Goal: Task Accomplishment & Management: Complete application form

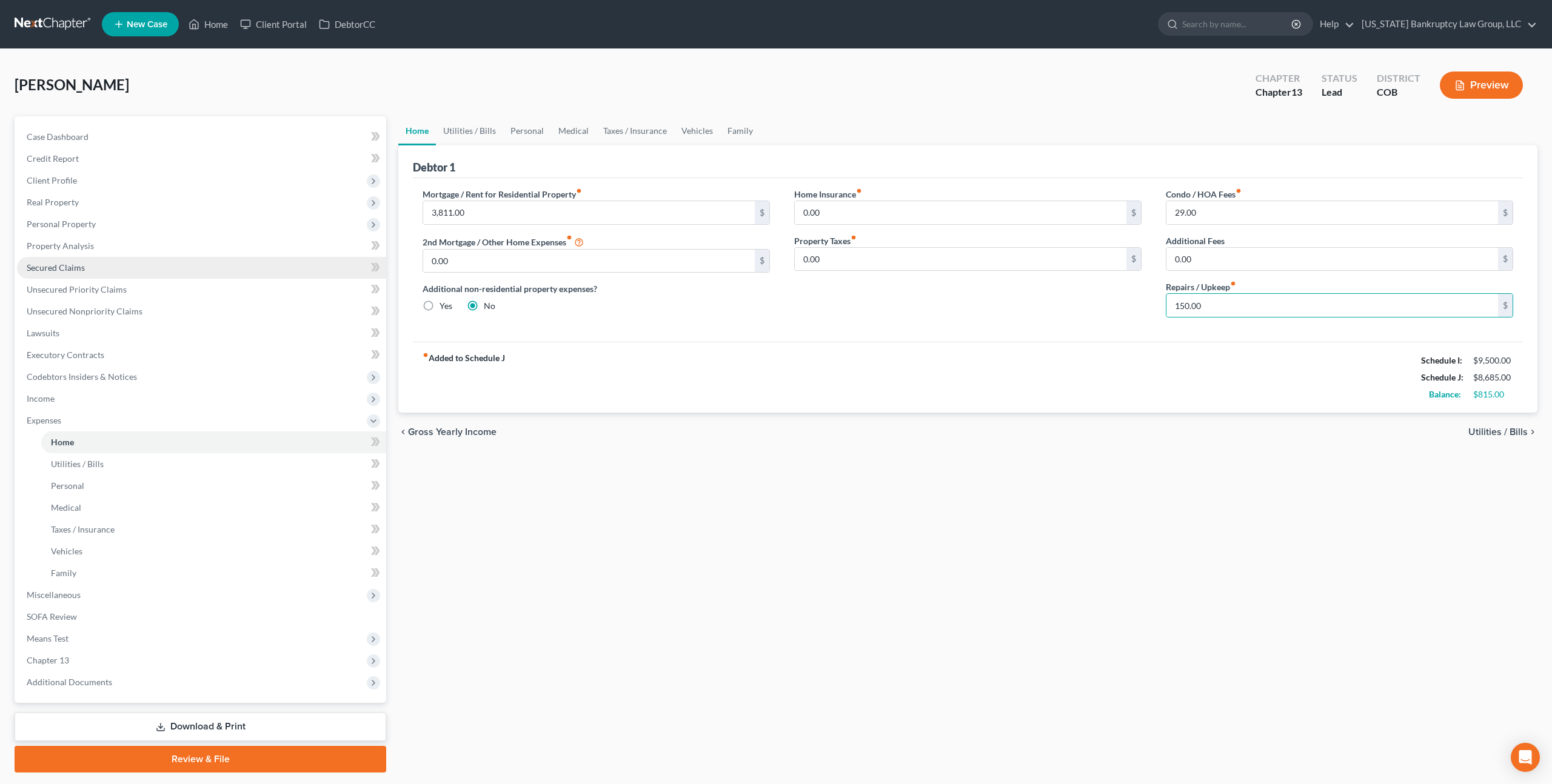
click at [83, 269] on span "Secured Claims" at bounding box center [56, 268] width 58 height 10
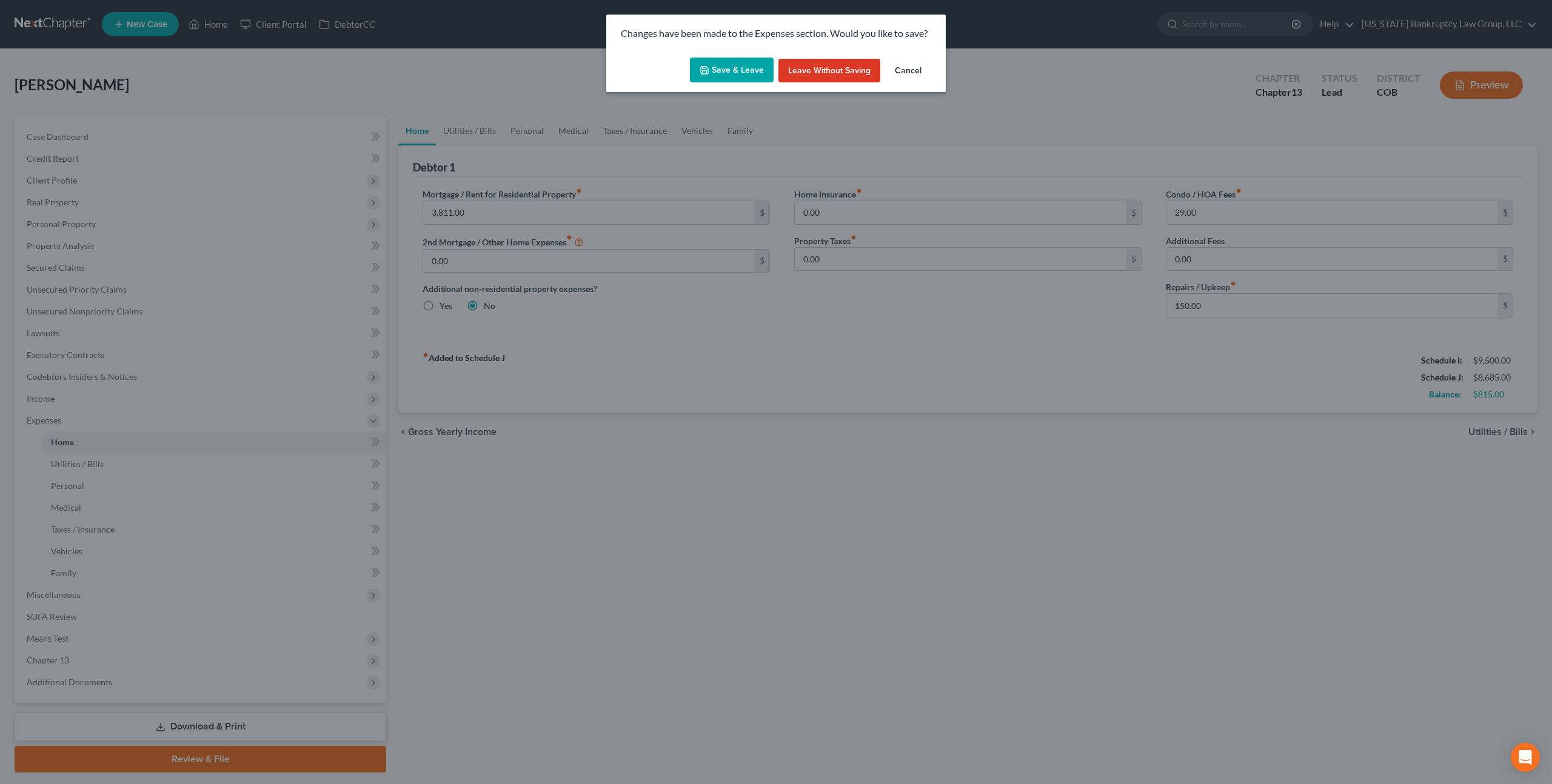
click at [754, 64] on button "Save & Leave" at bounding box center [731, 70] width 83 height 25
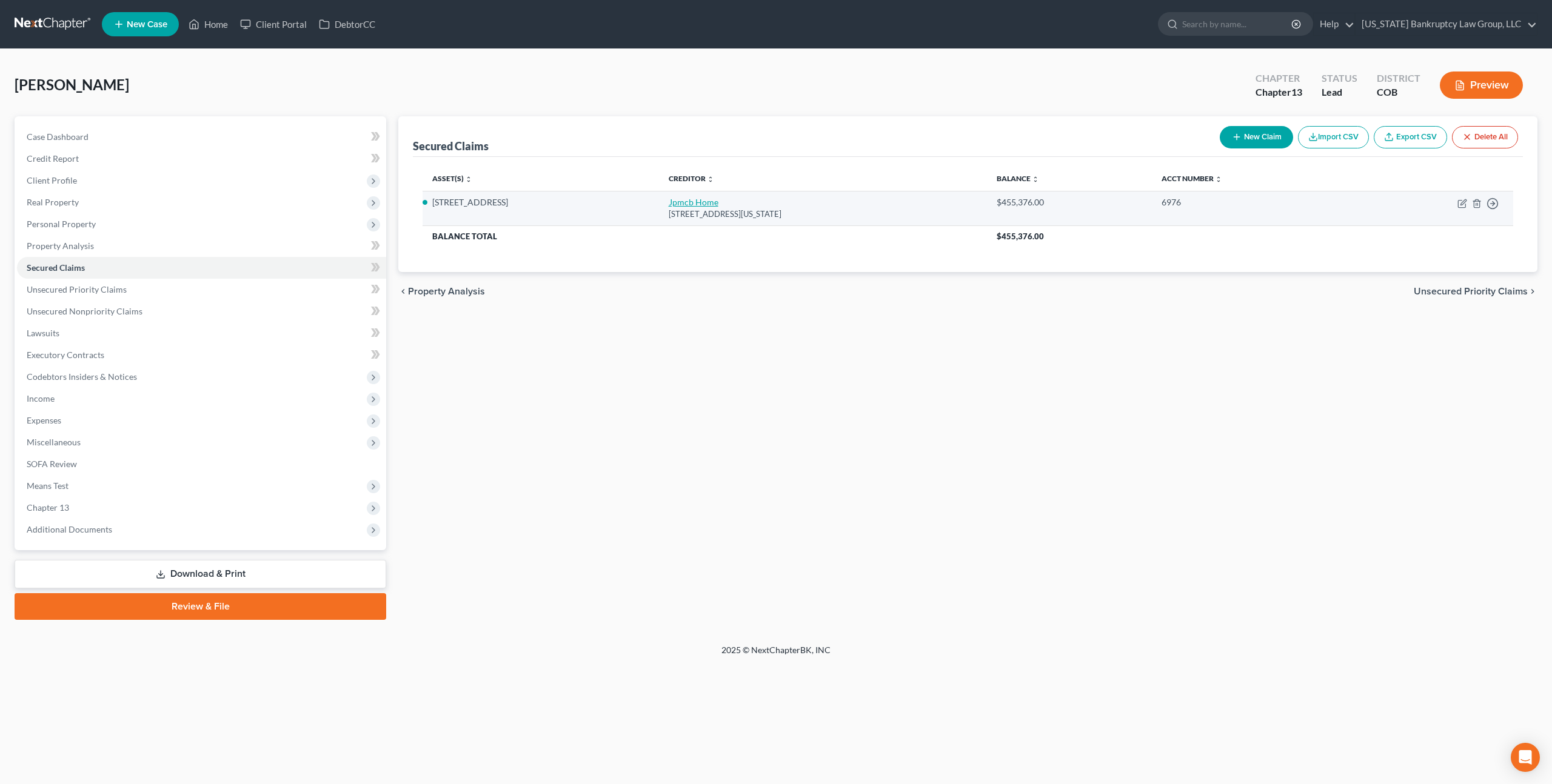
click at [699, 202] on link "Jpmcb Home" at bounding box center [694, 202] width 50 height 10
select select "19"
select select "4"
select select "0"
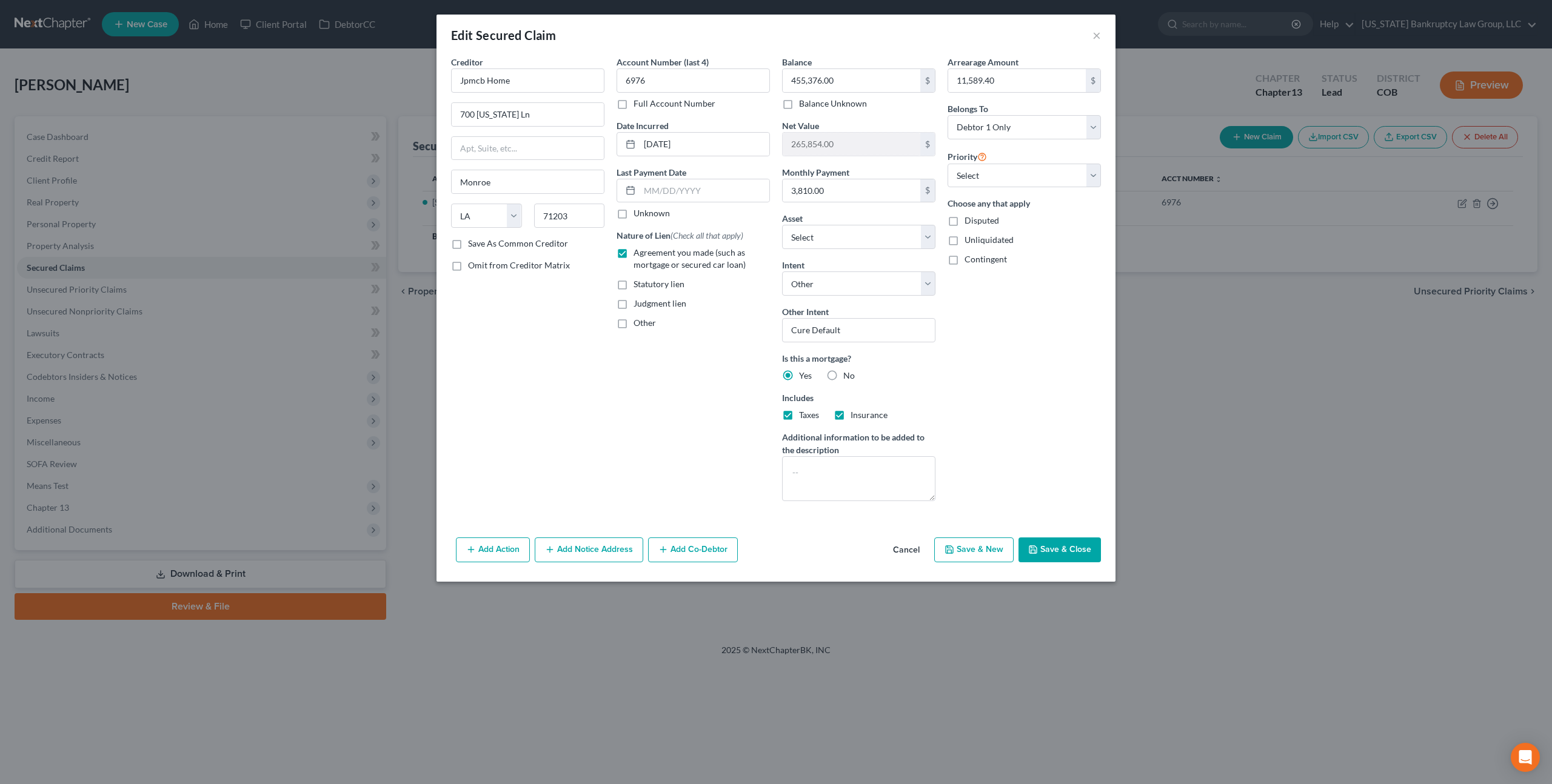
click at [1048, 548] on button "Save & Close" at bounding box center [1060, 550] width 83 height 25
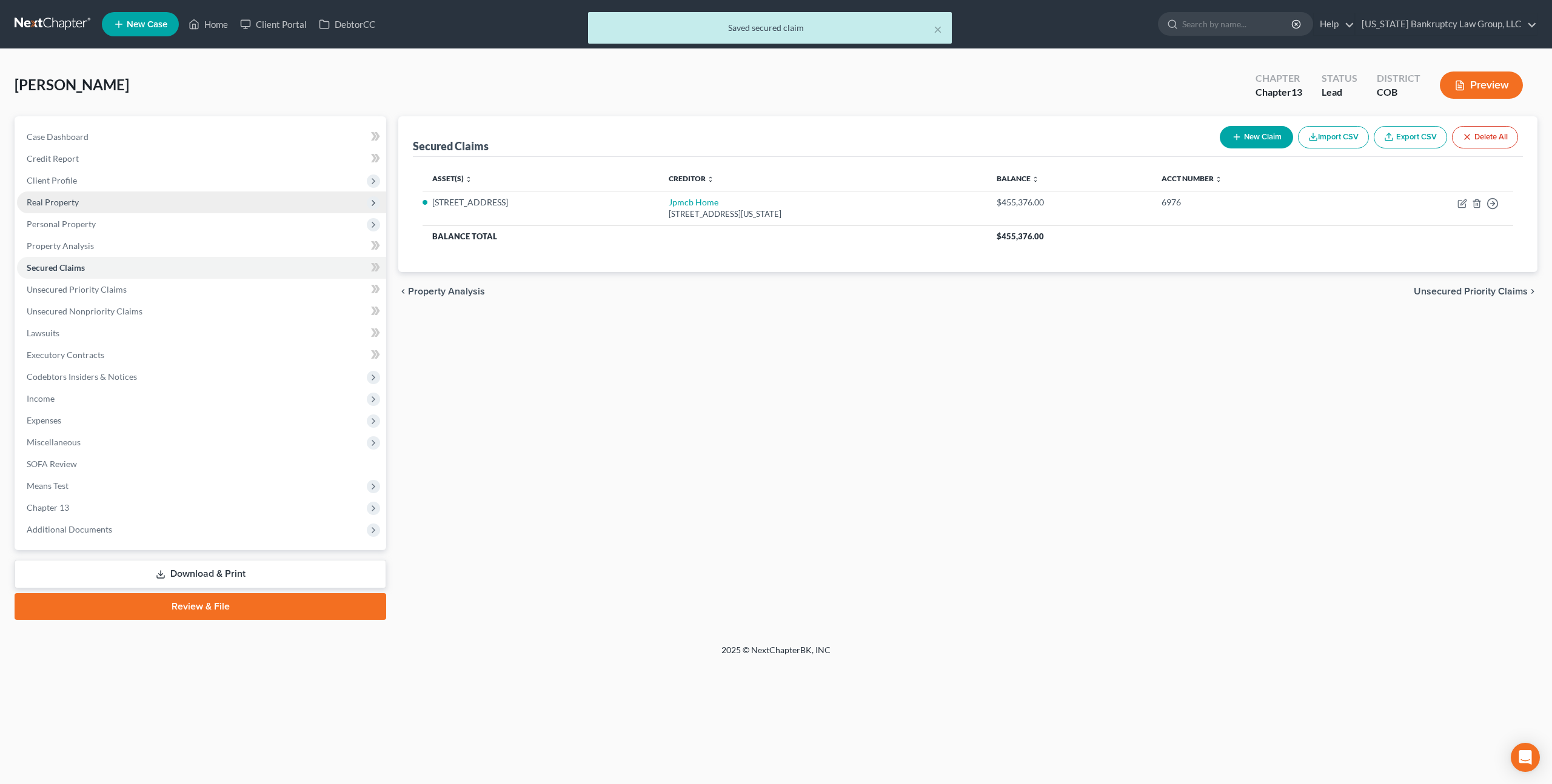
click at [75, 201] on span "Real Property" at bounding box center [53, 202] width 52 height 10
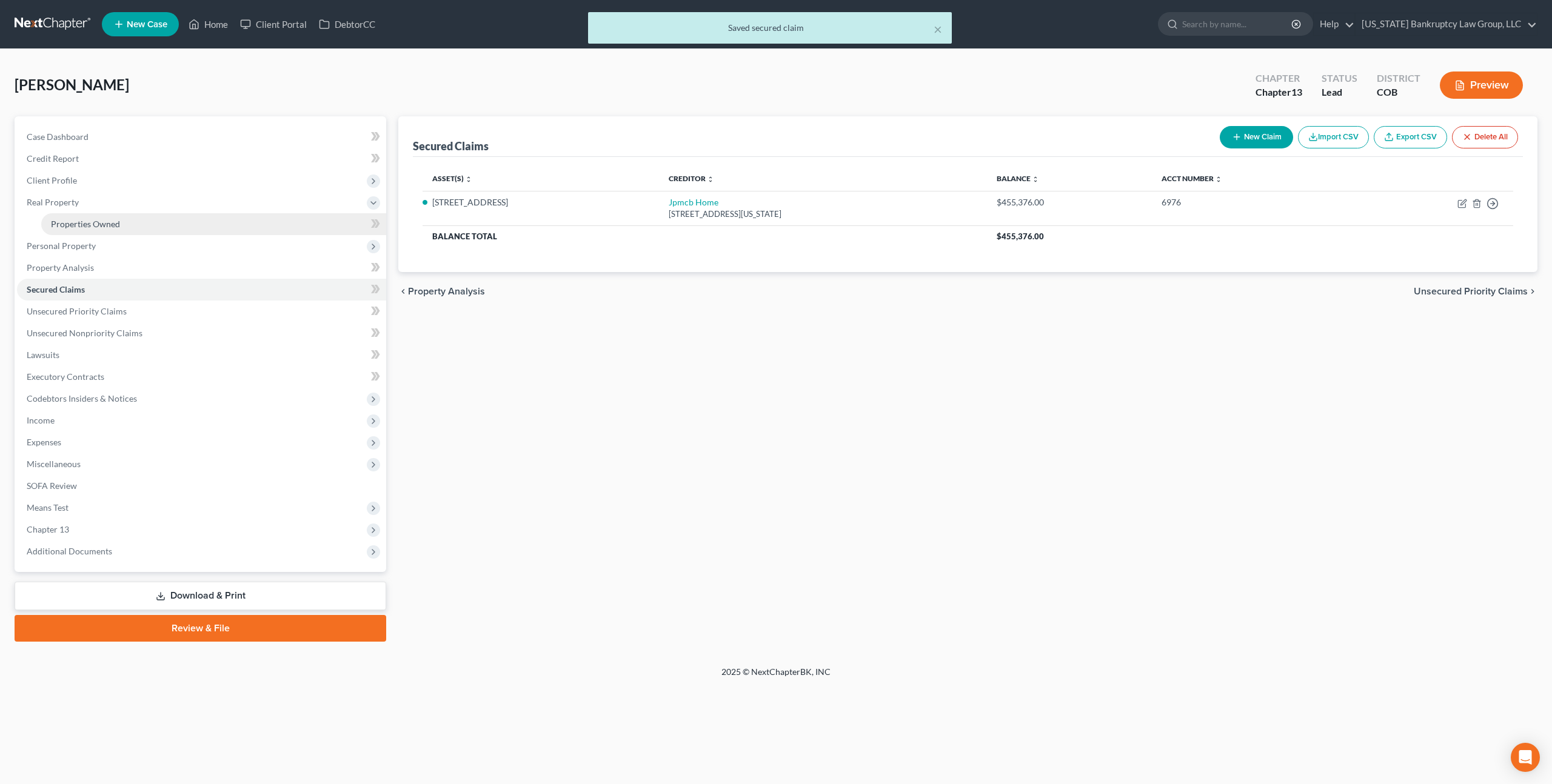
click at [86, 220] on span "Properties Owned" at bounding box center [85, 224] width 69 height 10
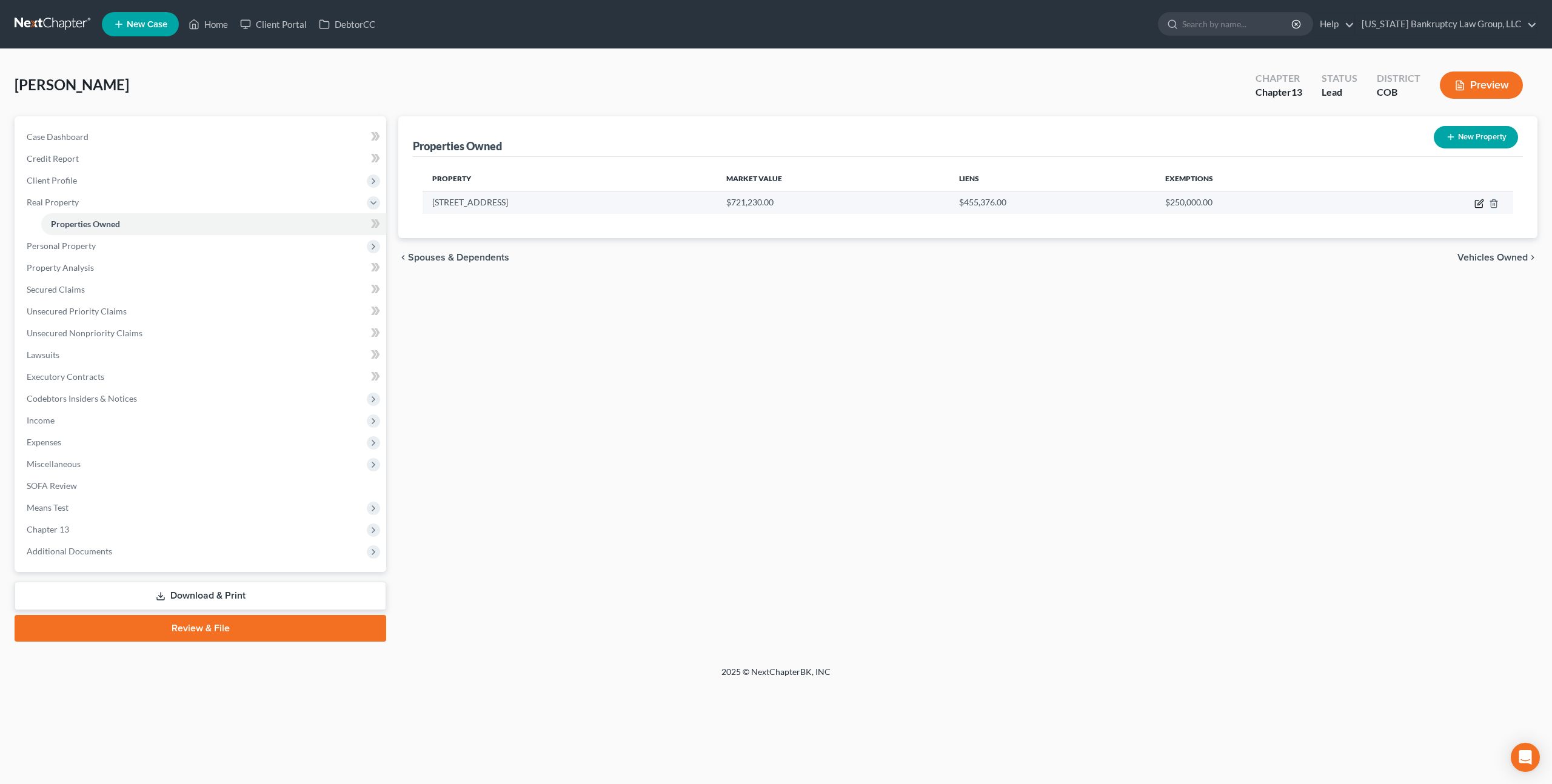
click at [1479, 206] on icon "button" at bounding box center [1479, 203] width 9 height 9
select select "5"
select select "0"
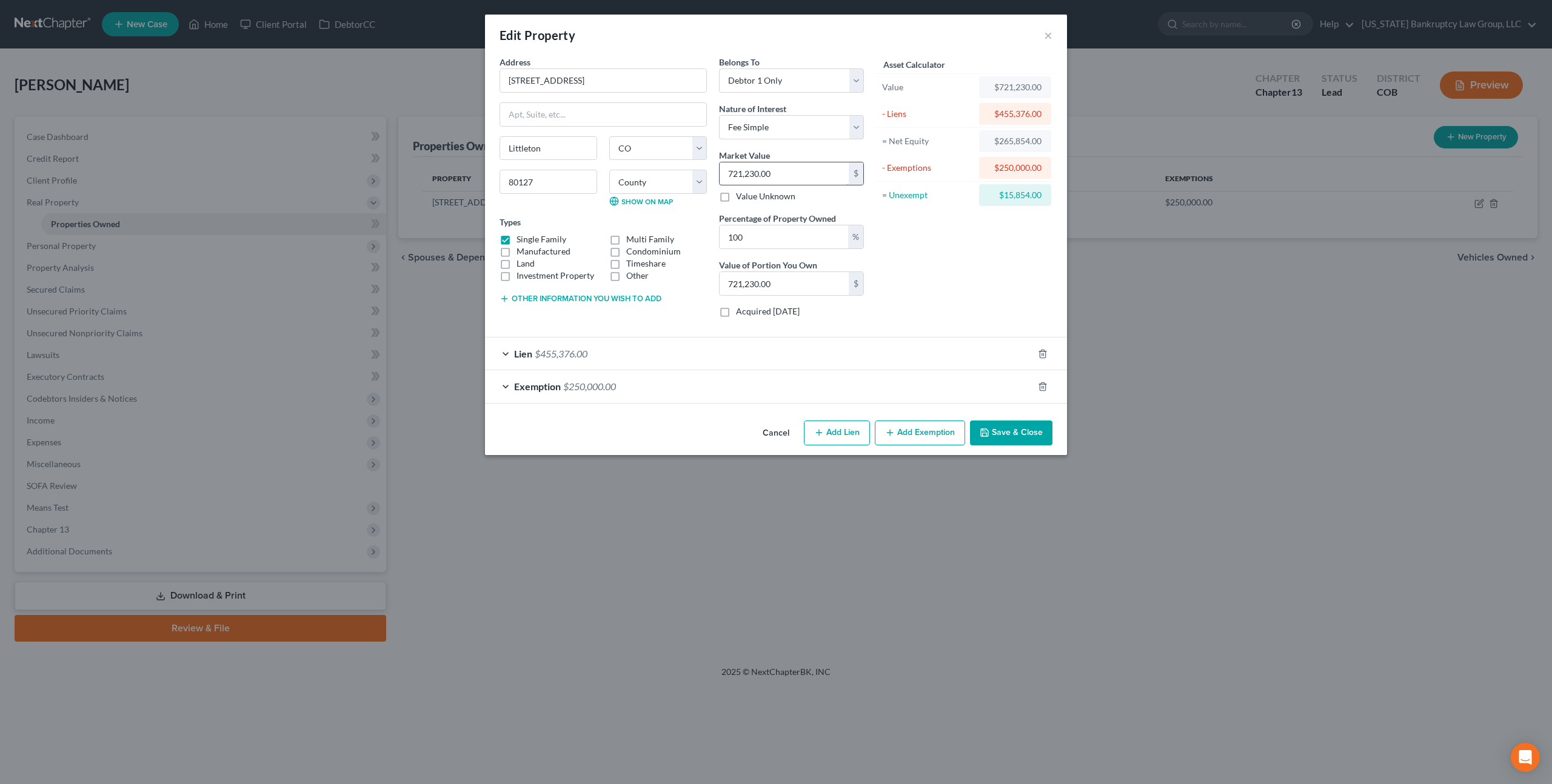
click at [737, 172] on input "721,230.00" at bounding box center [784, 174] width 129 height 23
type input "7"
type input "7.00"
type input "71"
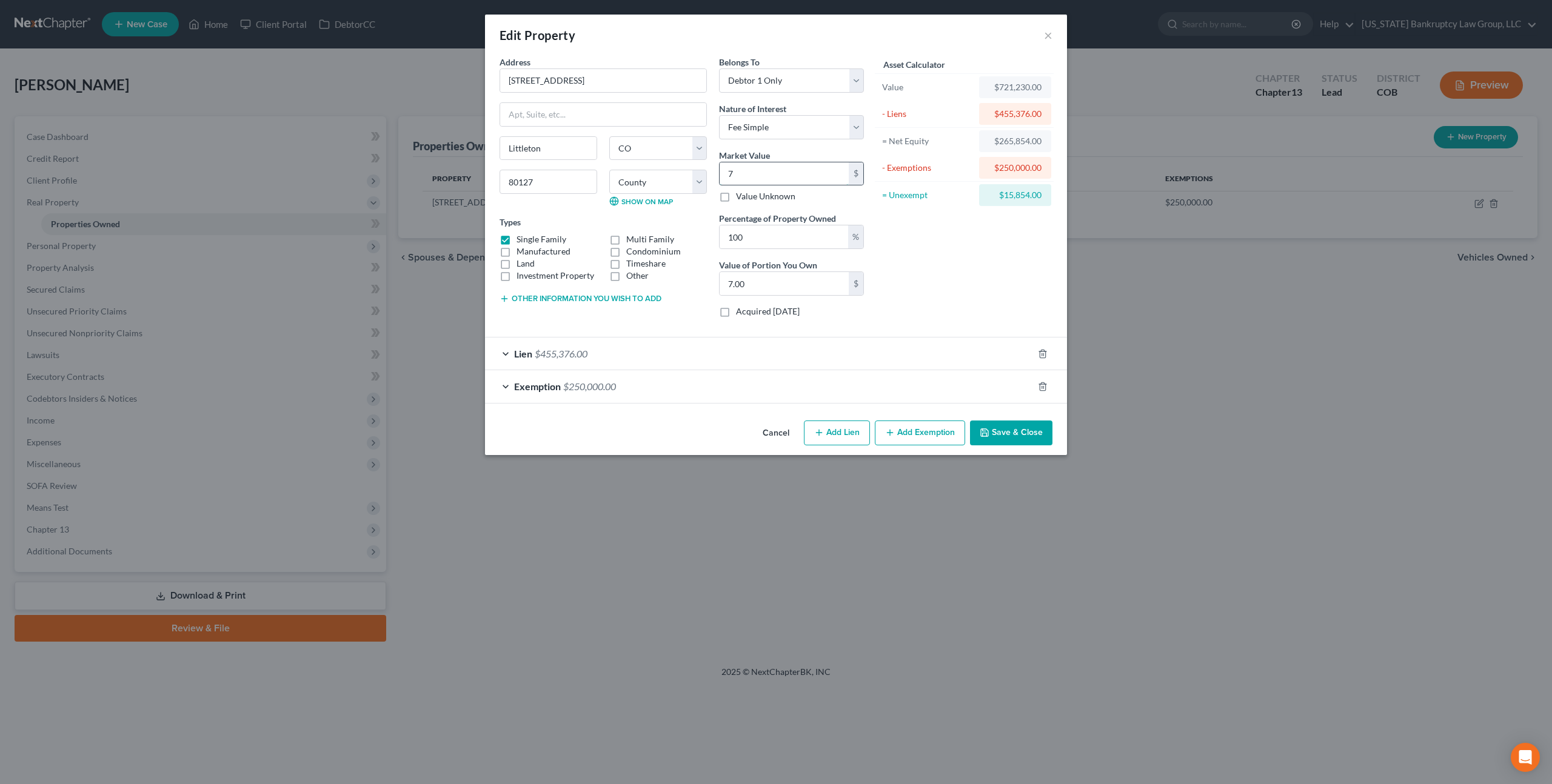
type input "71.00"
type input "718"
type input "718.00"
type input "7180"
type input "7,180.00"
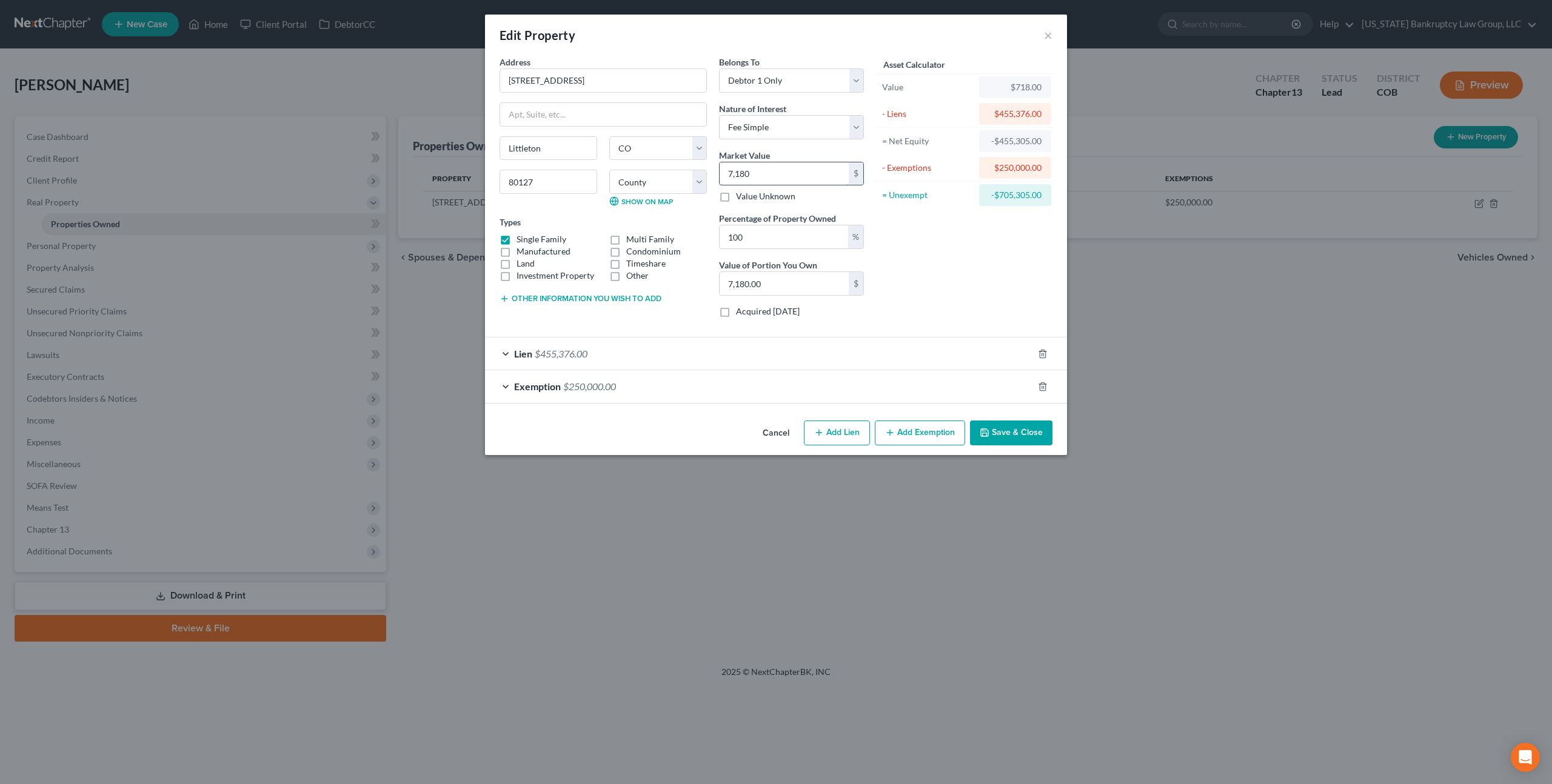
type input "7,1800"
type input "71,800.00"
type input "71,8000"
type input "718,000.00"
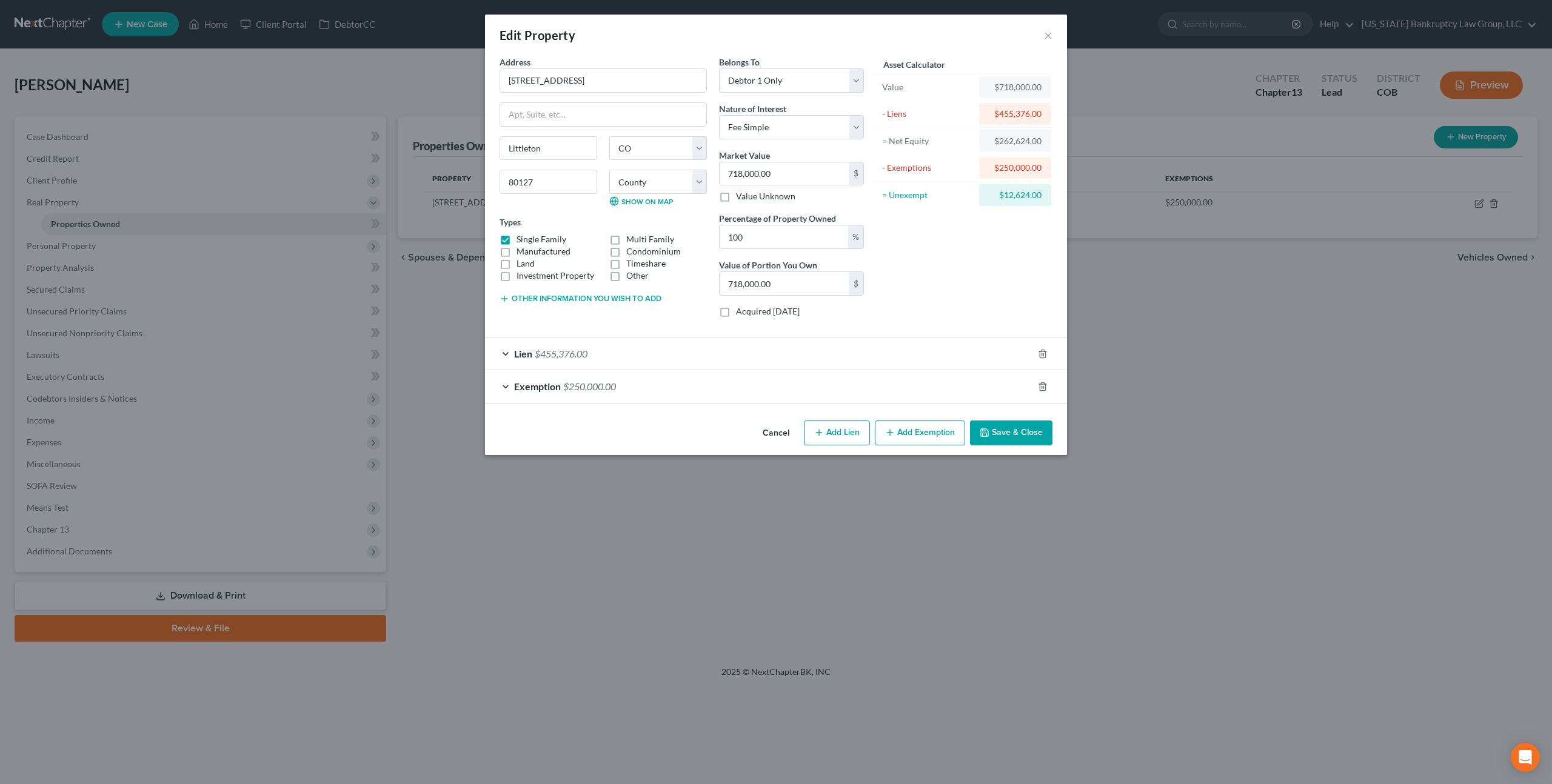
click at [1000, 430] on button "Save & Close" at bounding box center [1011, 433] width 83 height 25
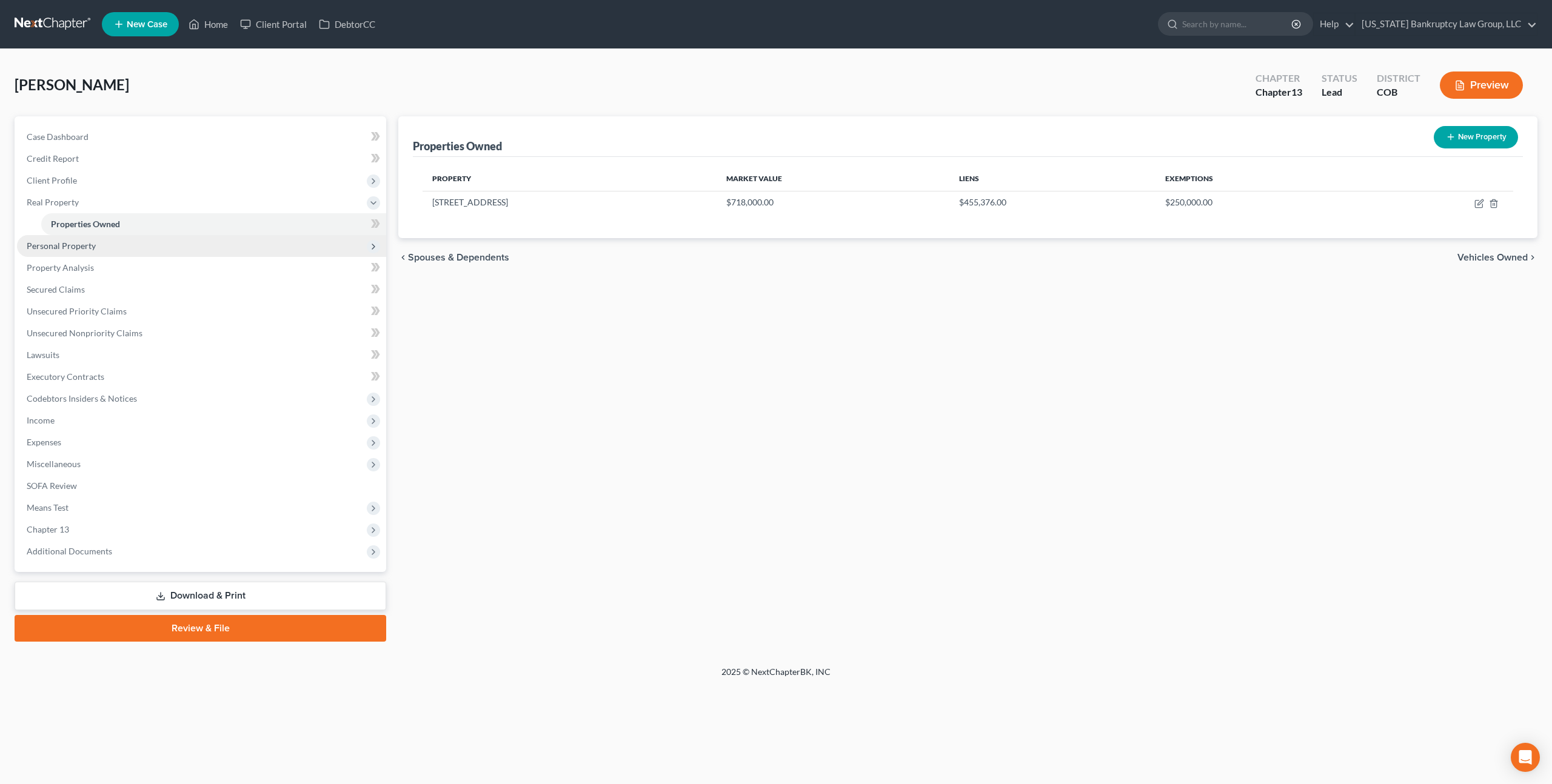
click at [68, 248] on span "Personal Property" at bounding box center [61, 246] width 69 height 10
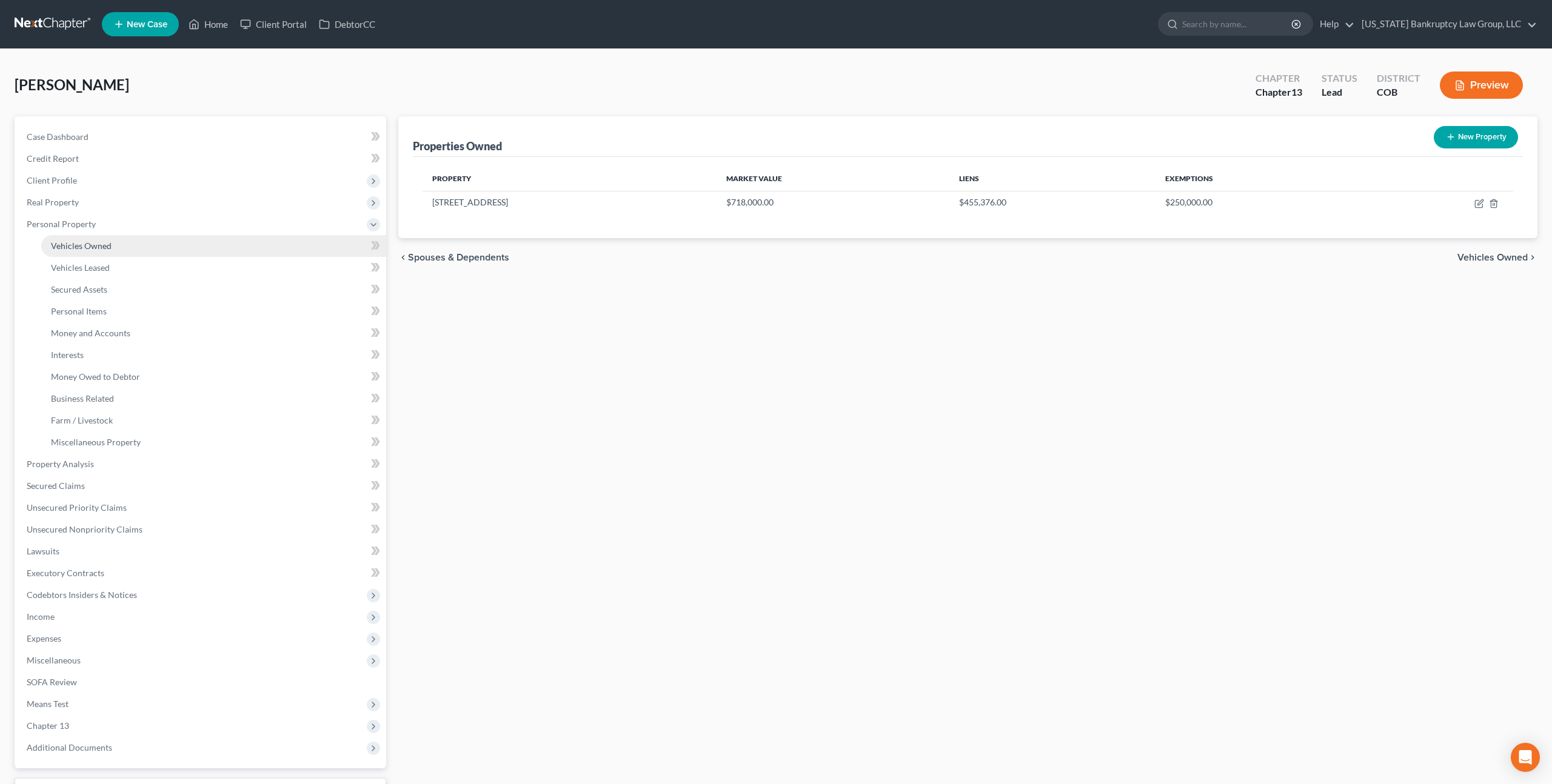
click at [89, 247] on span "Vehicles Owned" at bounding box center [81, 246] width 61 height 10
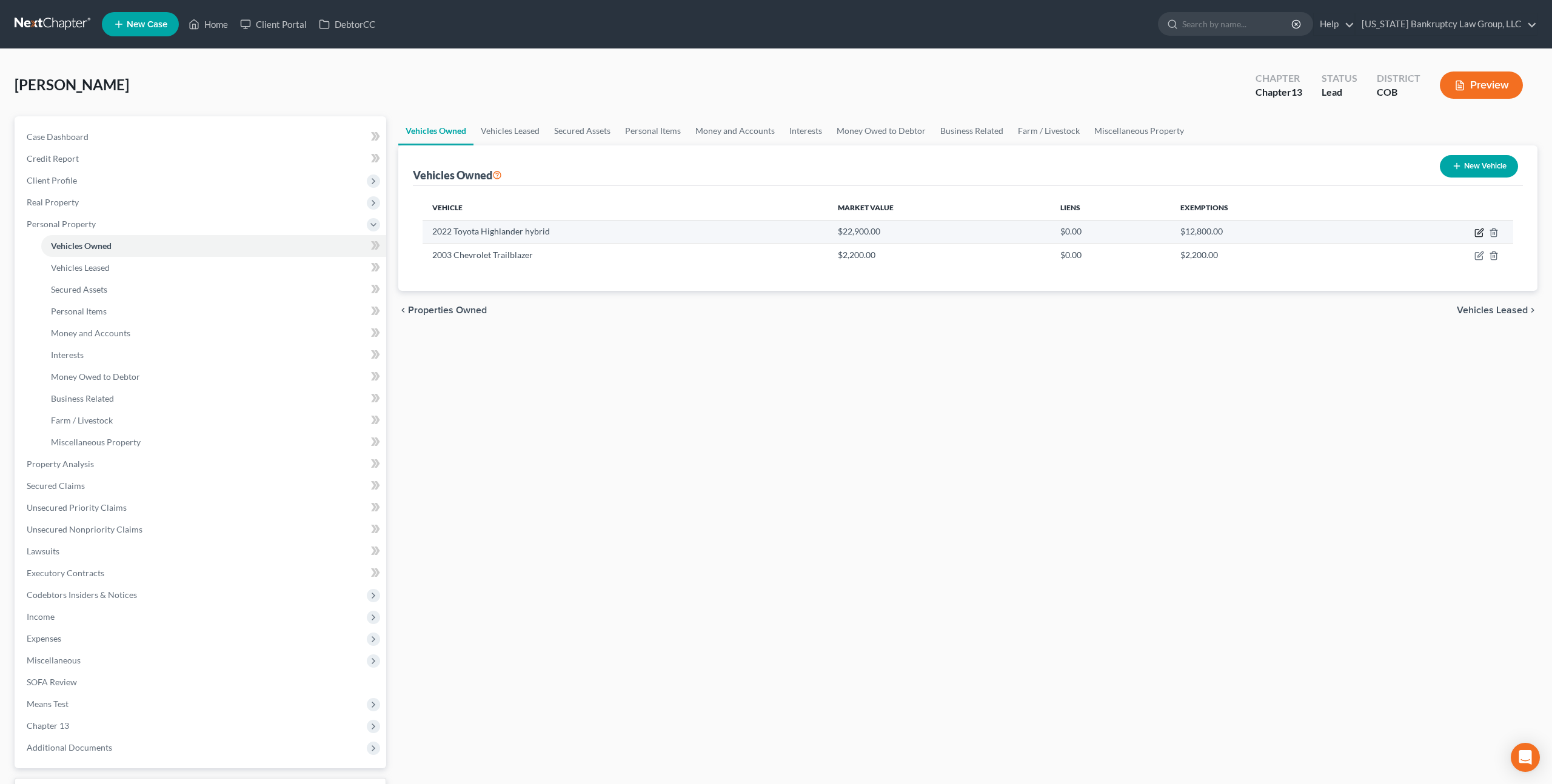
click at [1481, 234] on icon "button" at bounding box center [1479, 232] width 9 height 9
select select "0"
select select "4"
select select "3"
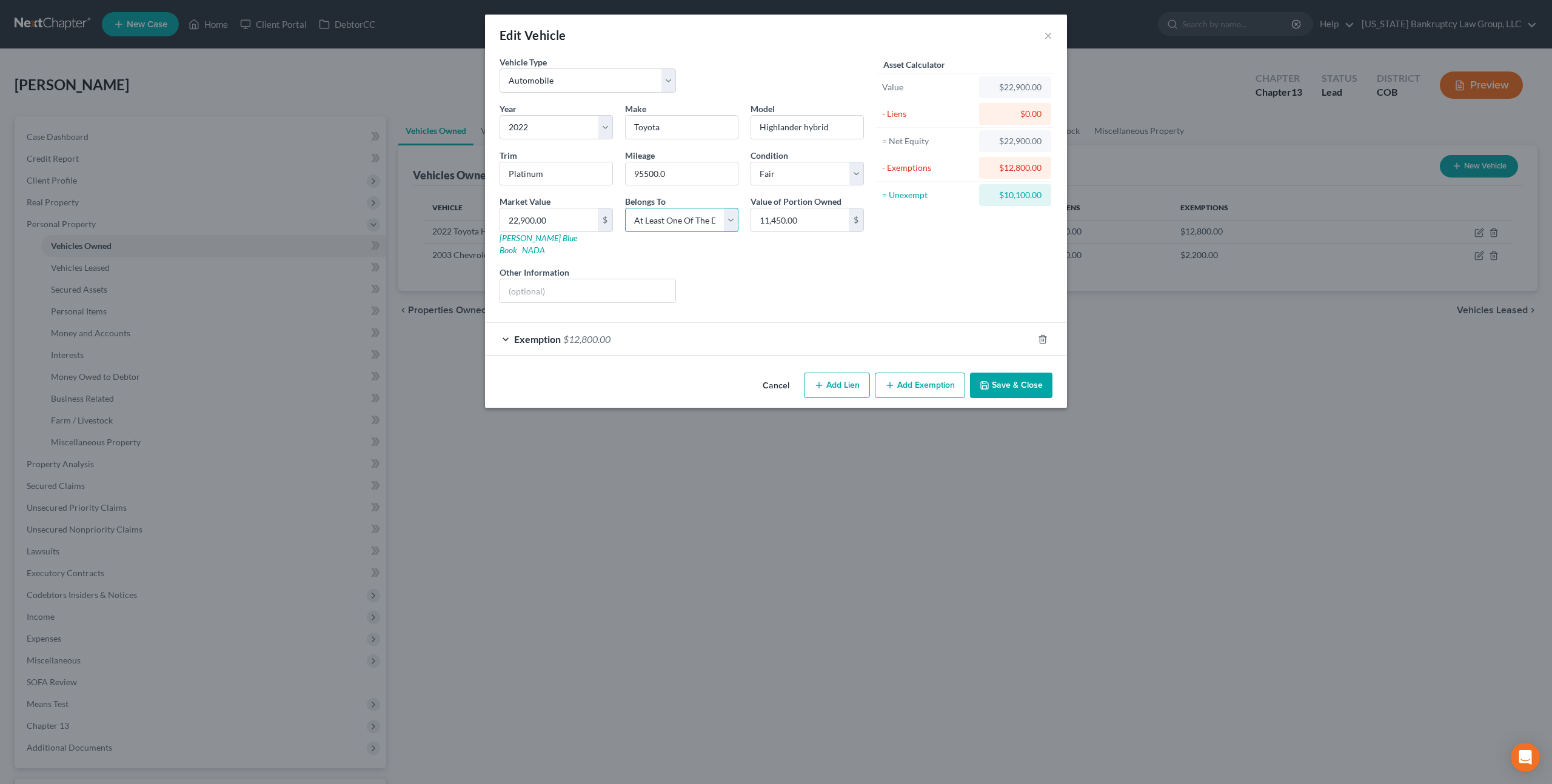
click at [689, 215] on select "Select Debtor 1 Only Debtor 2 Only Debtor 1 And Debtor 2 Only At Least One Of T…" at bounding box center [681, 220] width 113 height 24
select select "0"
click at [625, 208] on select "Select Debtor 1 Only Debtor 2 Only Debtor 1 And Debtor 2 Only At Least One Of T…" at bounding box center [681, 220] width 113 height 24
click at [672, 323] on div "Exemption $12,800.00" at bounding box center [758, 339] width 548 height 32
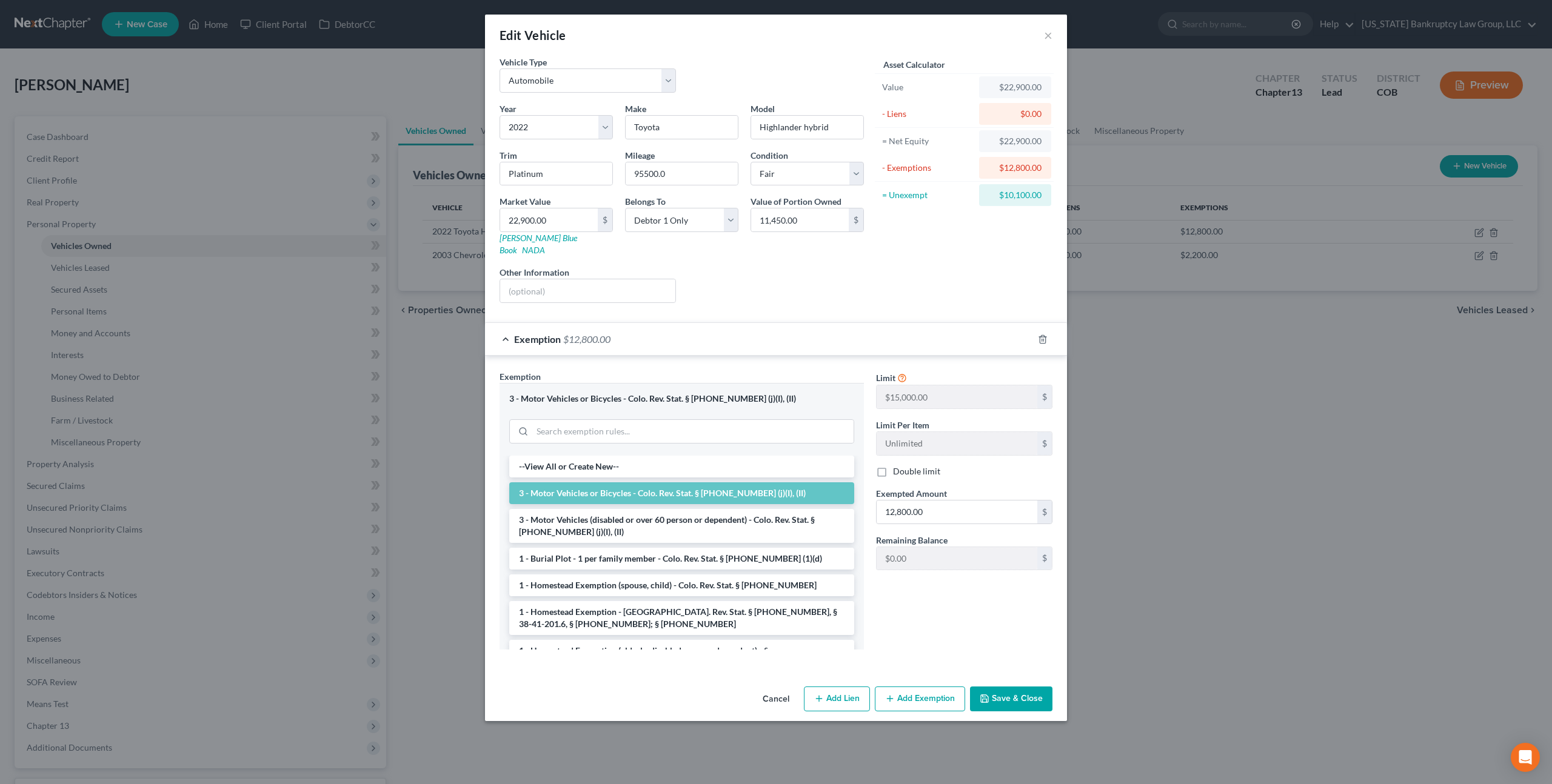
click at [1000, 687] on button "Save & Close" at bounding box center [1011, 699] width 83 height 25
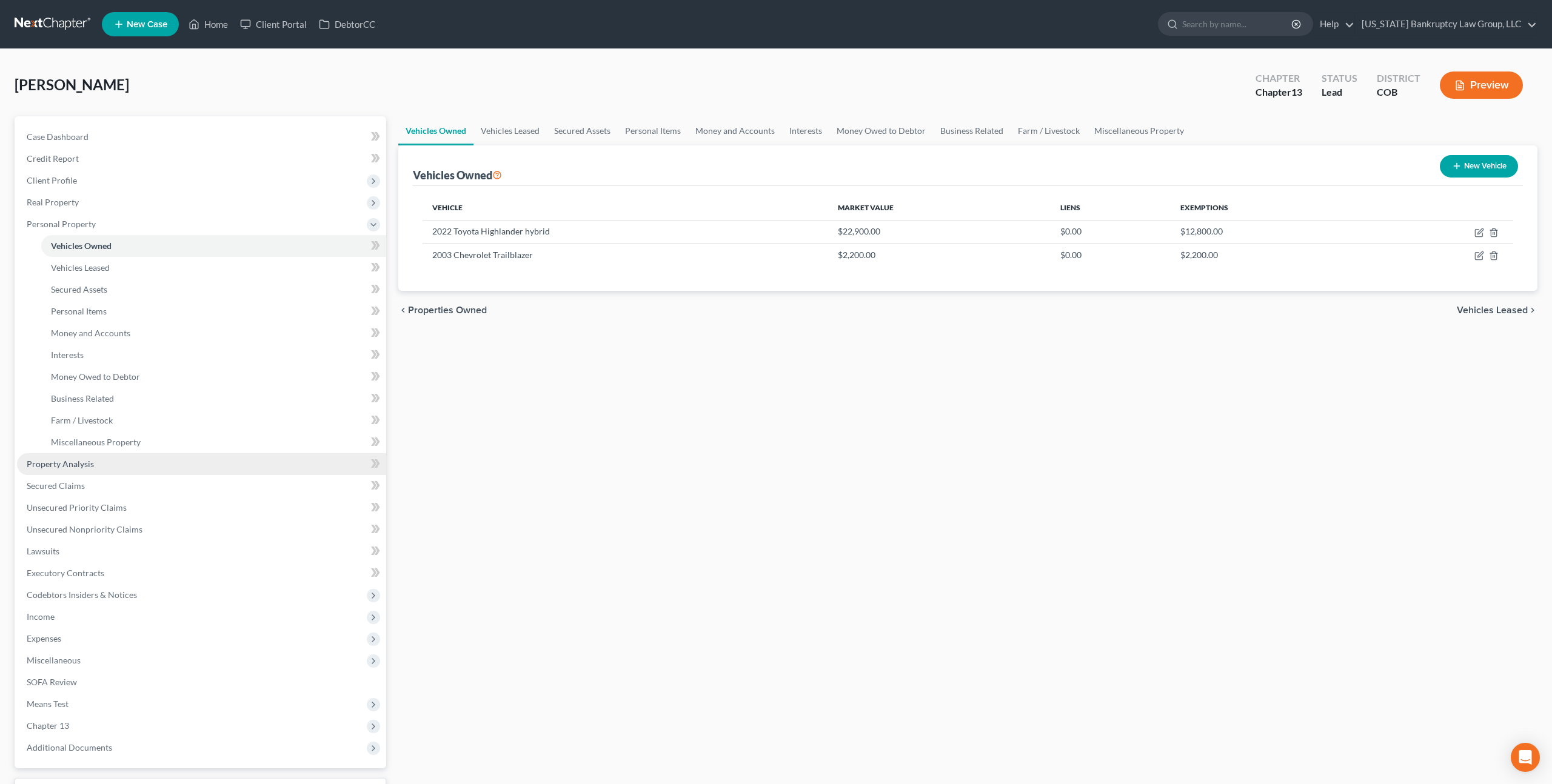
click at [92, 462] on span "Property Analysis" at bounding box center [60, 463] width 67 height 10
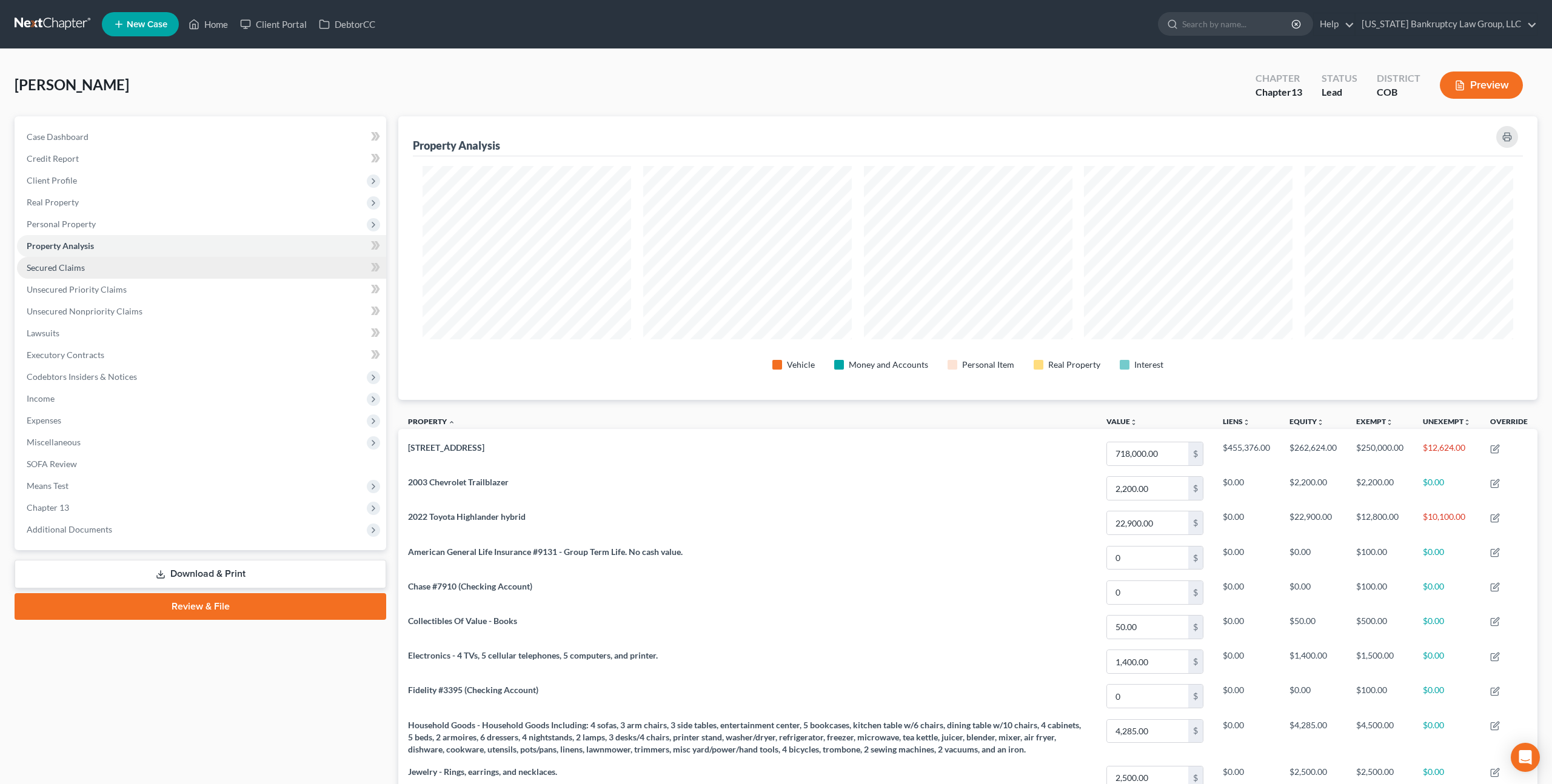
click at [86, 268] on link "Secured Claims" at bounding box center [201, 268] width 369 height 22
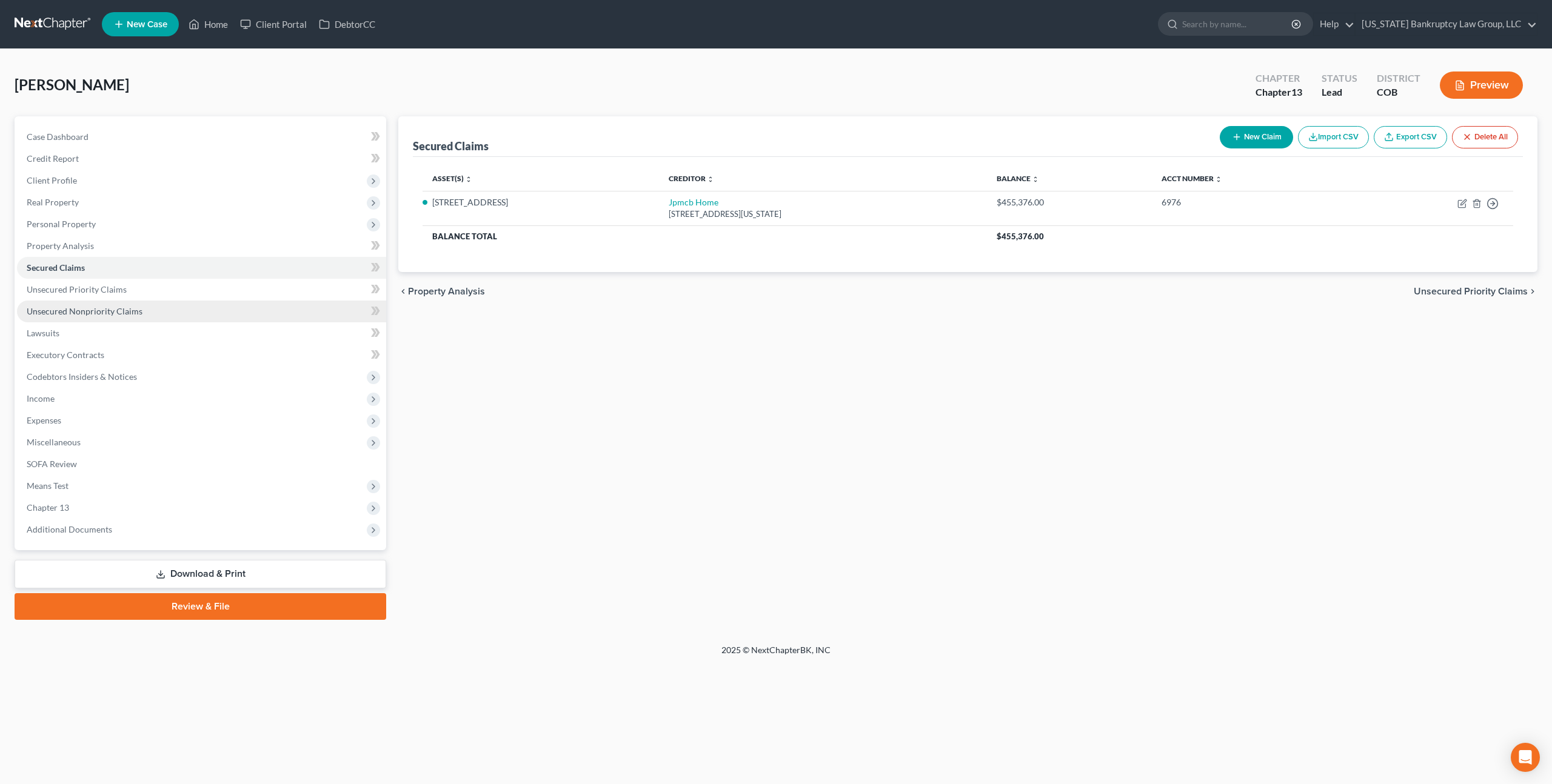
click at [95, 308] on span "Unsecured Nonpriority Claims" at bounding box center [85, 311] width 116 height 10
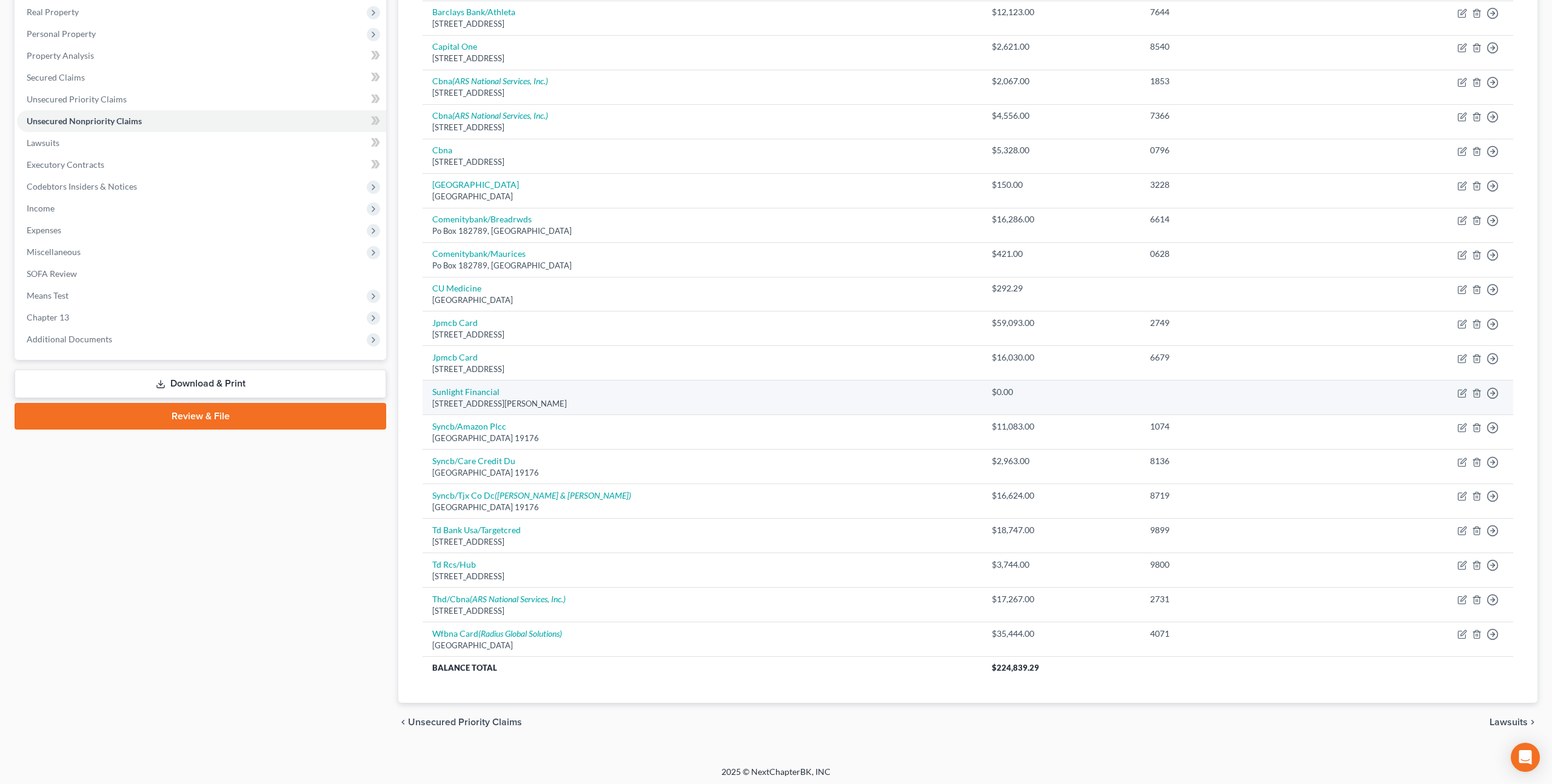
scroll to position [194, 0]
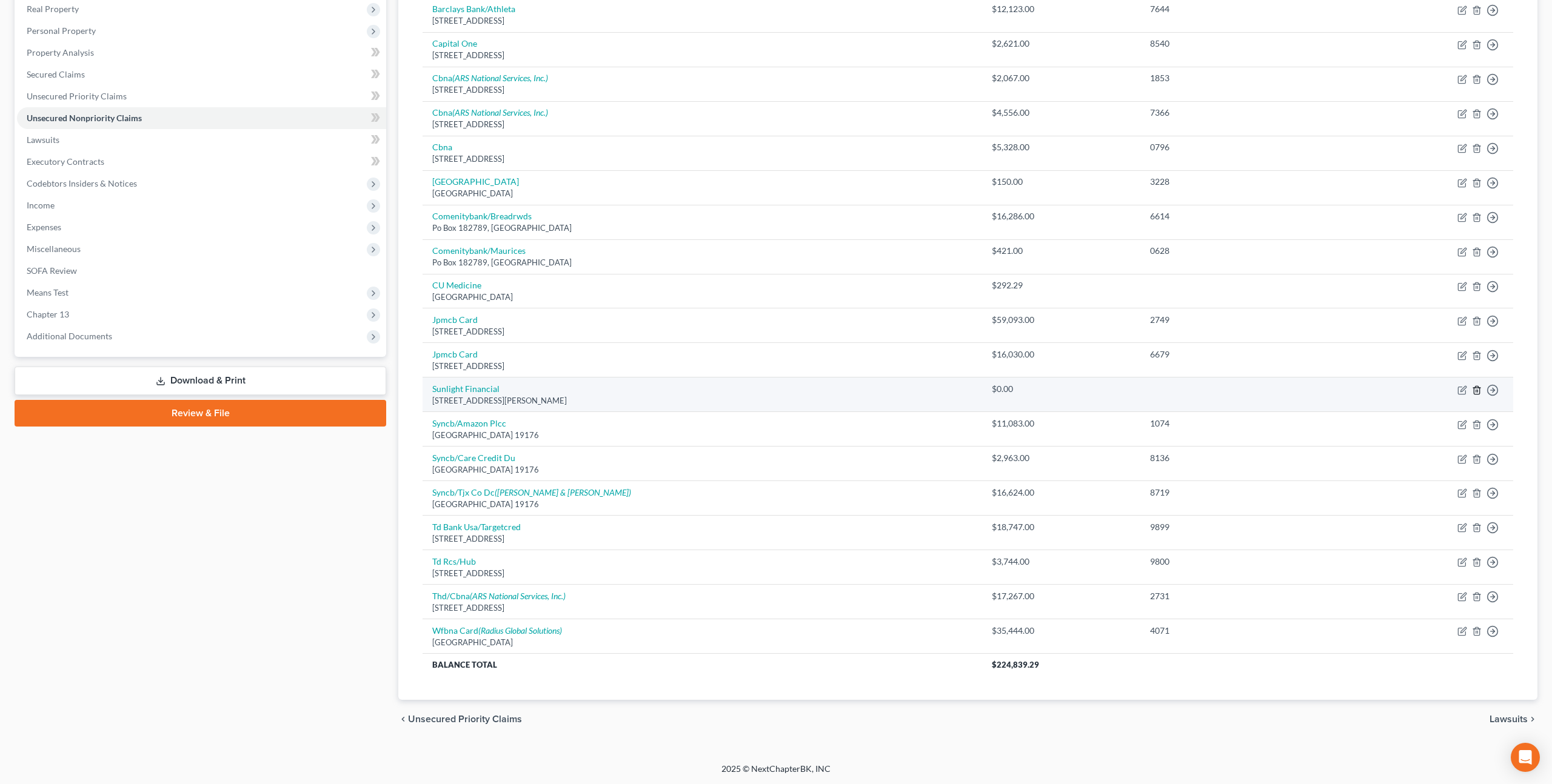
click at [1476, 389] on line "button" at bounding box center [1476, 390] width 0 height 2
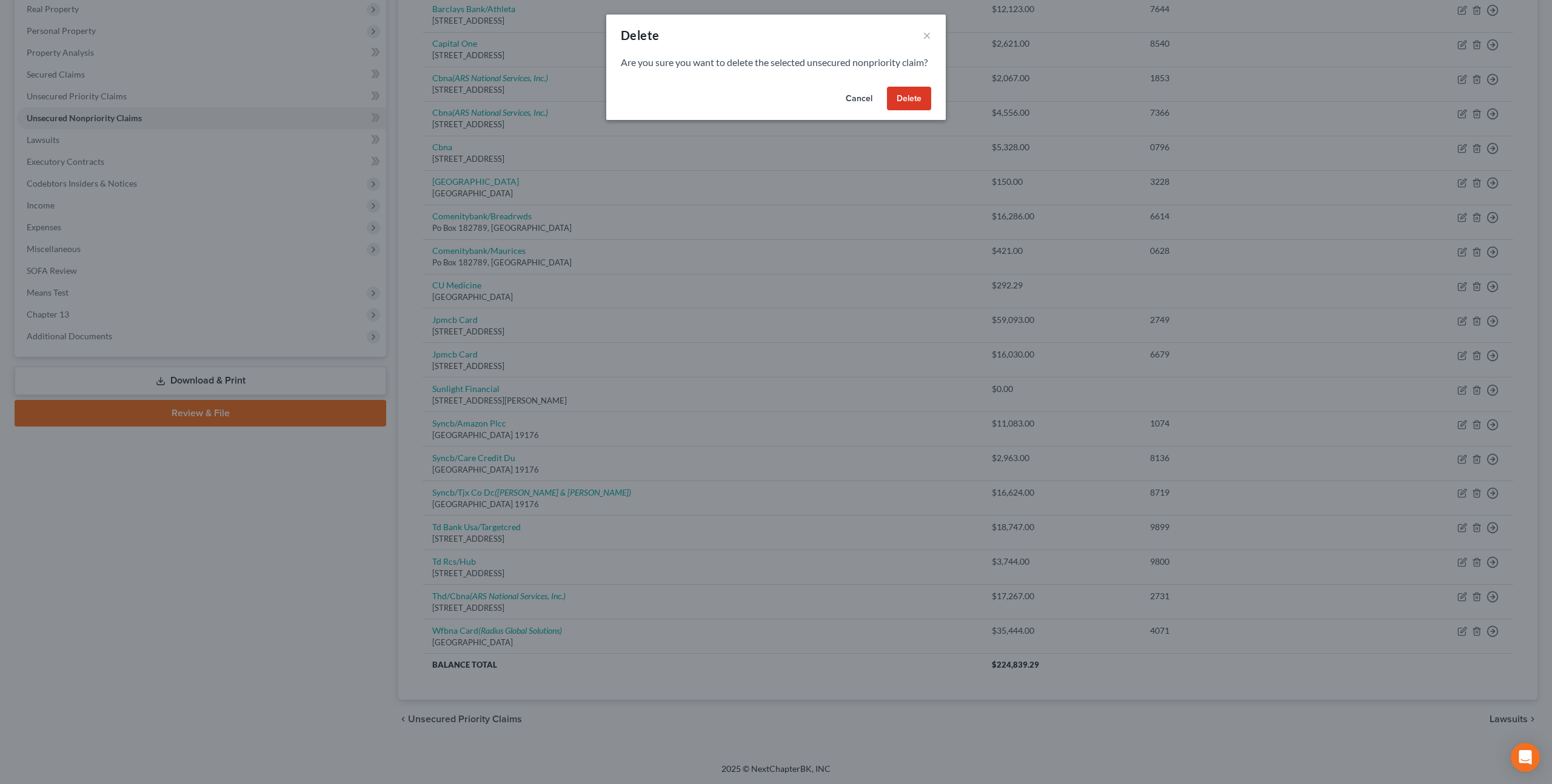
click at [912, 106] on button "Delete" at bounding box center [908, 98] width 44 height 24
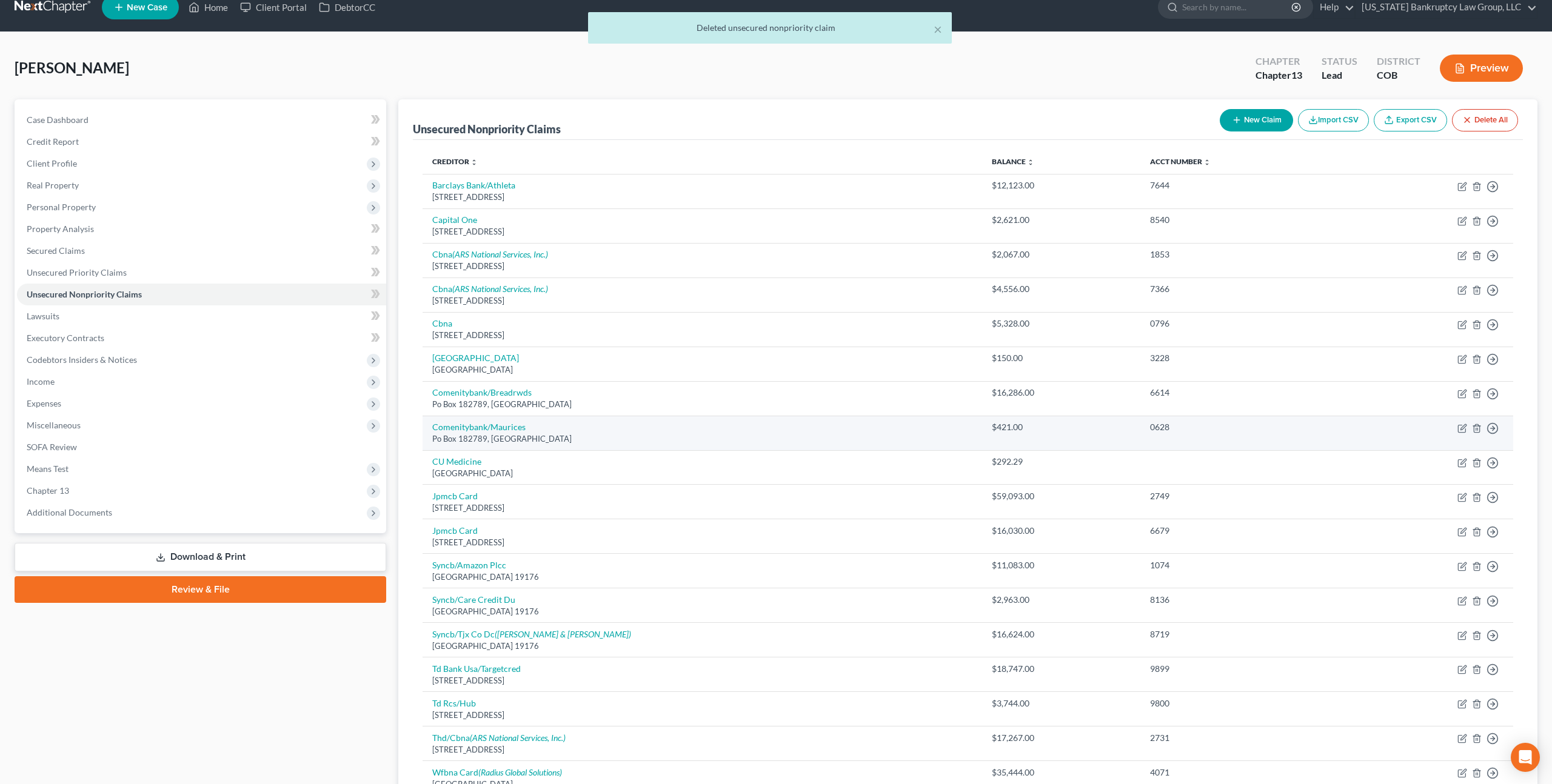
scroll to position [0, 0]
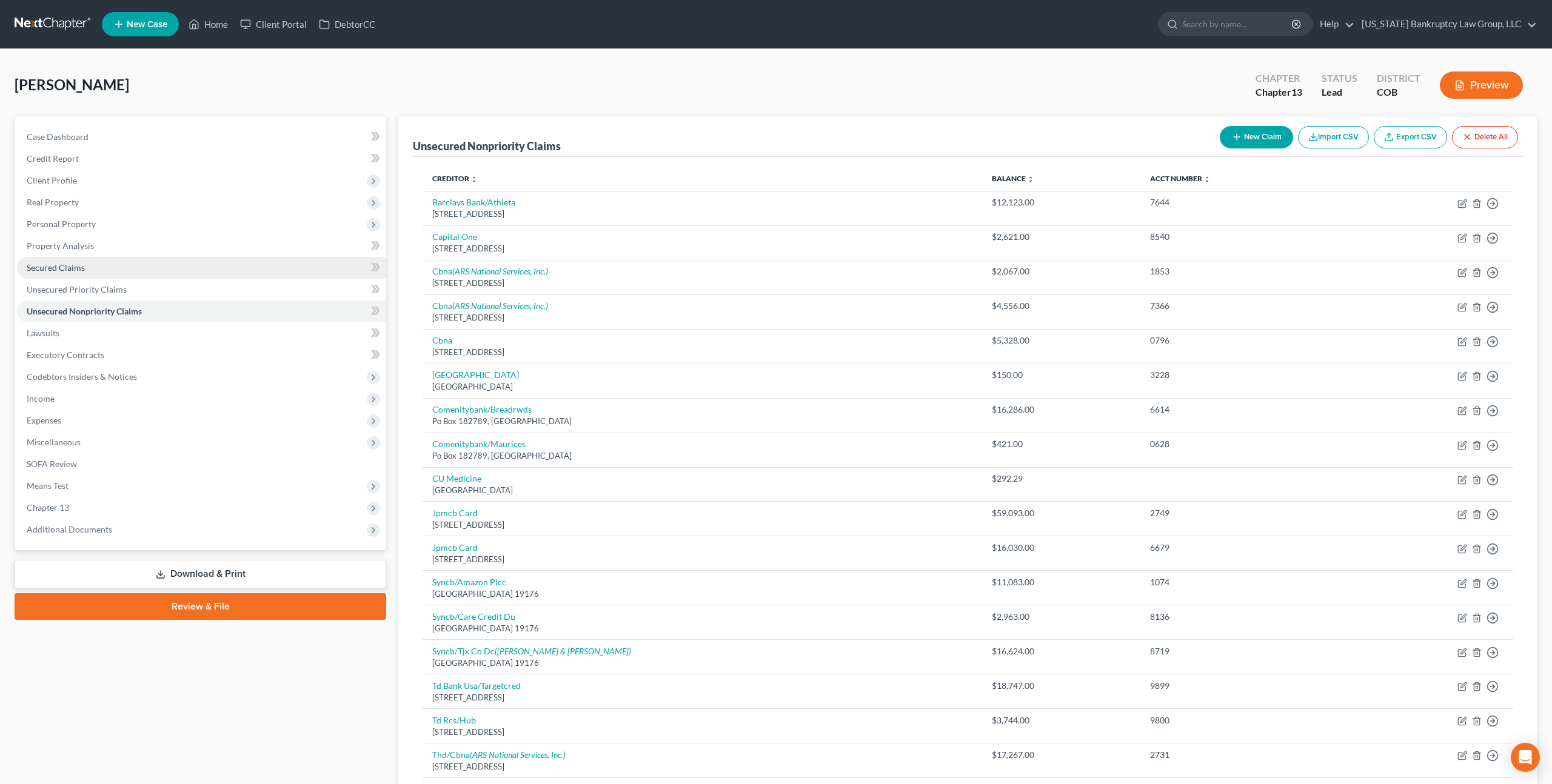
click at [83, 267] on link "Secured Claims" at bounding box center [201, 268] width 369 height 22
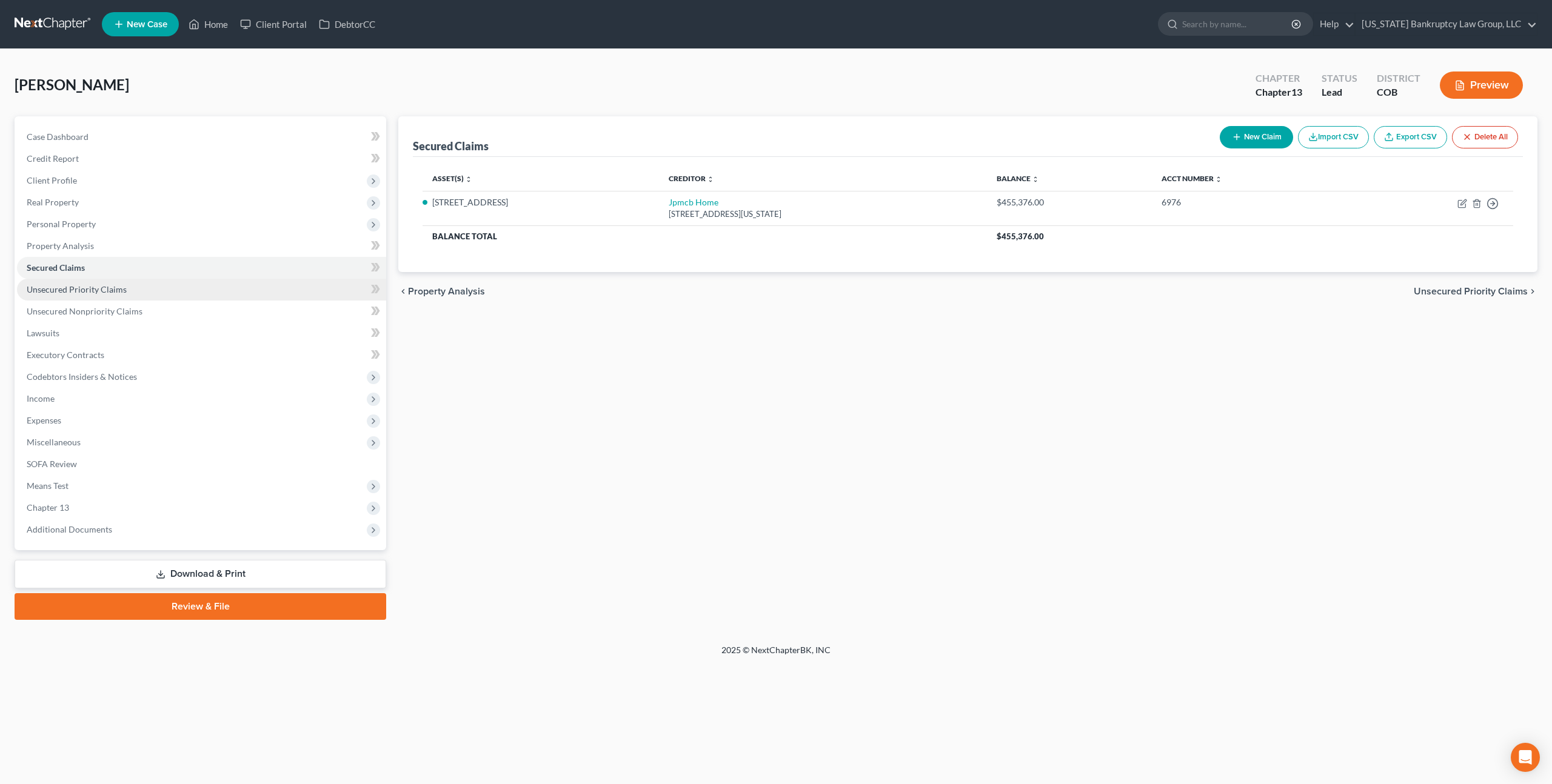
click at [104, 284] on span "Unsecured Priority Claims" at bounding box center [77, 289] width 100 height 10
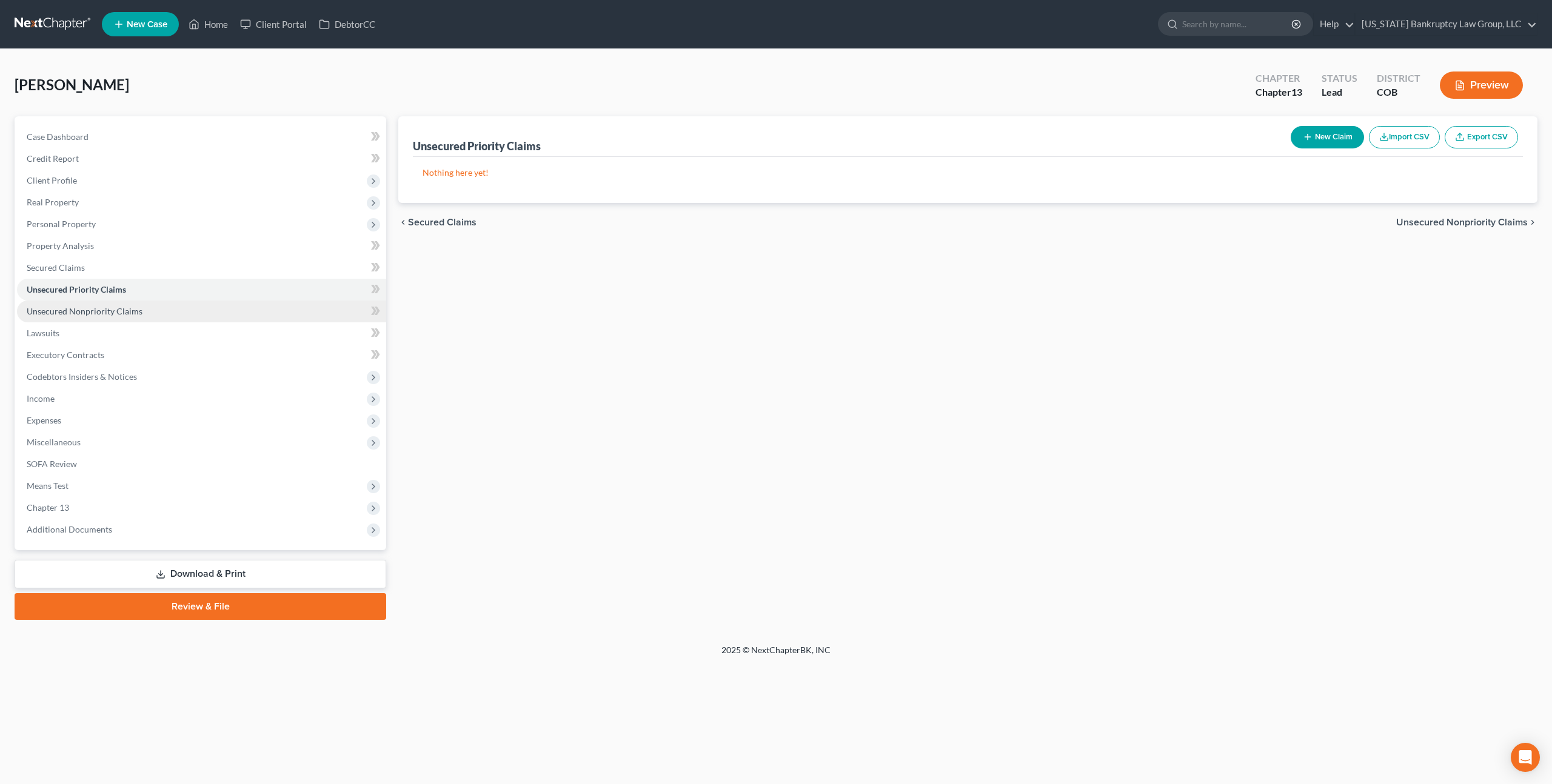
click at [116, 305] on link "Unsecured Nonpriority Claims" at bounding box center [201, 311] width 369 height 22
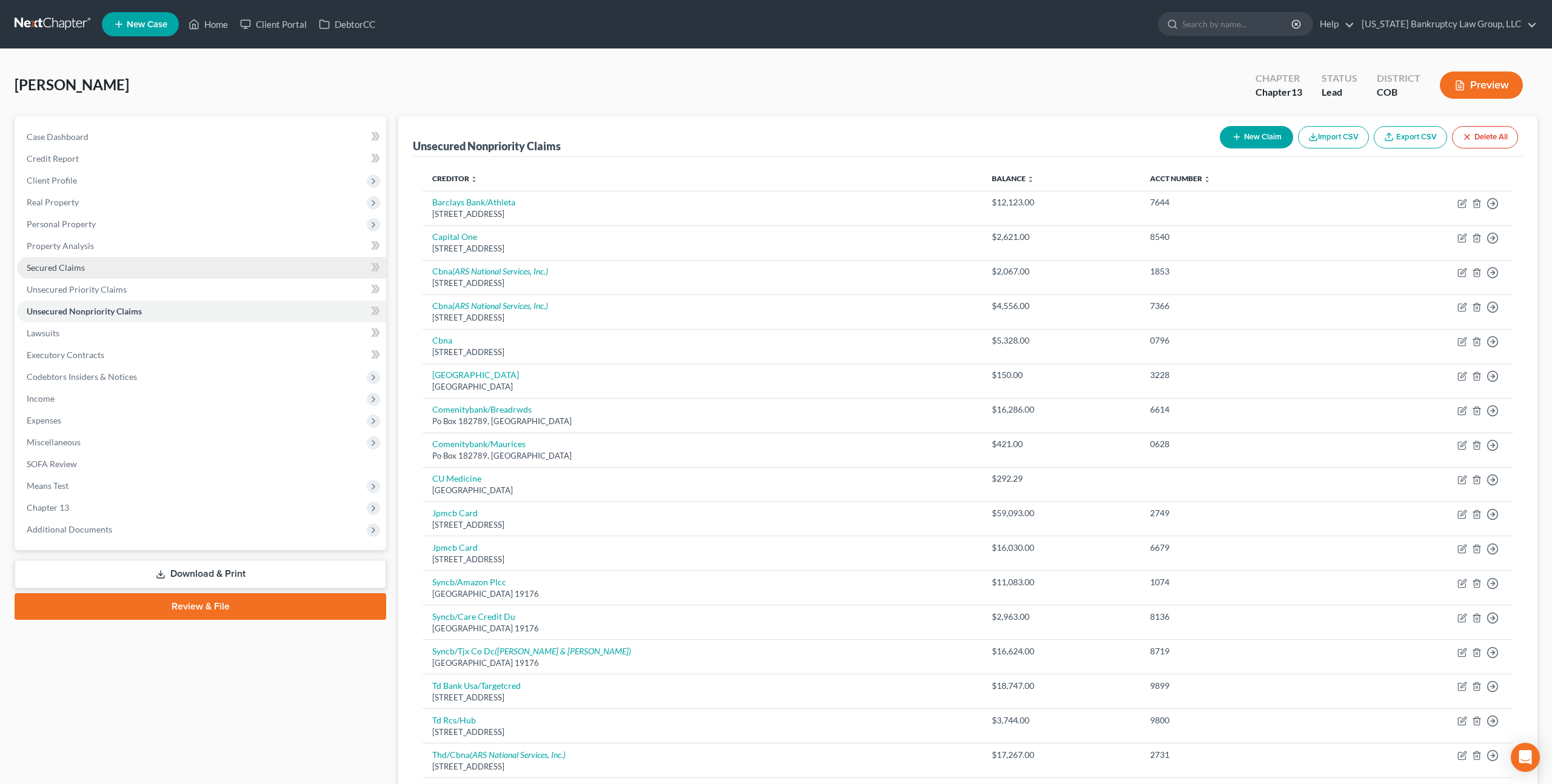
click at [46, 268] on span "Secured Claims" at bounding box center [56, 268] width 58 height 10
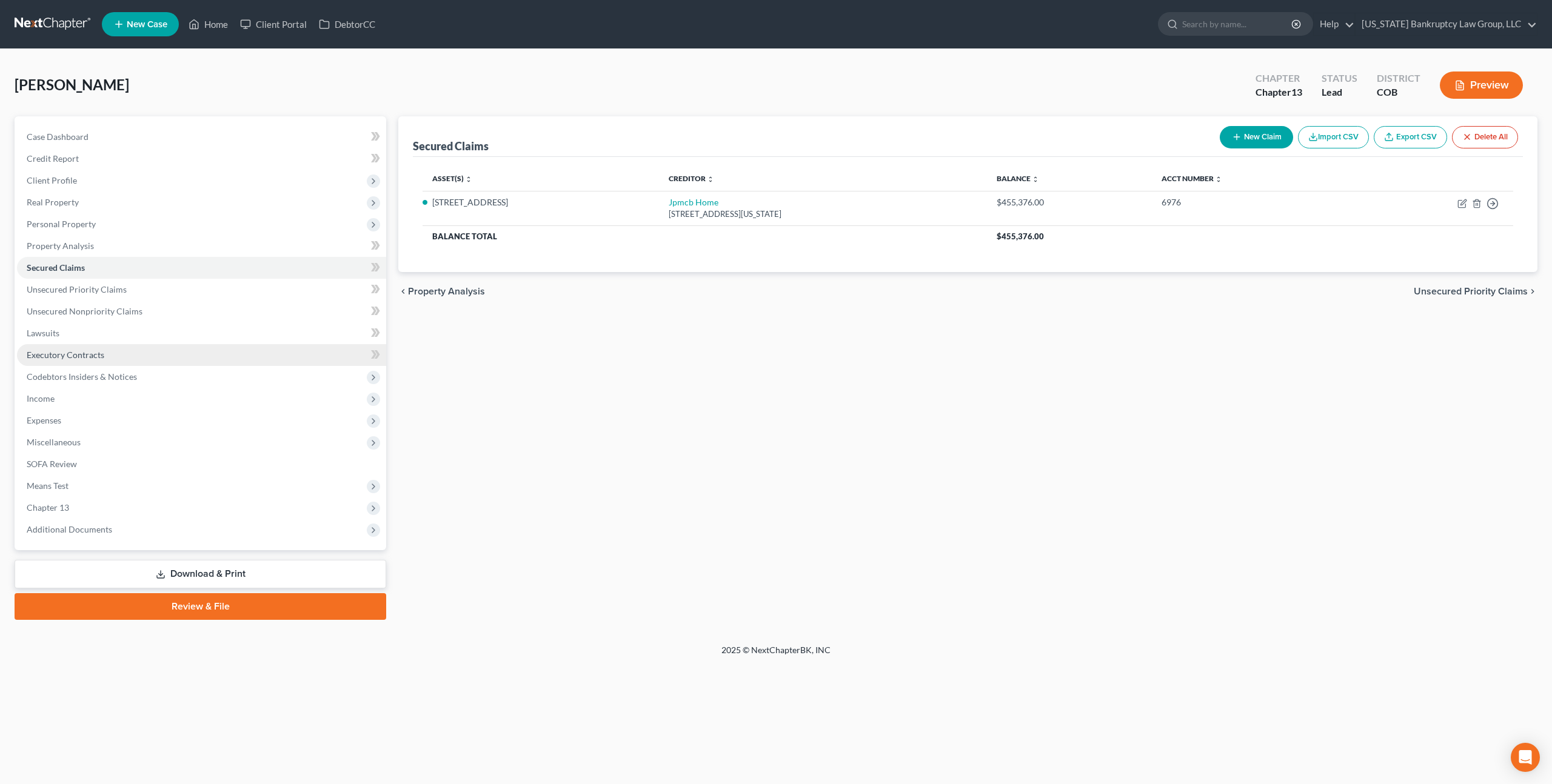
click at [78, 352] on span "Executory Contracts" at bounding box center [65, 355] width 78 height 10
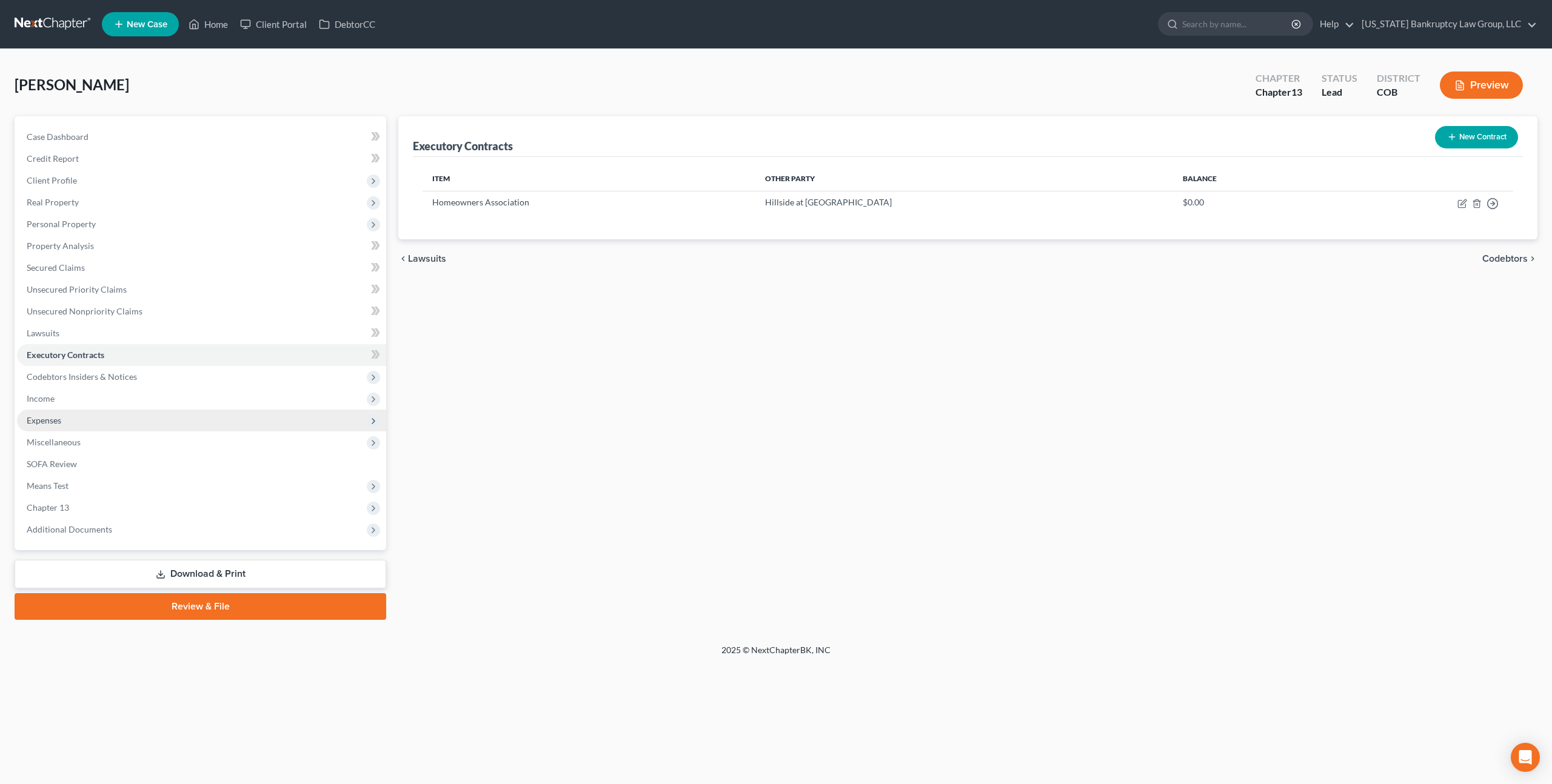
click at [47, 413] on span "Expenses" at bounding box center [201, 421] width 369 height 22
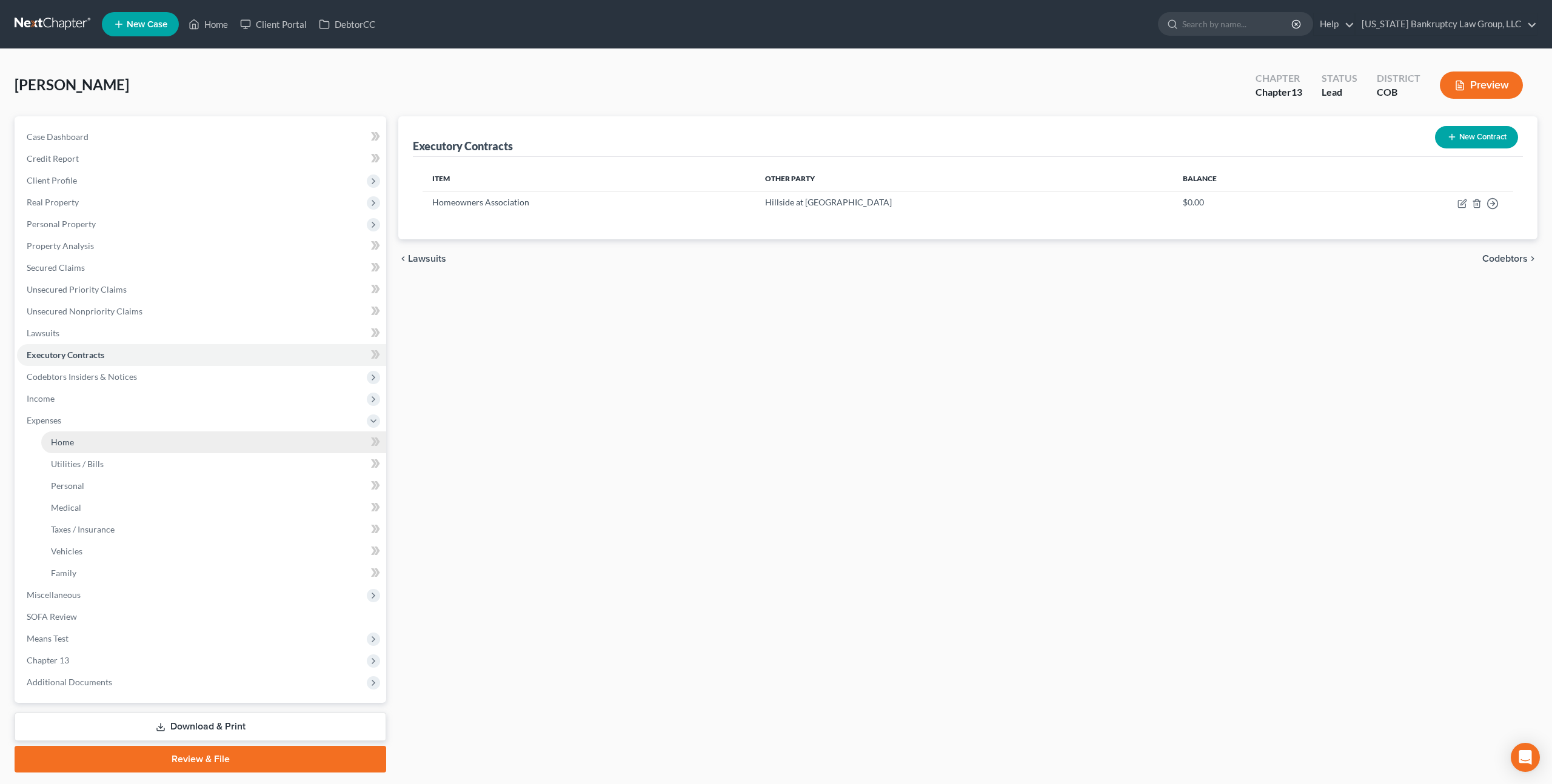
click at [76, 441] on link "Home" at bounding box center [213, 442] width 345 height 22
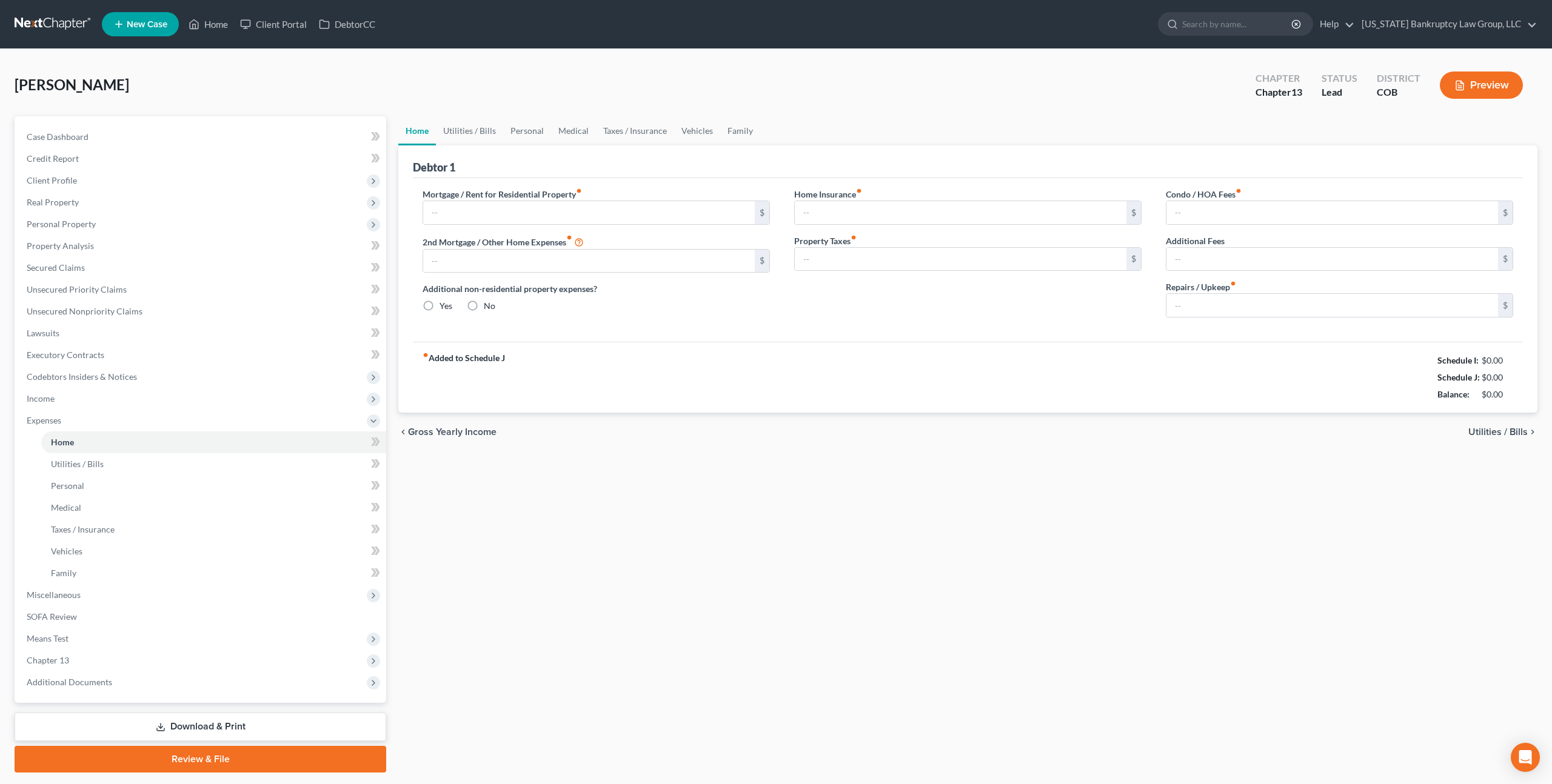
type input "3,811.00"
type input "0.00"
radio input "true"
type input "0.00"
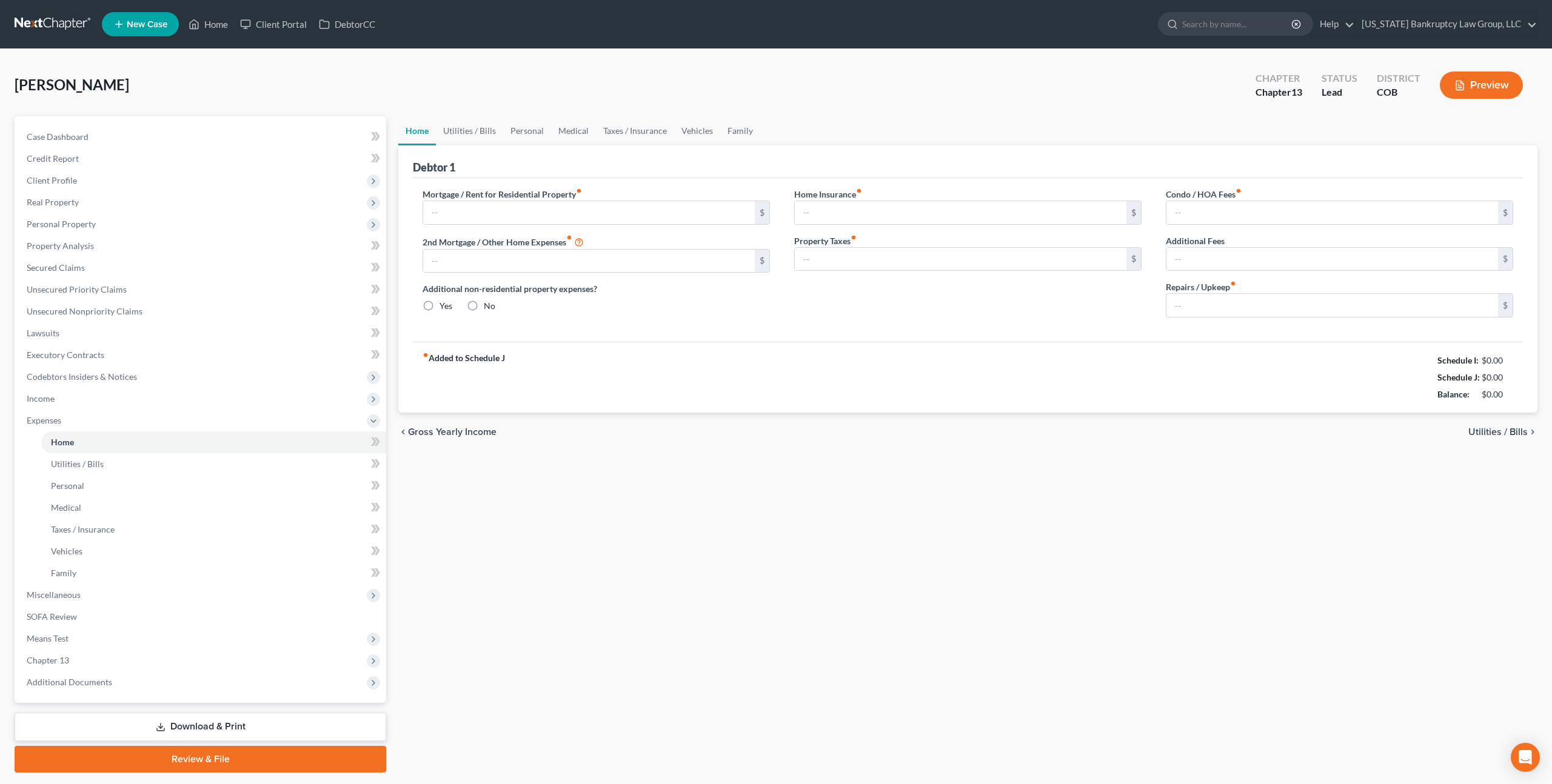
type input "29.00"
type input "0.00"
type input "150.00"
click at [75, 267] on span "Secured Claims" at bounding box center [56, 268] width 58 height 10
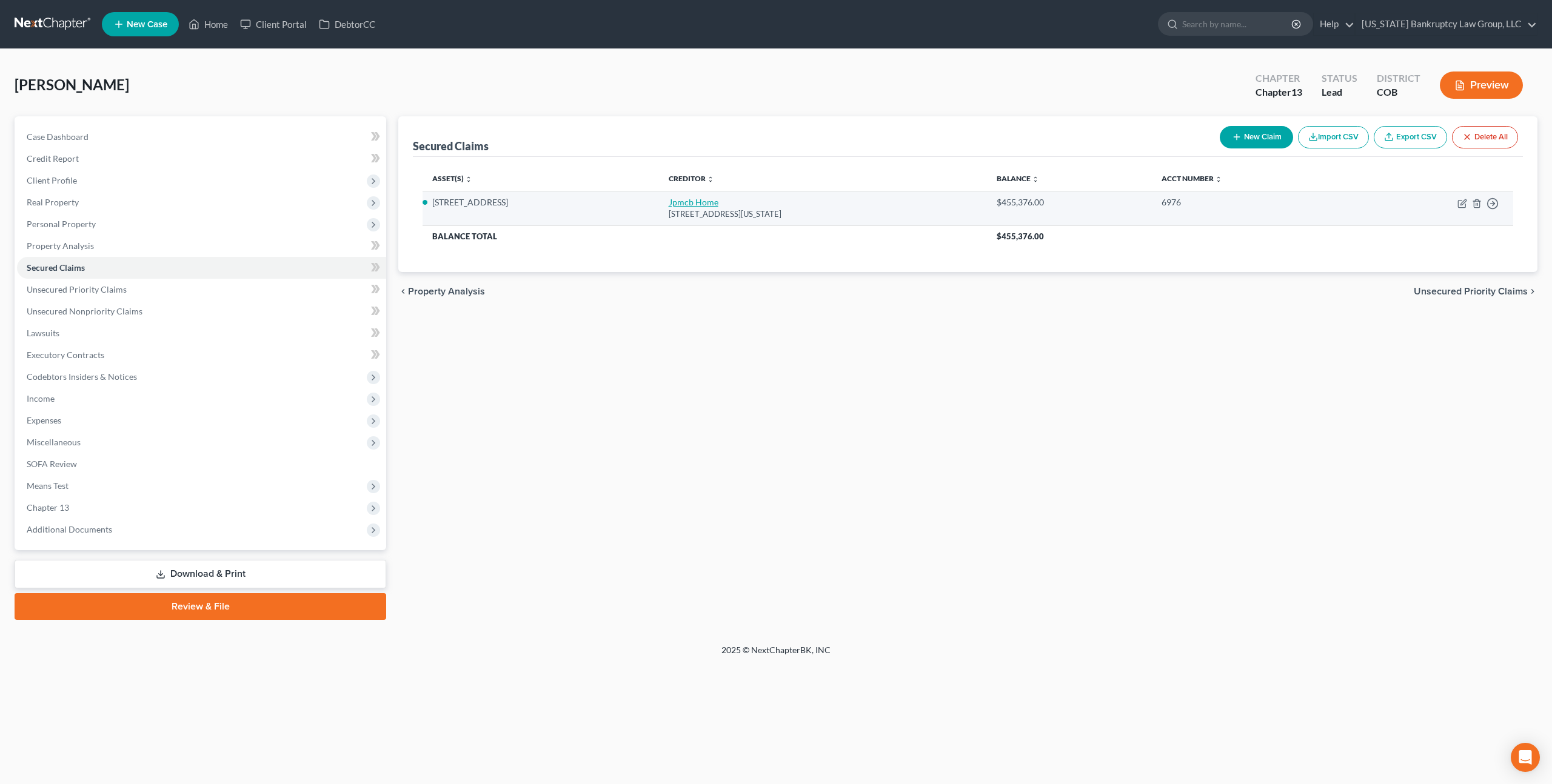
click at [715, 205] on link "Jpmcb Home" at bounding box center [694, 202] width 50 height 10
select select "19"
select select "4"
select select "0"
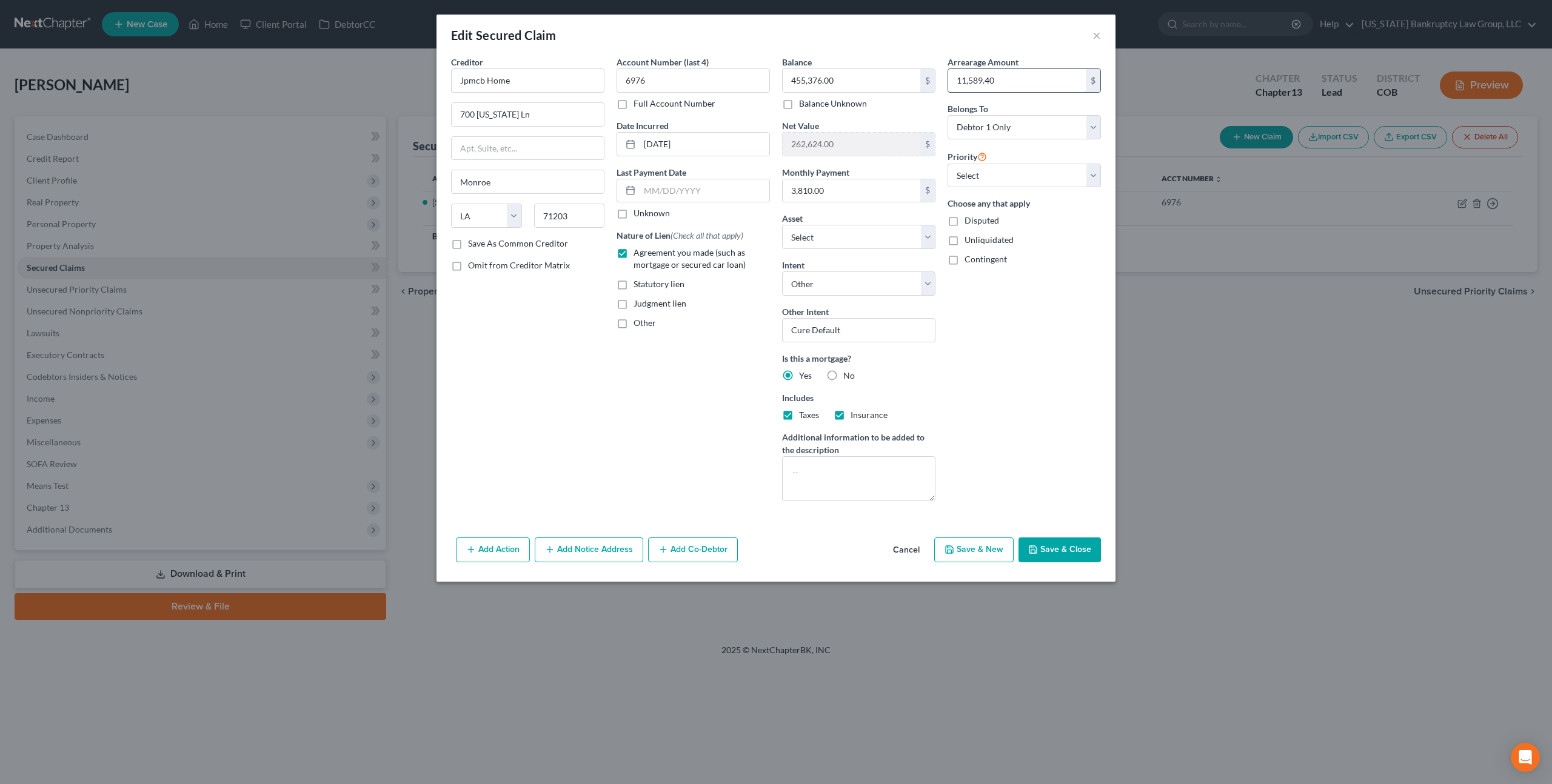
click at [972, 84] on input "11,589.40" at bounding box center [1017, 81] width 138 height 23
type input "16,000.00"
click at [1056, 553] on button "Save & Close" at bounding box center [1060, 550] width 83 height 25
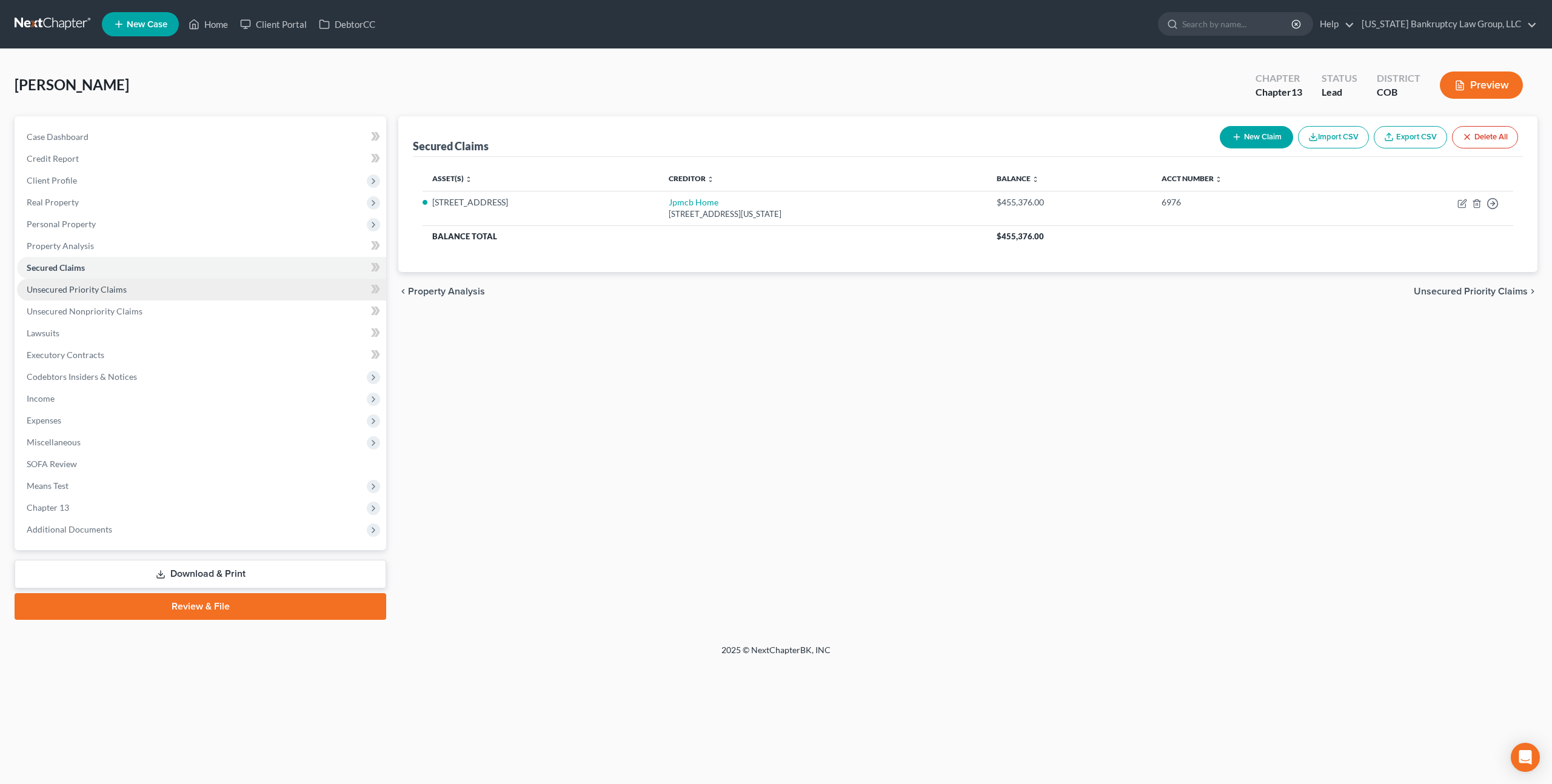
click at [94, 287] on span "Unsecured Priority Claims" at bounding box center [77, 289] width 100 height 10
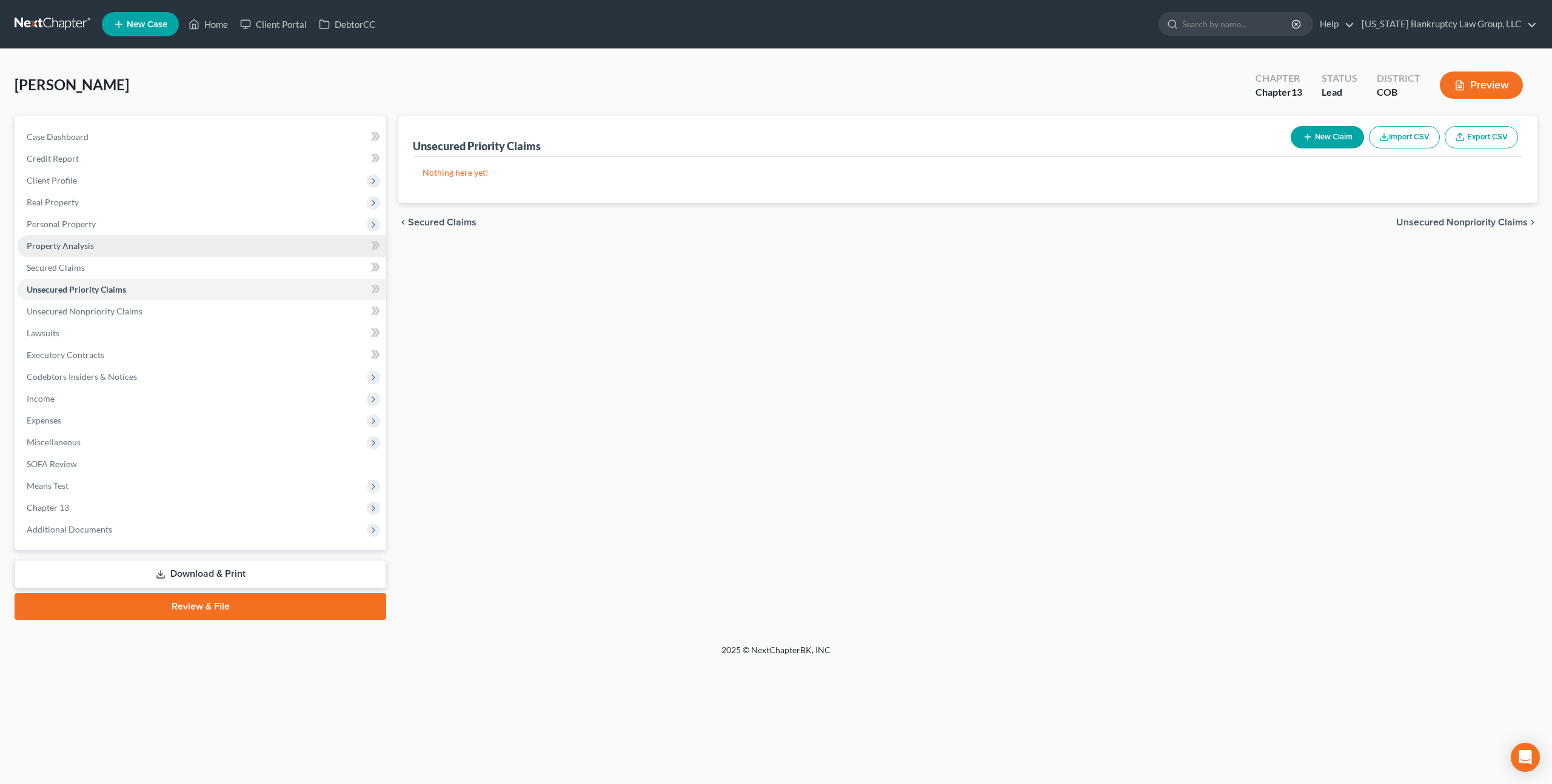
click at [89, 243] on span "Property Analysis" at bounding box center [60, 246] width 67 height 10
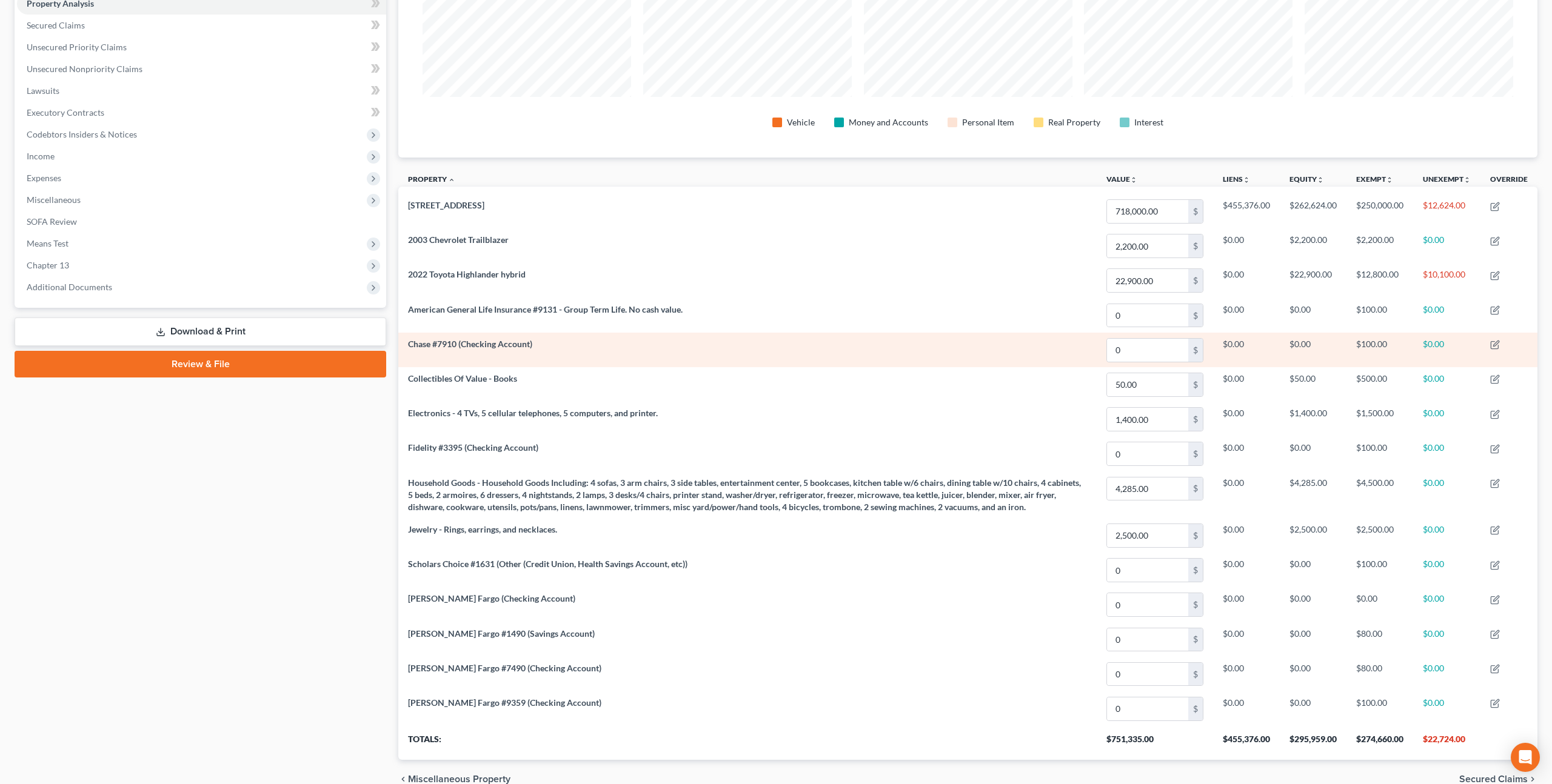
scroll to position [243, 0]
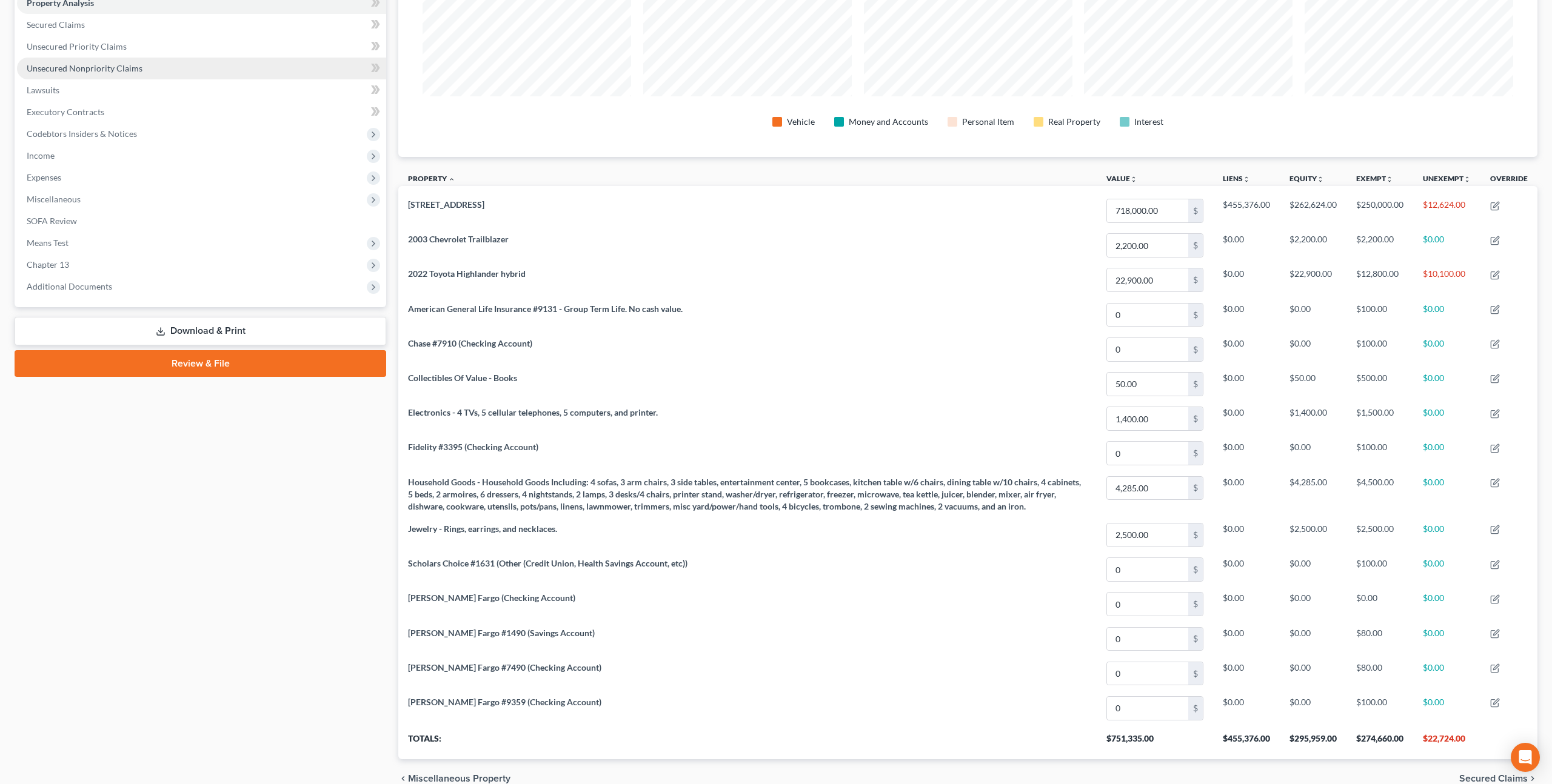
click at [138, 71] on span "Unsecured Nonpriority Claims" at bounding box center [85, 68] width 116 height 10
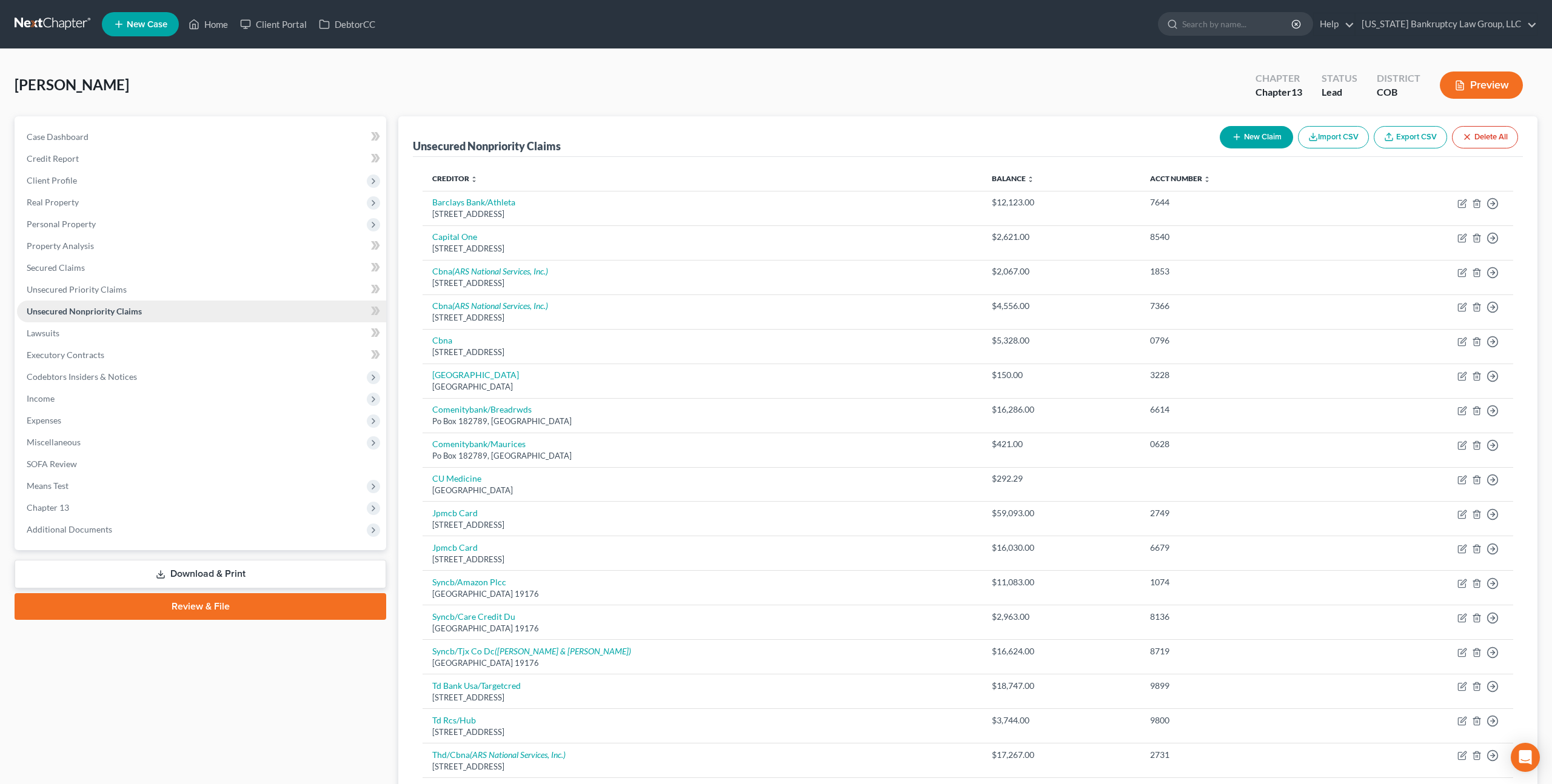
click at [123, 310] on span "Unsecured Nonpriority Claims" at bounding box center [84, 311] width 115 height 10
click at [87, 531] on span "Additional Documents" at bounding box center [70, 529] width 86 height 10
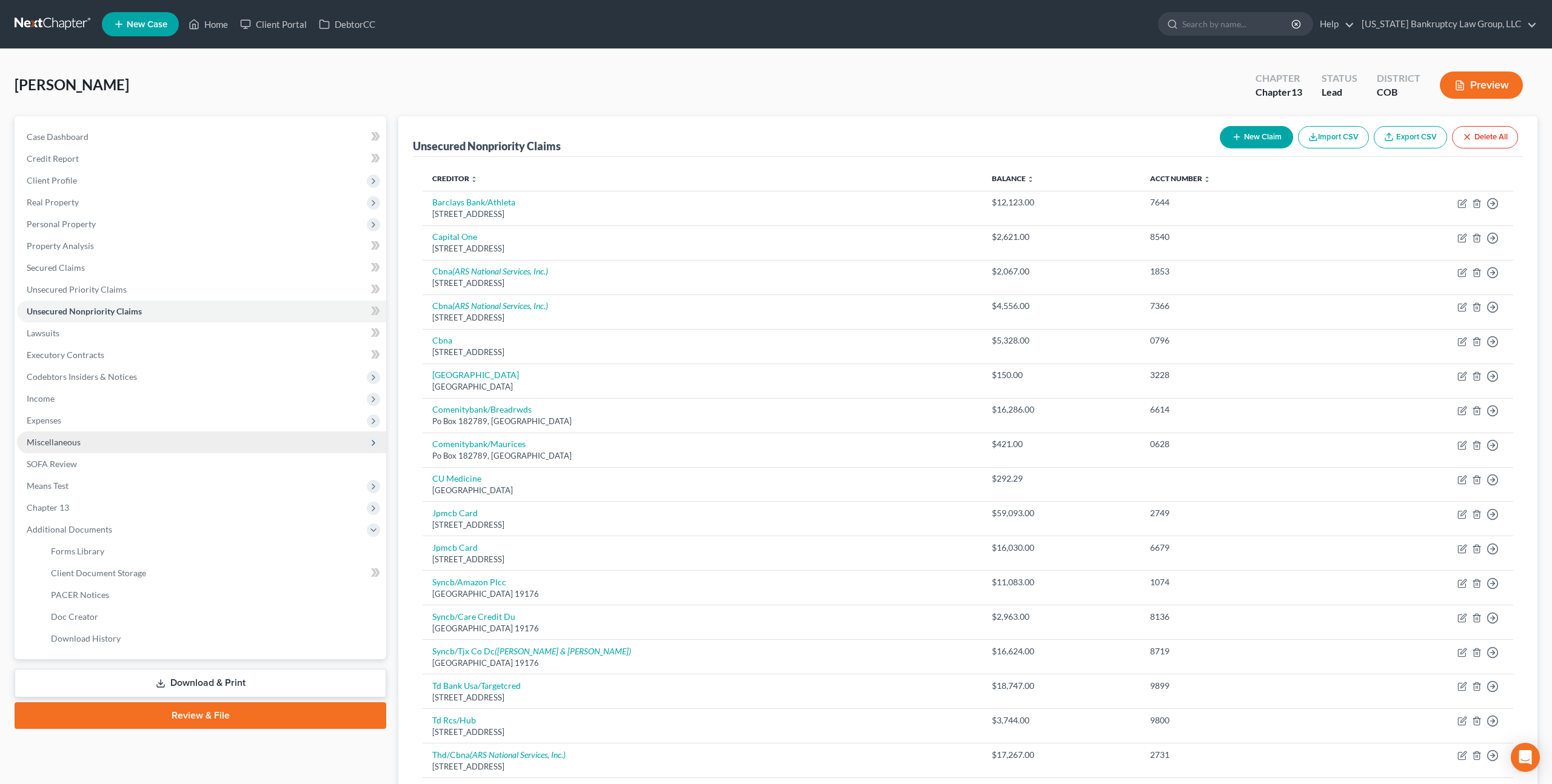
click at [75, 437] on span "Miscellaneous" at bounding box center [54, 442] width 54 height 10
click at [118, 469] on span "Attorney / Credit Counseling Fees" at bounding box center [115, 463] width 128 height 10
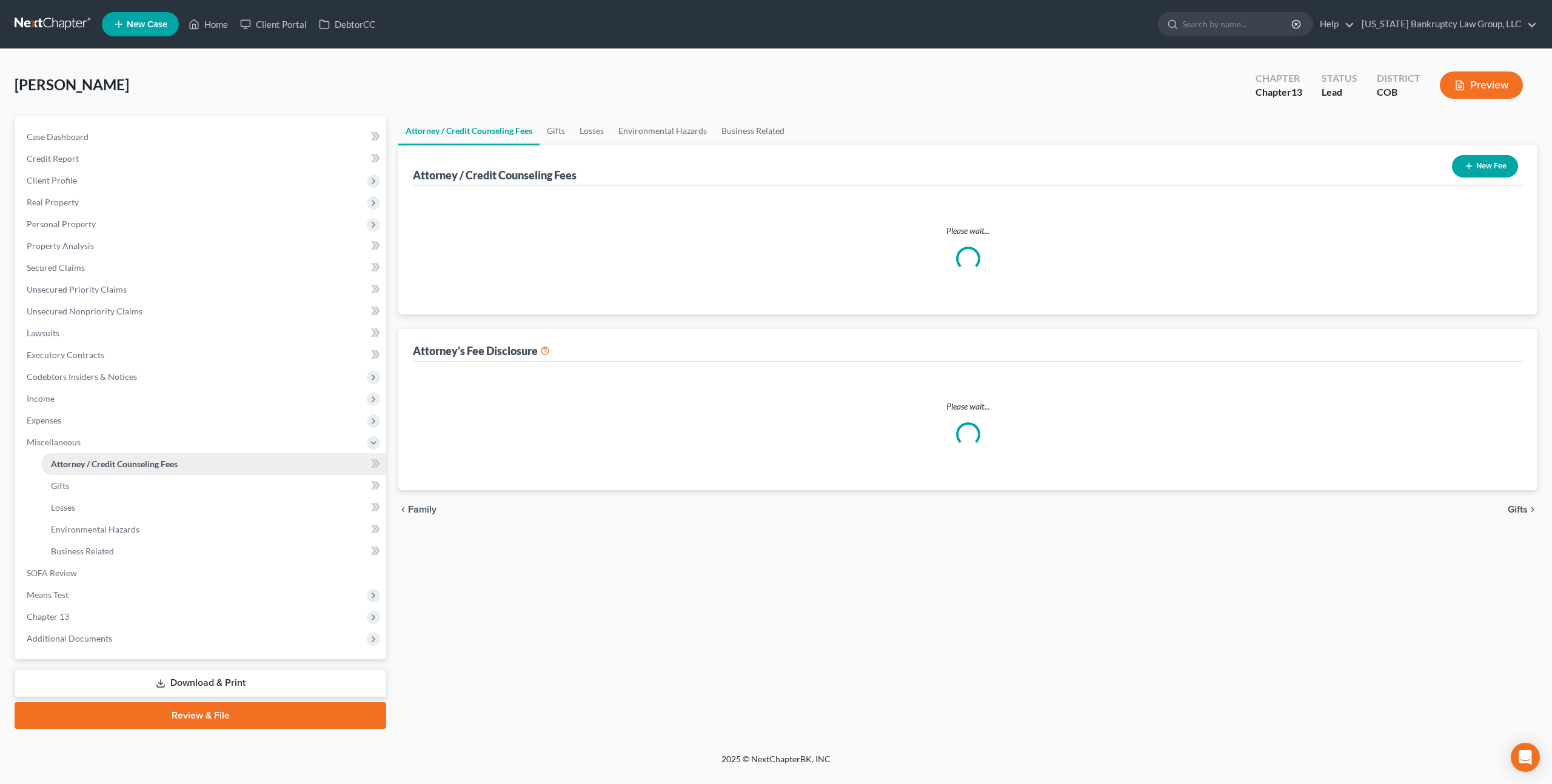
select select "0"
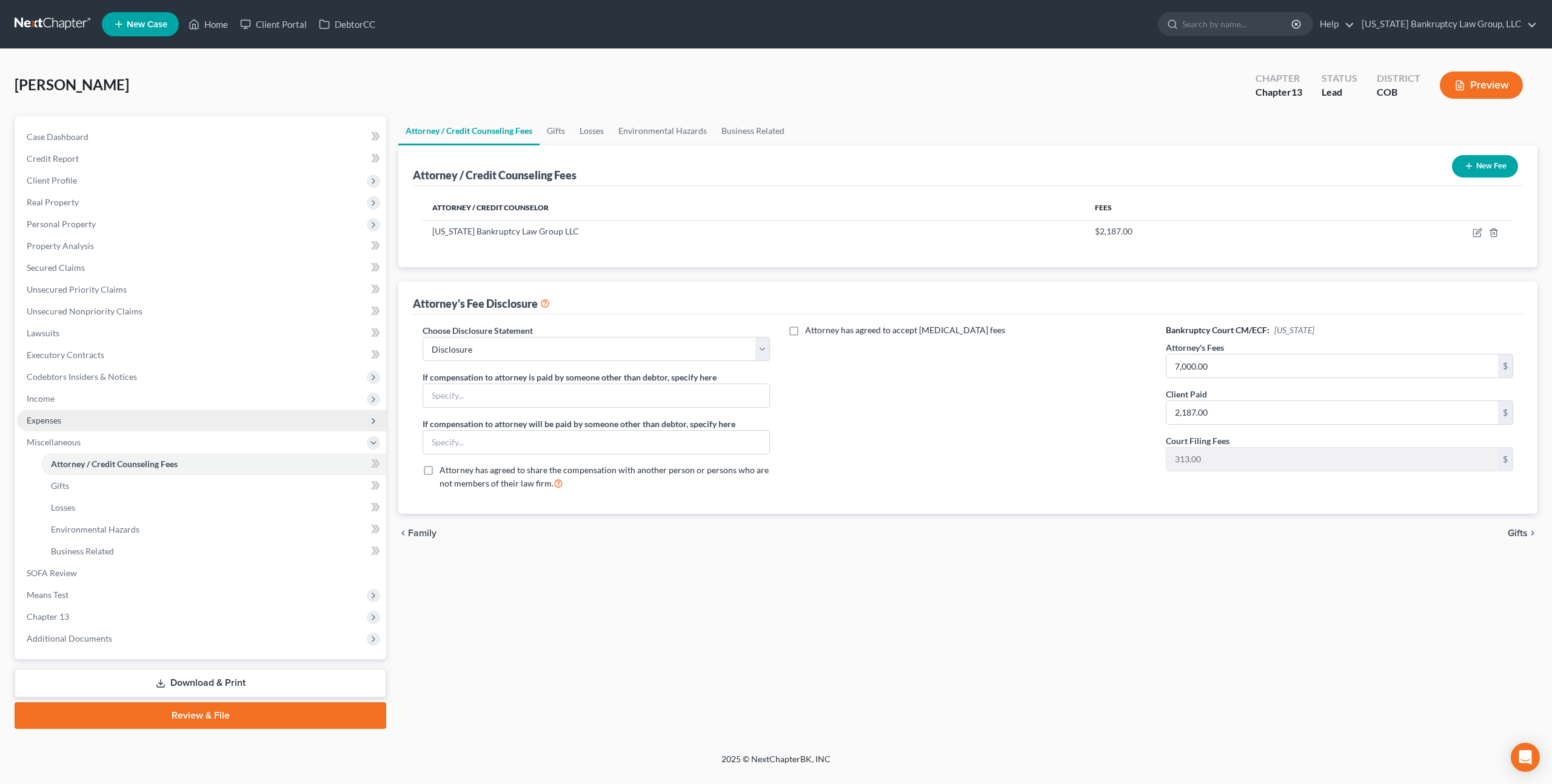
click at [52, 420] on span "Expenses" at bounding box center [44, 420] width 35 height 10
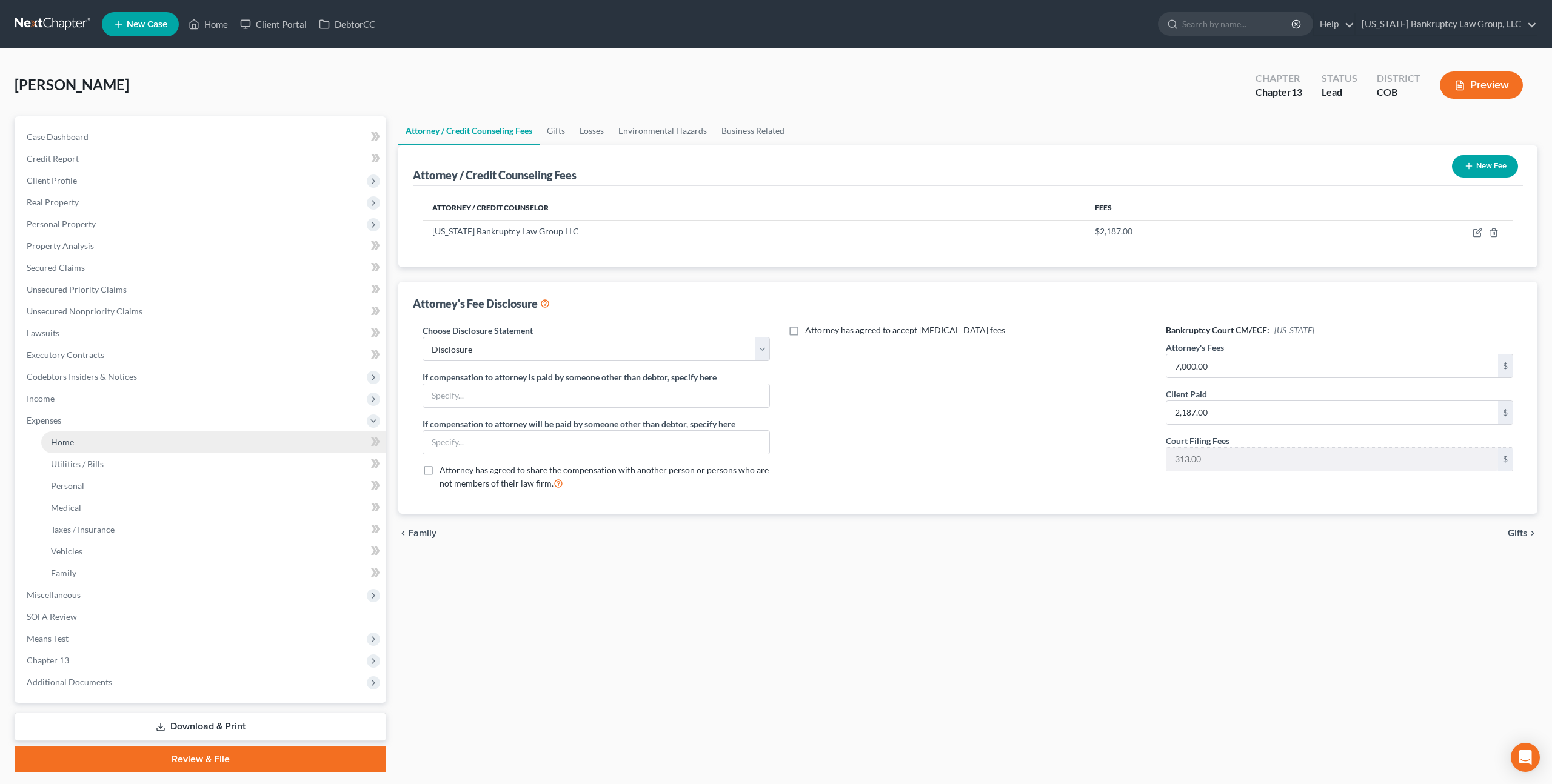
click at [124, 445] on link "Home" at bounding box center [213, 442] width 345 height 22
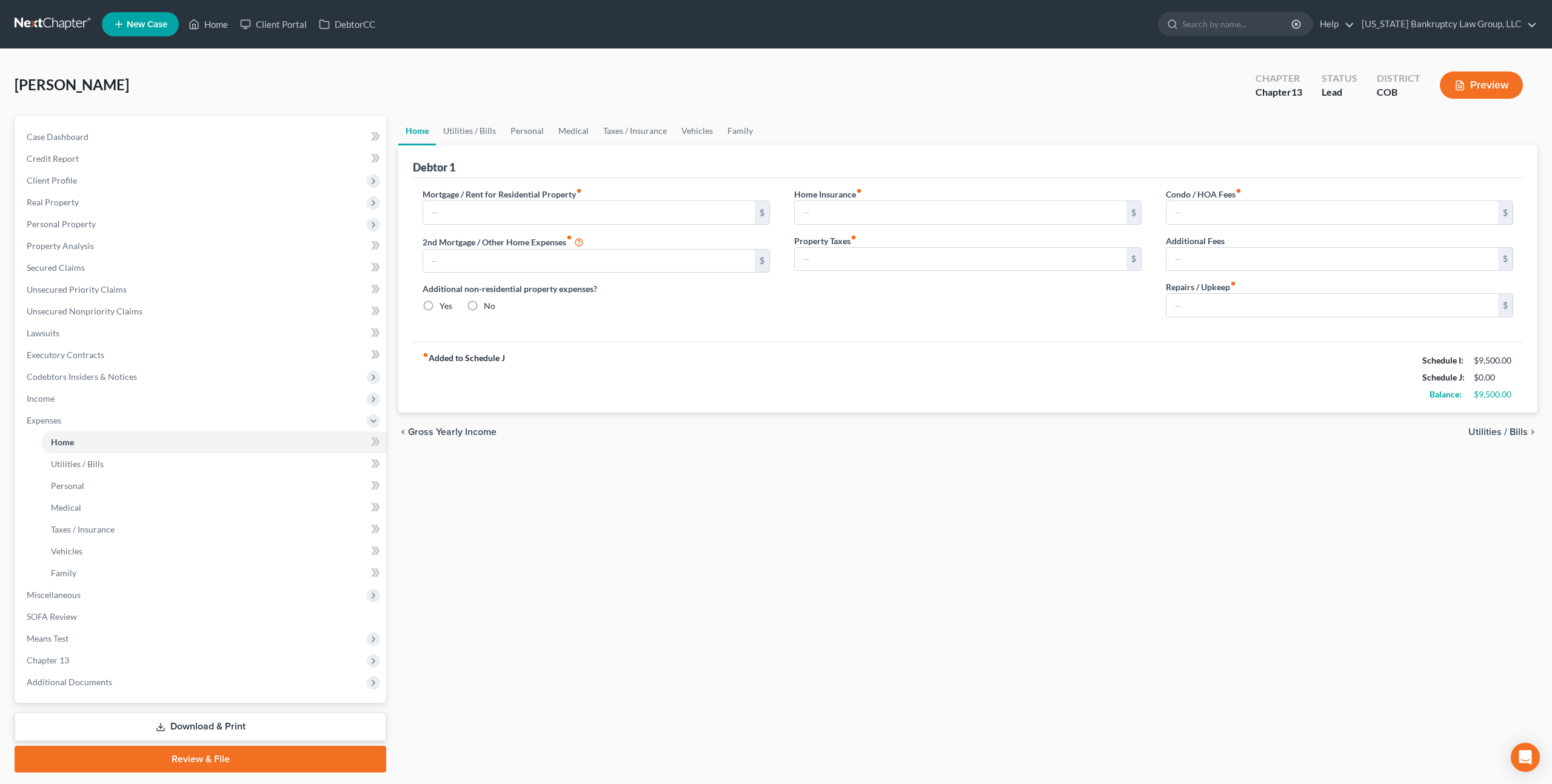
type input "3,811.00"
type input "0.00"
radio input "true"
type input "0.00"
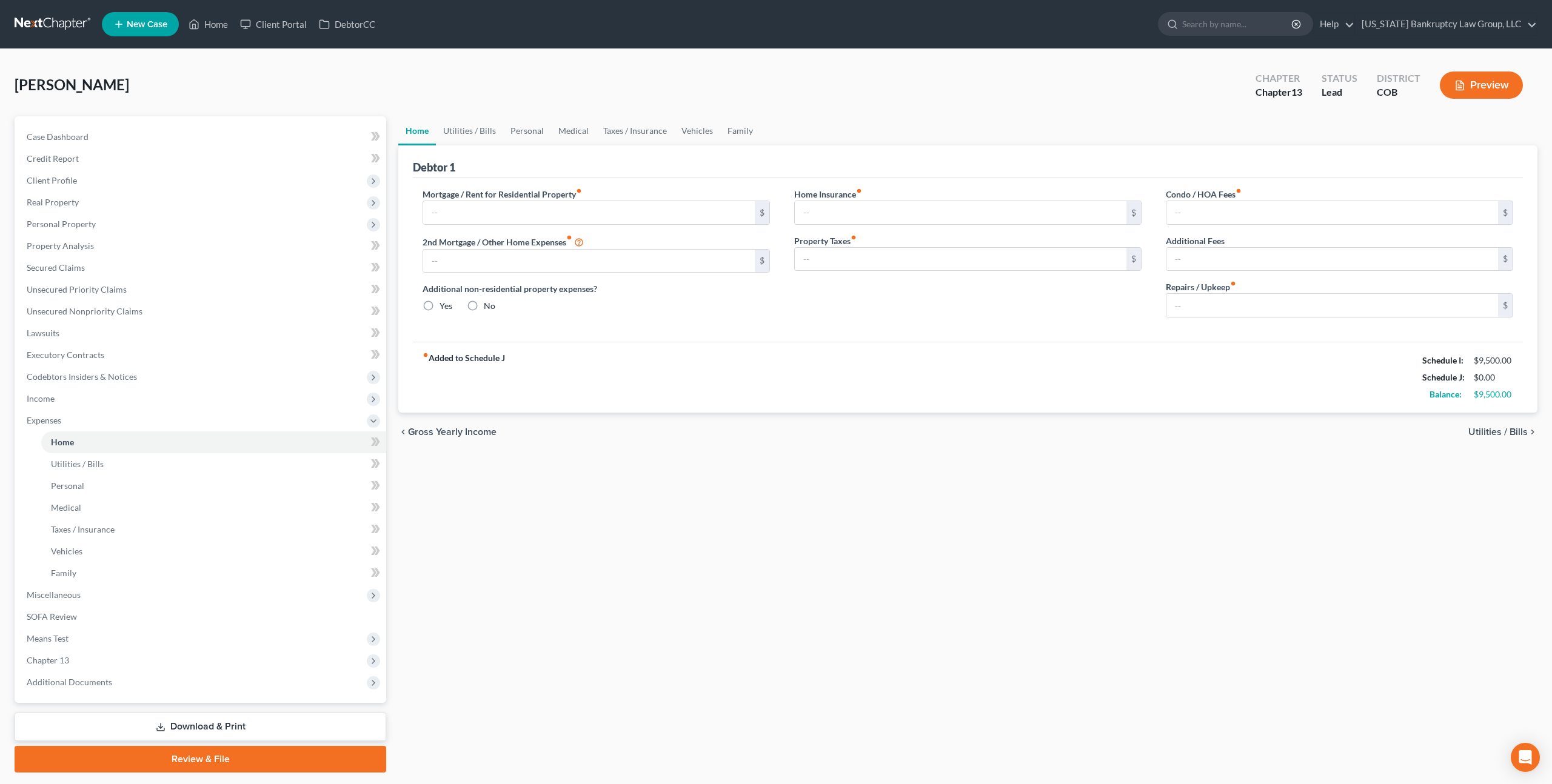
type input "29.00"
type input "0.00"
type input "150.00"
click at [123, 315] on span "Unsecured Nonpriority Claims" at bounding box center [85, 311] width 116 height 10
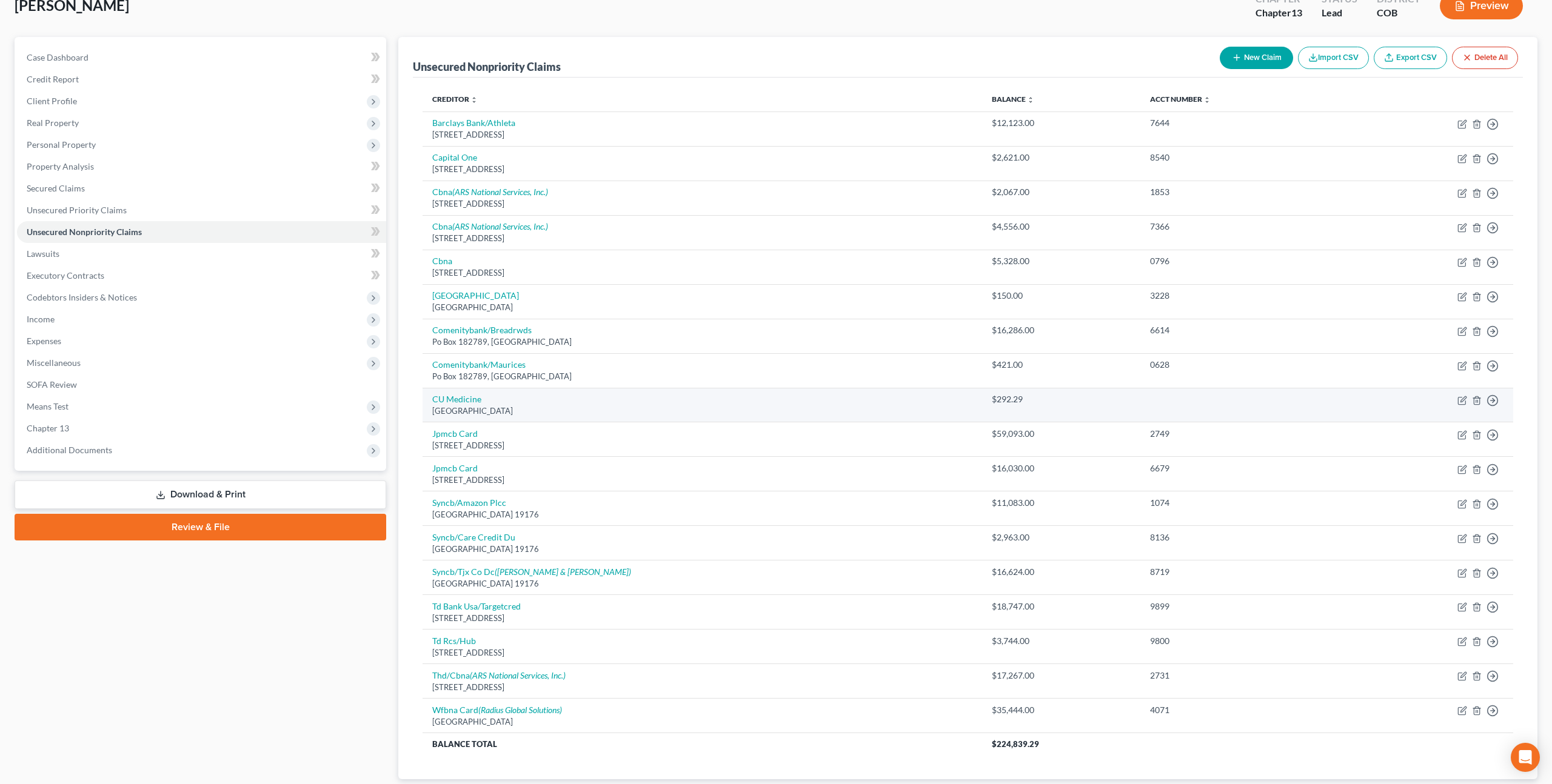
scroll to position [159, 0]
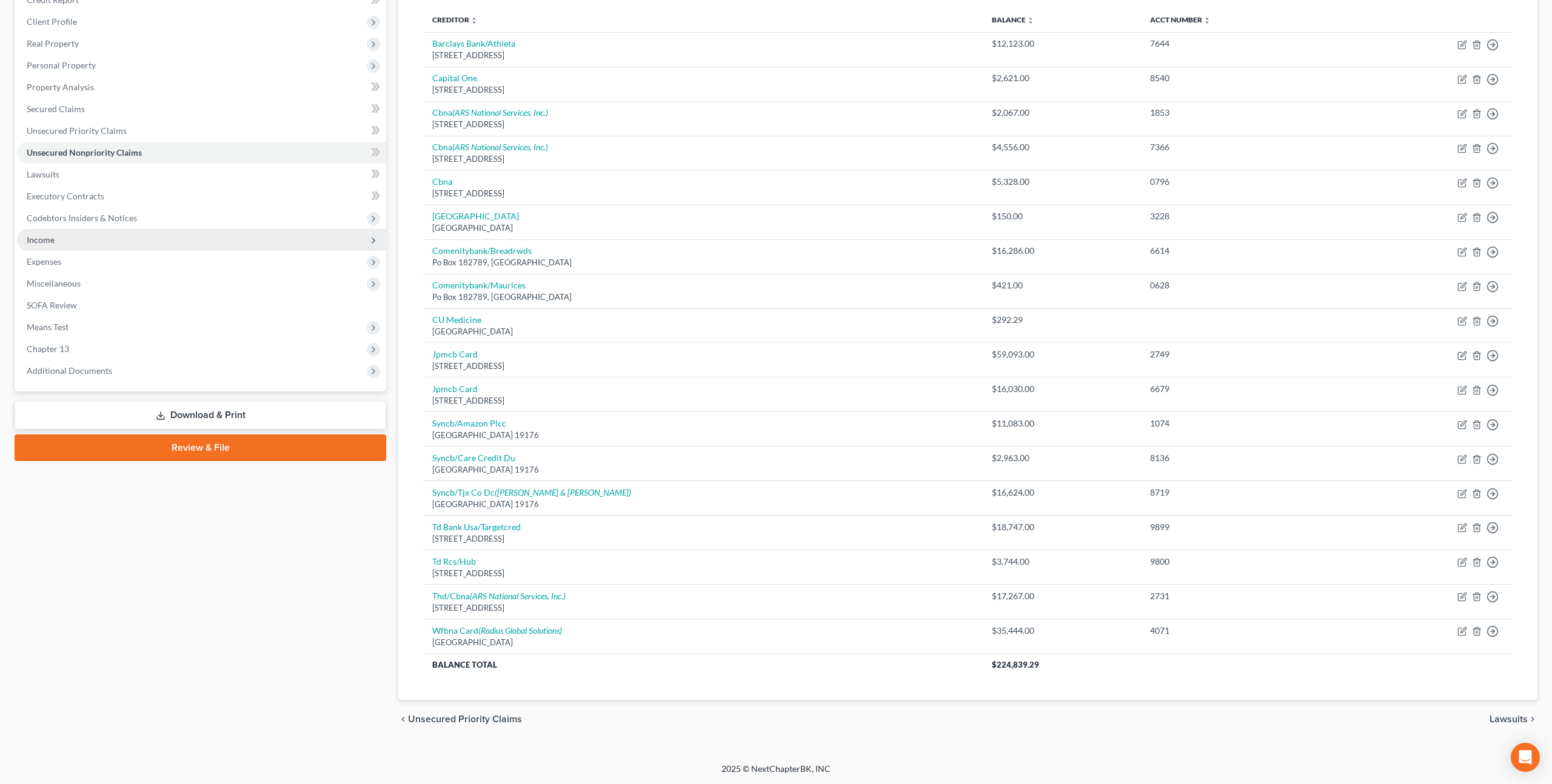
click at [120, 241] on span "Income" at bounding box center [201, 240] width 369 height 22
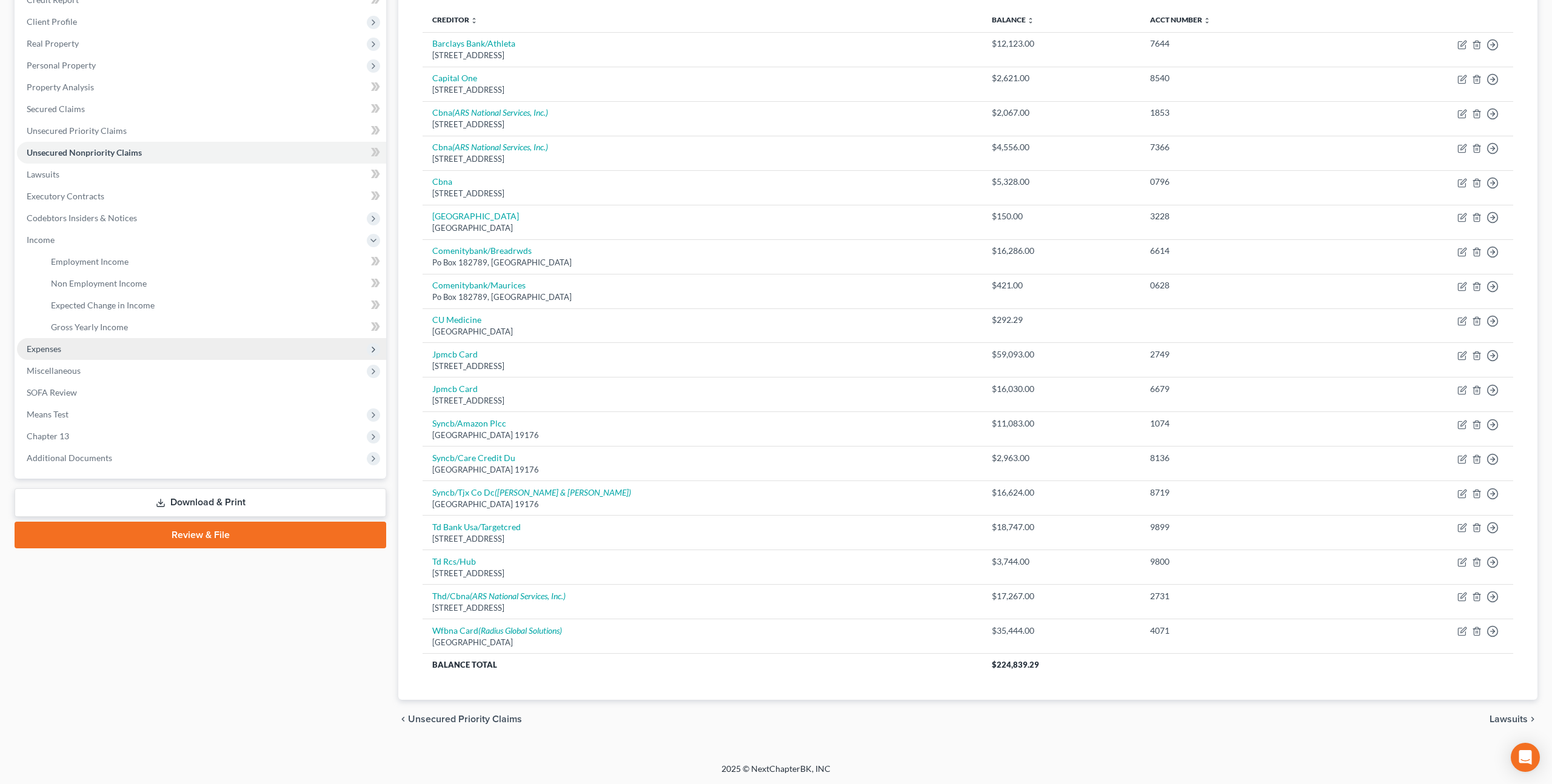
click at [51, 347] on span "Expenses" at bounding box center [44, 349] width 35 height 10
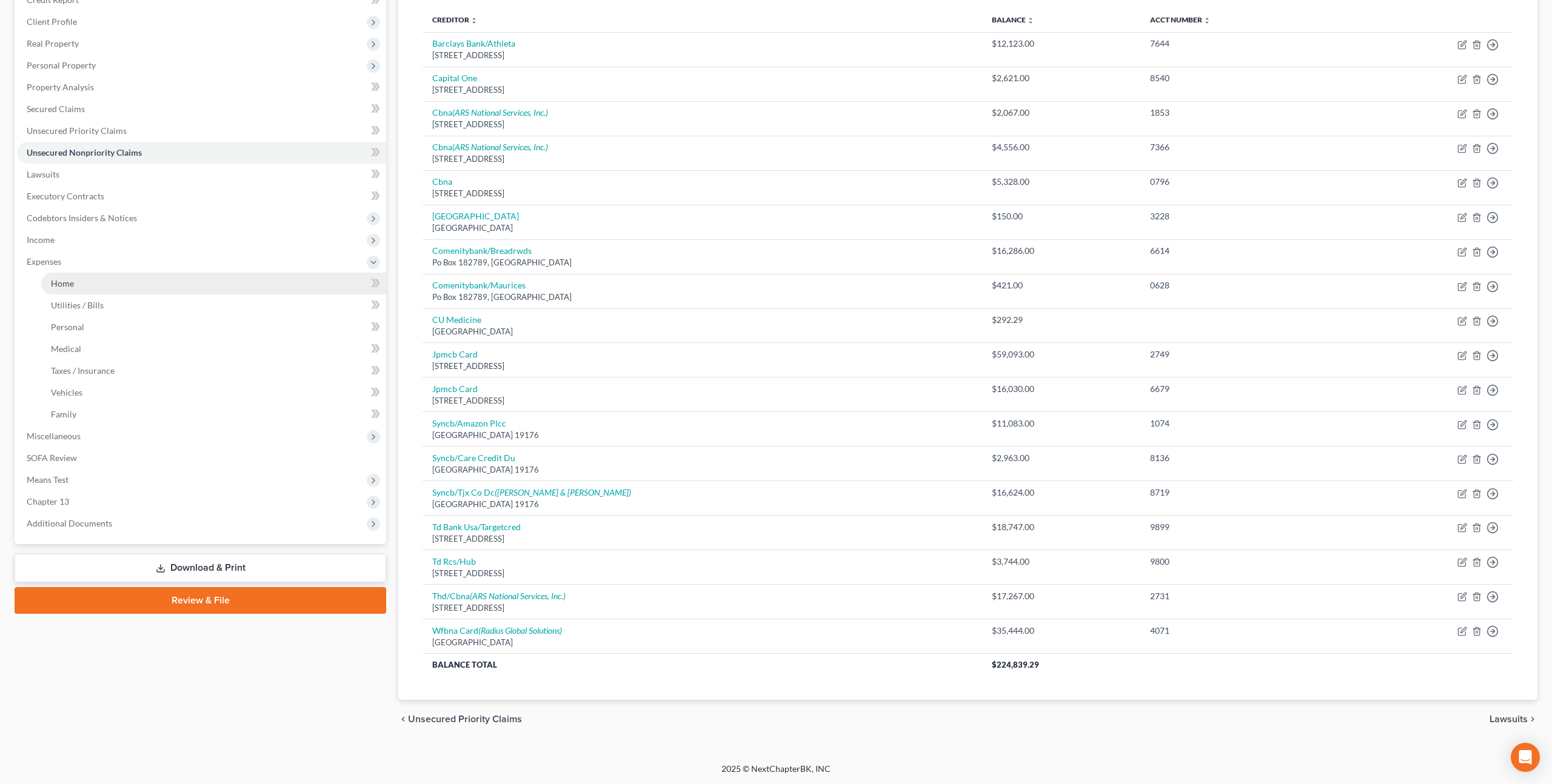
click at [103, 285] on link "Home" at bounding box center [213, 284] width 345 height 22
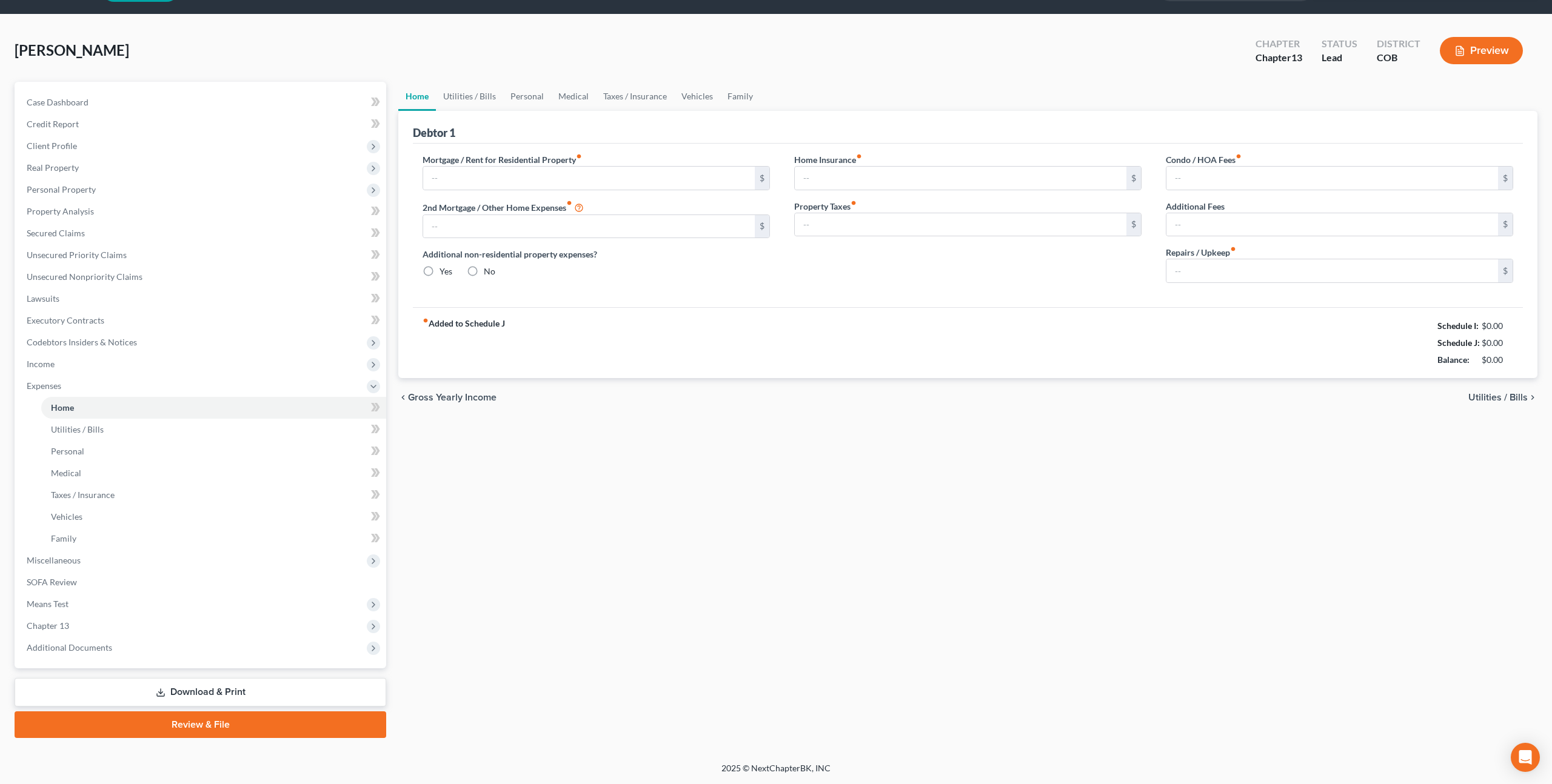
type input "3,811.00"
type input "0.00"
radio input "true"
type input "0.00"
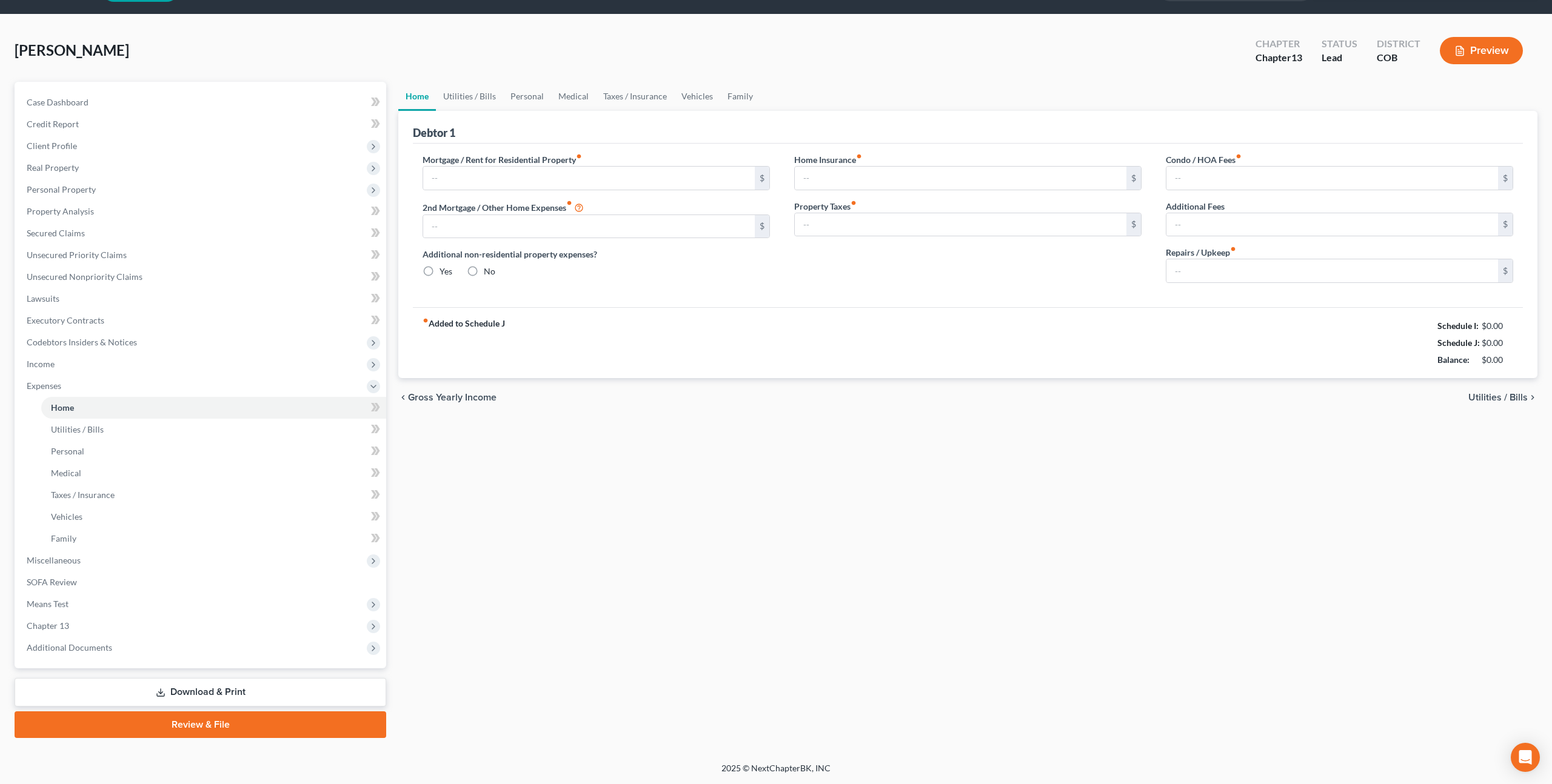
type input "29.00"
type input "0.00"
type input "150.00"
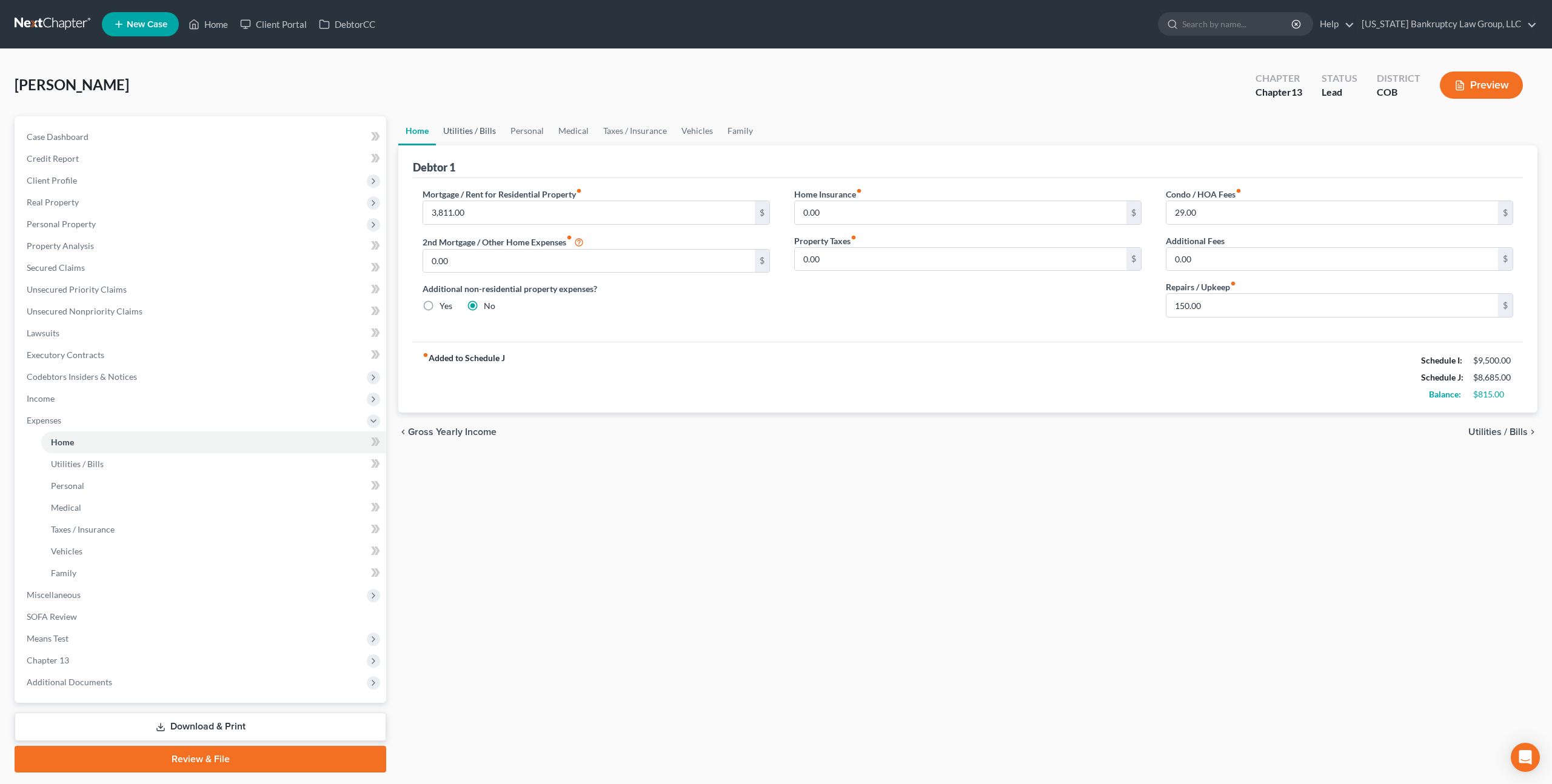
click at [474, 133] on link "Utilities / Bills" at bounding box center [469, 131] width 67 height 29
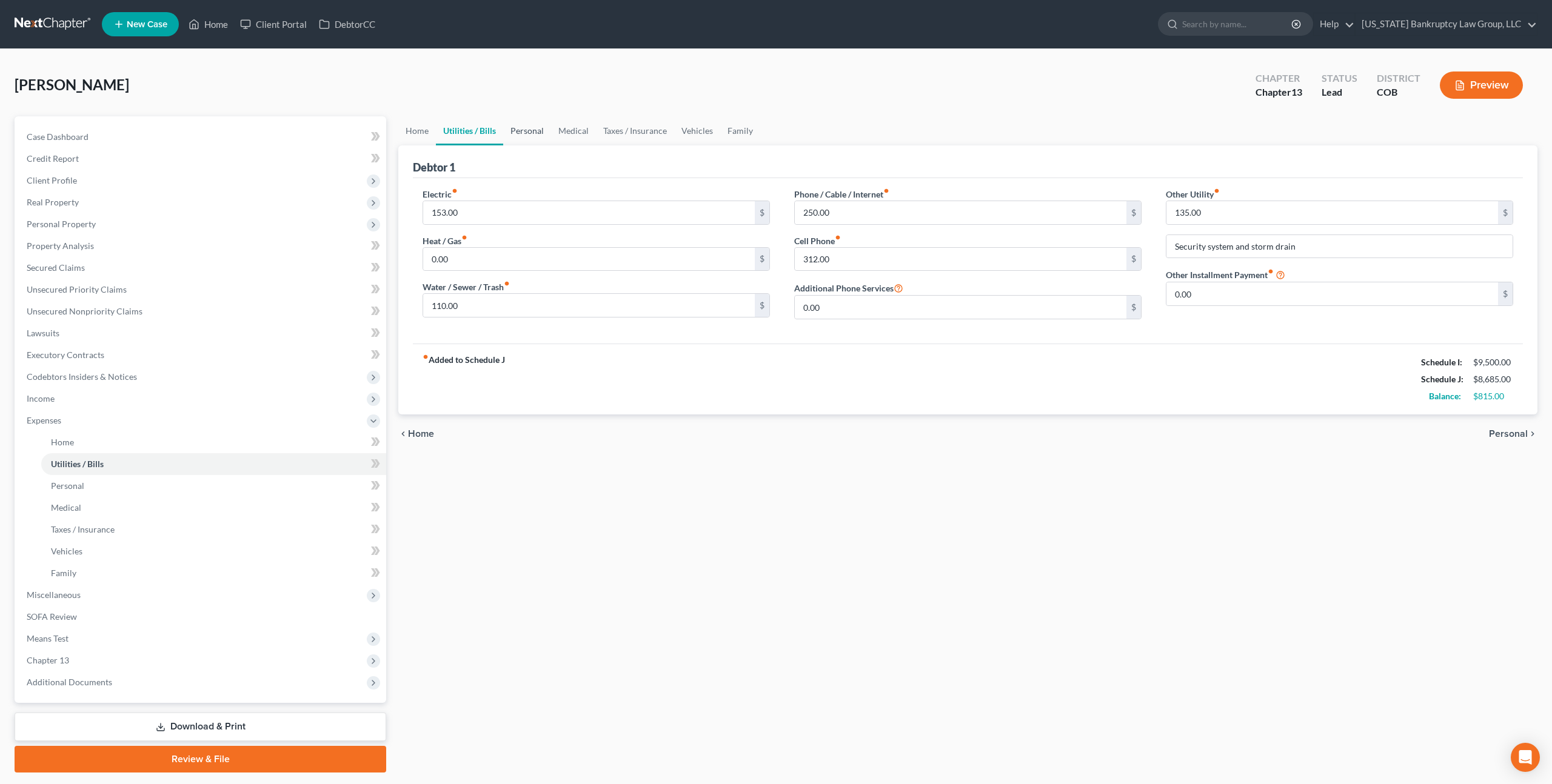
click at [525, 129] on link "Personal" at bounding box center [527, 131] width 48 height 29
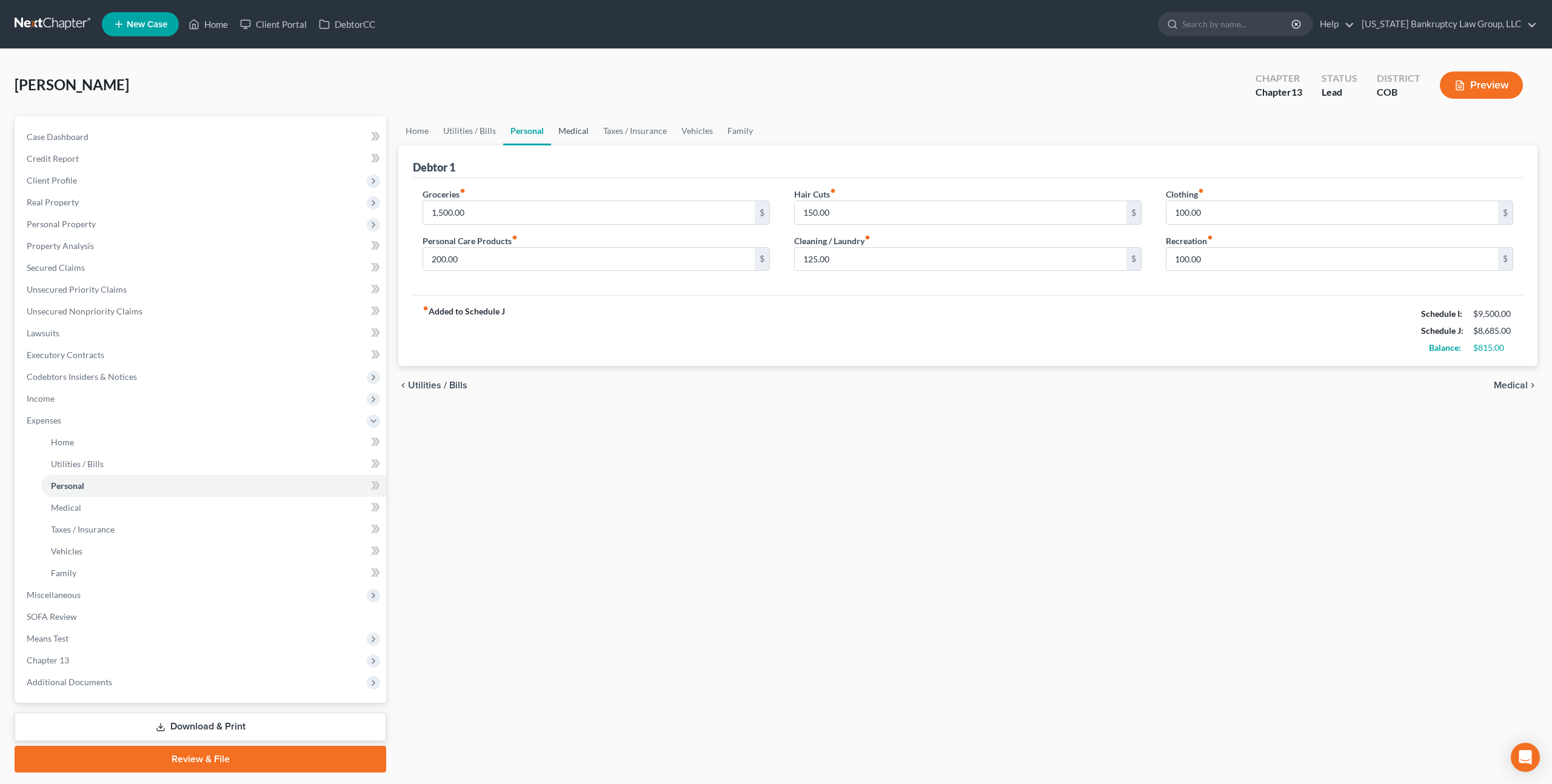
click at [562, 129] on link "Medical" at bounding box center [573, 131] width 45 height 29
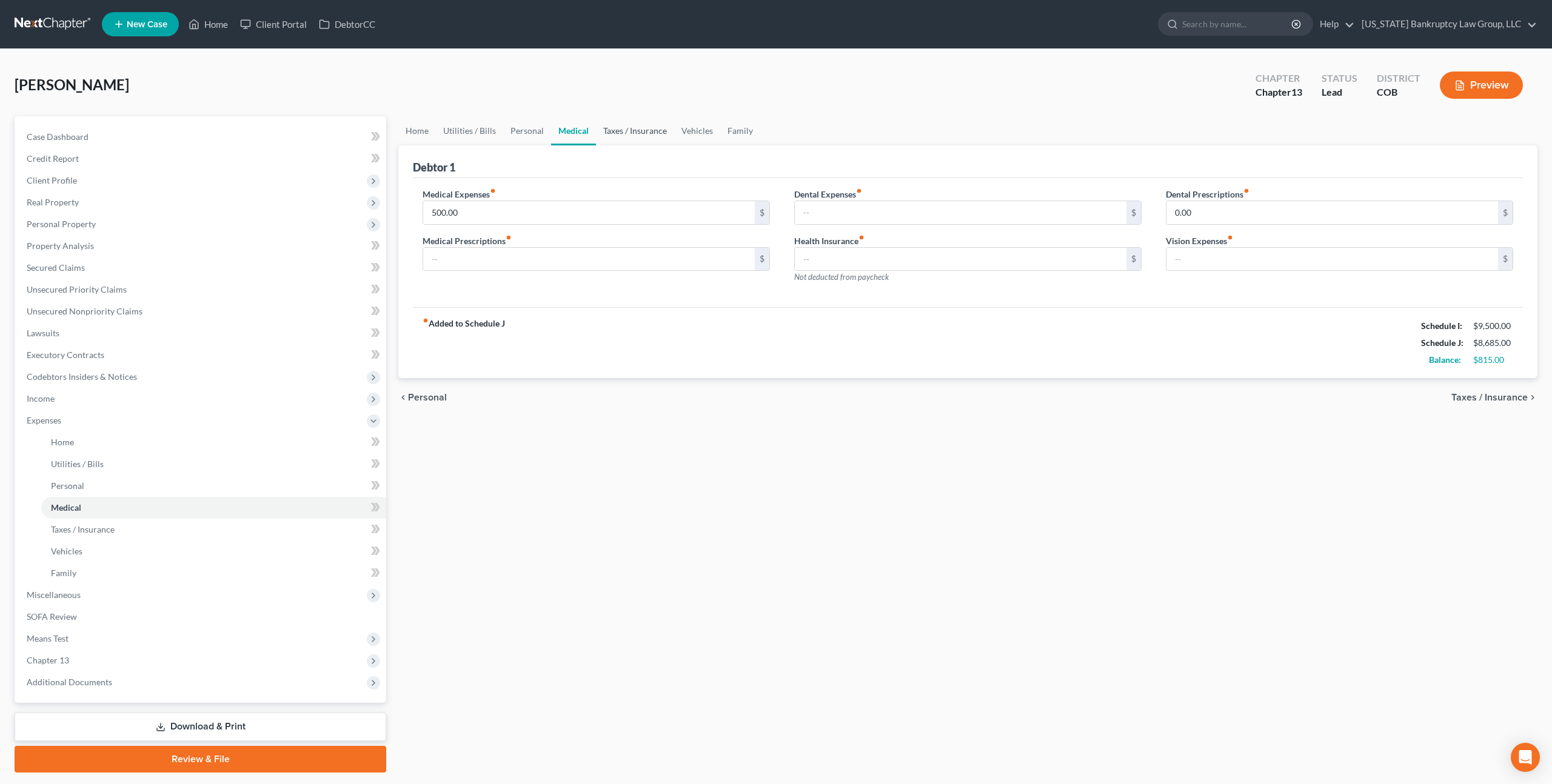
click at [615, 131] on link "Taxes / Insurance" at bounding box center [635, 131] width 78 height 29
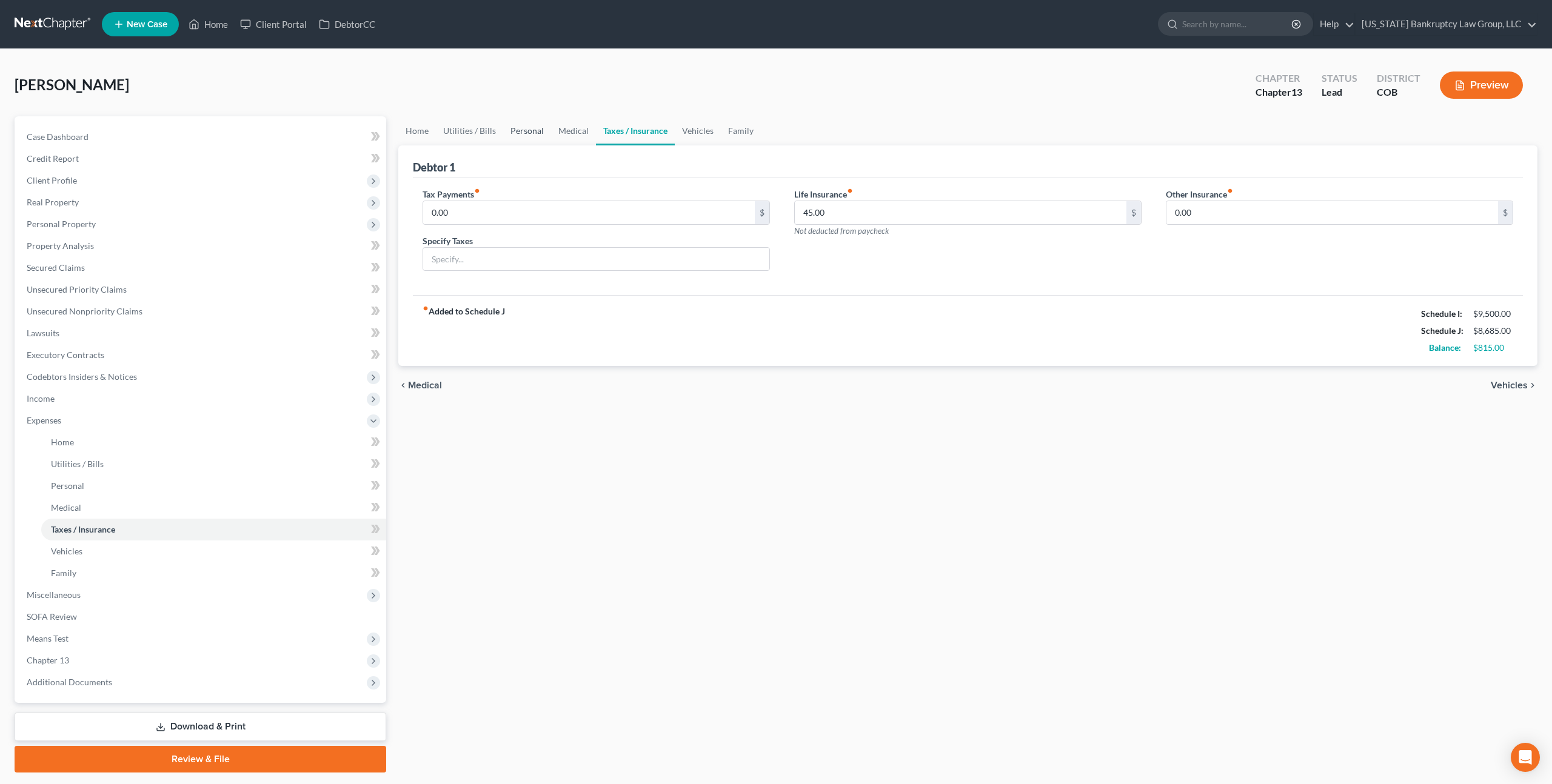
click at [514, 133] on link "Personal" at bounding box center [527, 131] width 48 height 29
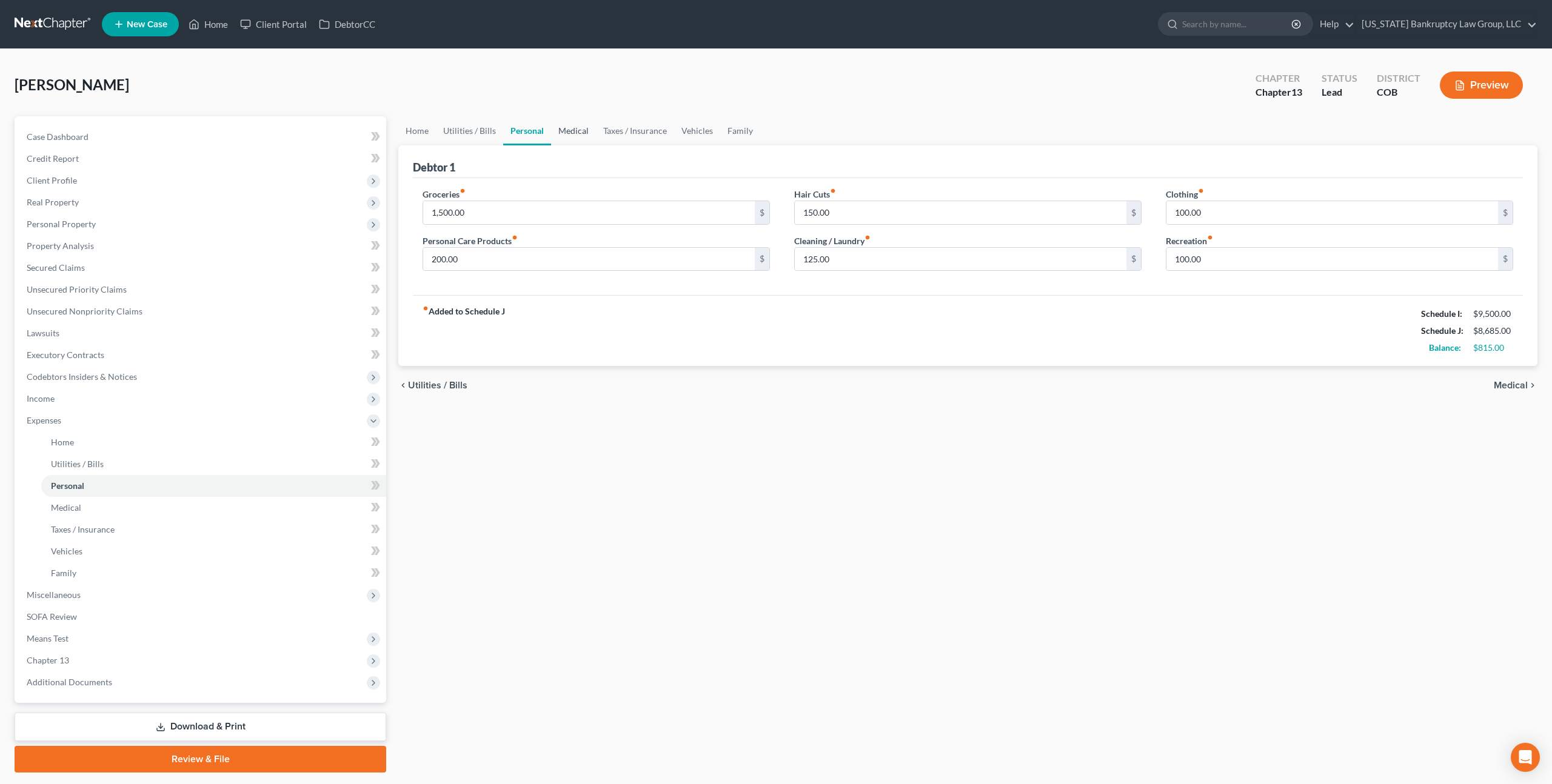
click at [566, 129] on link "Medical" at bounding box center [573, 131] width 45 height 29
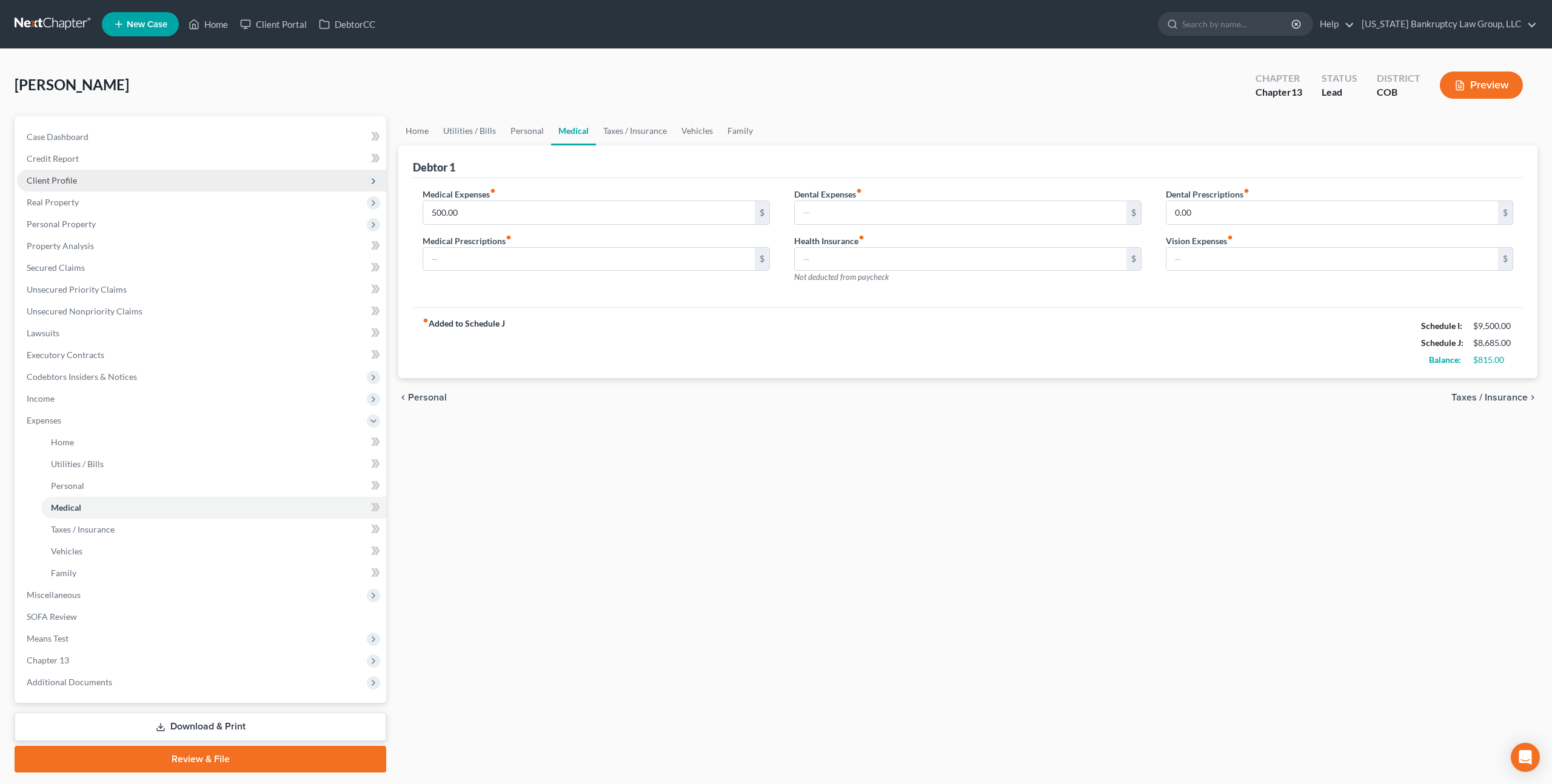
click at [67, 179] on span "Client Profile" at bounding box center [52, 180] width 50 height 10
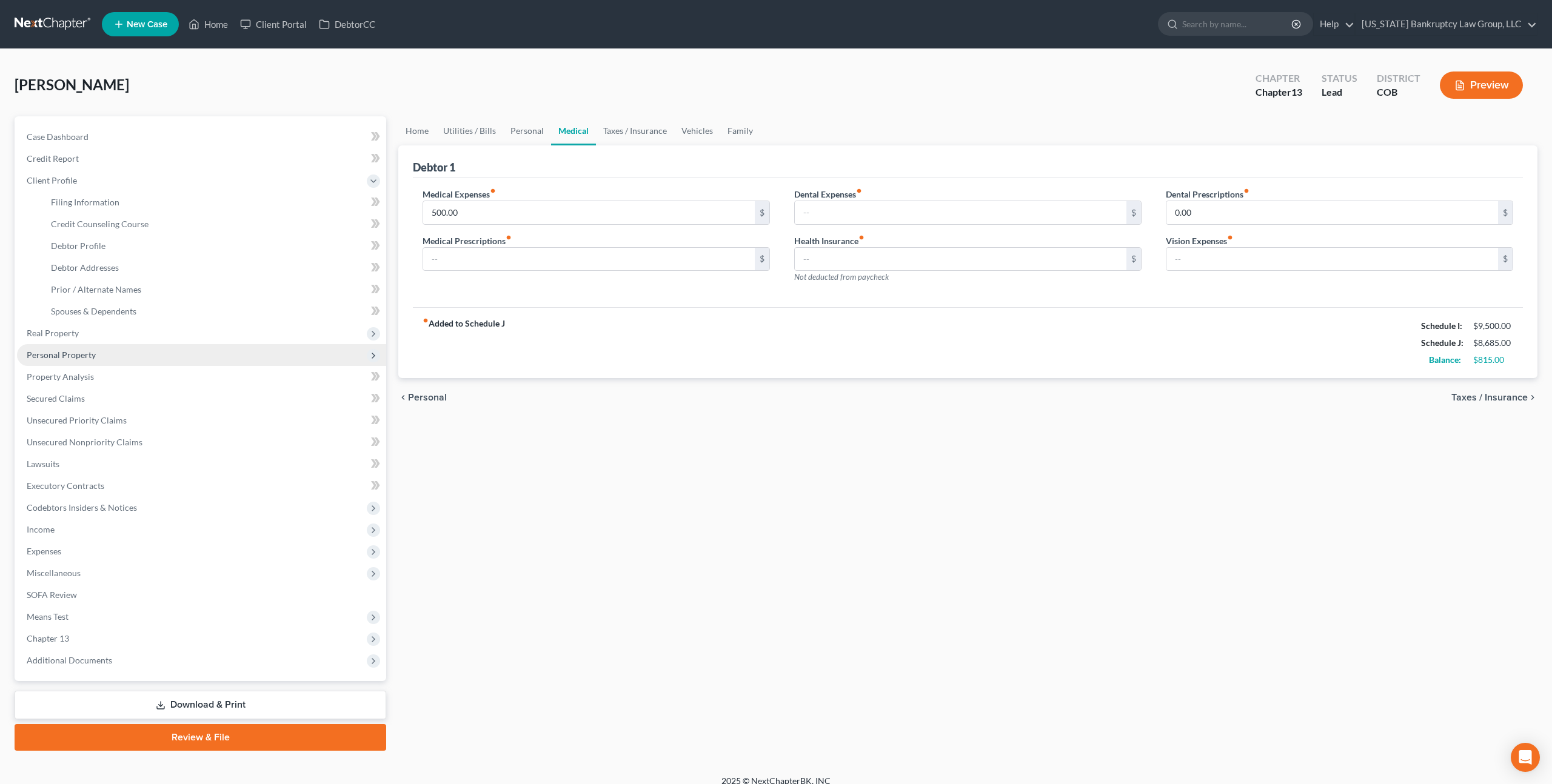
click at [67, 359] on span "Personal Property" at bounding box center [61, 355] width 69 height 10
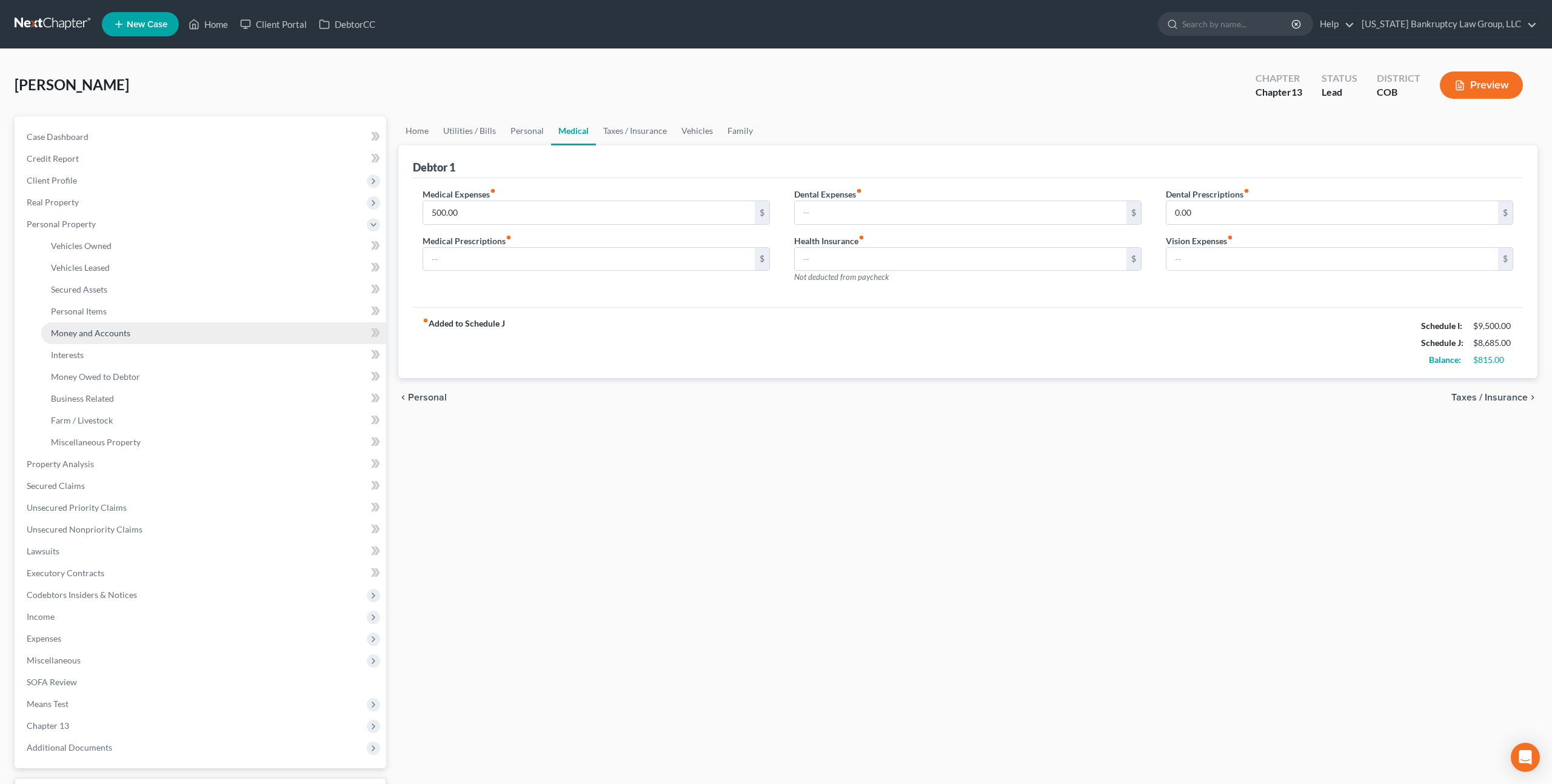
click at [88, 337] on span "Money and Accounts" at bounding box center [90, 333] width 79 height 10
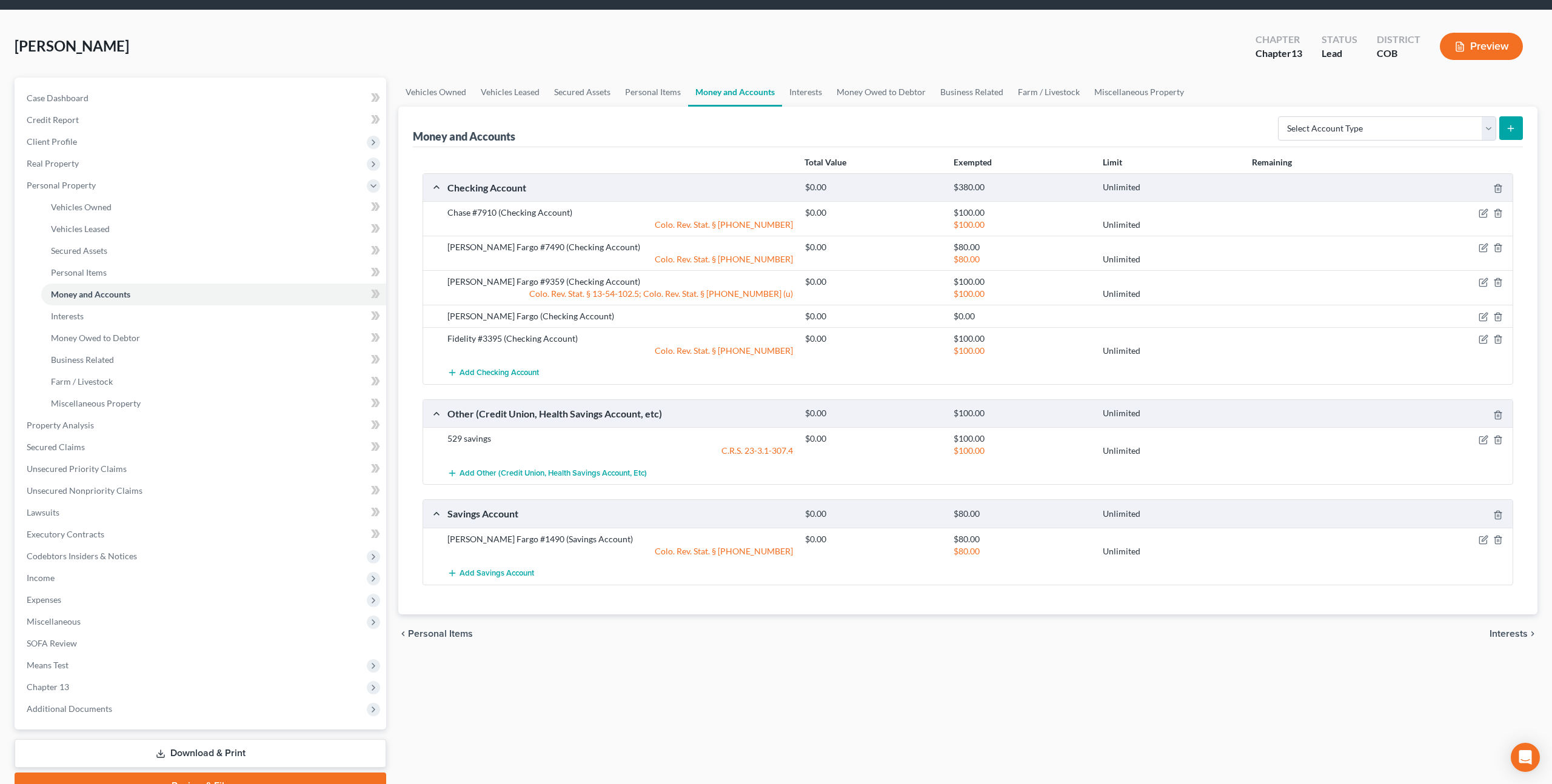
scroll to position [49, 0]
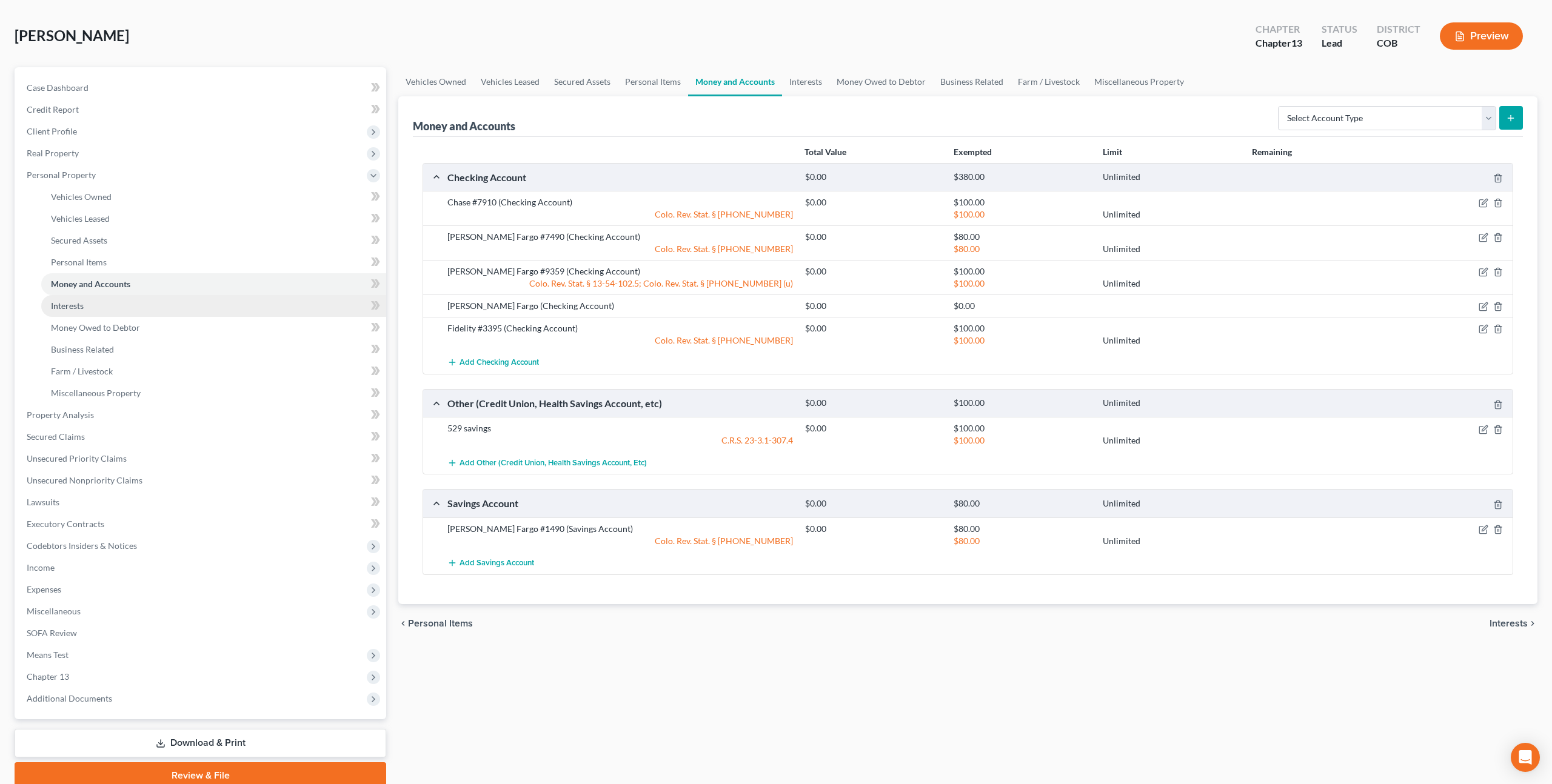
click at [68, 313] on link "Interests" at bounding box center [213, 306] width 345 height 22
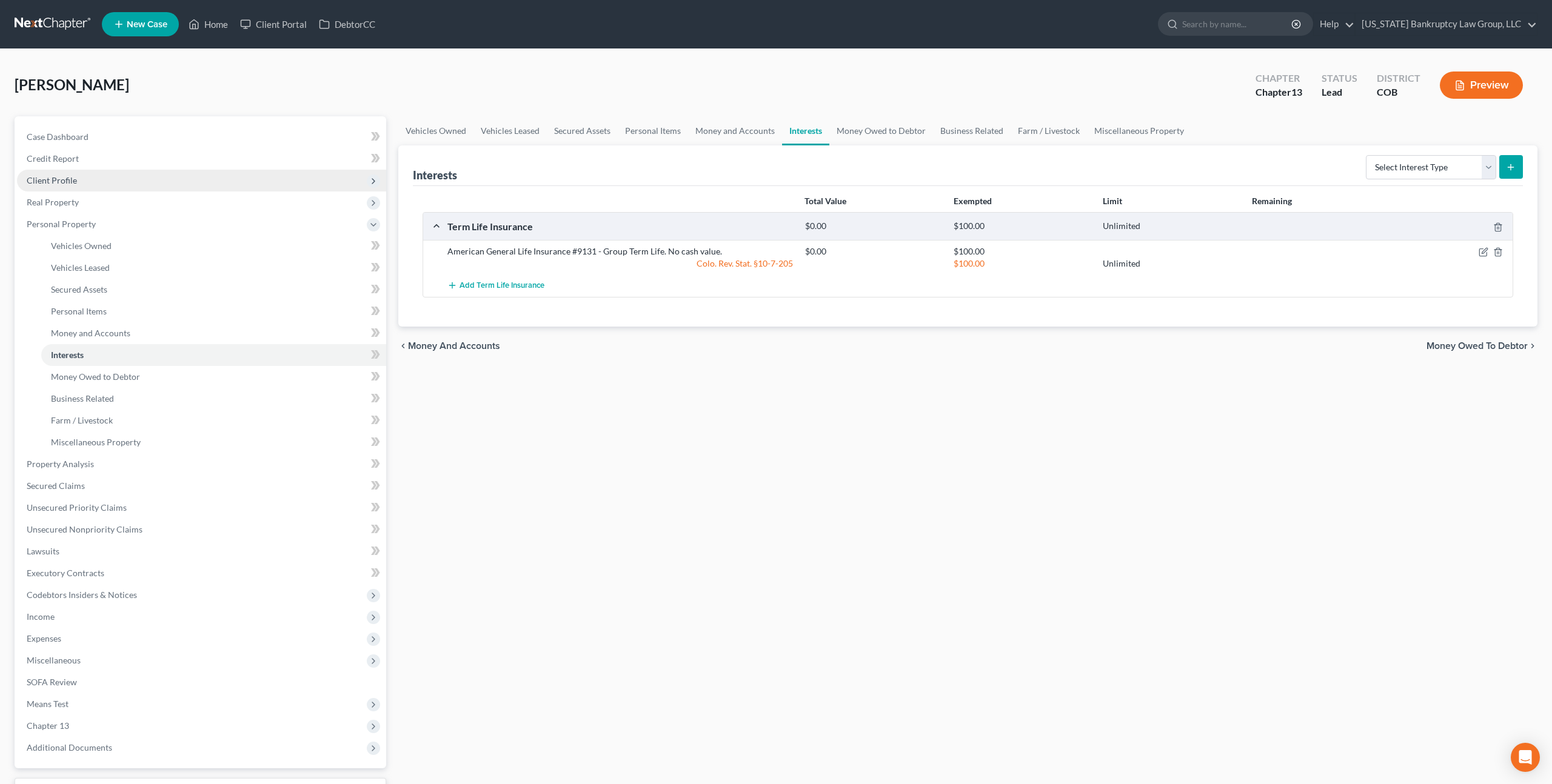
click at [52, 183] on span "Client Profile" at bounding box center [52, 180] width 50 height 10
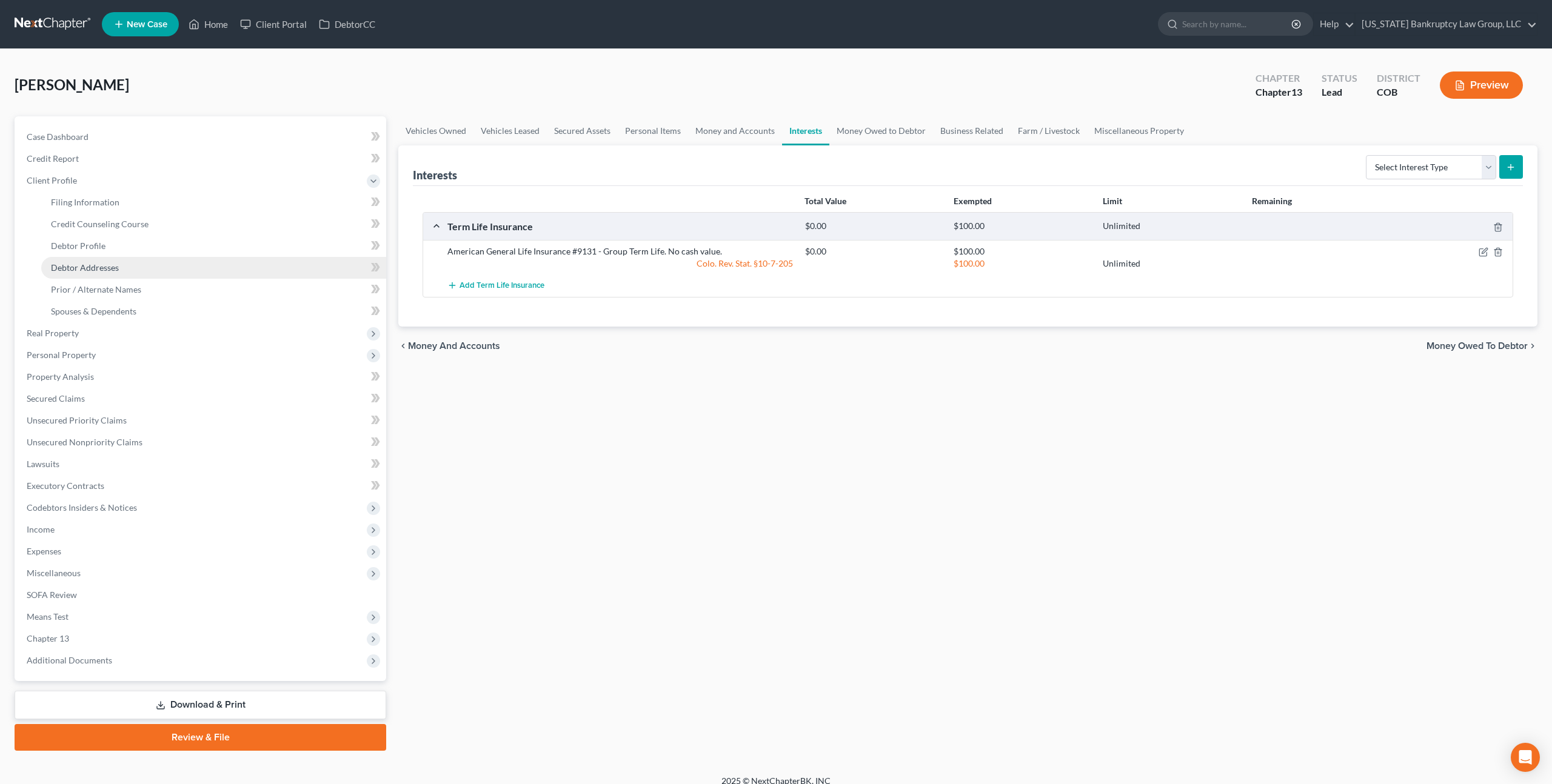
click at [97, 265] on span "Debtor Addresses" at bounding box center [85, 268] width 68 height 10
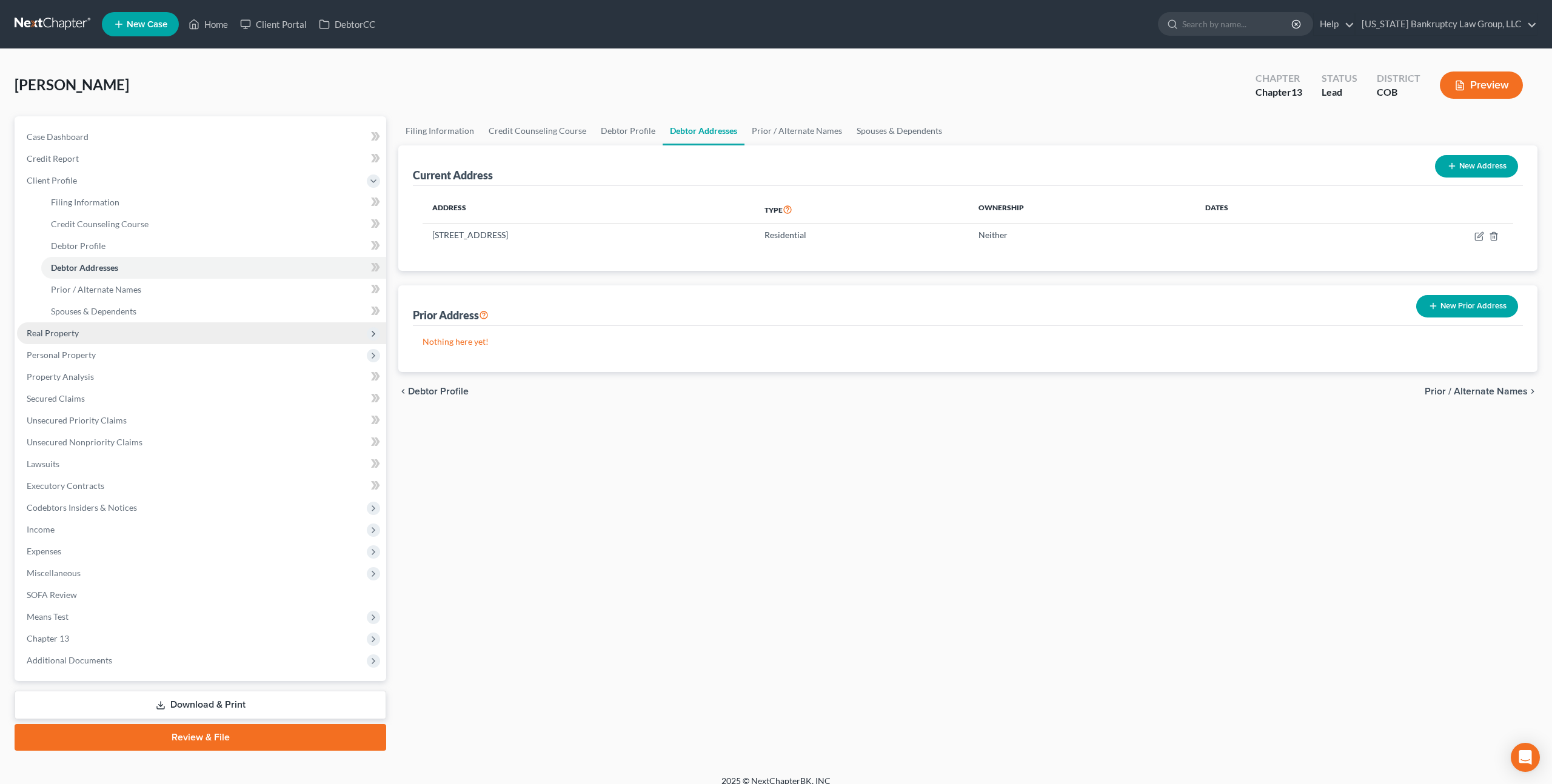
click at [98, 336] on span "Real Property" at bounding box center [201, 333] width 369 height 22
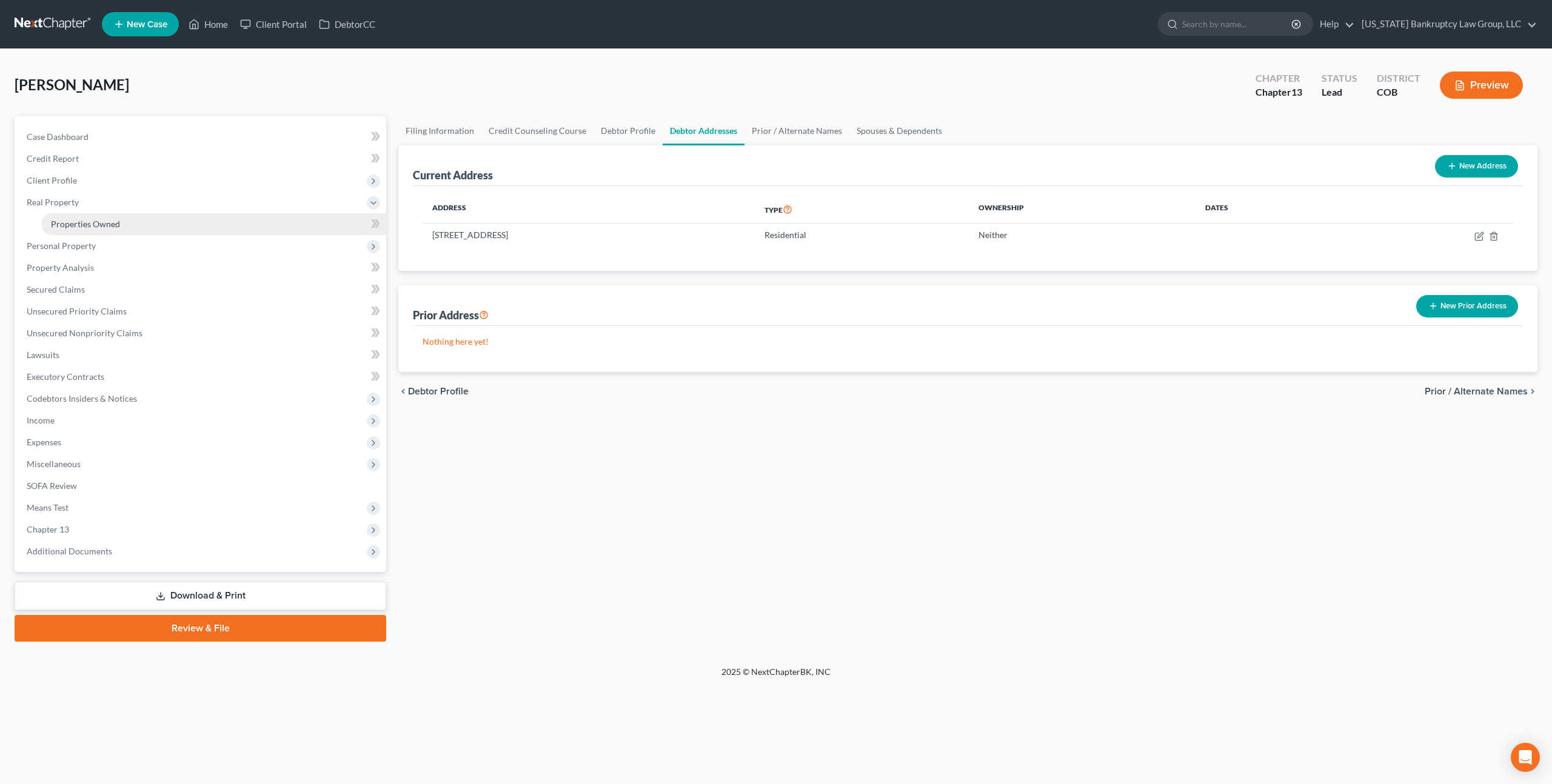
click at [105, 226] on span "Properties Owned" at bounding box center [85, 224] width 69 height 10
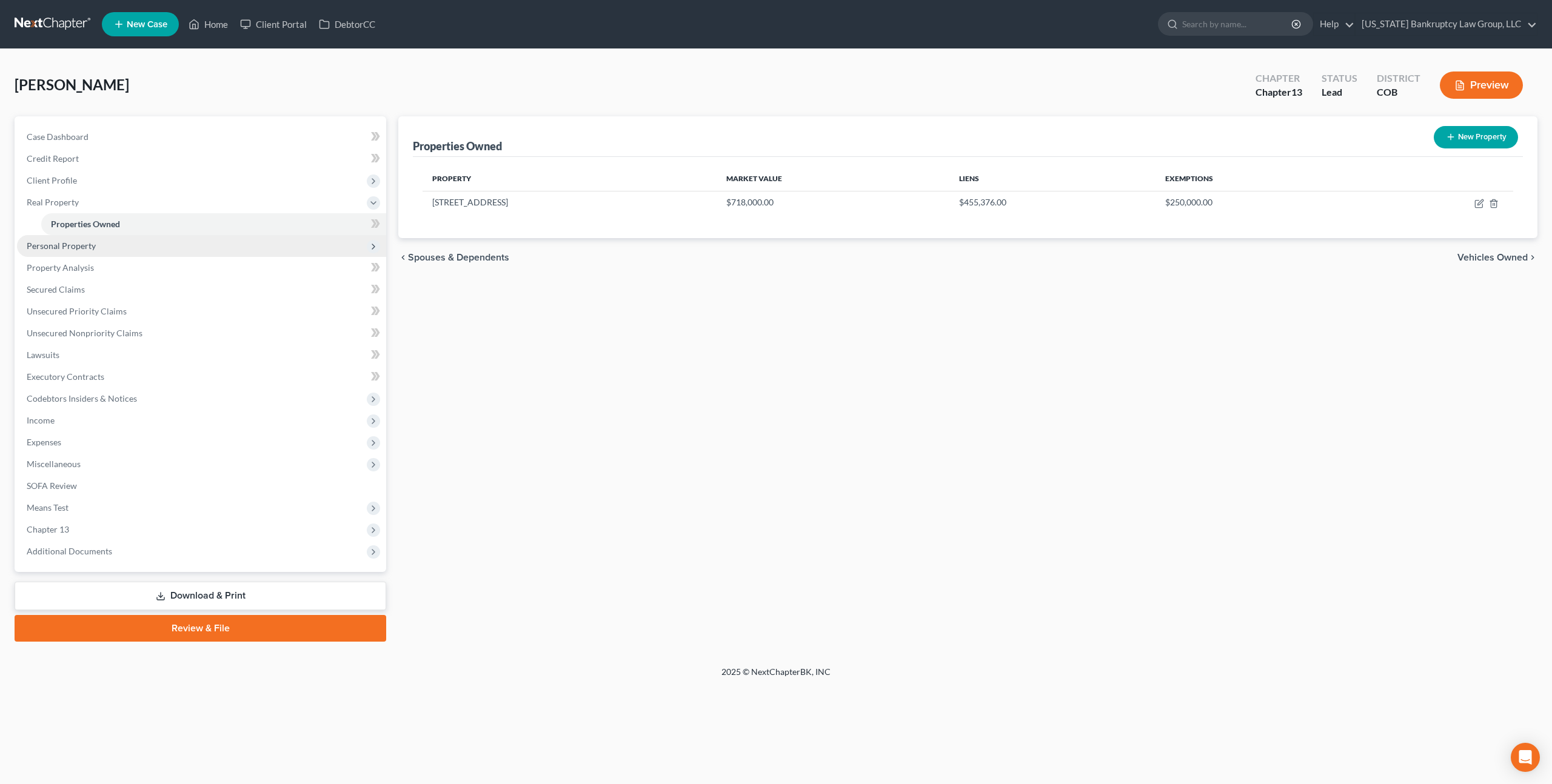
click at [81, 247] on span "Personal Property" at bounding box center [61, 246] width 69 height 10
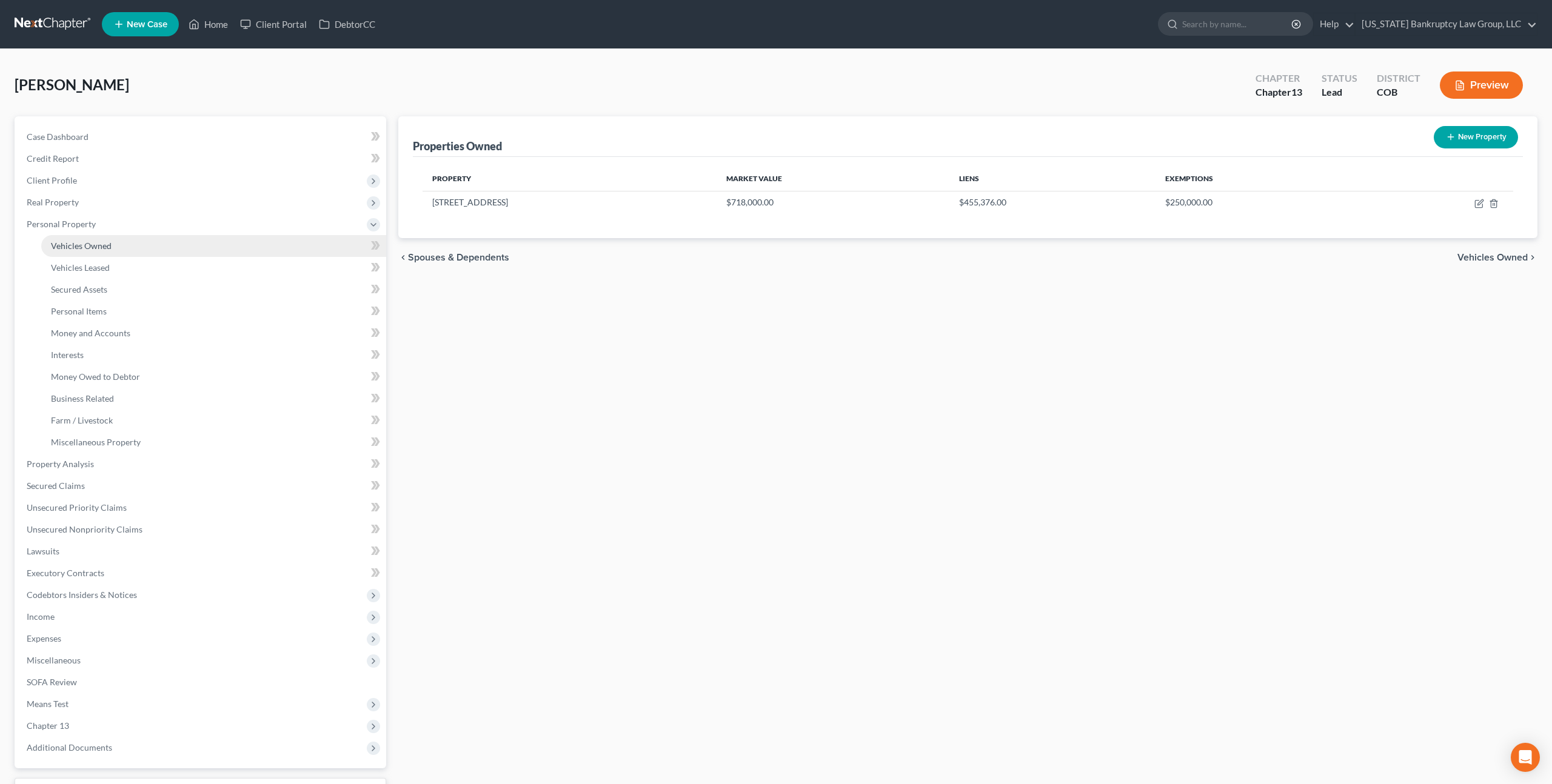
click at [145, 249] on link "Vehicles Owned" at bounding box center [213, 246] width 345 height 22
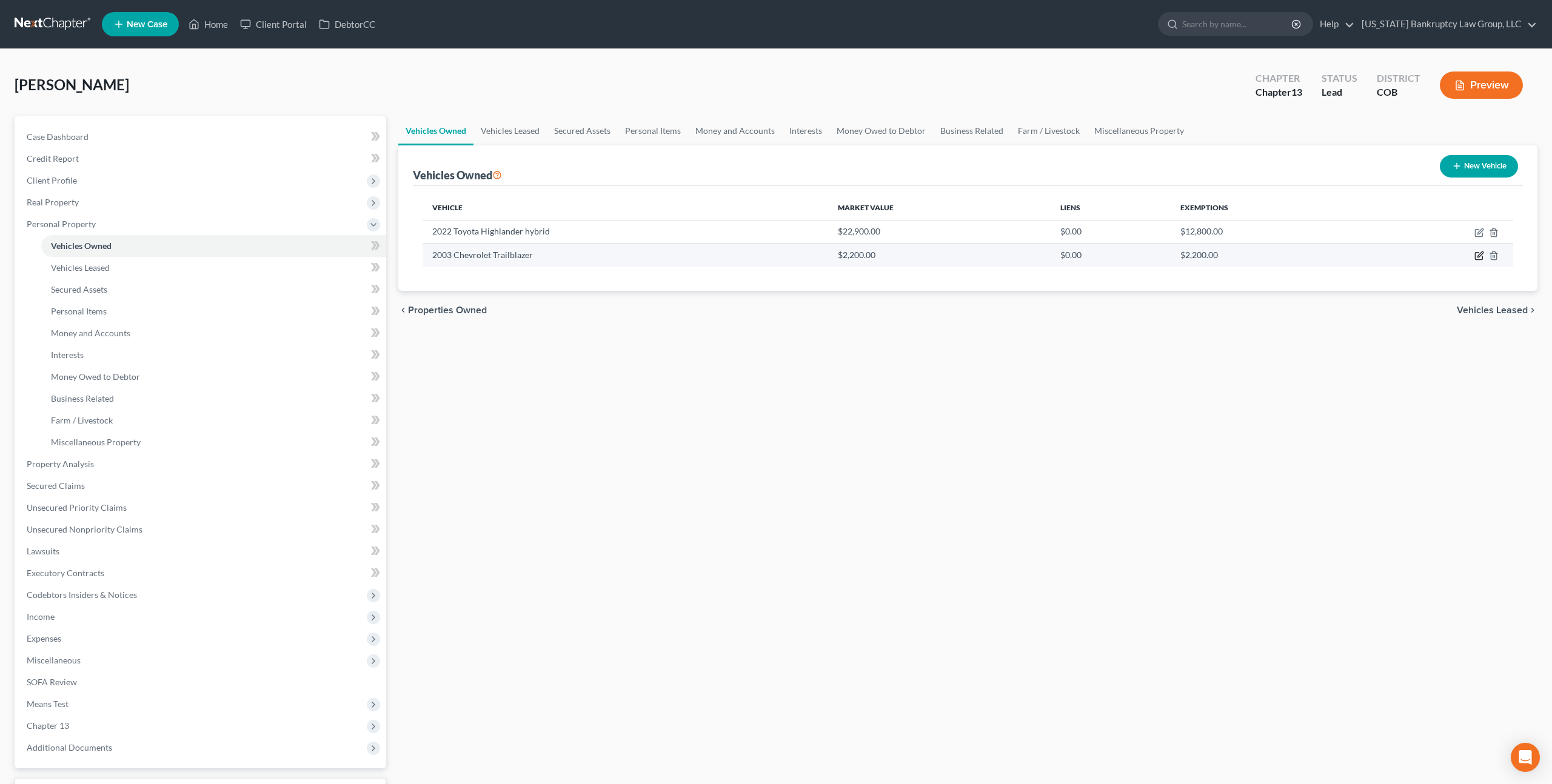
click at [1478, 255] on icon "button" at bounding box center [1480, 255] width 6 height 6
select select "0"
select select "23"
select select "3"
select select "0"
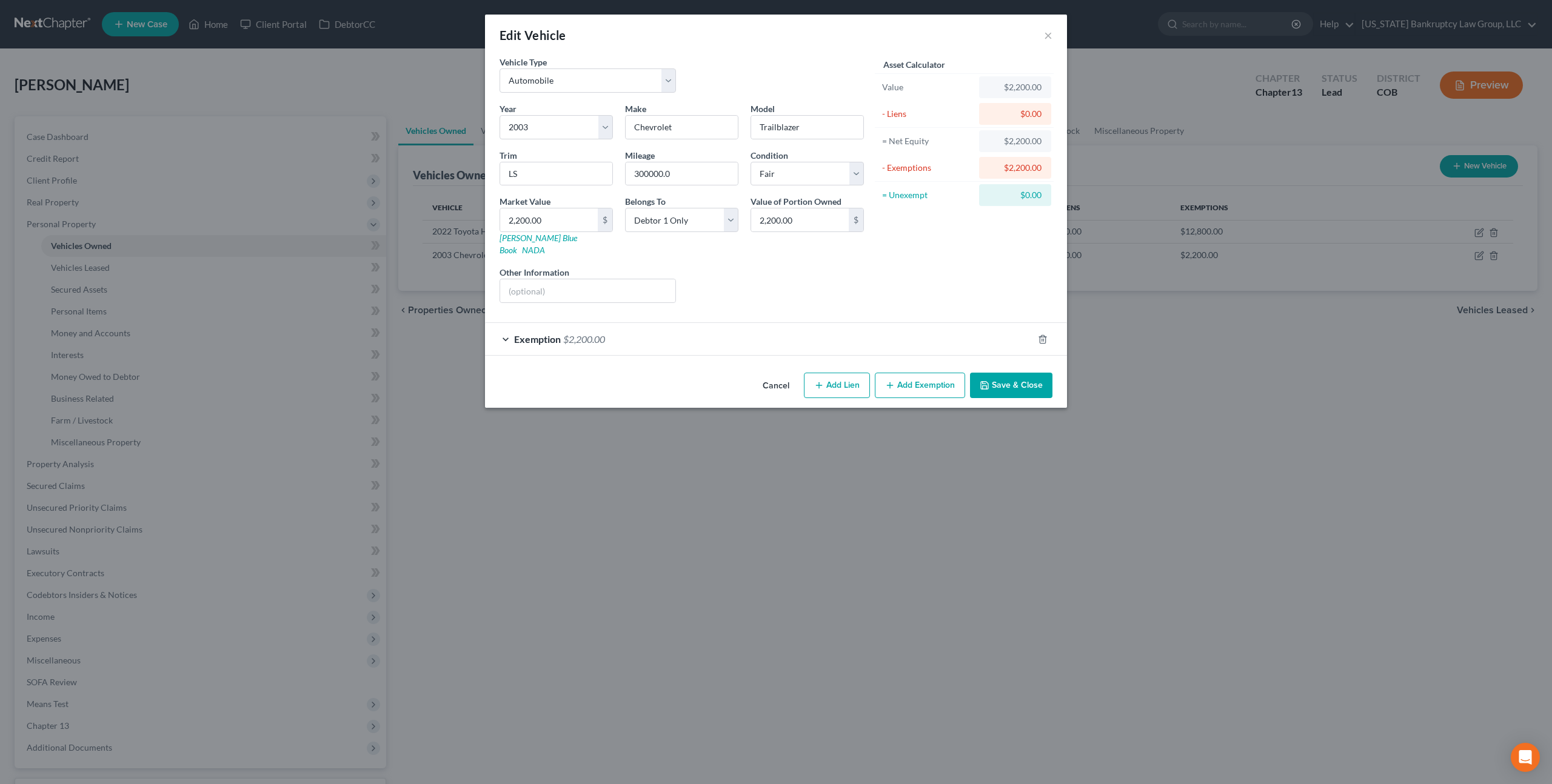
click at [1016, 373] on button "Save & Close" at bounding box center [1011, 385] width 83 height 25
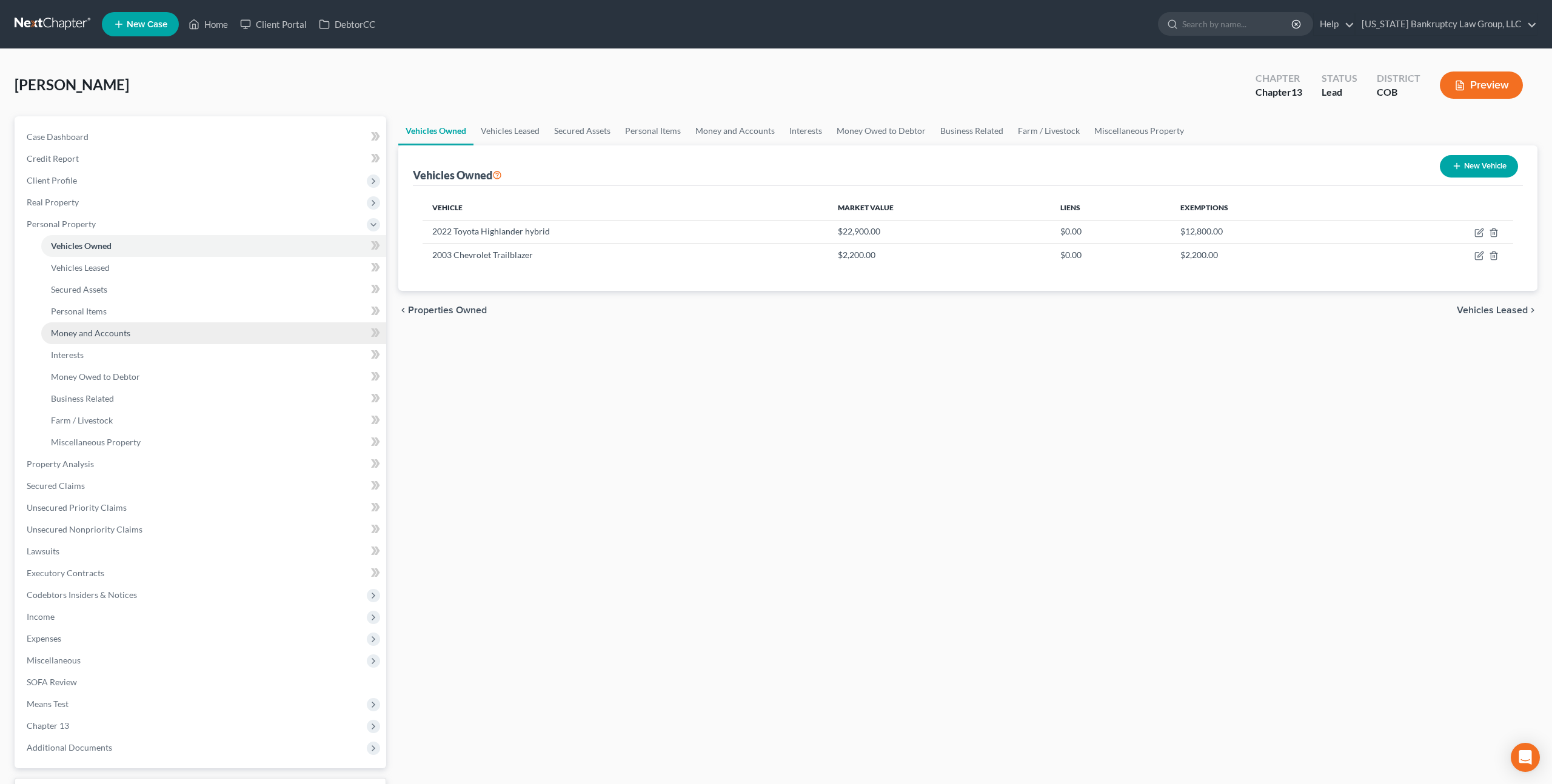
click at [109, 331] on span "Money and Accounts" at bounding box center [90, 333] width 79 height 10
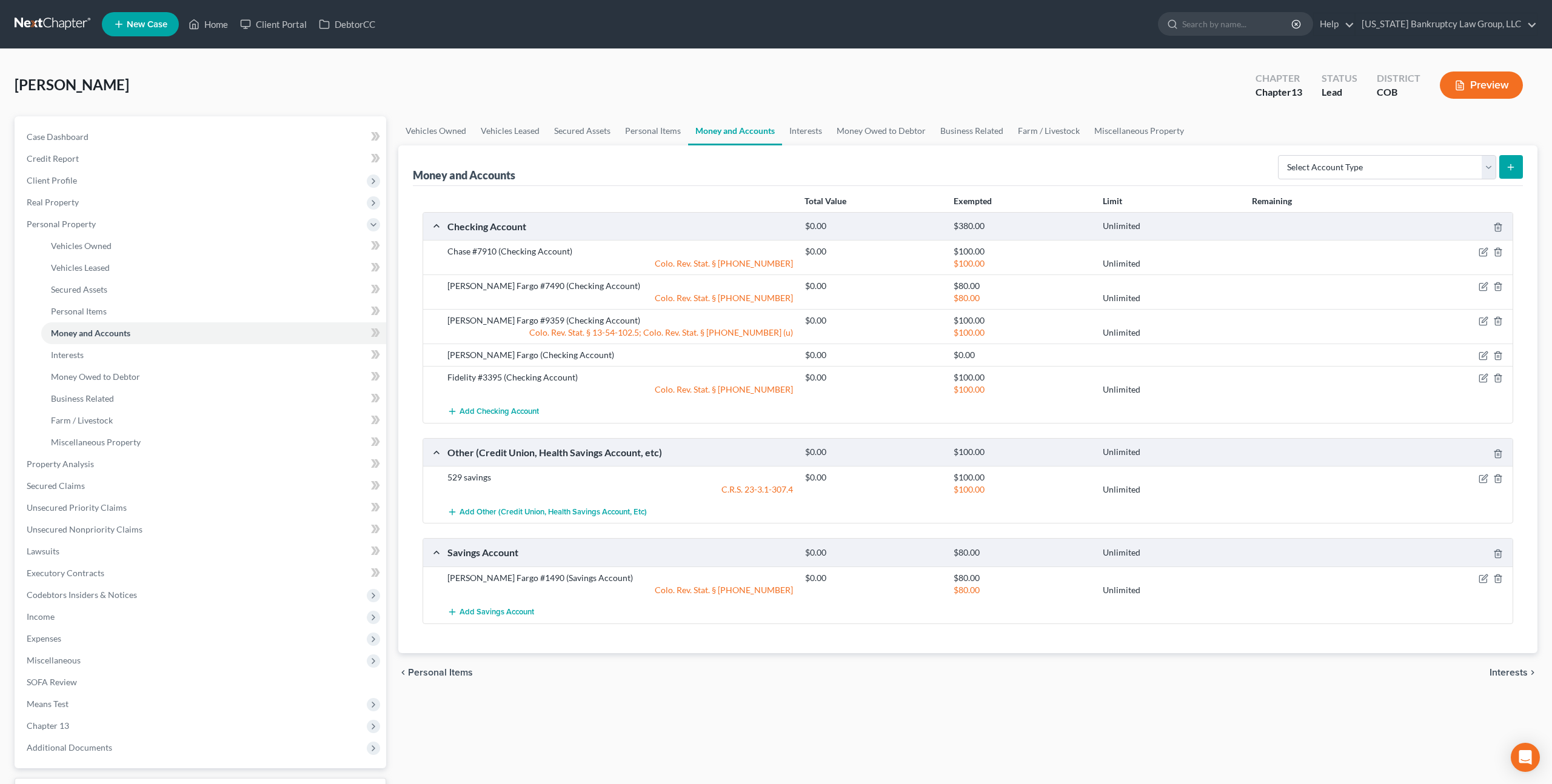
click at [78, 20] on link at bounding box center [53, 24] width 78 height 22
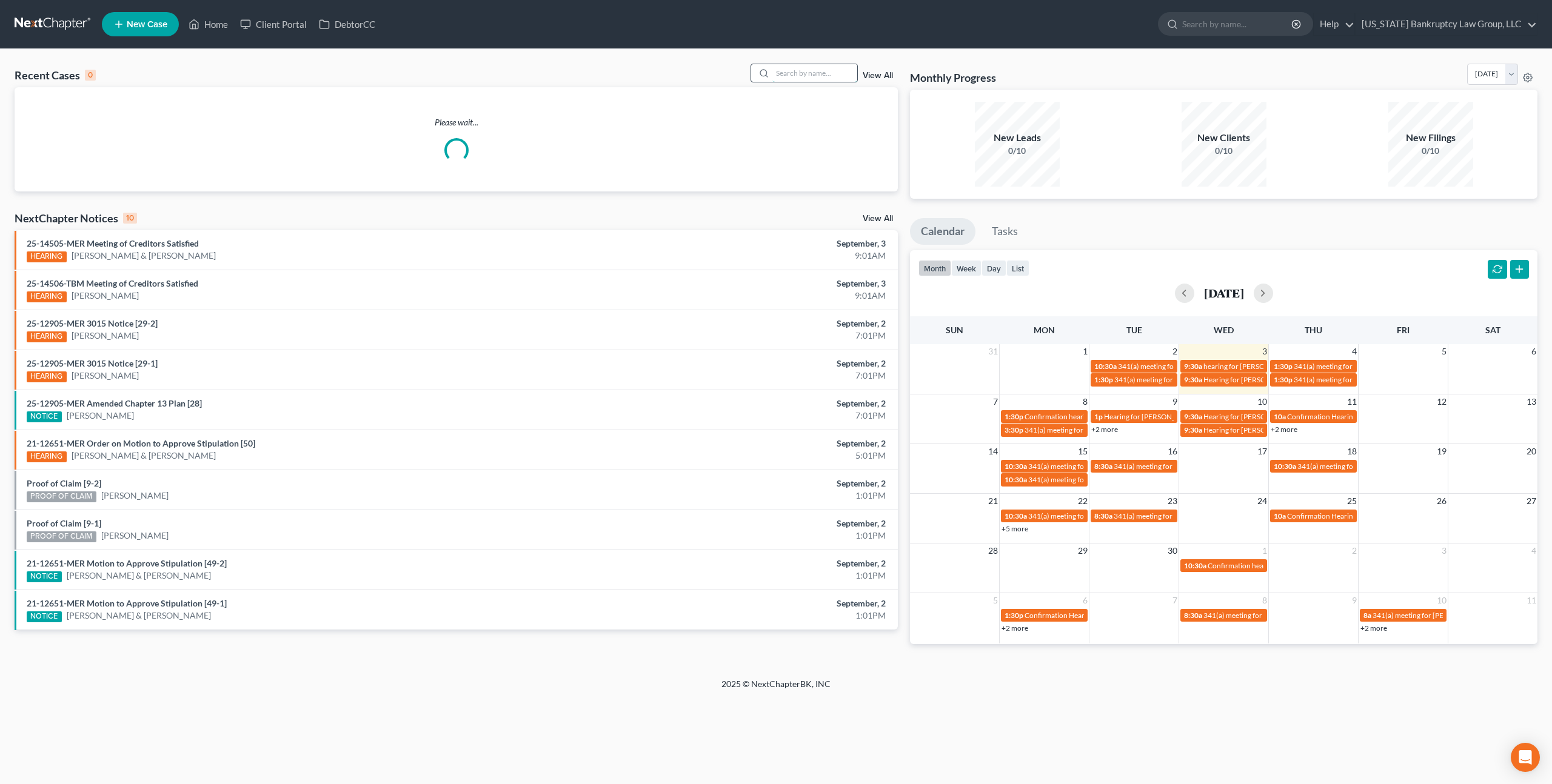
click at [801, 69] on input "search" at bounding box center [814, 73] width 85 height 17
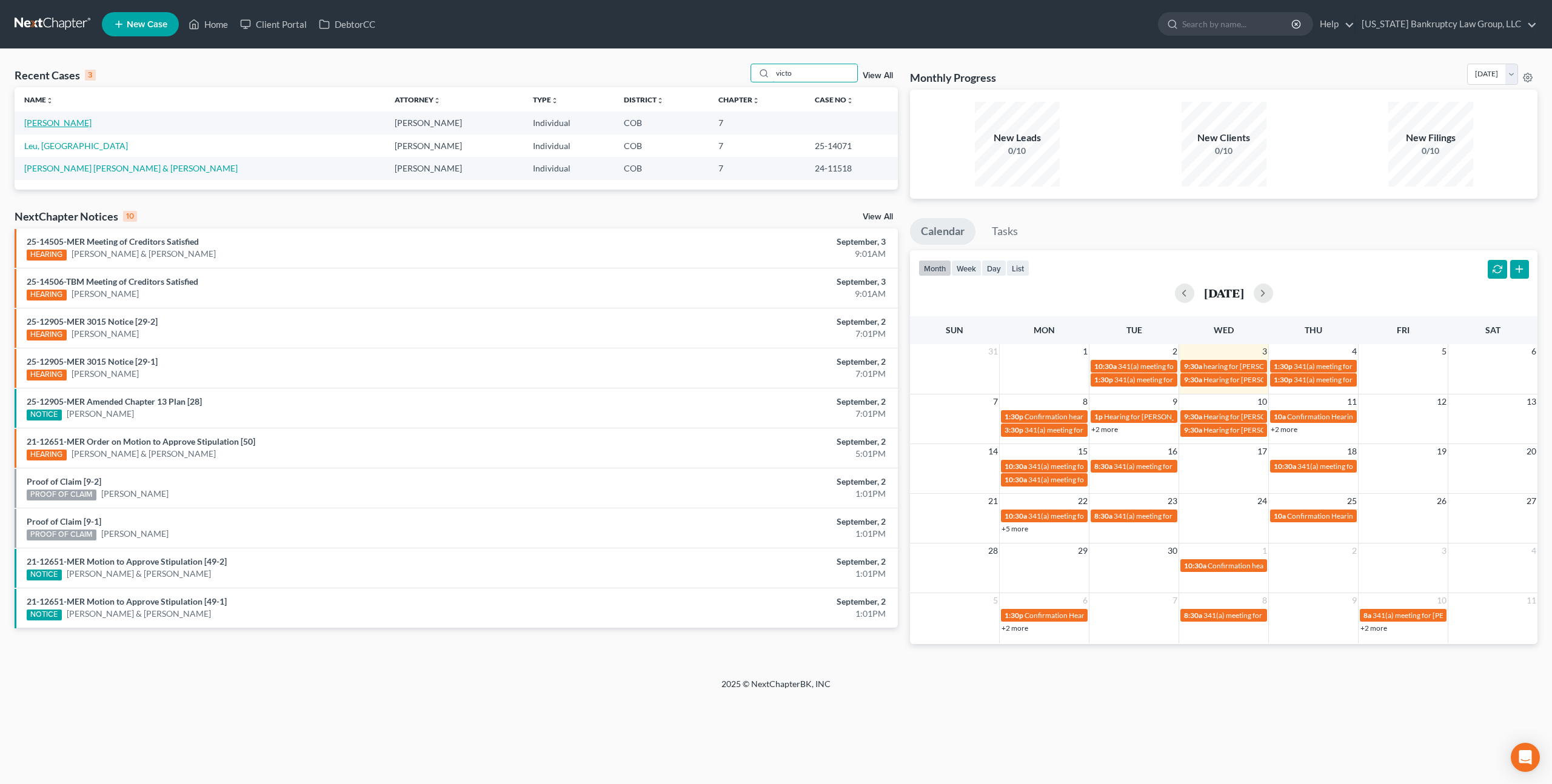
type input "victo"
click at [57, 122] on link "[PERSON_NAME]" at bounding box center [57, 123] width 67 height 10
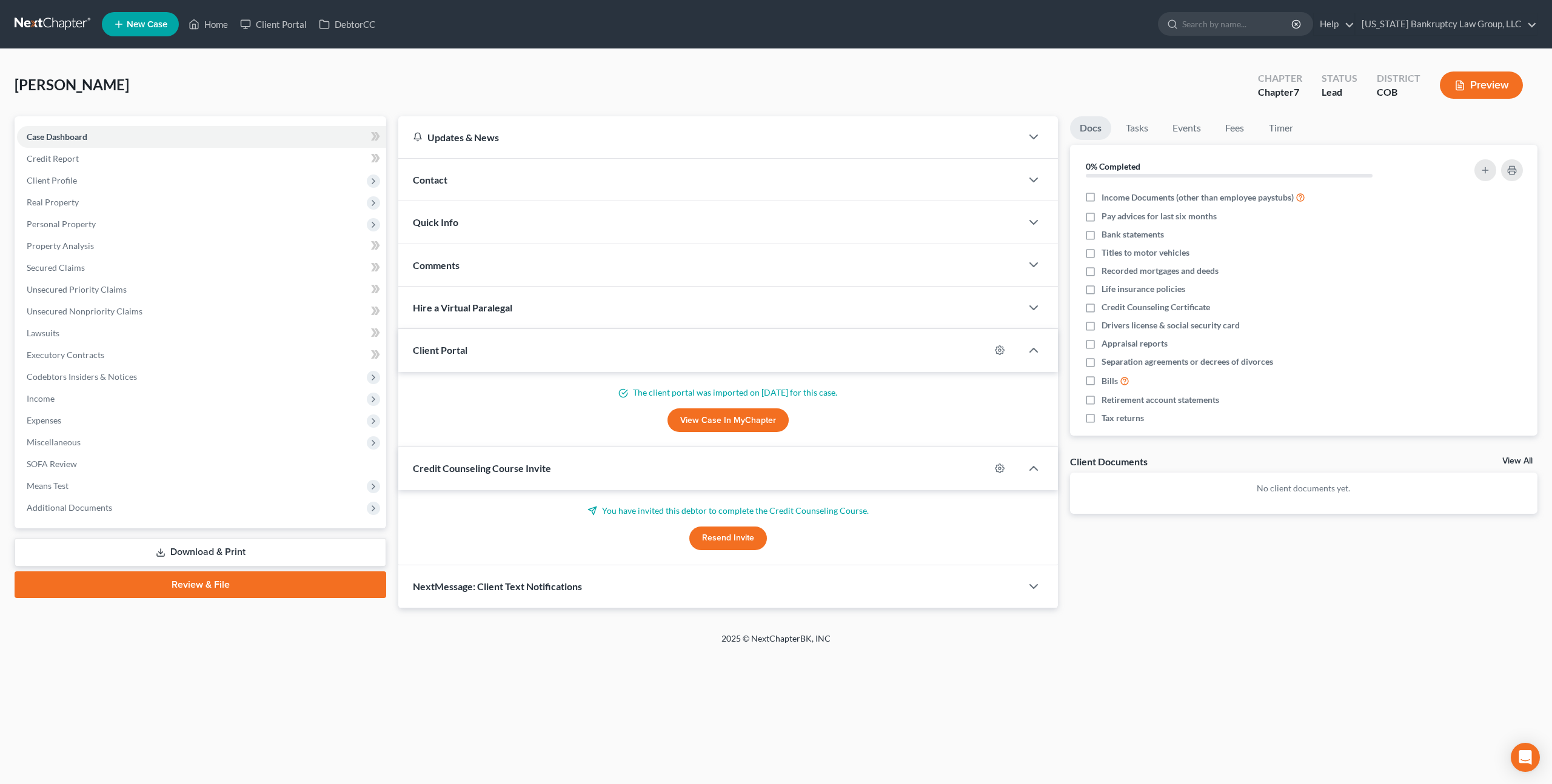
click at [722, 537] on button "Resend Invite" at bounding box center [728, 538] width 78 height 24
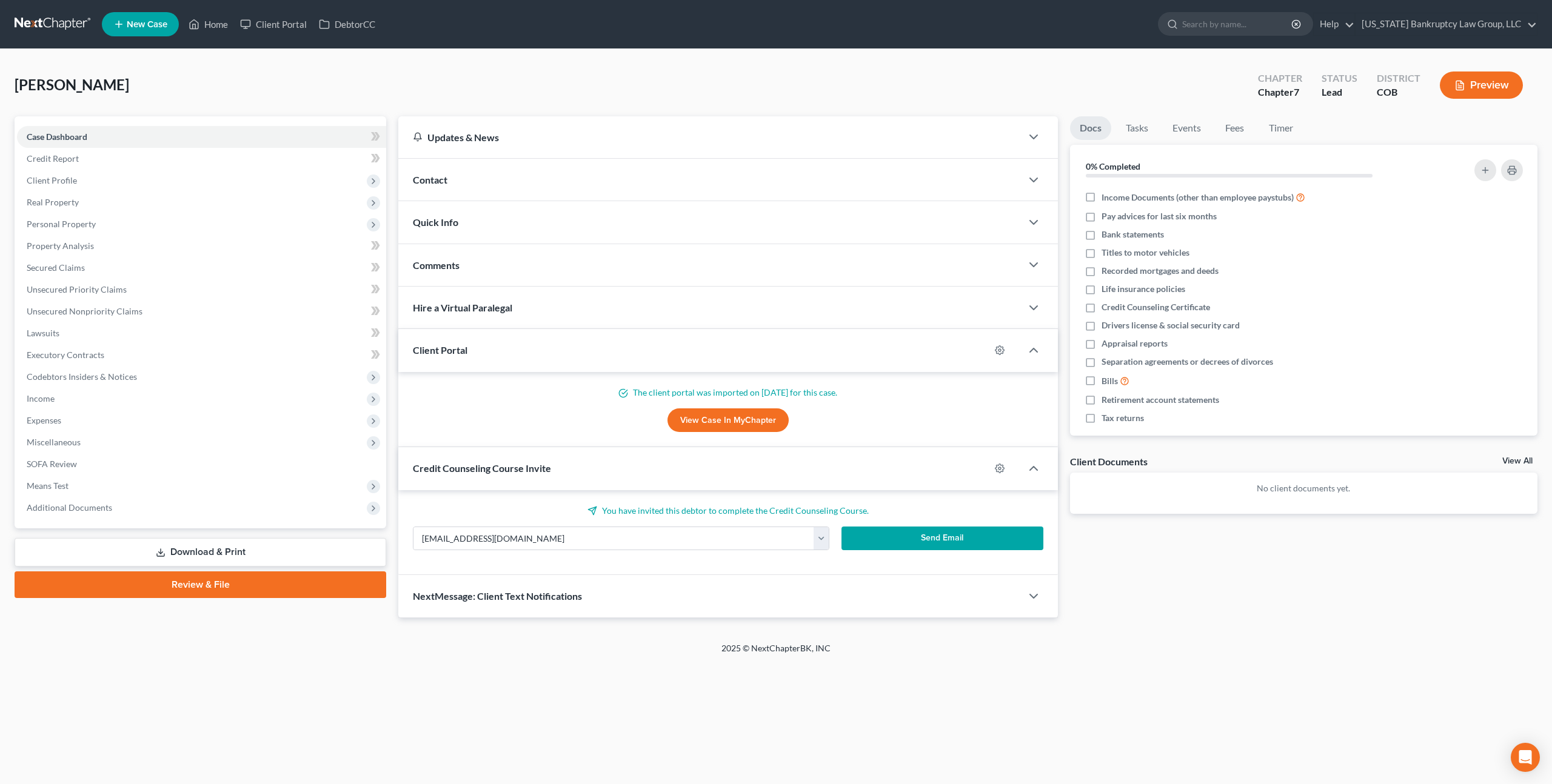
click at [892, 534] on button "Send Email" at bounding box center [943, 538] width 202 height 24
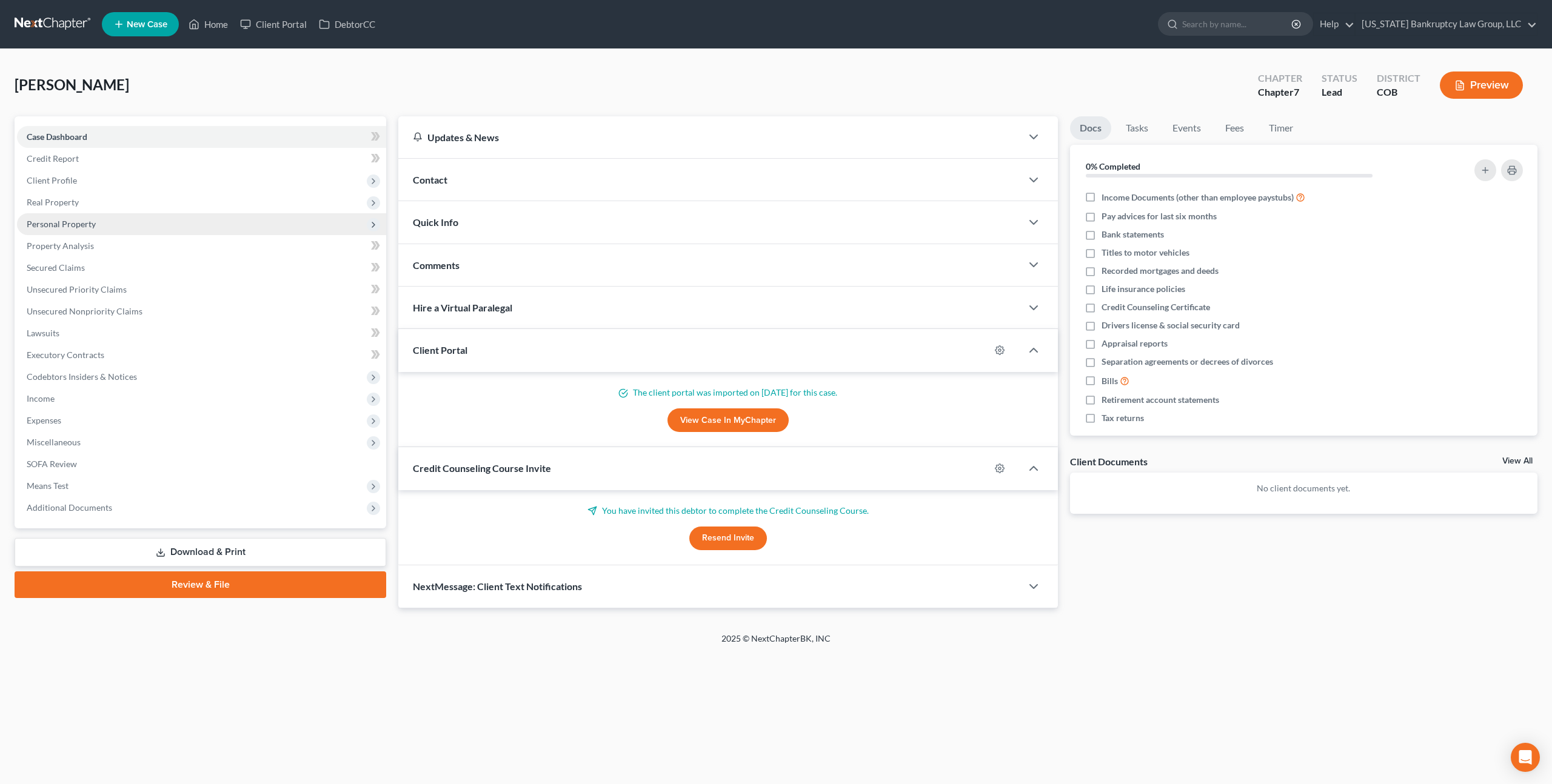
click at [57, 223] on span "Personal Property" at bounding box center [61, 224] width 69 height 10
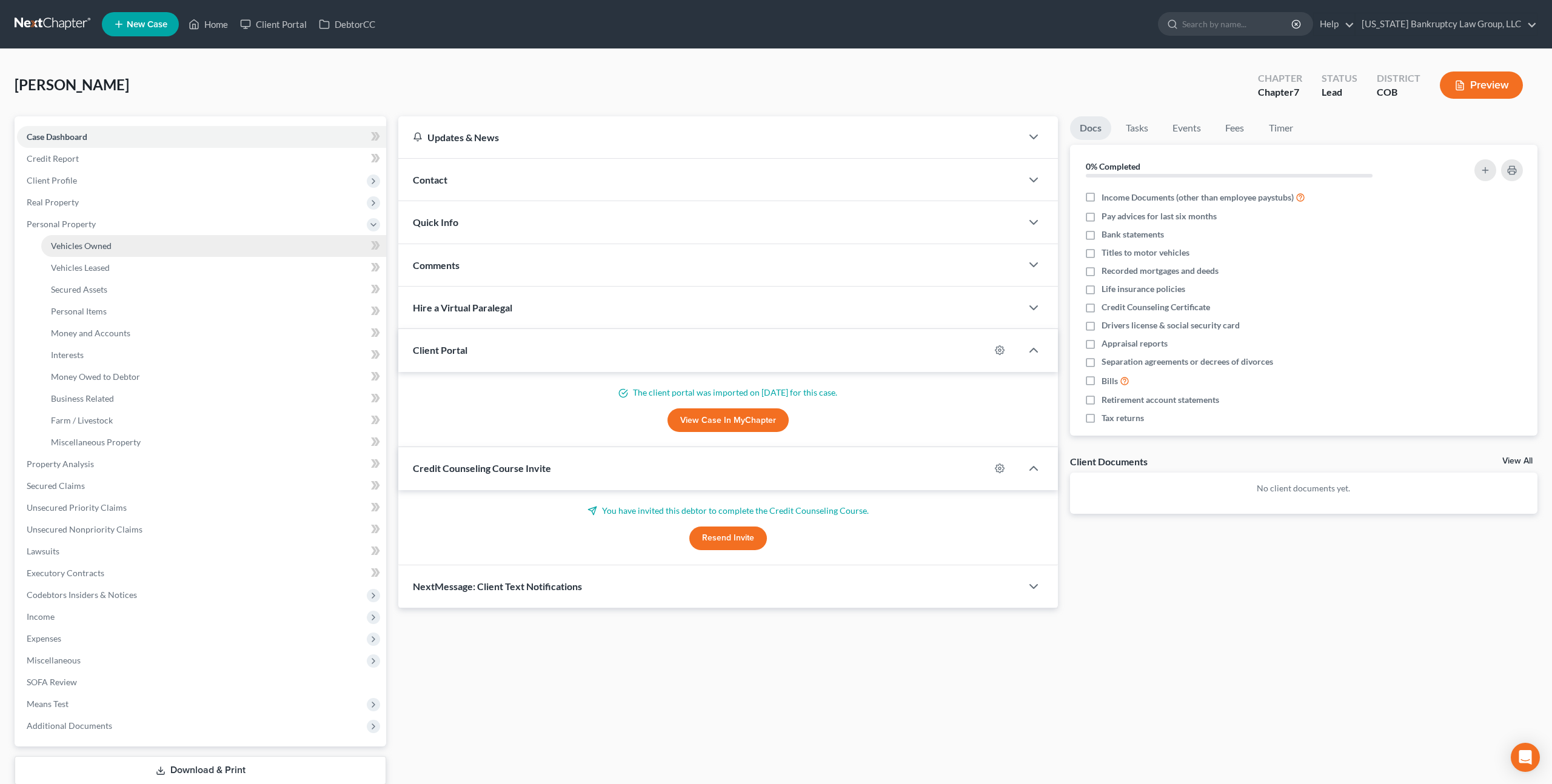
click at [64, 244] on span "Vehicles Owned" at bounding box center [81, 246] width 61 height 10
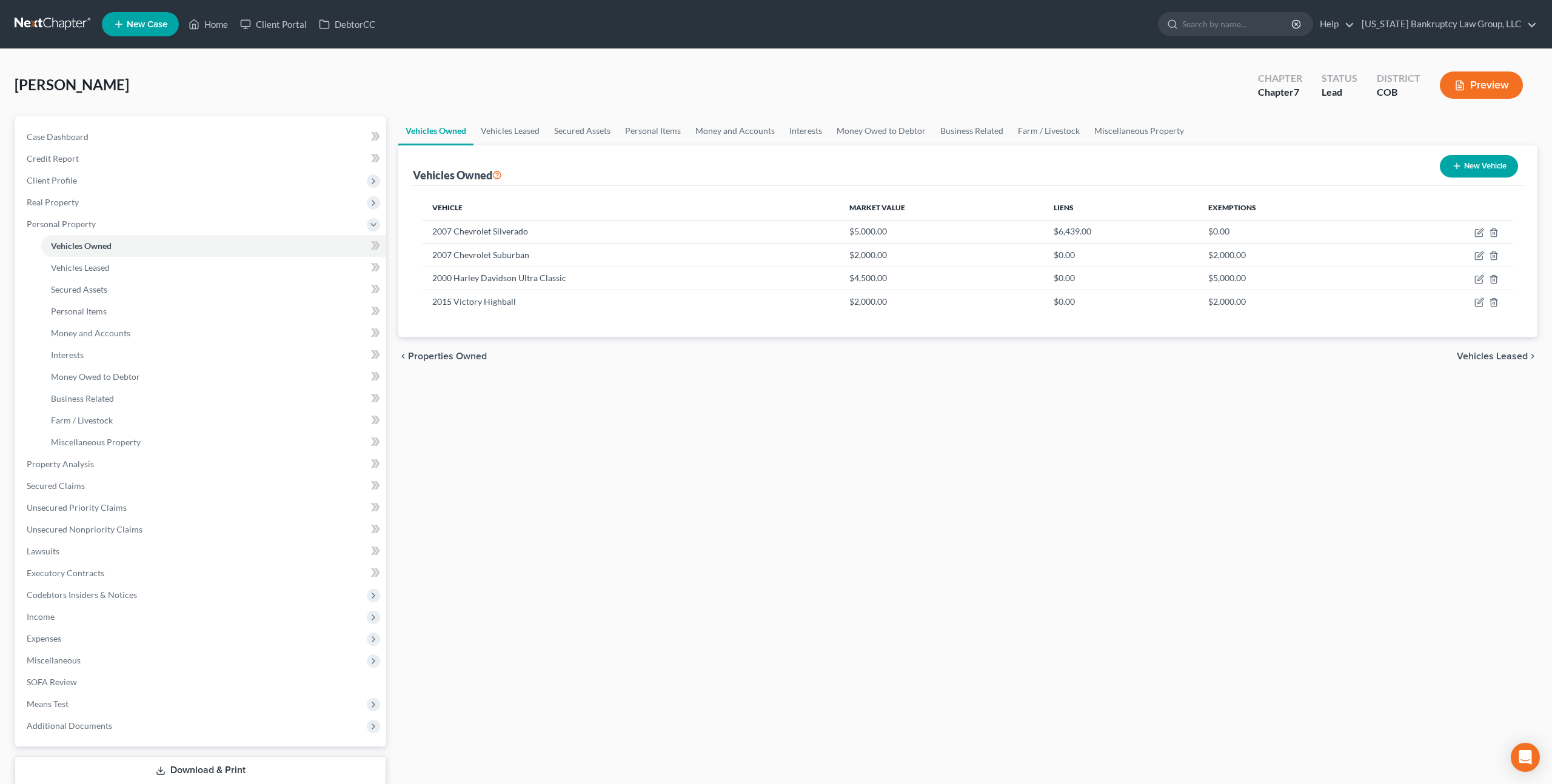
scroll to position [1, 0]
click at [81, 505] on span "Unsecured Priority Claims" at bounding box center [77, 507] width 100 height 10
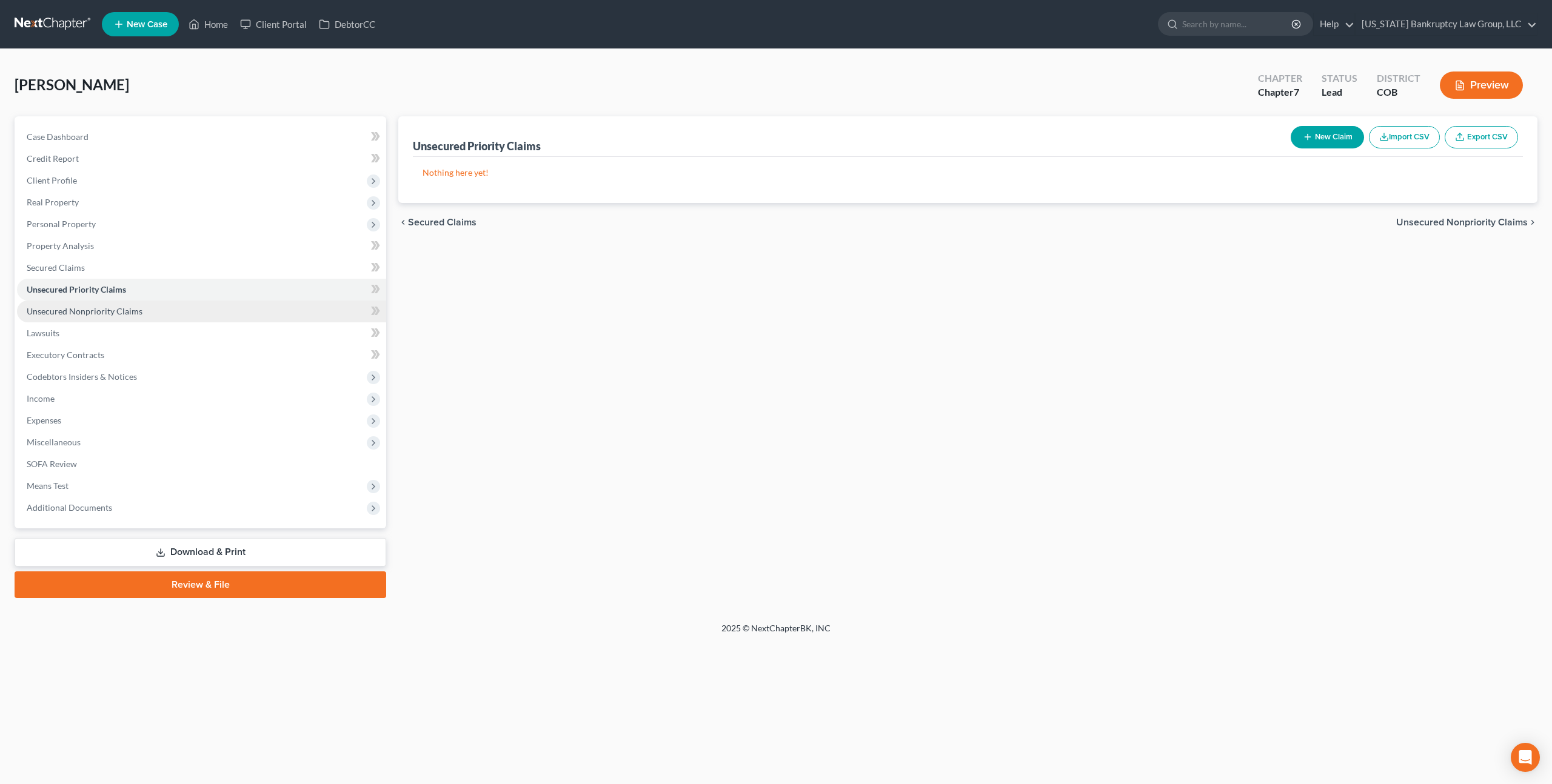
click at [114, 318] on link "Unsecured Nonpriority Claims" at bounding box center [201, 311] width 369 height 22
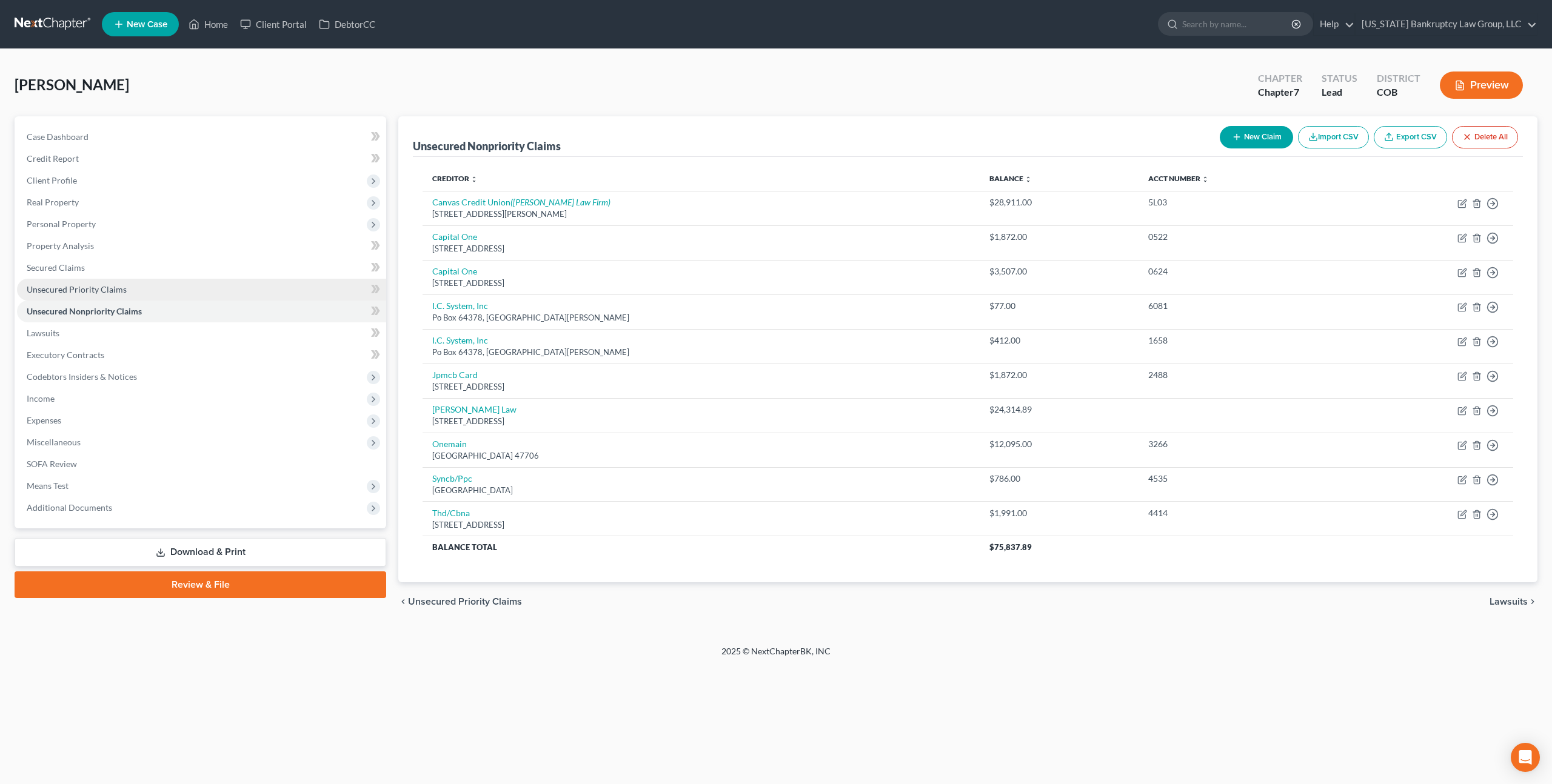
click at [79, 285] on span "Unsecured Priority Claims" at bounding box center [77, 289] width 100 height 10
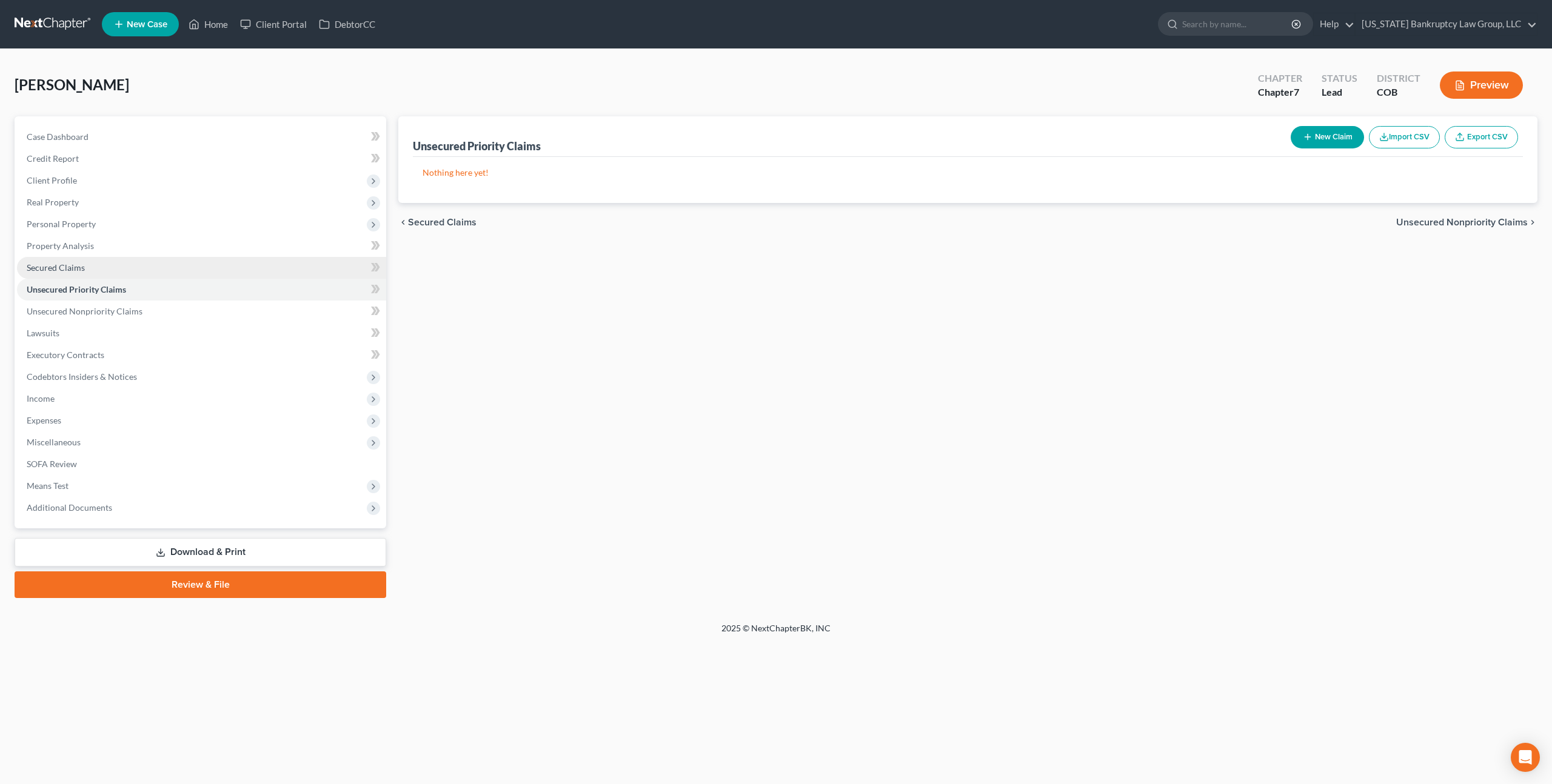
click at [69, 266] on span "Secured Claims" at bounding box center [56, 268] width 58 height 10
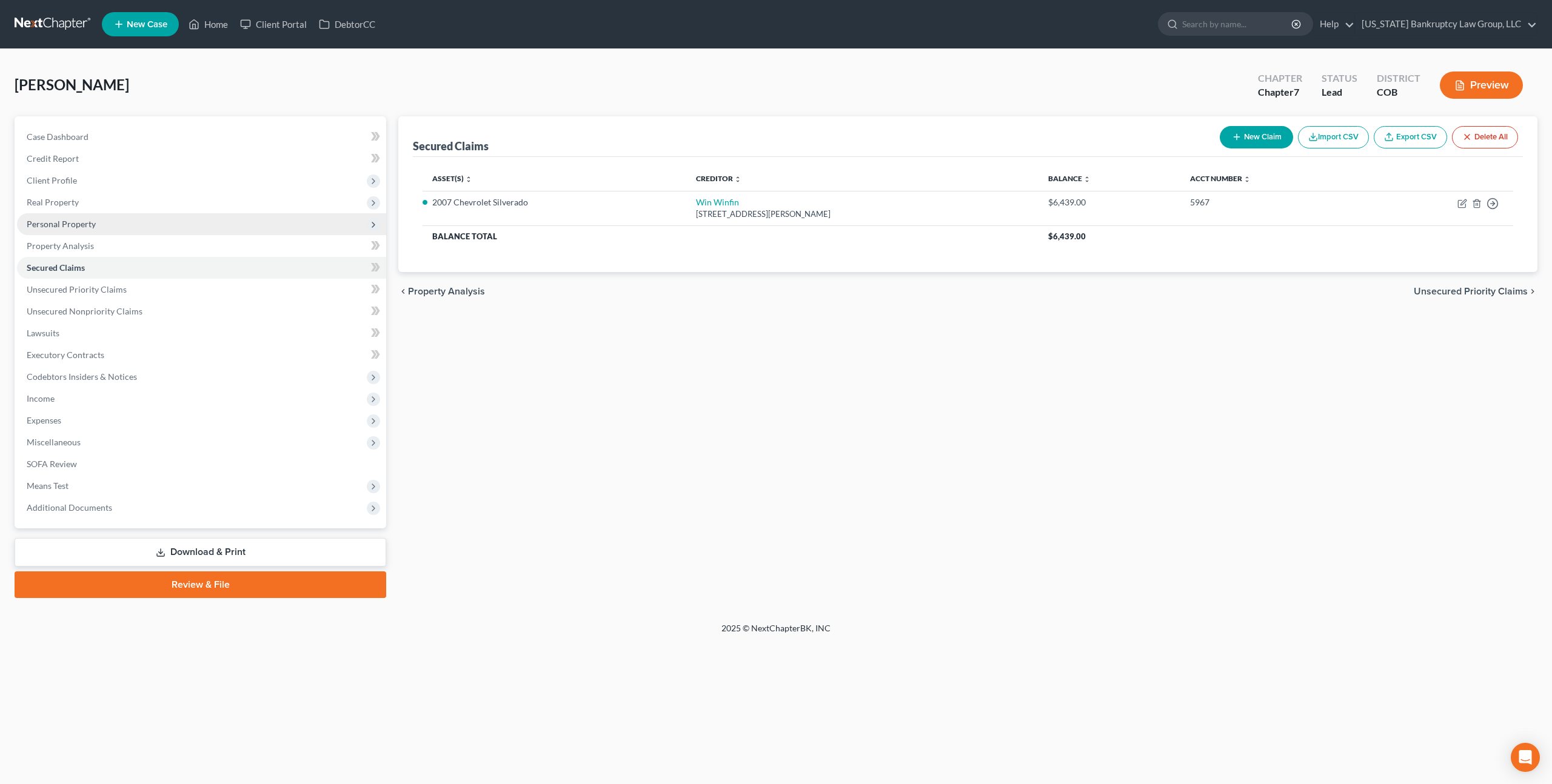
click at [75, 226] on span "Personal Property" at bounding box center [61, 224] width 69 height 10
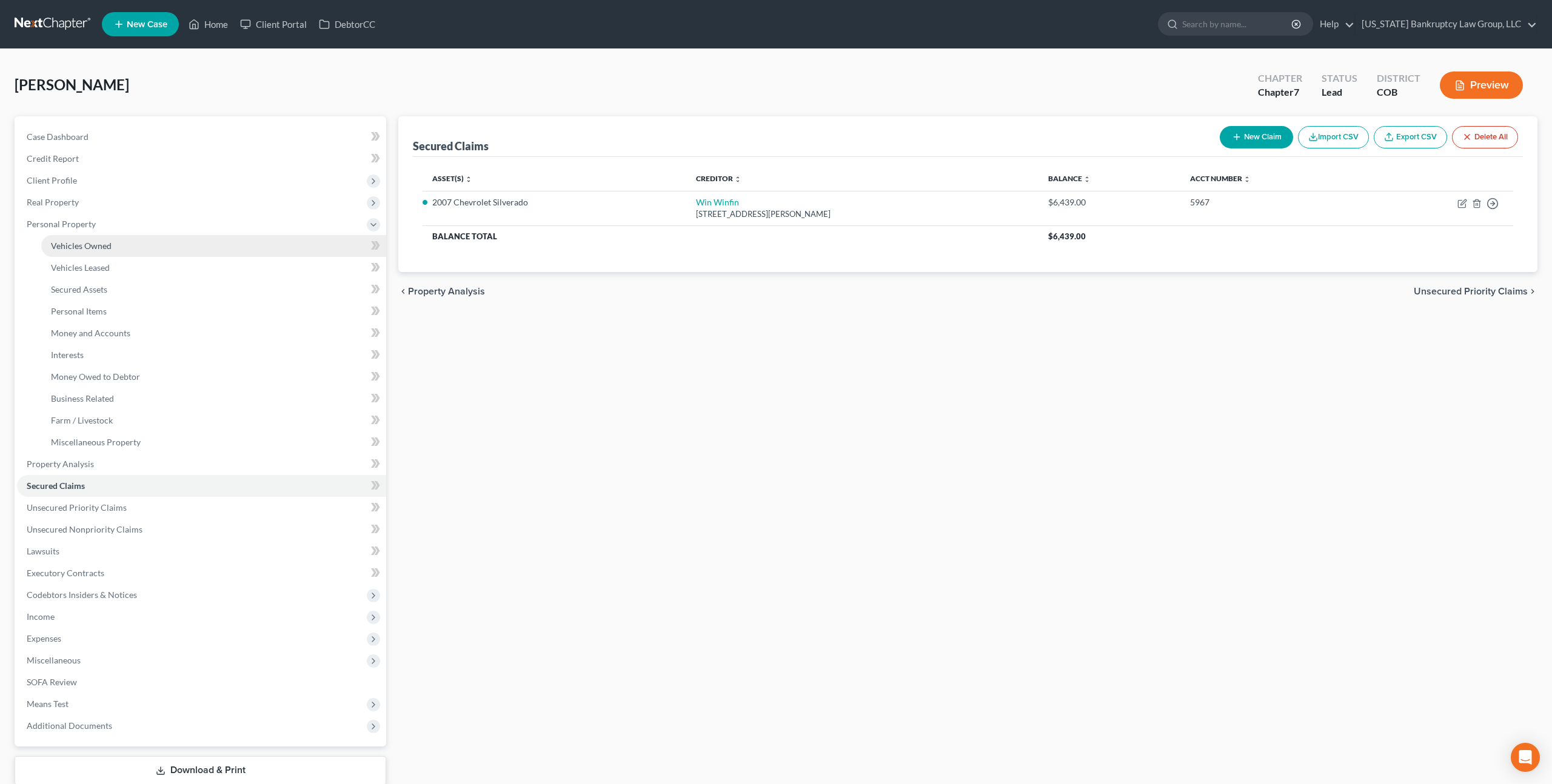
click at [94, 247] on span "Vehicles Owned" at bounding box center [81, 246] width 61 height 10
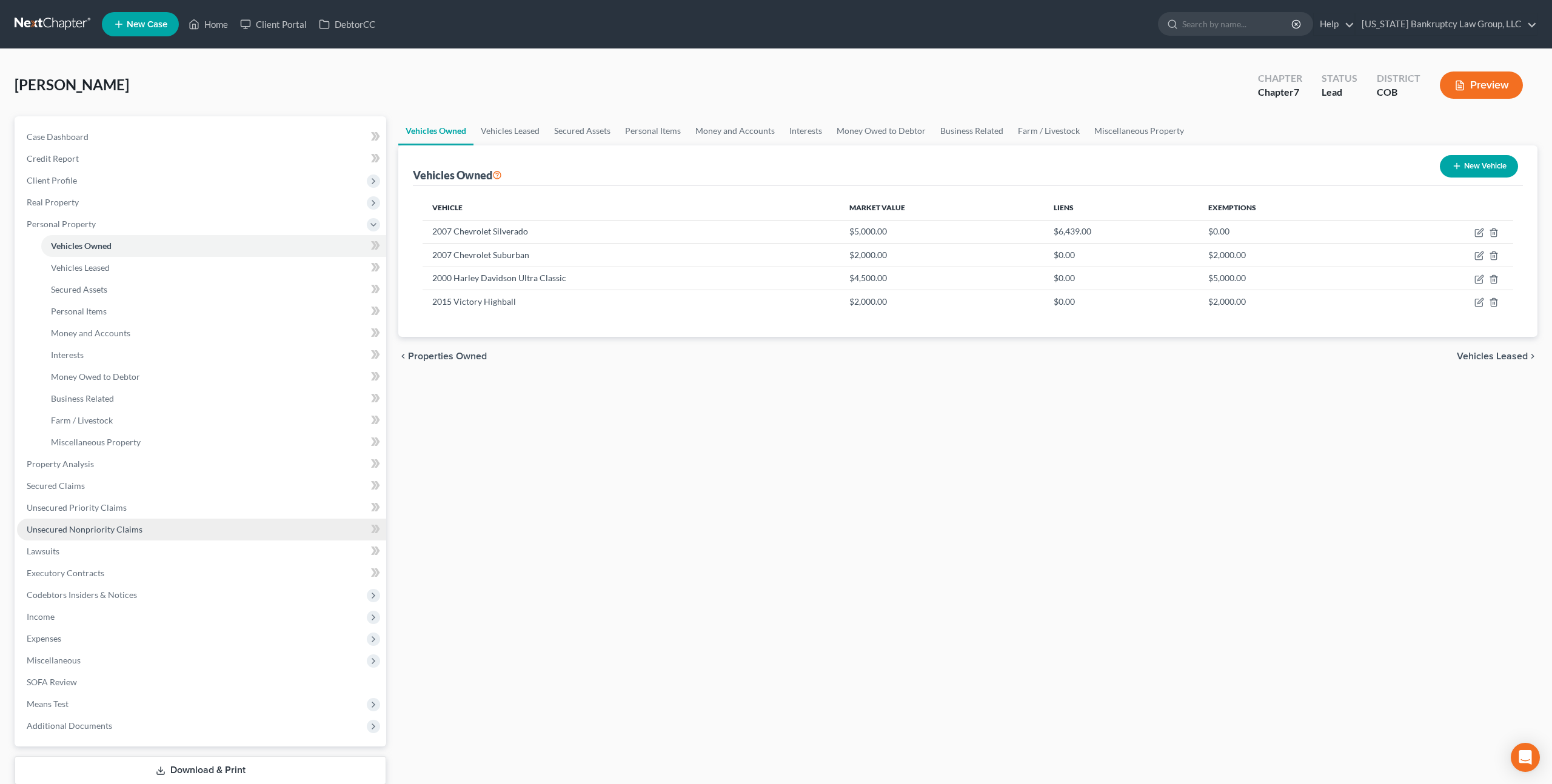
click at [107, 528] on span "Unsecured Nonpriority Claims" at bounding box center [85, 529] width 116 height 10
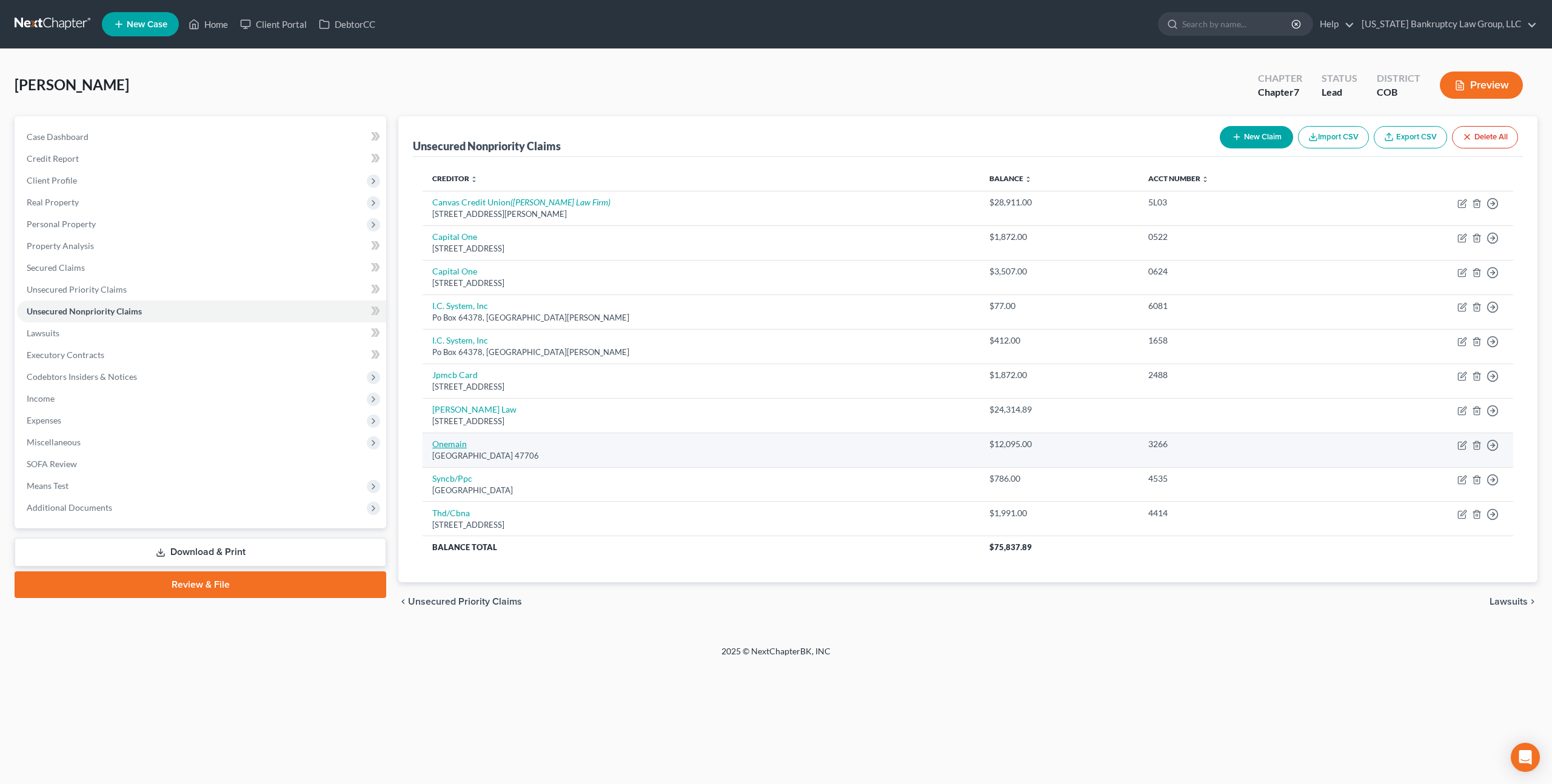
click at [452, 447] on link "Onemain" at bounding box center [450, 444] width 35 height 10
select select "15"
select select "10"
select select "0"
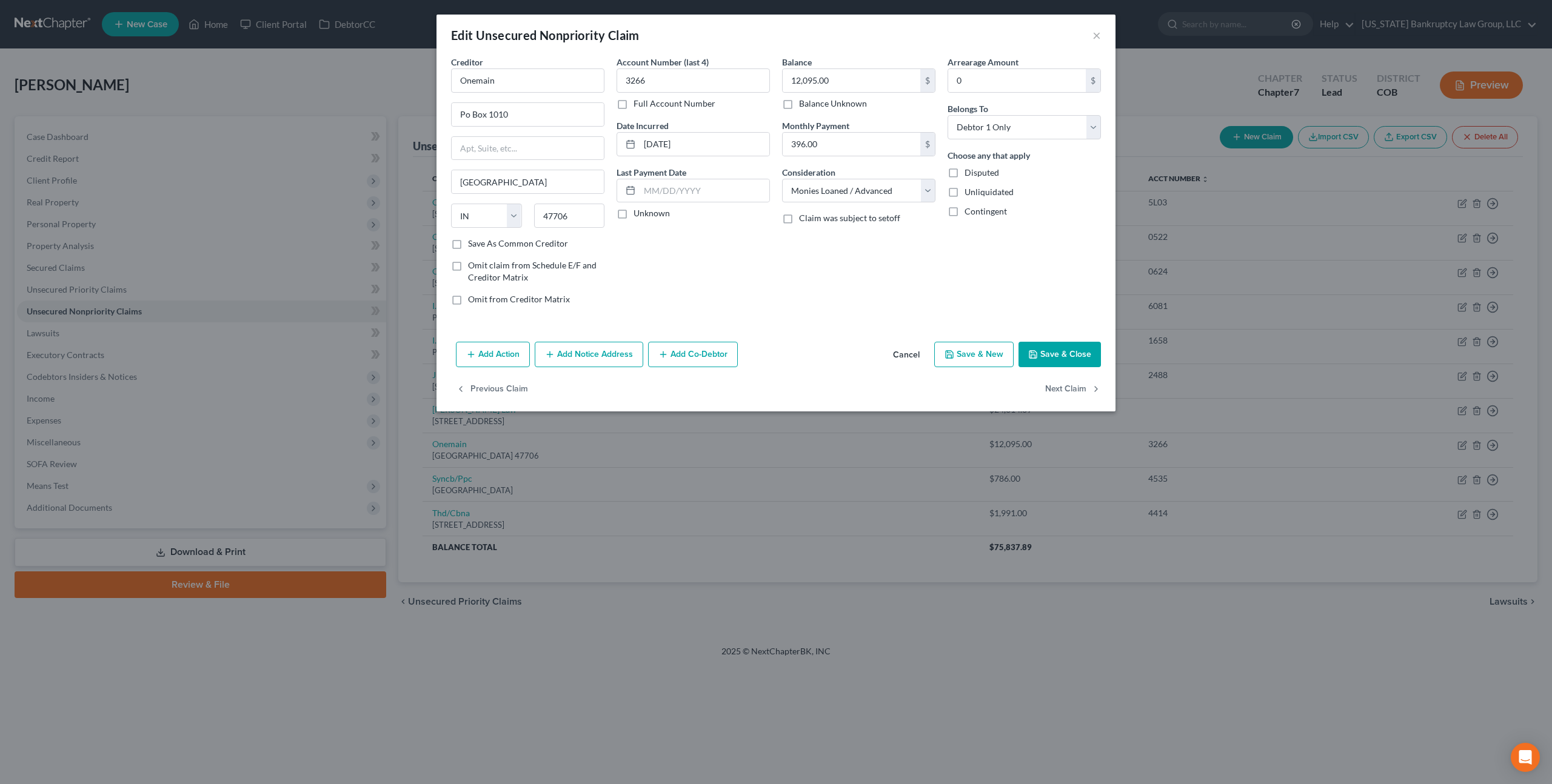
click at [913, 354] on button "Cancel" at bounding box center [906, 355] width 46 height 24
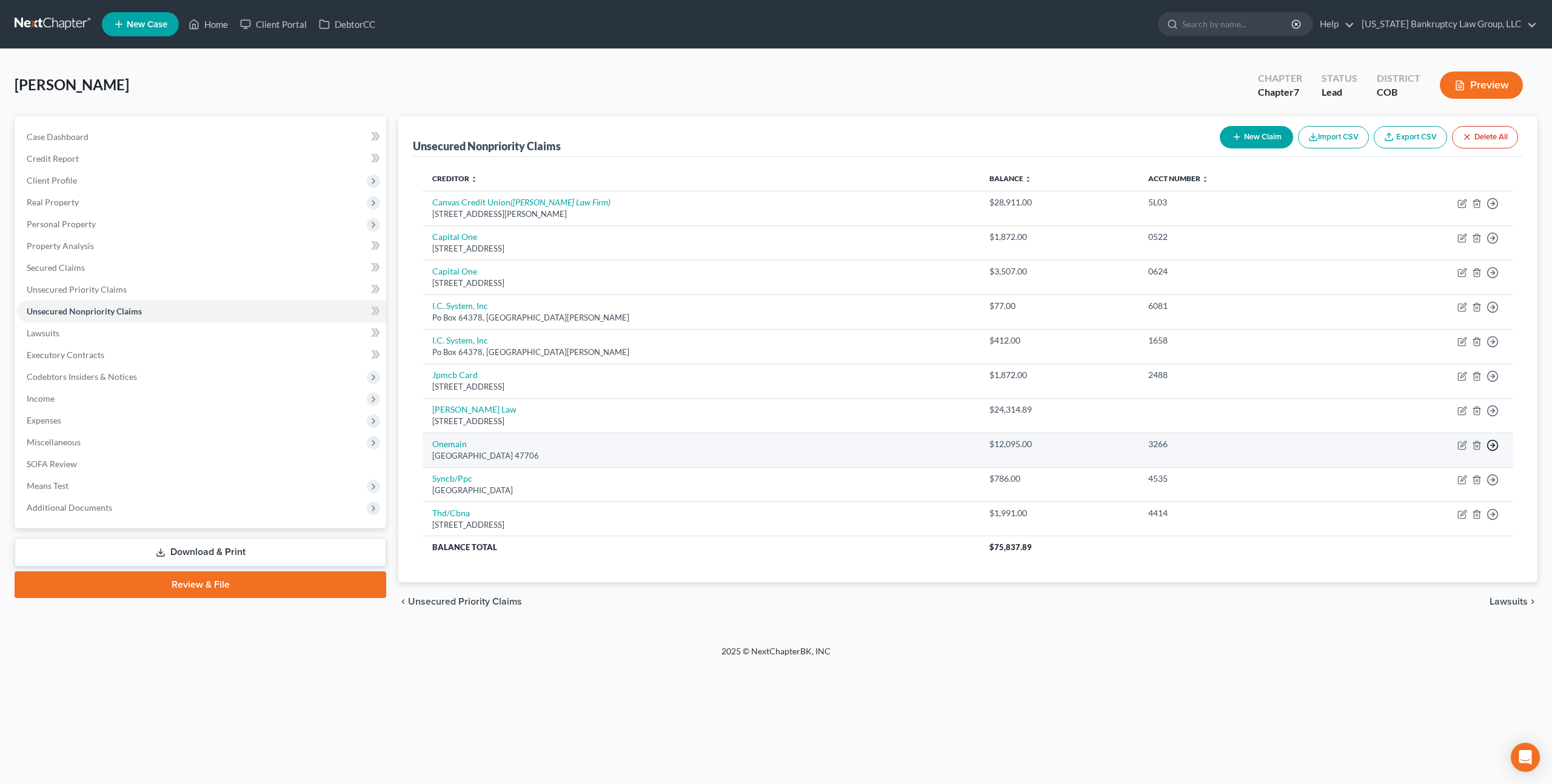
click at [1495, 210] on icon "button" at bounding box center [1493, 203] width 12 height 12
click at [1432, 457] on link "Move to D" at bounding box center [1437, 454] width 102 height 20
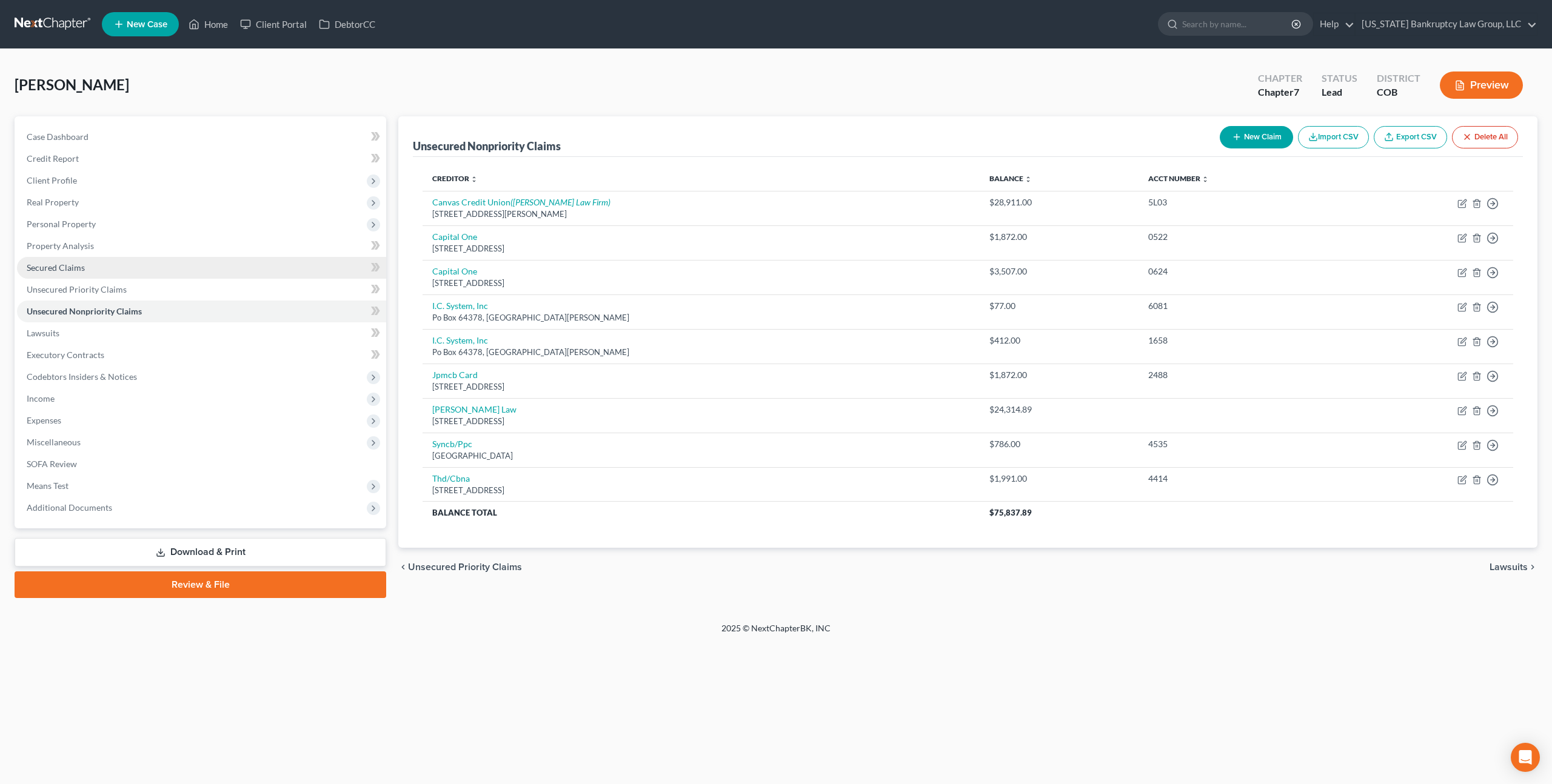
click at [91, 268] on link "Secured Claims" at bounding box center [201, 268] width 369 height 22
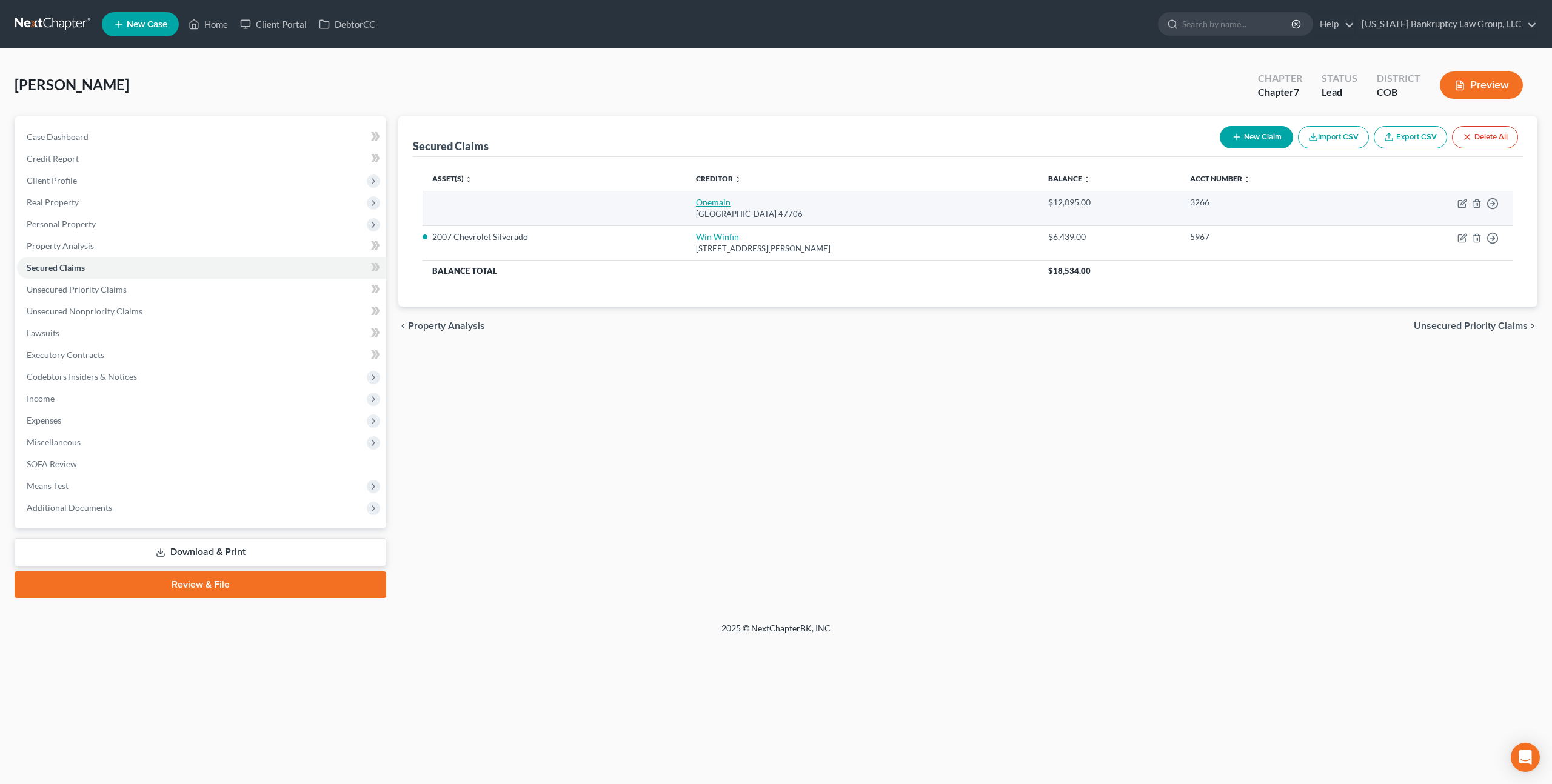
click at [696, 205] on link "Onemain" at bounding box center [713, 202] width 35 height 10
select select "15"
select select "0"
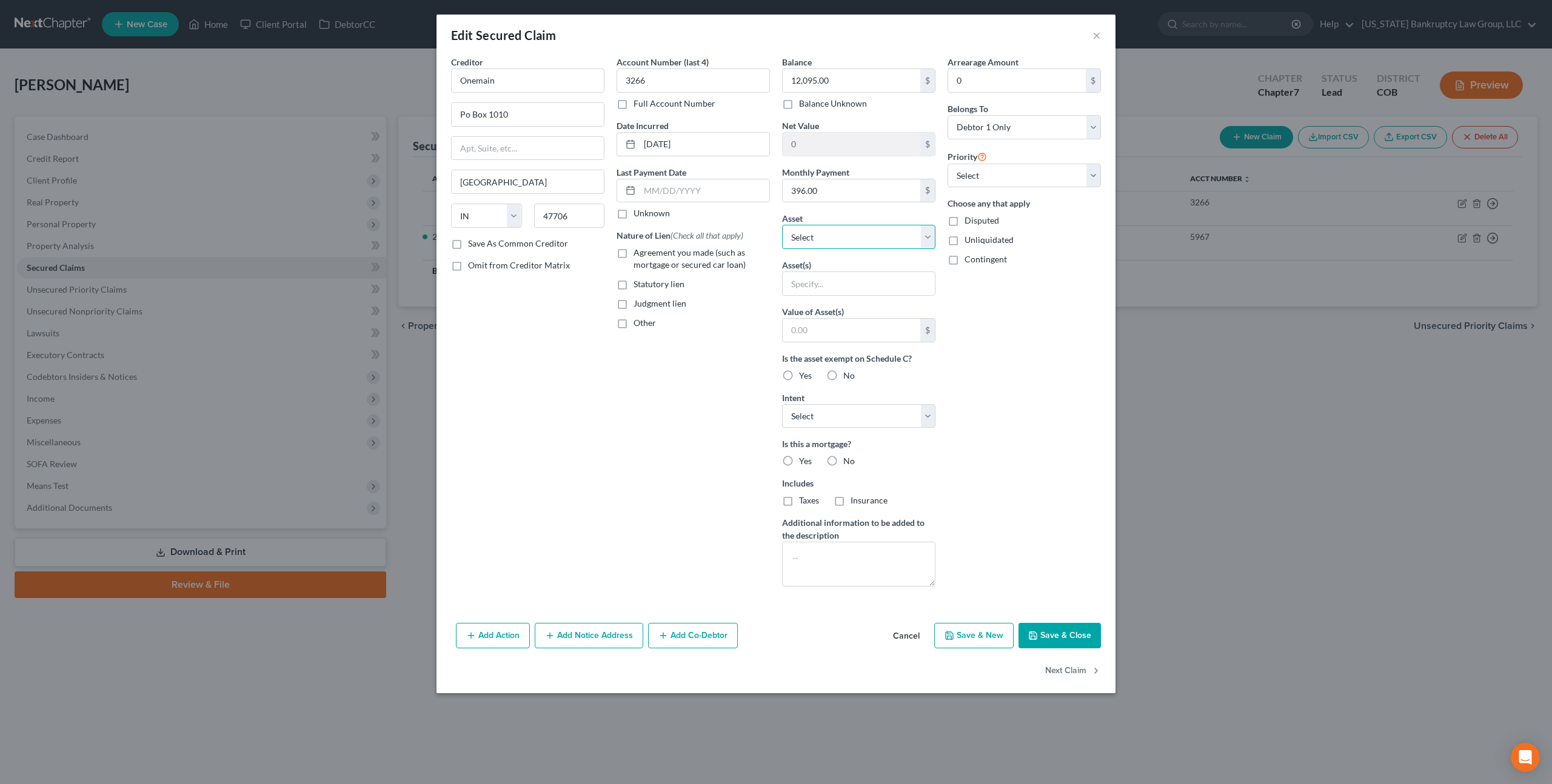
click at [836, 238] on select "Select Other Multiple Assets 2007 Chevrolet Silverado - $5000.0 2007 Chevrolet …" at bounding box center [858, 236] width 153 height 24
select select "3"
click at [782, 225] on select "Select Other Multiple Assets 2007 Chevrolet Silverado - $5000.0 2007 Chevrolet …" at bounding box center [858, 236] width 153 height 24
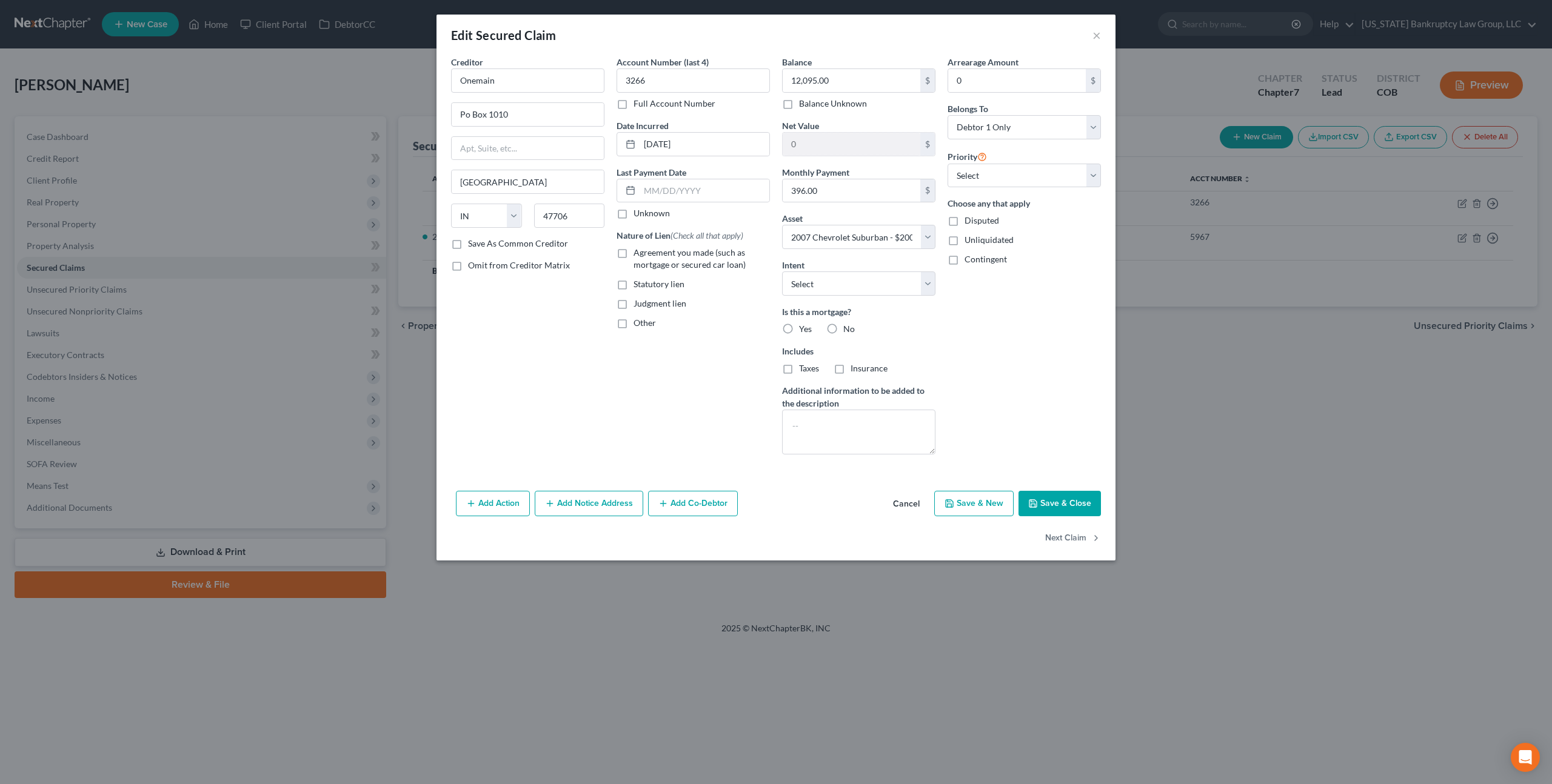
click at [1056, 498] on button "Save & Close" at bounding box center [1060, 503] width 83 height 25
select select
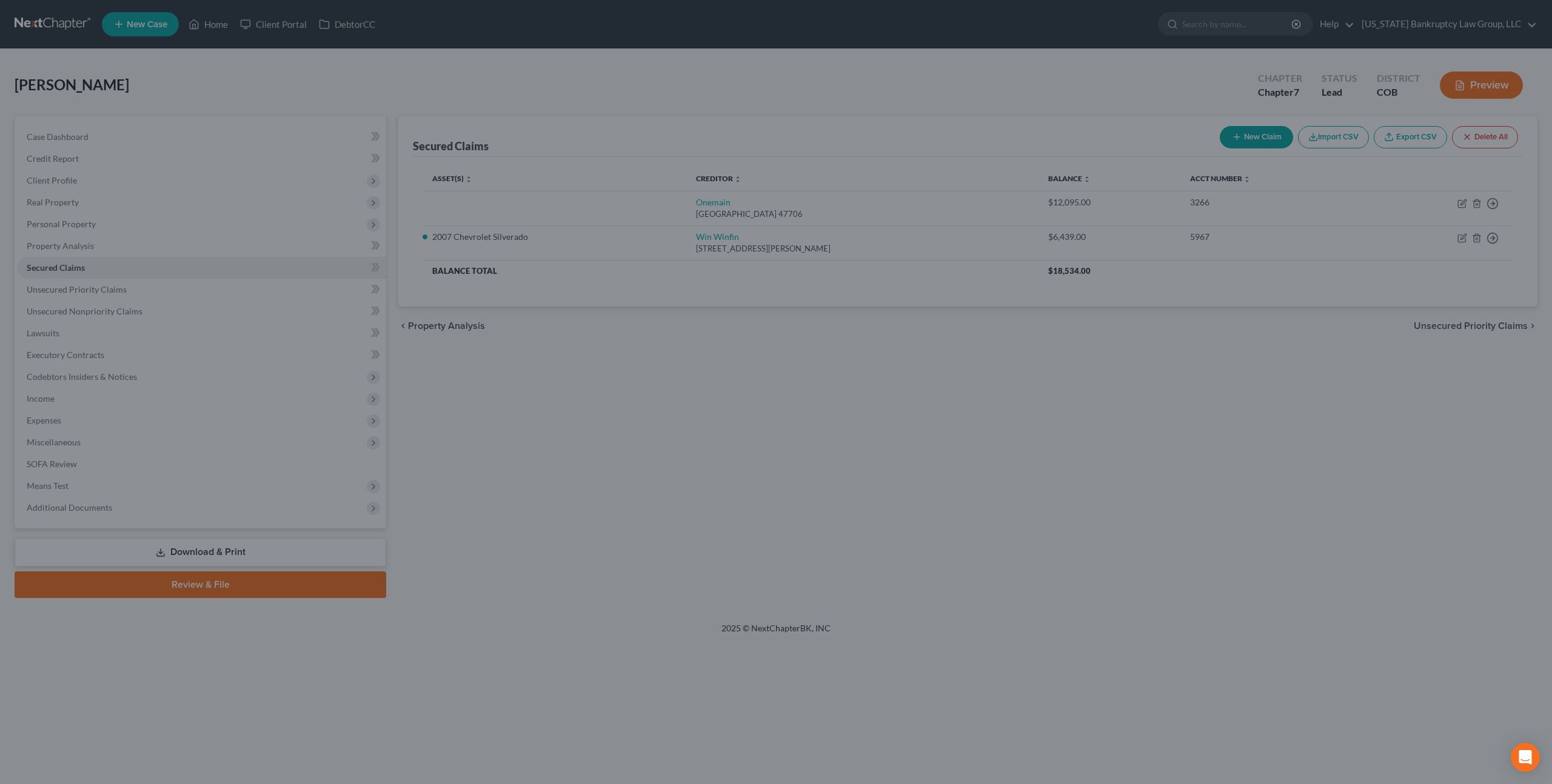
type input "-10,095.00"
select select "3"
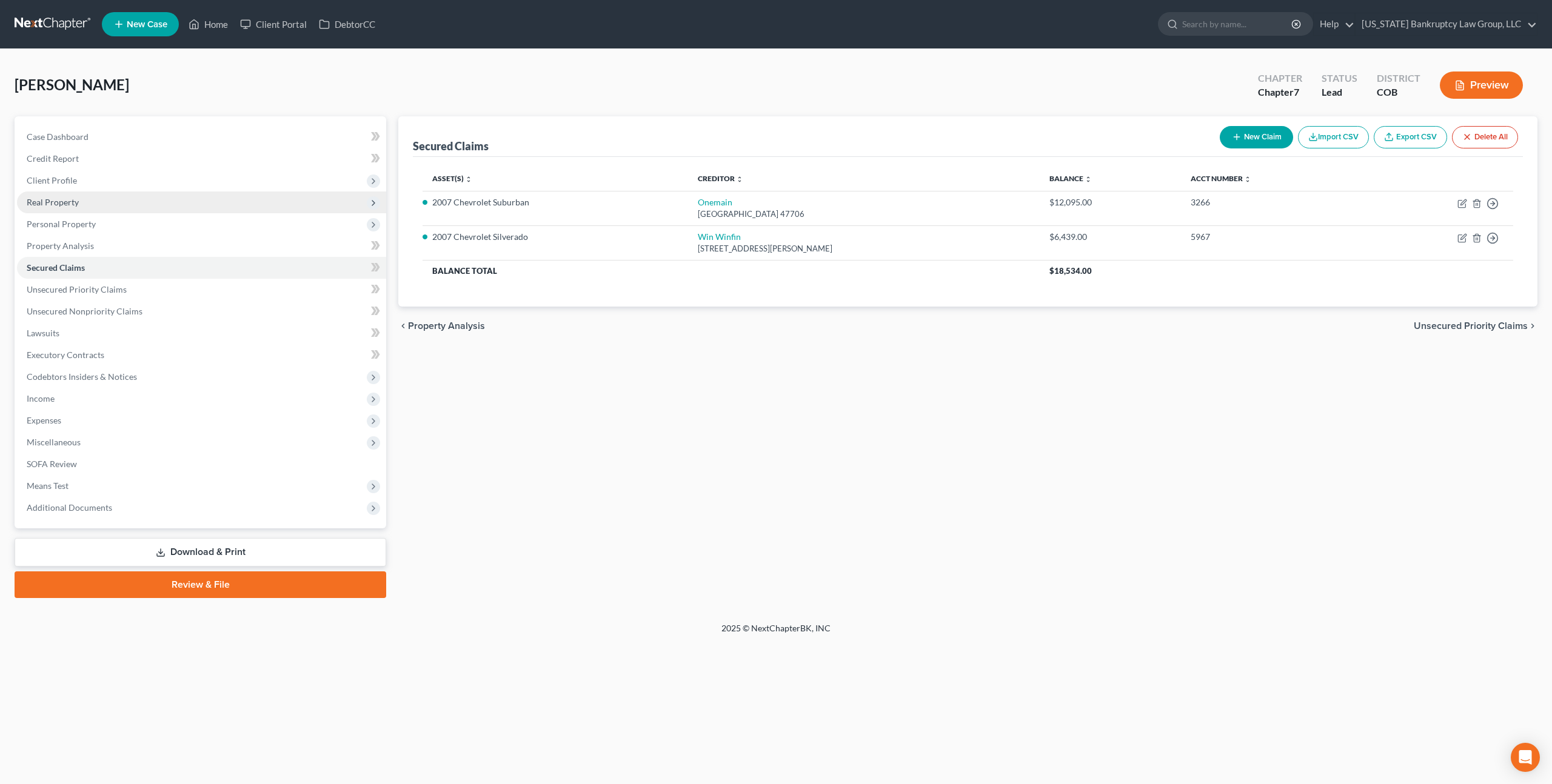
click at [69, 204] on span "Real Property" at bounding box center [53, 202] width 52 height 10
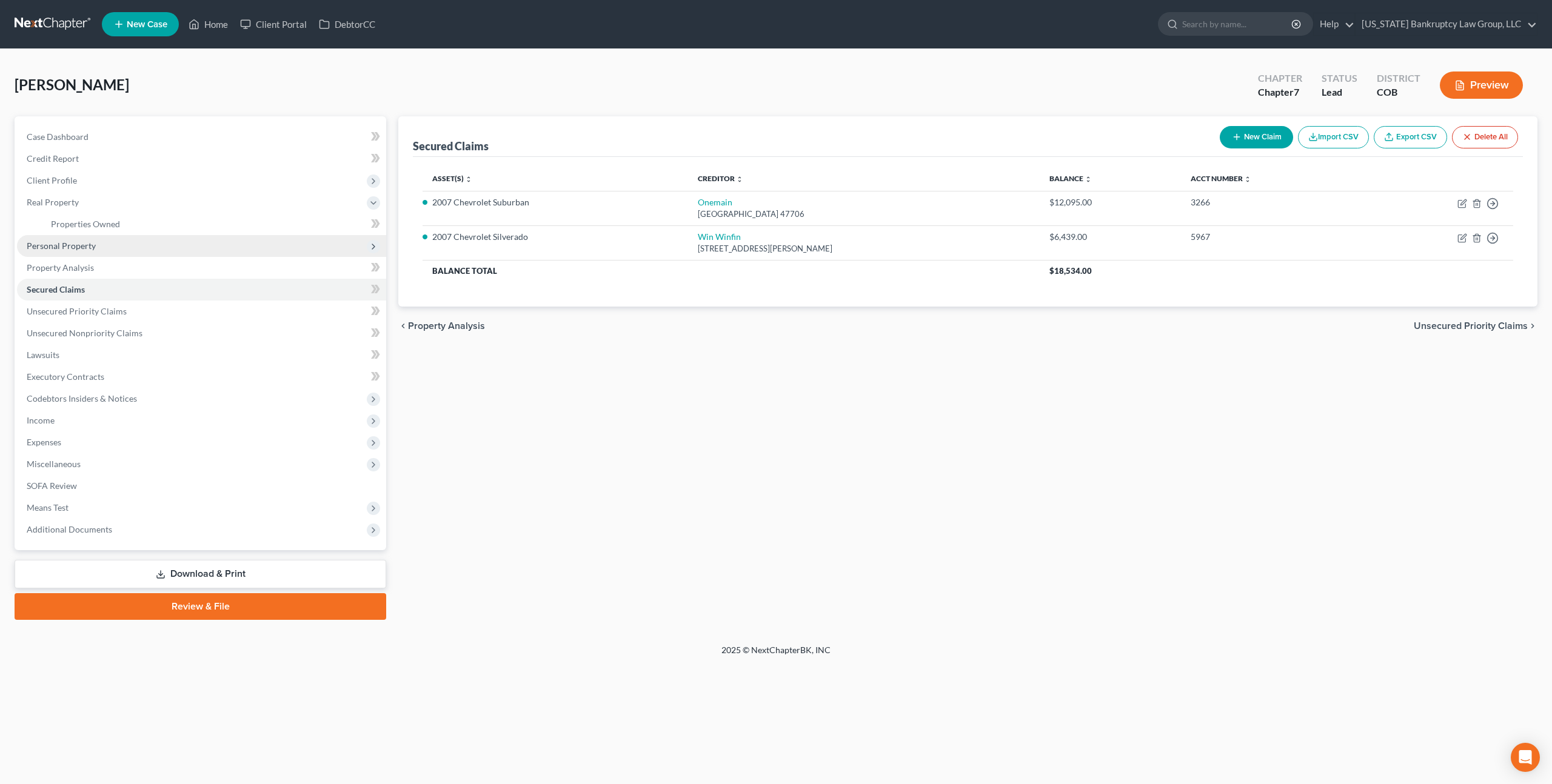
click at [74, 239] on span "Personal Property" at bounding box center [201, 246] width 369 height 22
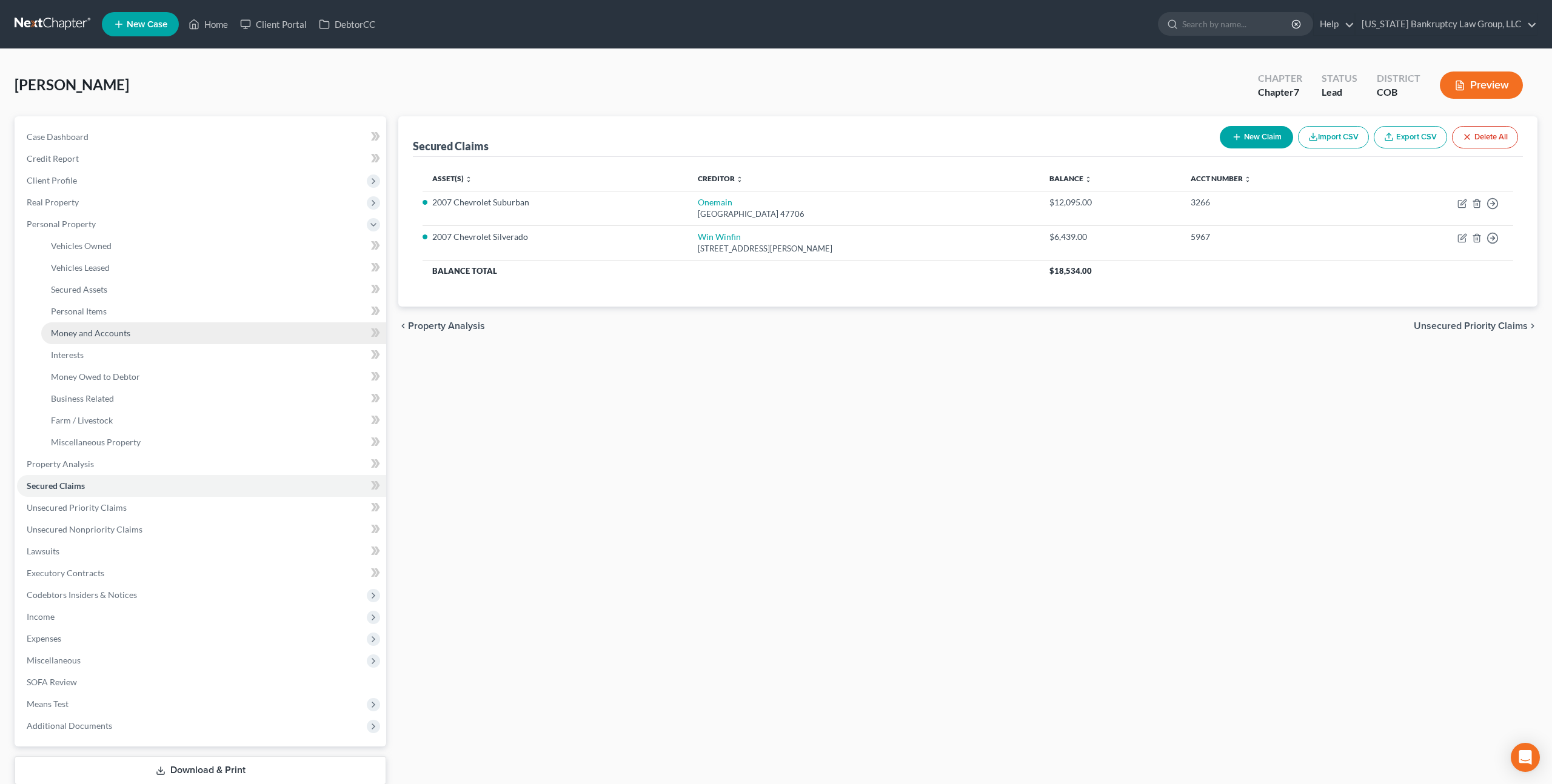
click at [103, 328] on span "Money and Accounts" at bounding box center [90, 333] width 79 height 10
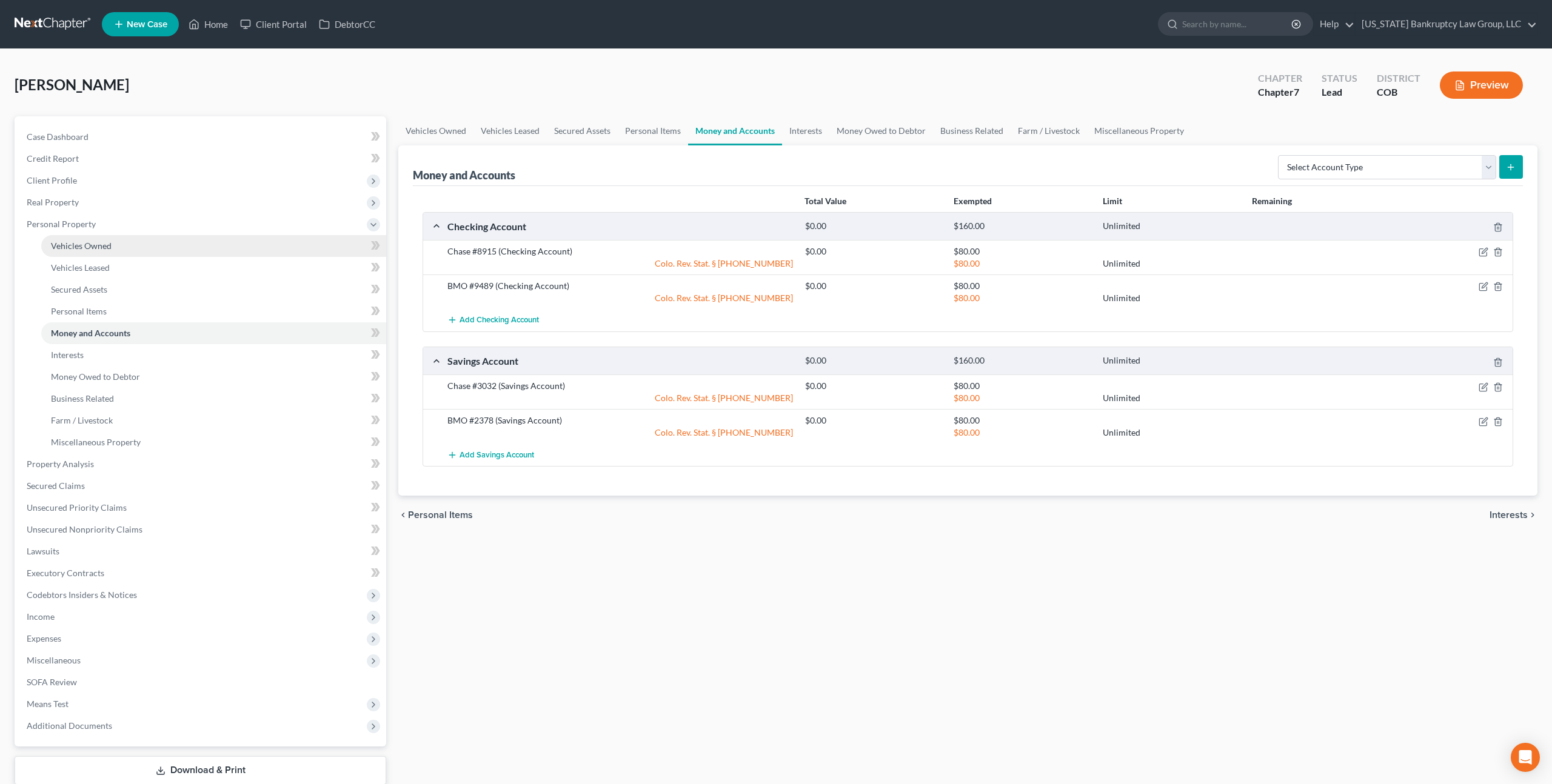
click at [94, 249] on span "Vehicles Owned" at bounding box center [81, 246] width 61 height 10
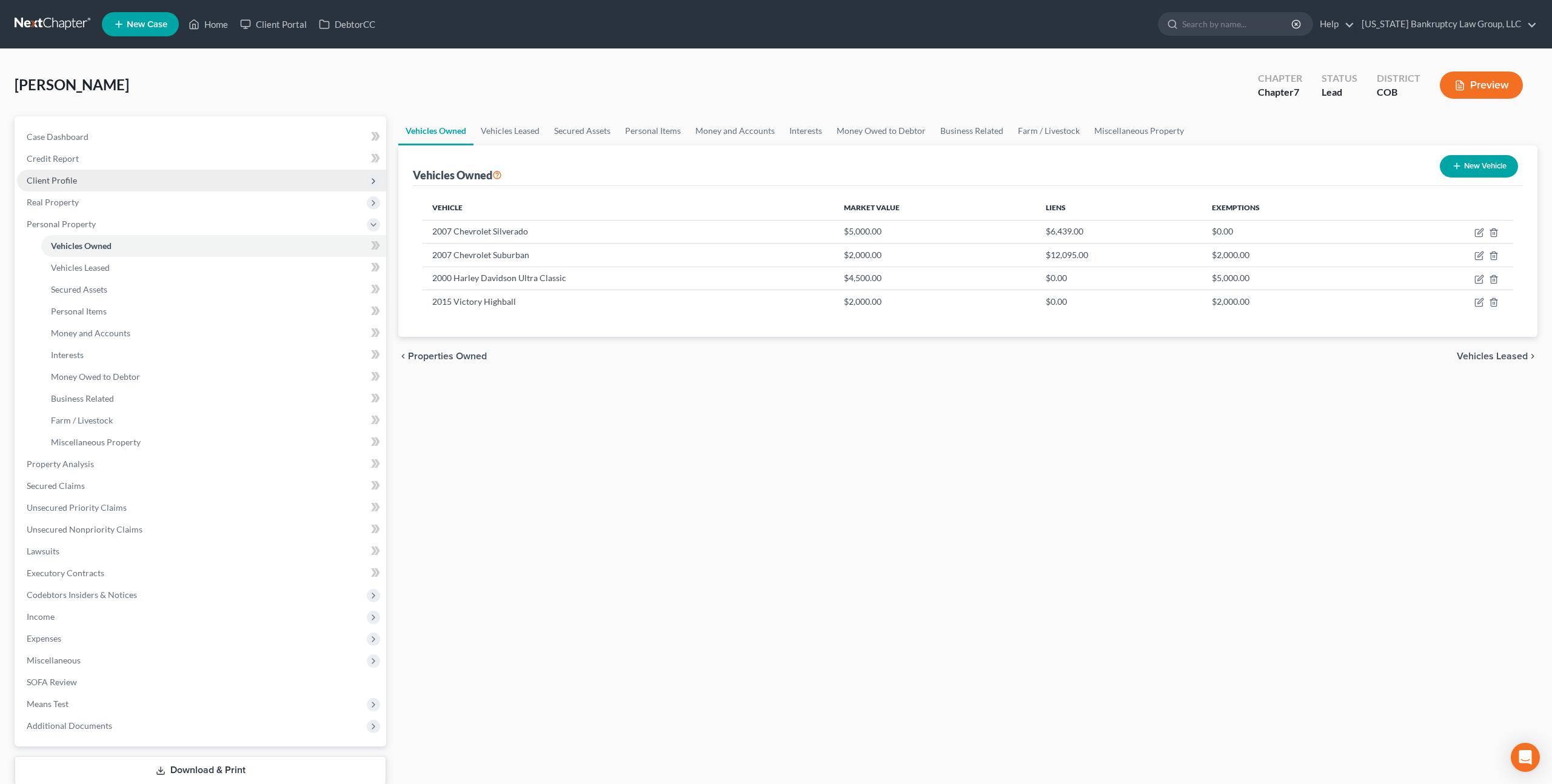
click at [67, 178] on span "Client Profile" at bounding box center [52, 180] width 50 height 10
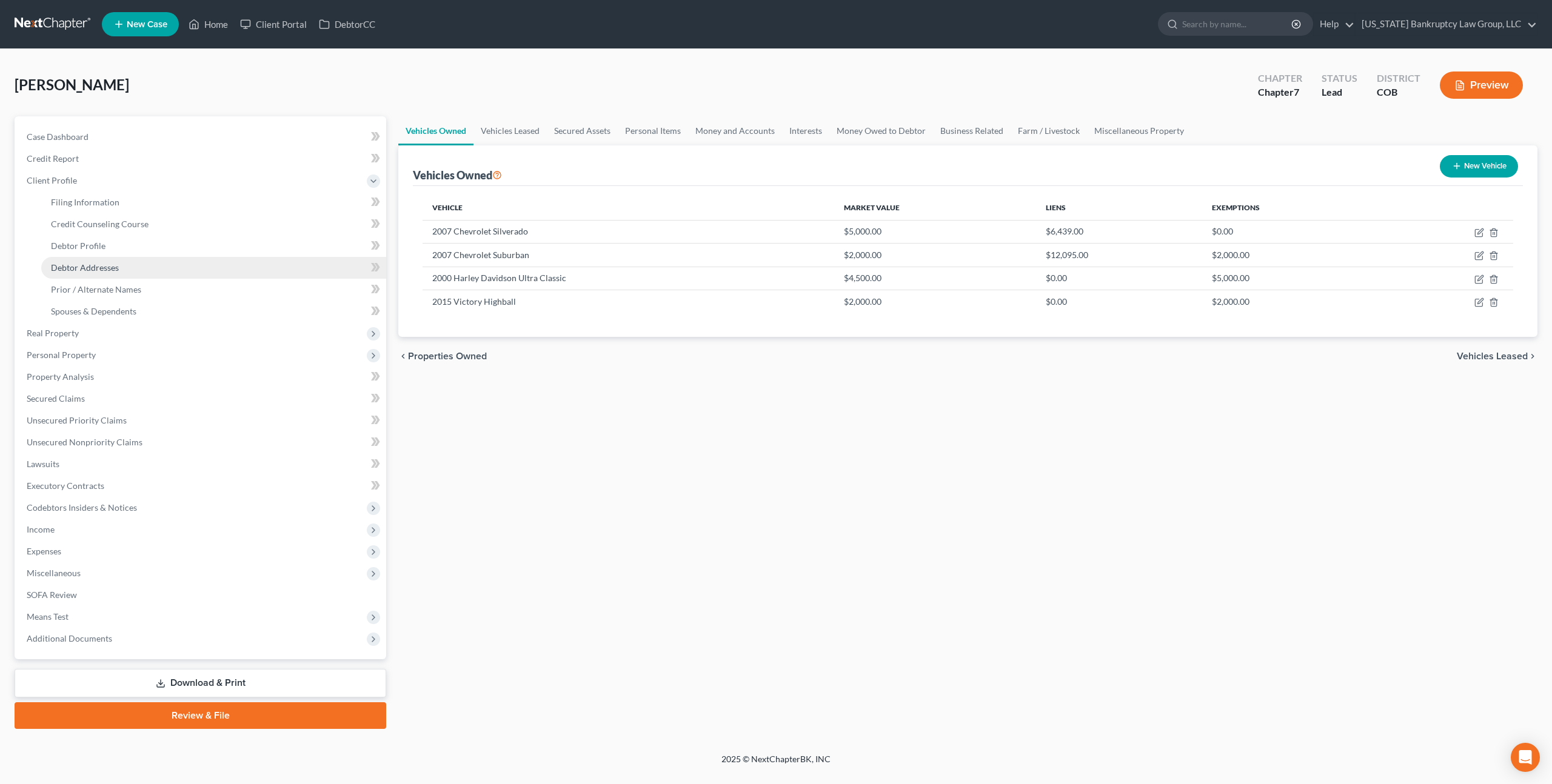
click at [102, 268] on span "Debtor Addresses" at bounding box center [85, 268] width 68 height 10
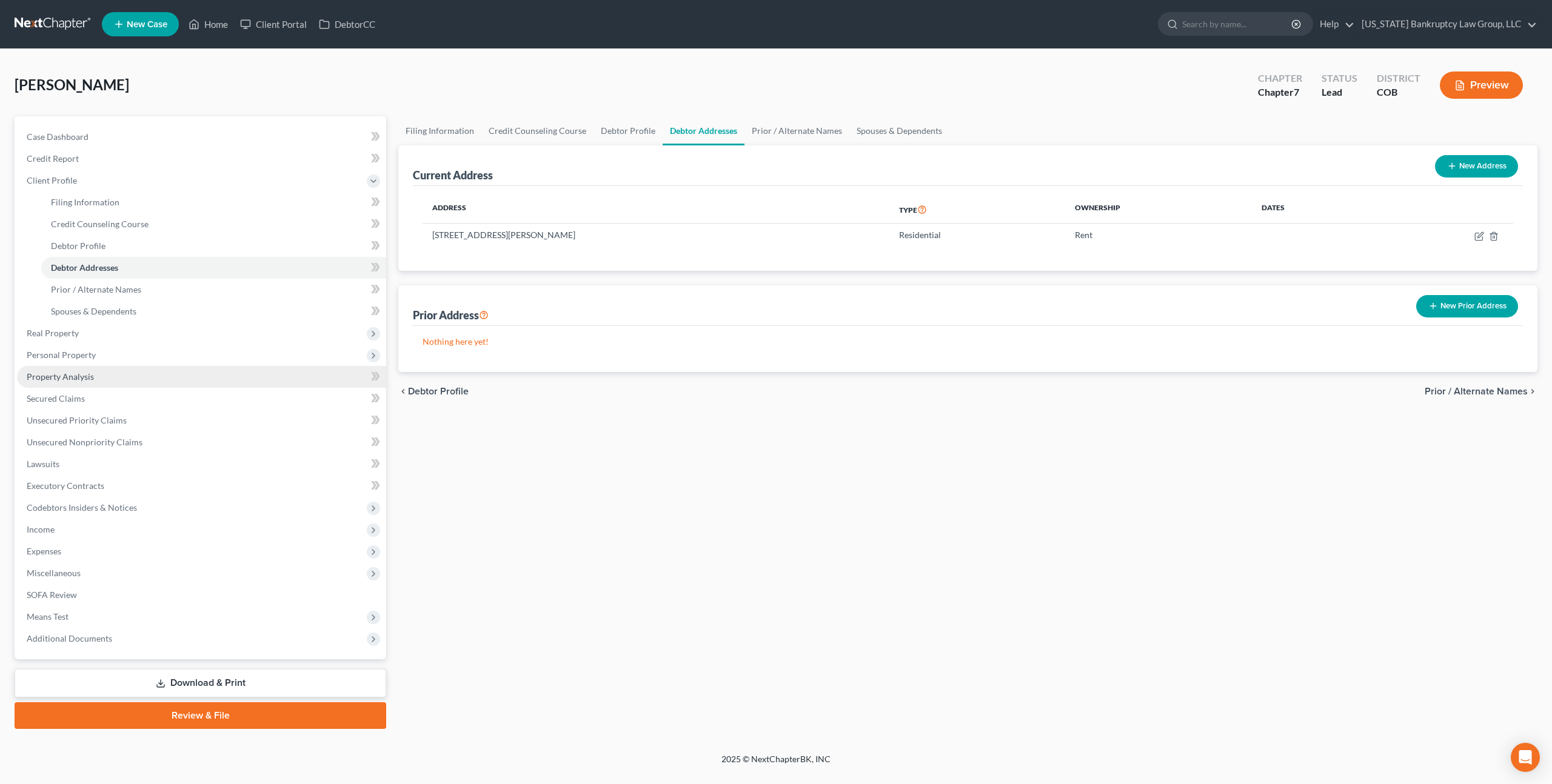
click at [86, 380] on span "Property Analysis" at bounding box center [60, 376] width 67 height 10
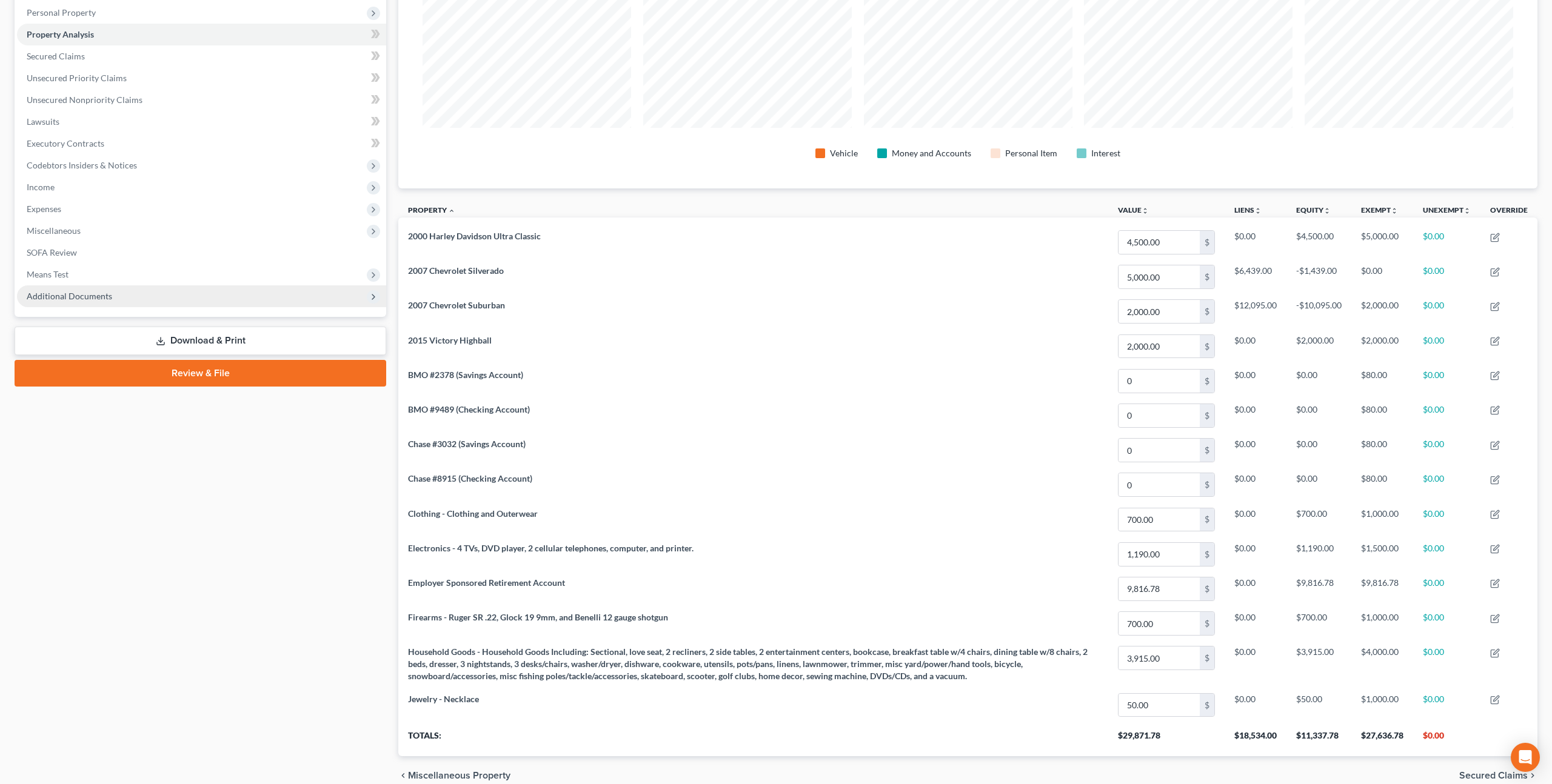
scroll to position [173, 0]
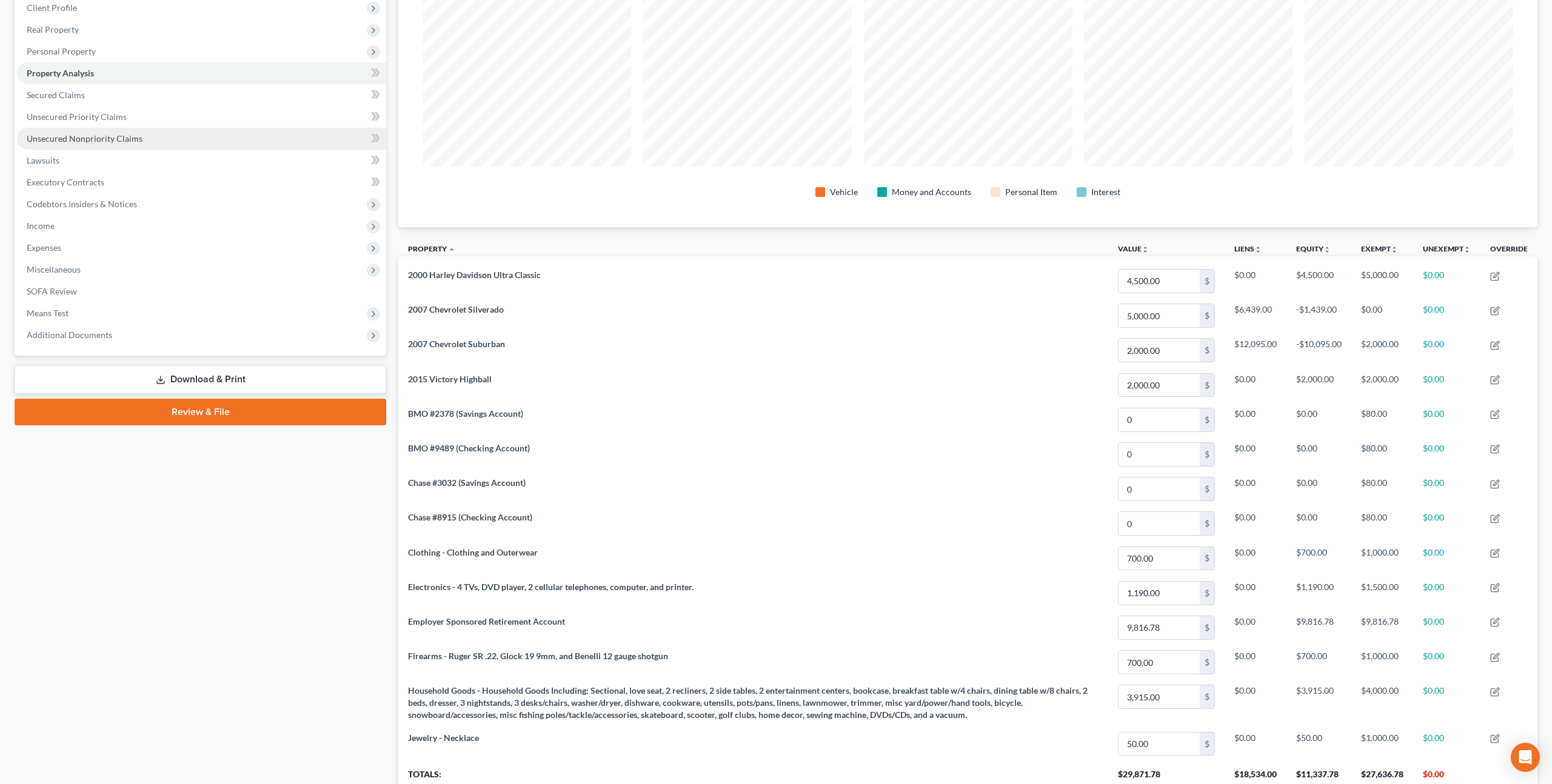
click at [123, 144] on link "Unsecured Nonpriority Claims" at bounding box center [201, 139] width 369 height 22
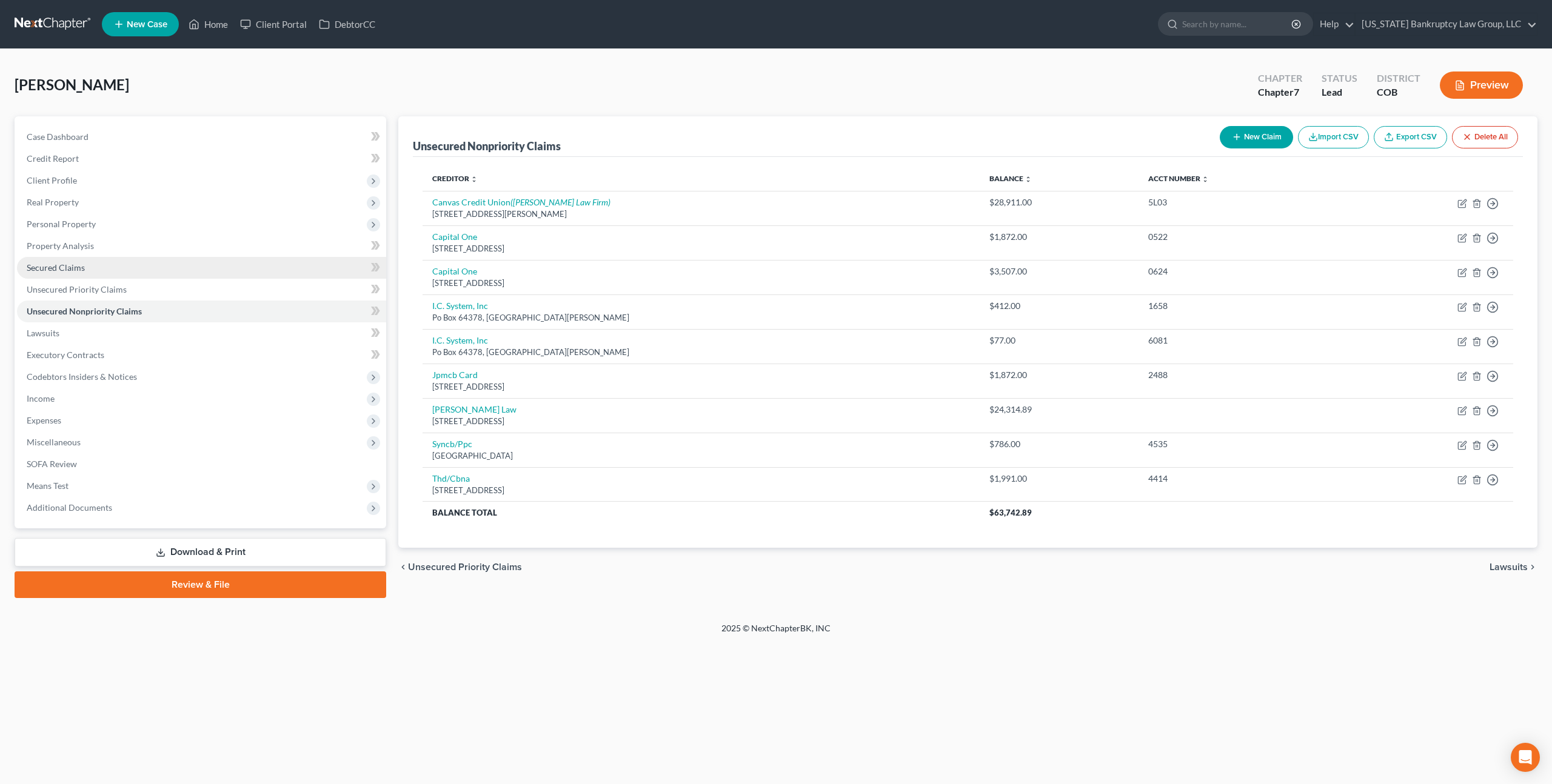
click at [75, 270] on span "Secured Claims" at bounding box center [56, 268] width 58 height 10
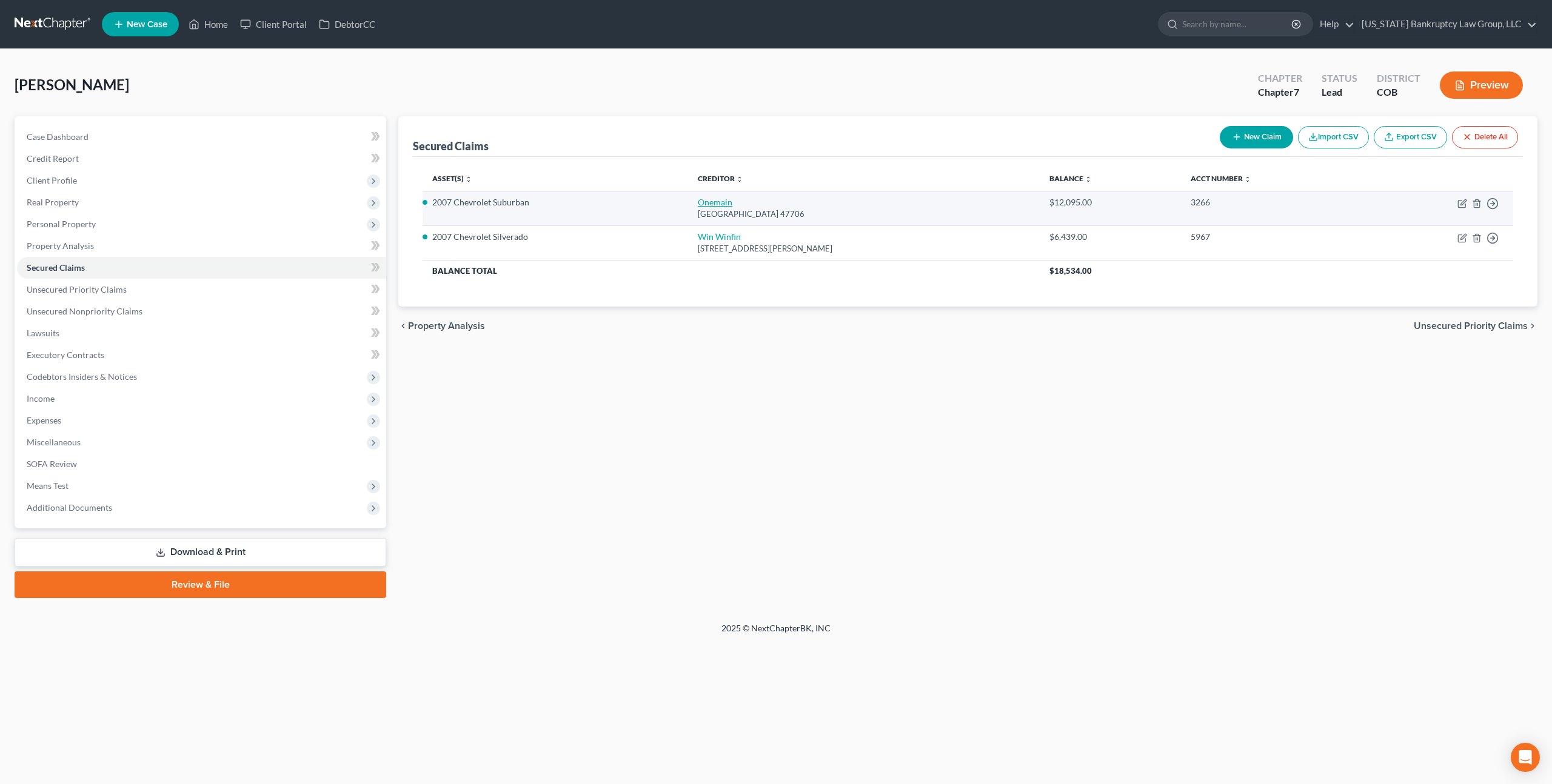
click at [706, 204] on link "Onemain" at bounding box center [715, 202] width 35 height 10
select select "15"
select select "0"
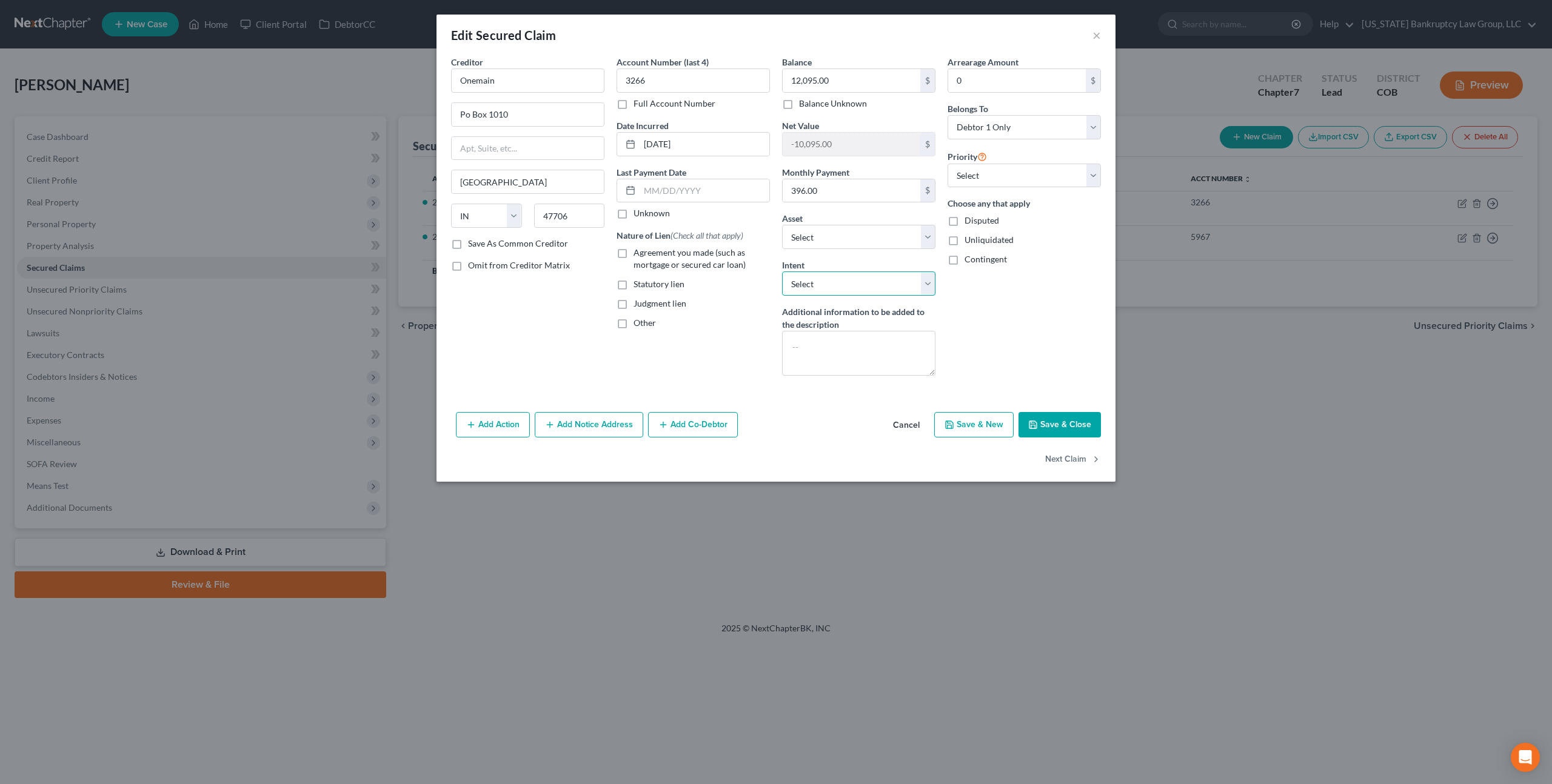
click at [814, 280] on select "Select Surrender Redeem Reaffirm Avoid Other" at bounding box center [858, 283] width 153 height 24
select select "0"
click at [782, 271] on select "Select Surrender Redeem Reaffirm Avoid Other" at bounding box center [858, 283] width 153 height 24
click at [1045, 416] on button "Save & Close" at bounding box center [1060, 424] width 83 height 25
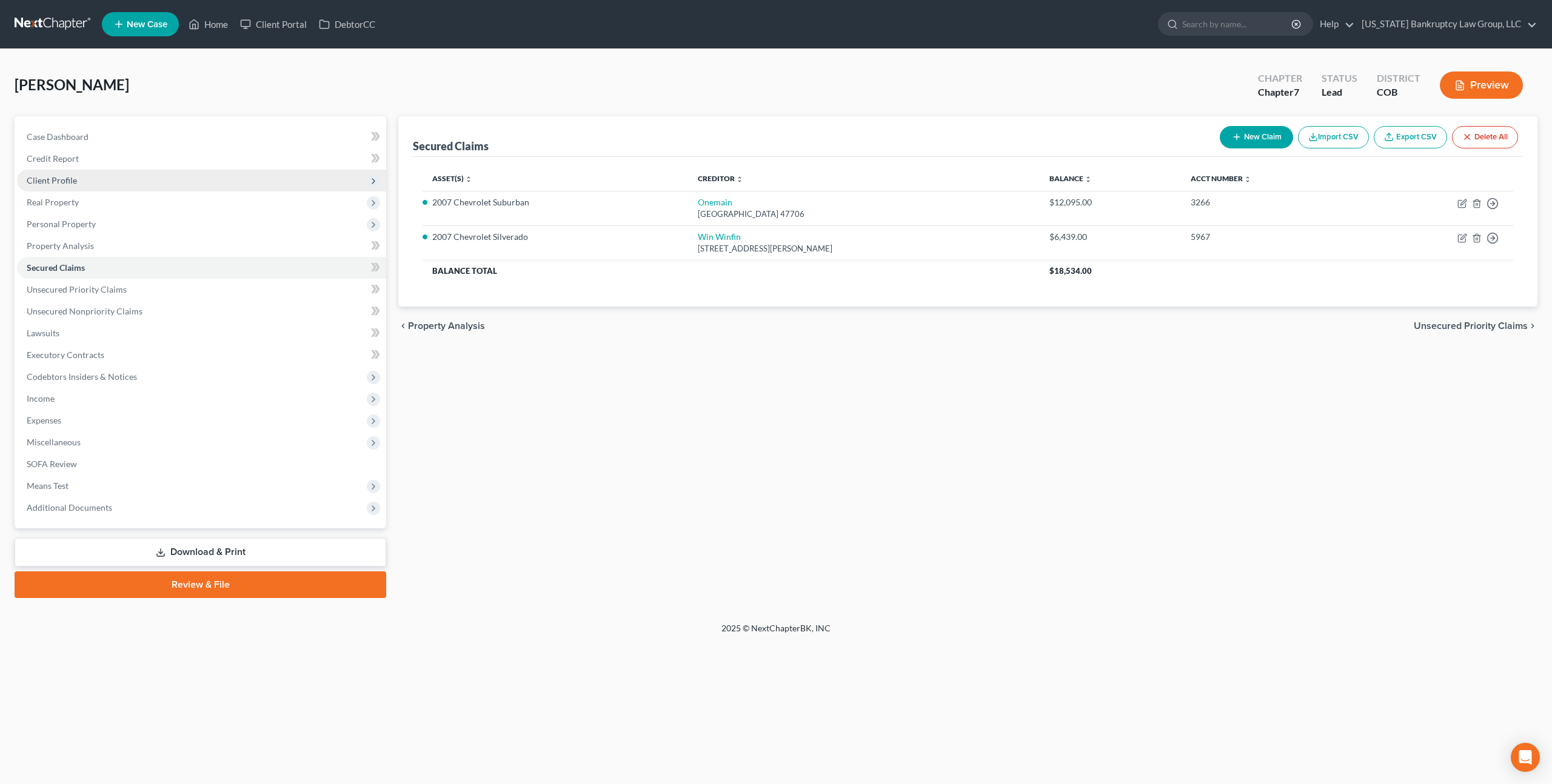
click at [65, 183] on span "Client Profile" at bounding box center [52, 180] width 50 height 10
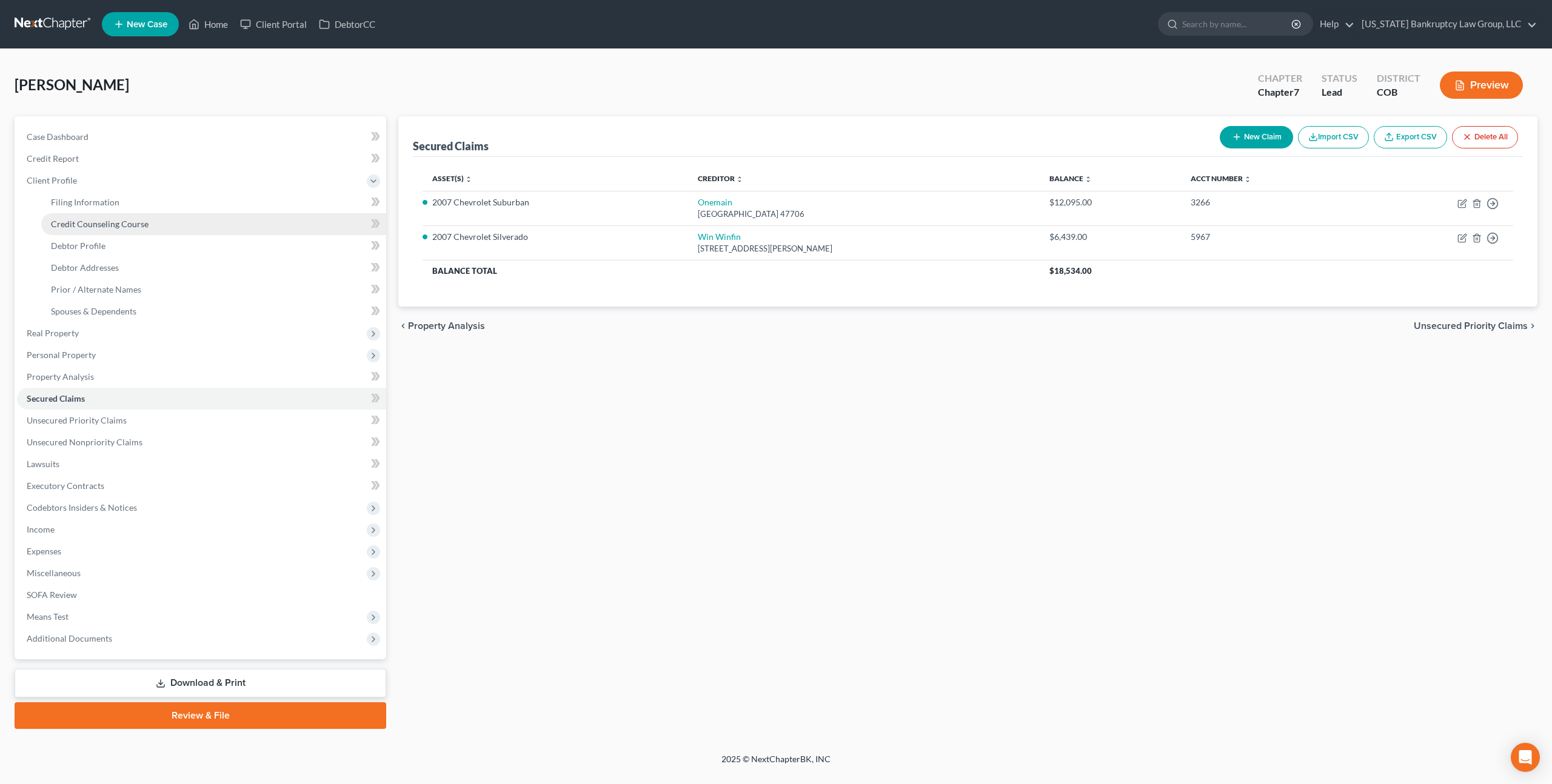
click at [94, 224] on span "Credit Counseling Course" at bounding box center [99, 224] width 98 height 10
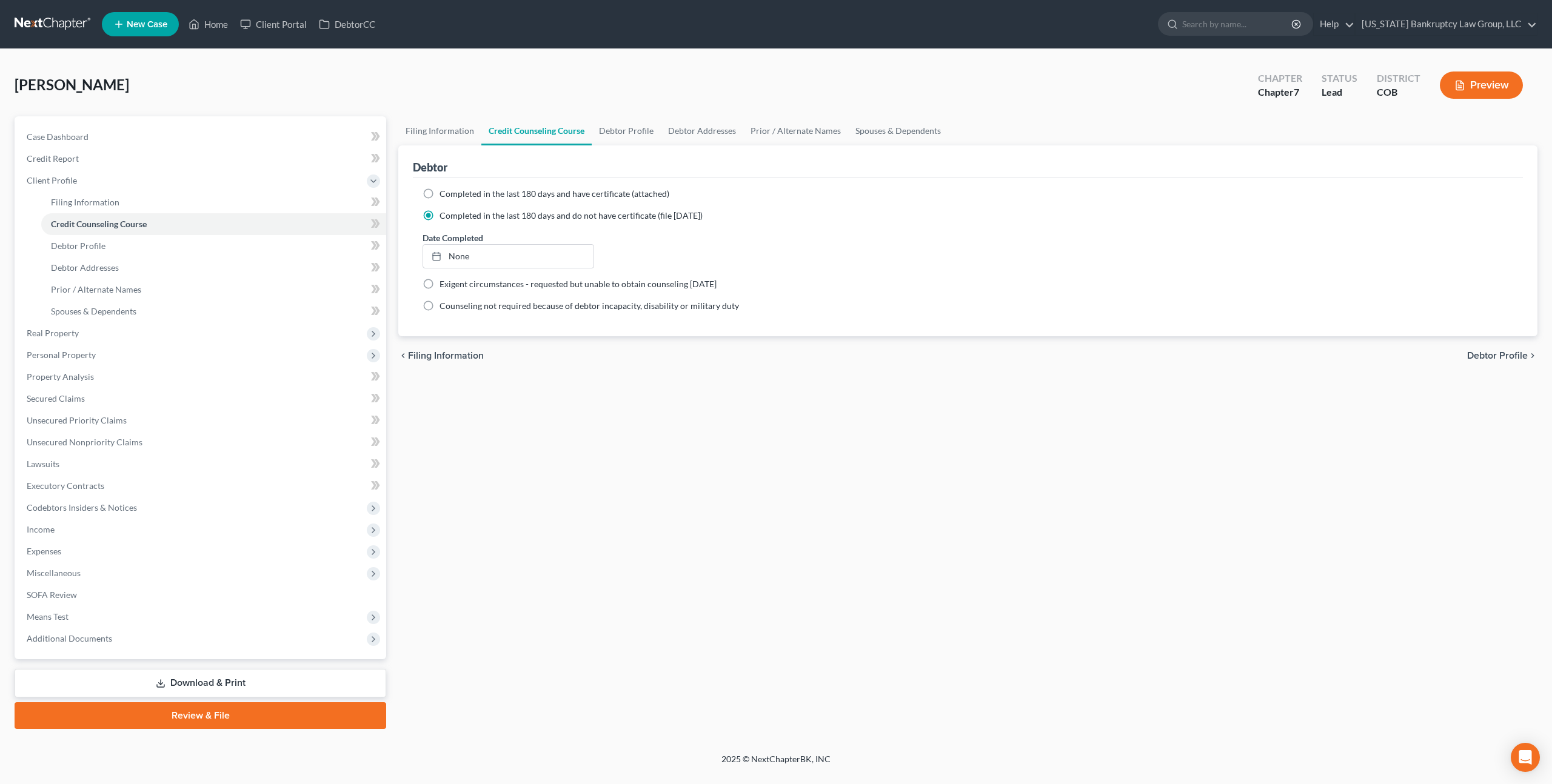
click at [440, 193] on label "Completed in the last 180 days and have certificate (attached)" at bounding box center [554, 194] width 230 height 12
click at [444, 193] on input "Completed in the last 180 days and have certificate (attached)" at bounding box center [448, 191] width 8 height 8
radio input "true"
radio input "false"
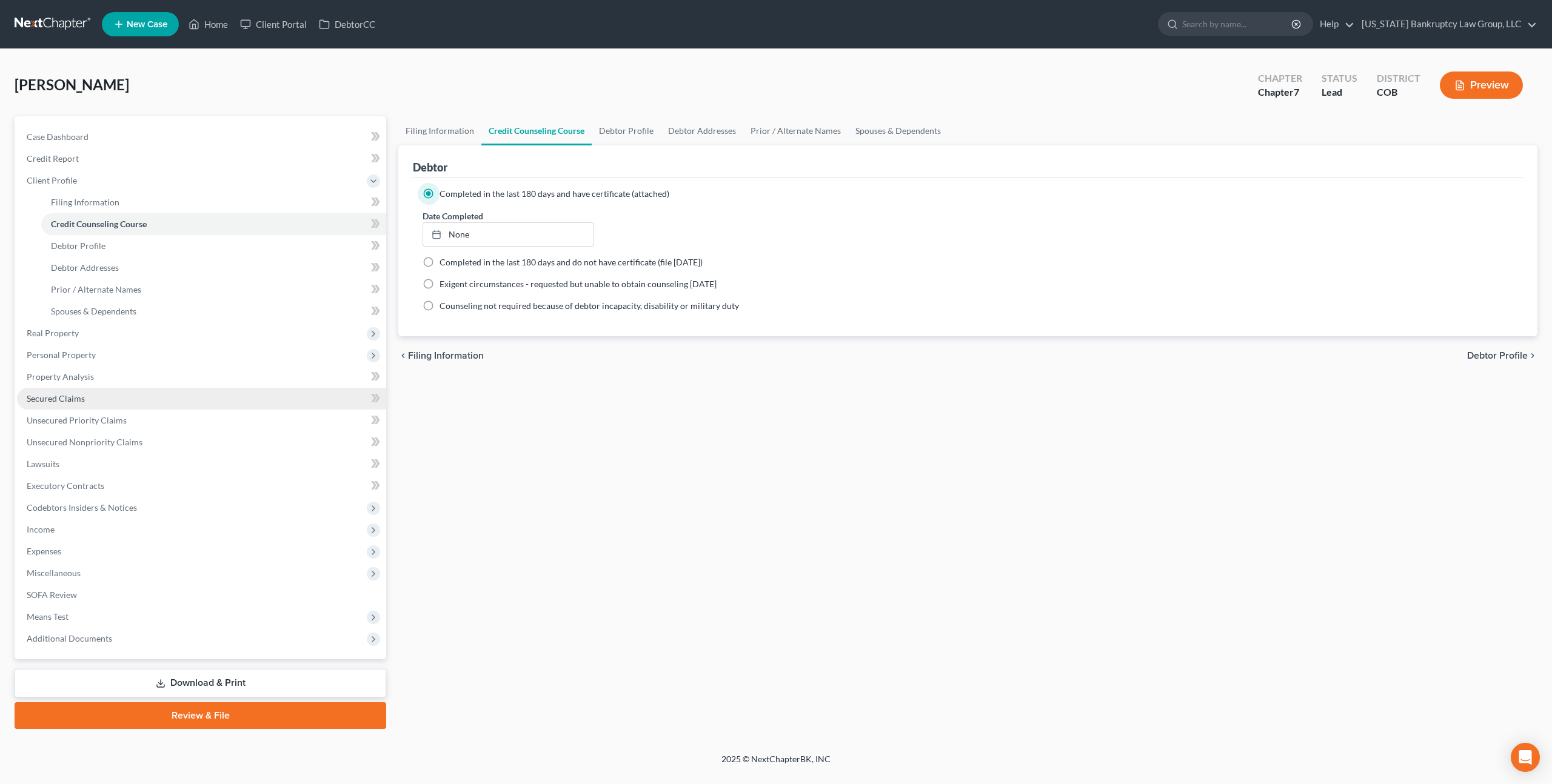
click at [78, 397] on span "Secured Claims" at bounding box center [56, 398] width 58 height 10
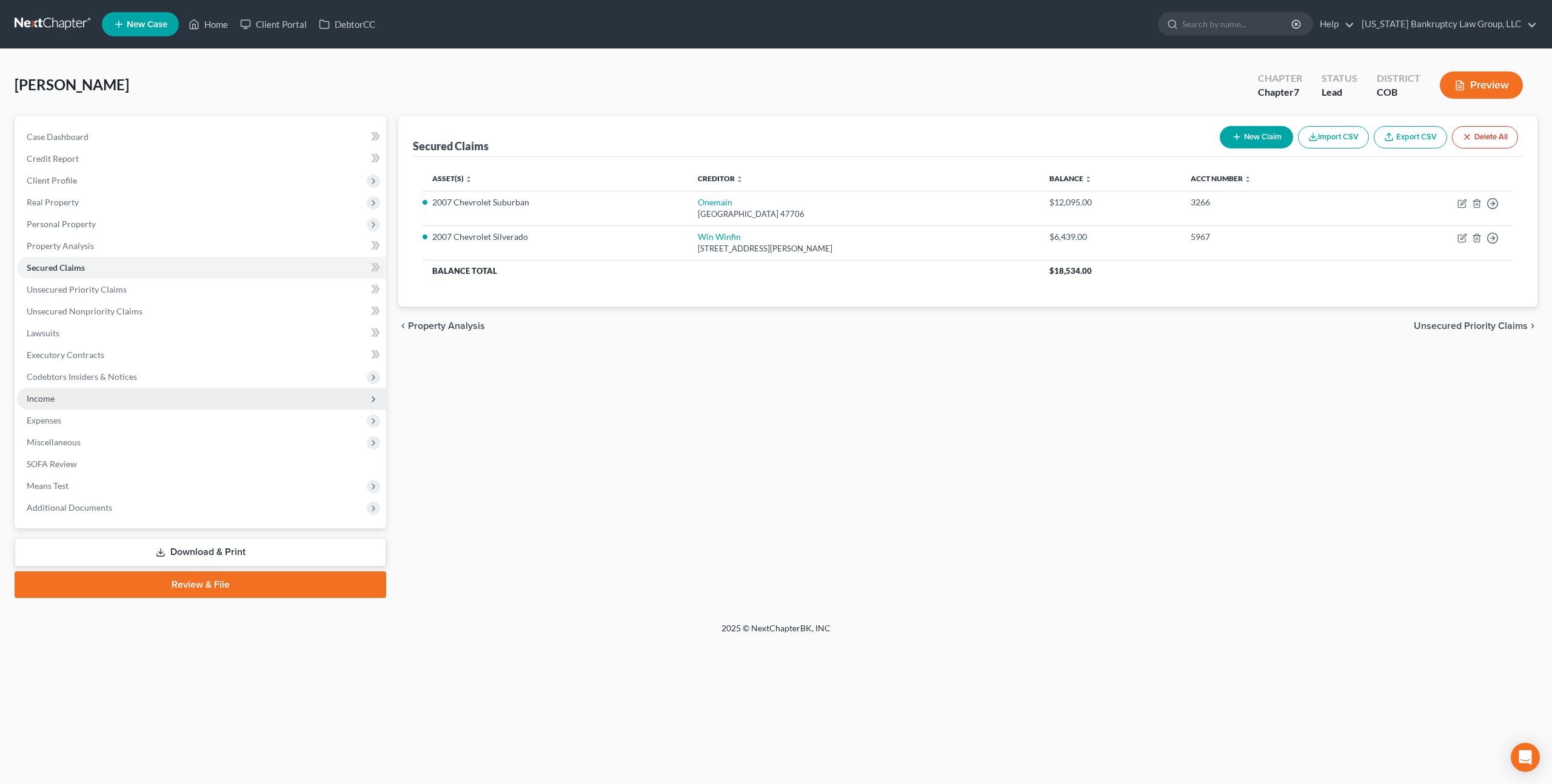
click at [57, 392] on span "Income" at bounding box center [201, 399] width 369 height 22
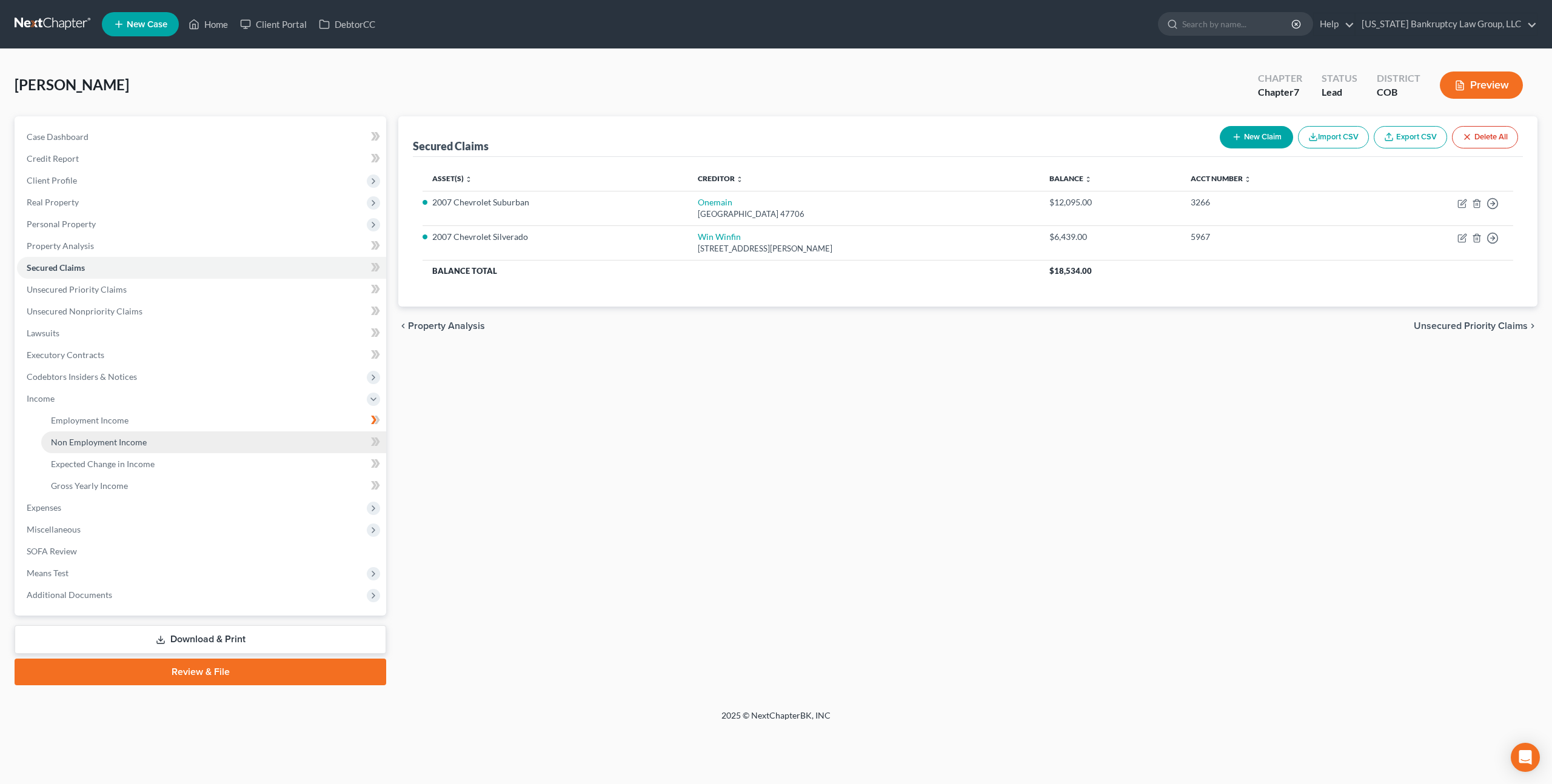
click at [100, 443] on span "Non Employment Income" at bounding box center [99, 442] width 96 height 10
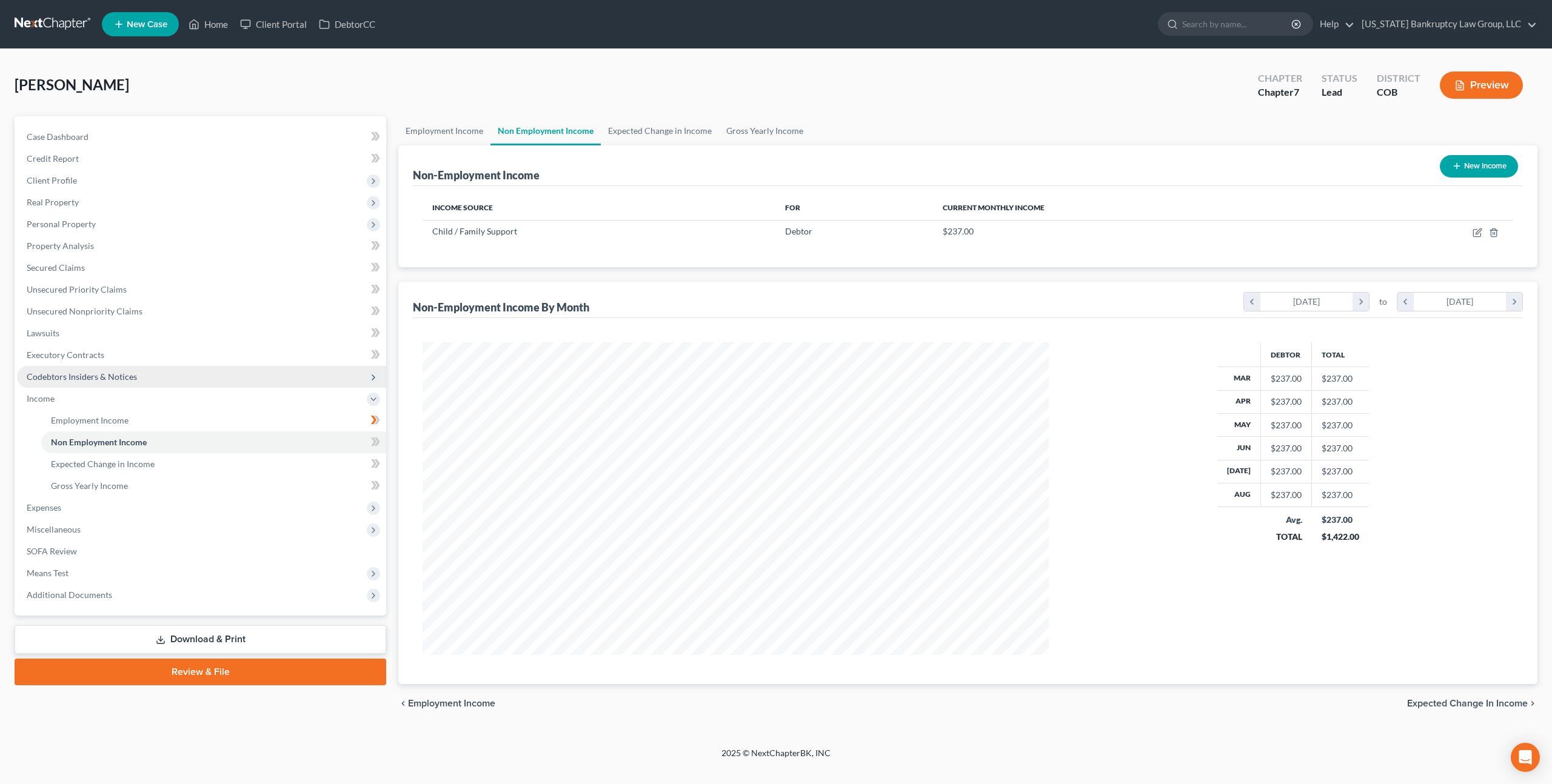
scroll to position [313, 650]
click at [55, 505] on span "Expenses" at bounding box center [44, 508] width 35 height 10
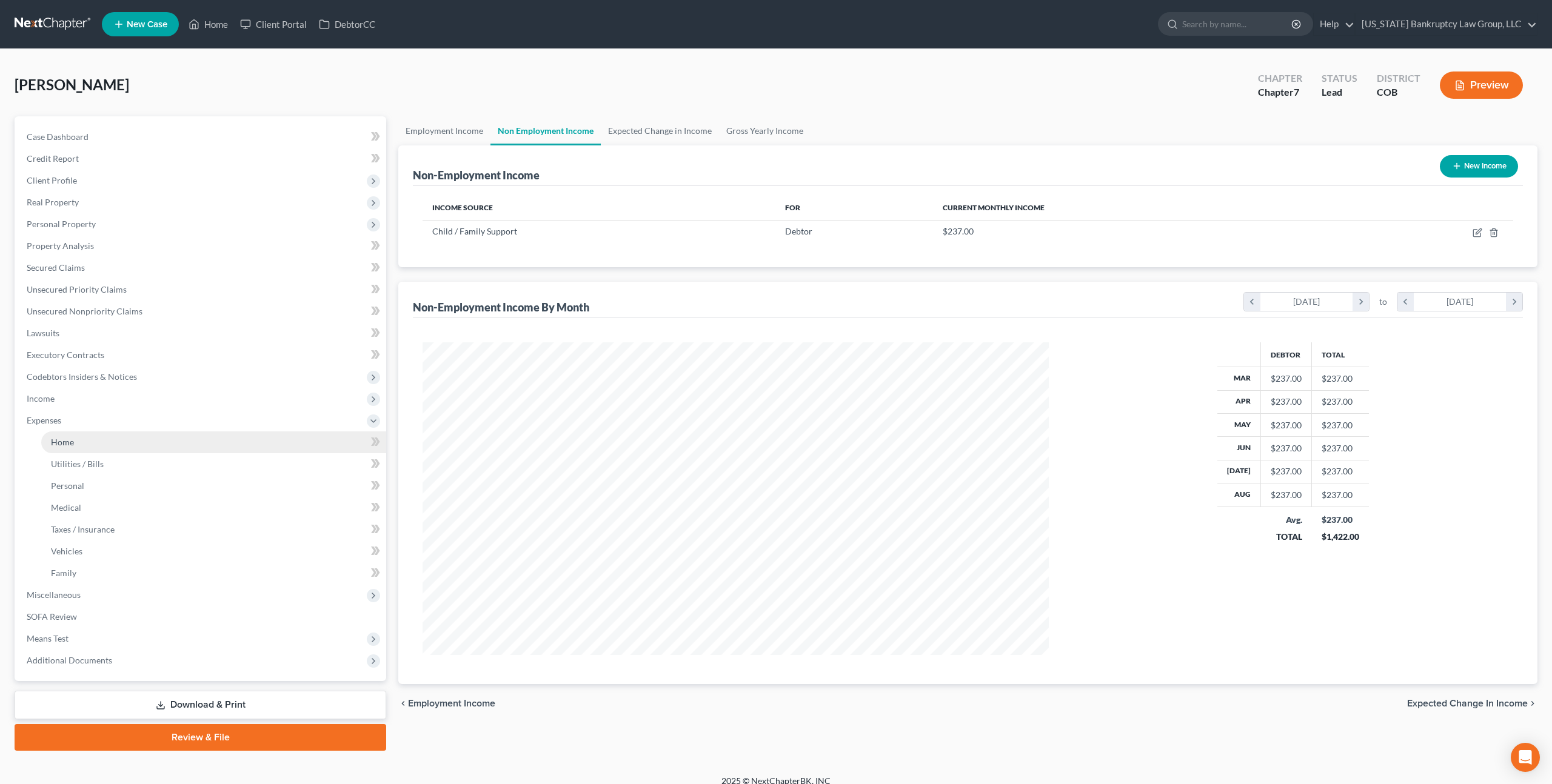
click at [74, 442] on link "Home" at bounding box center [213, 442] width 345 height 22
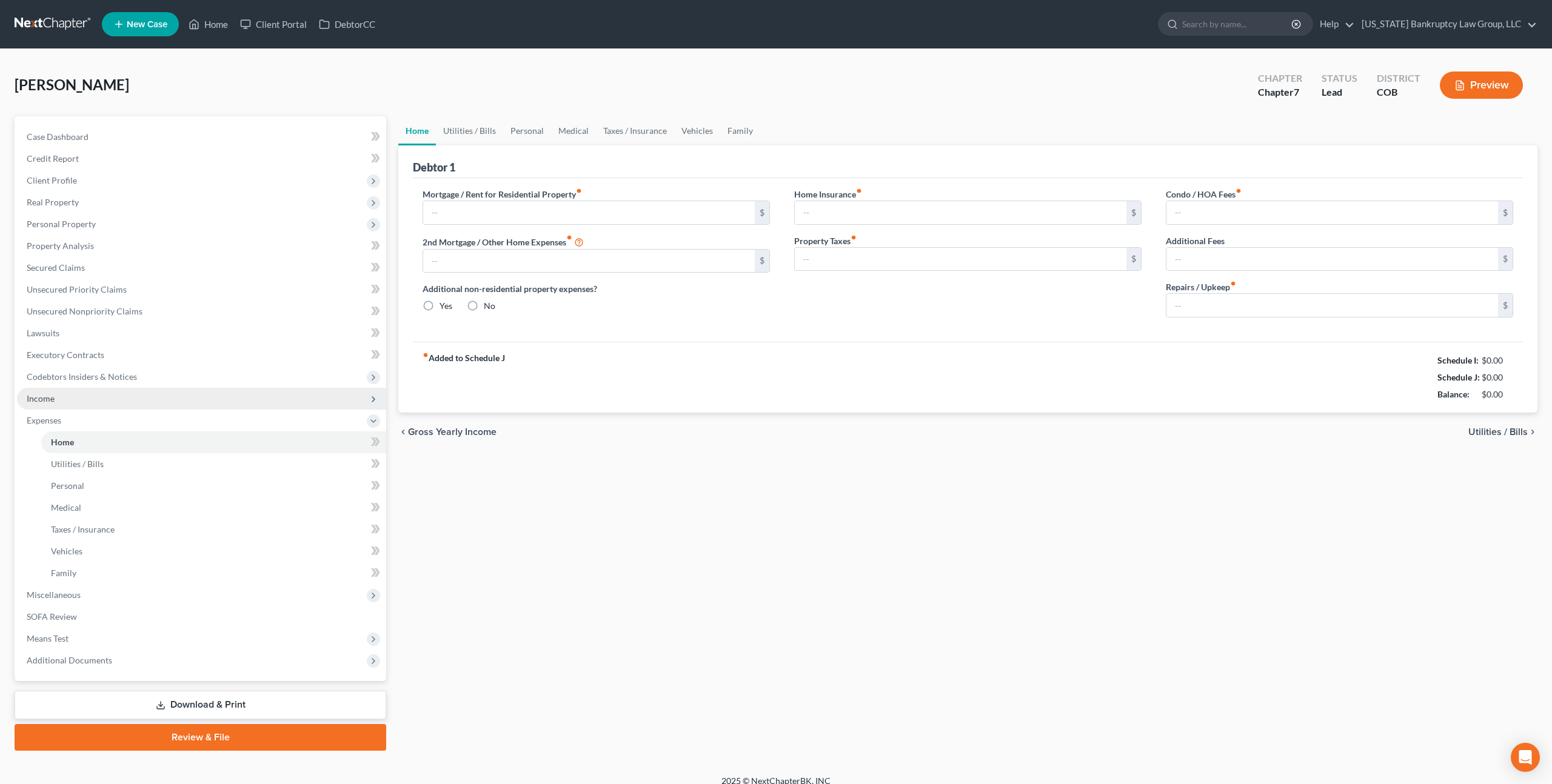
type input "1,500.00"
type input "0.00"
radio input "true"
type input "0.00"
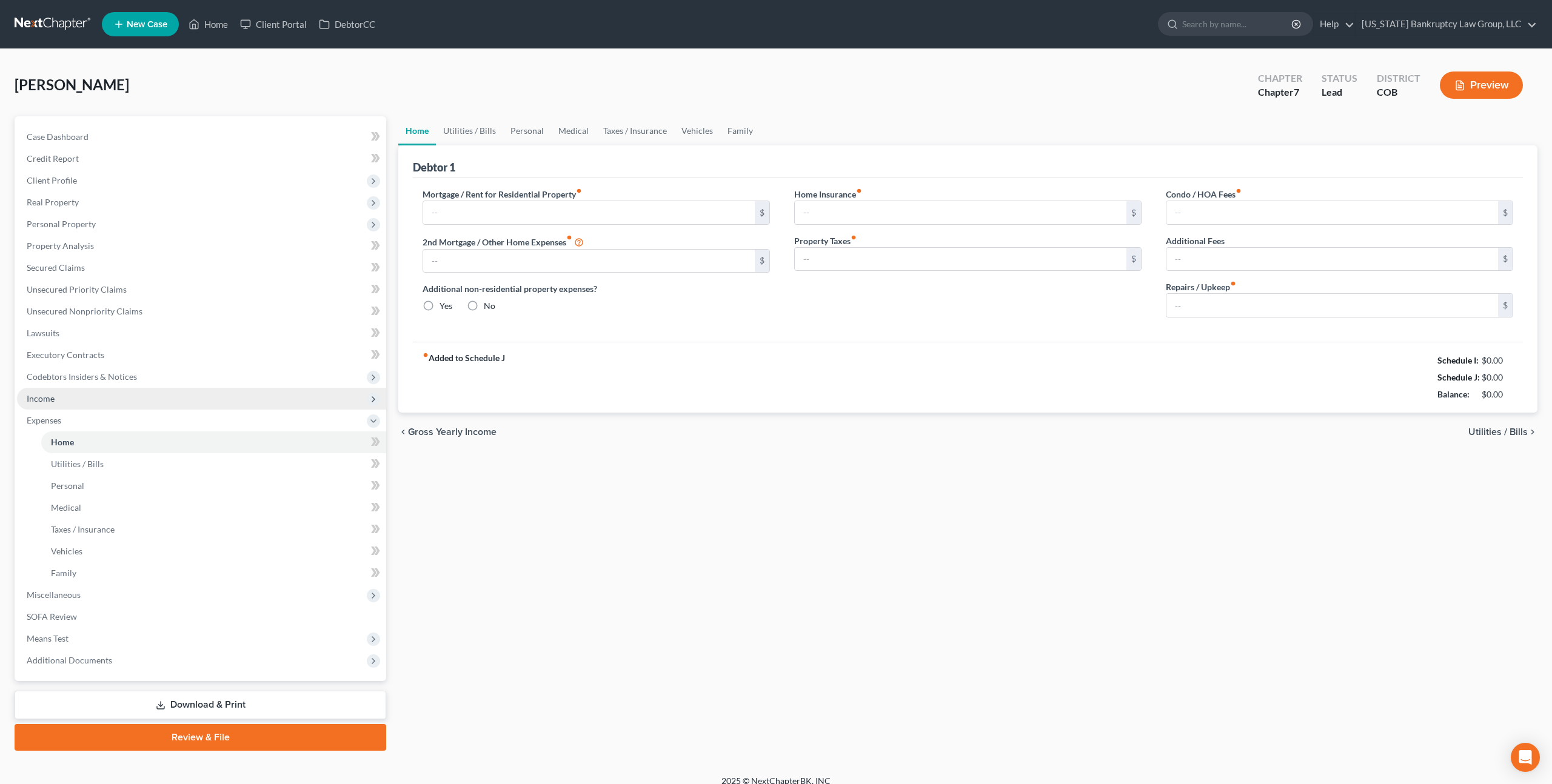
type input "0.00"
type input "50.00"
click at [531, 134] on link "Personal" at bounding box center [527, 131] width 48 height 29
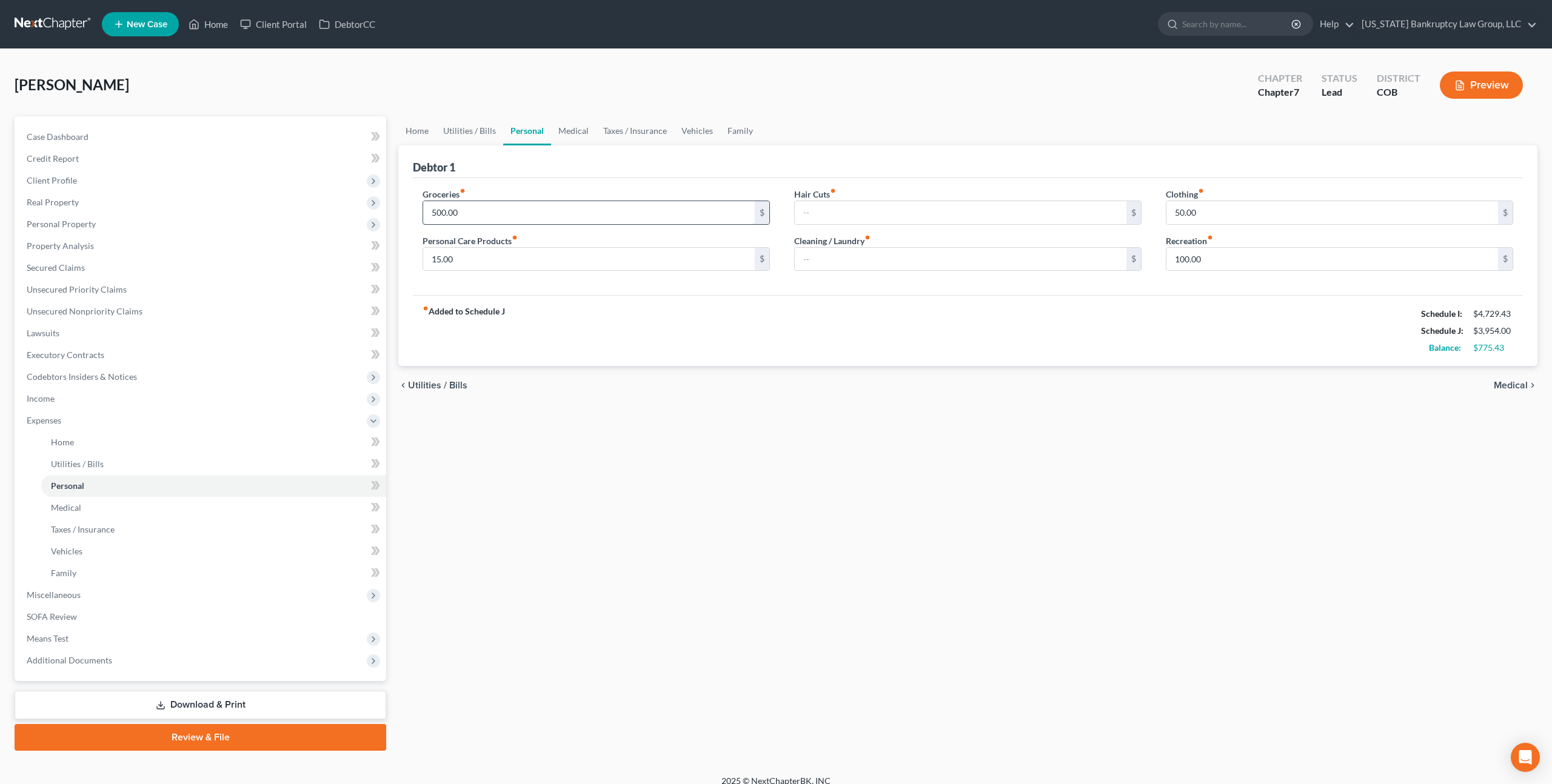
click at [464, 216] on input "500.00" at bounding box center [588, 212] width 332 height 23
type input "750.00"
click at [564, 128] on link "Medical" at bounding box center [573, 131] width 45 height 29
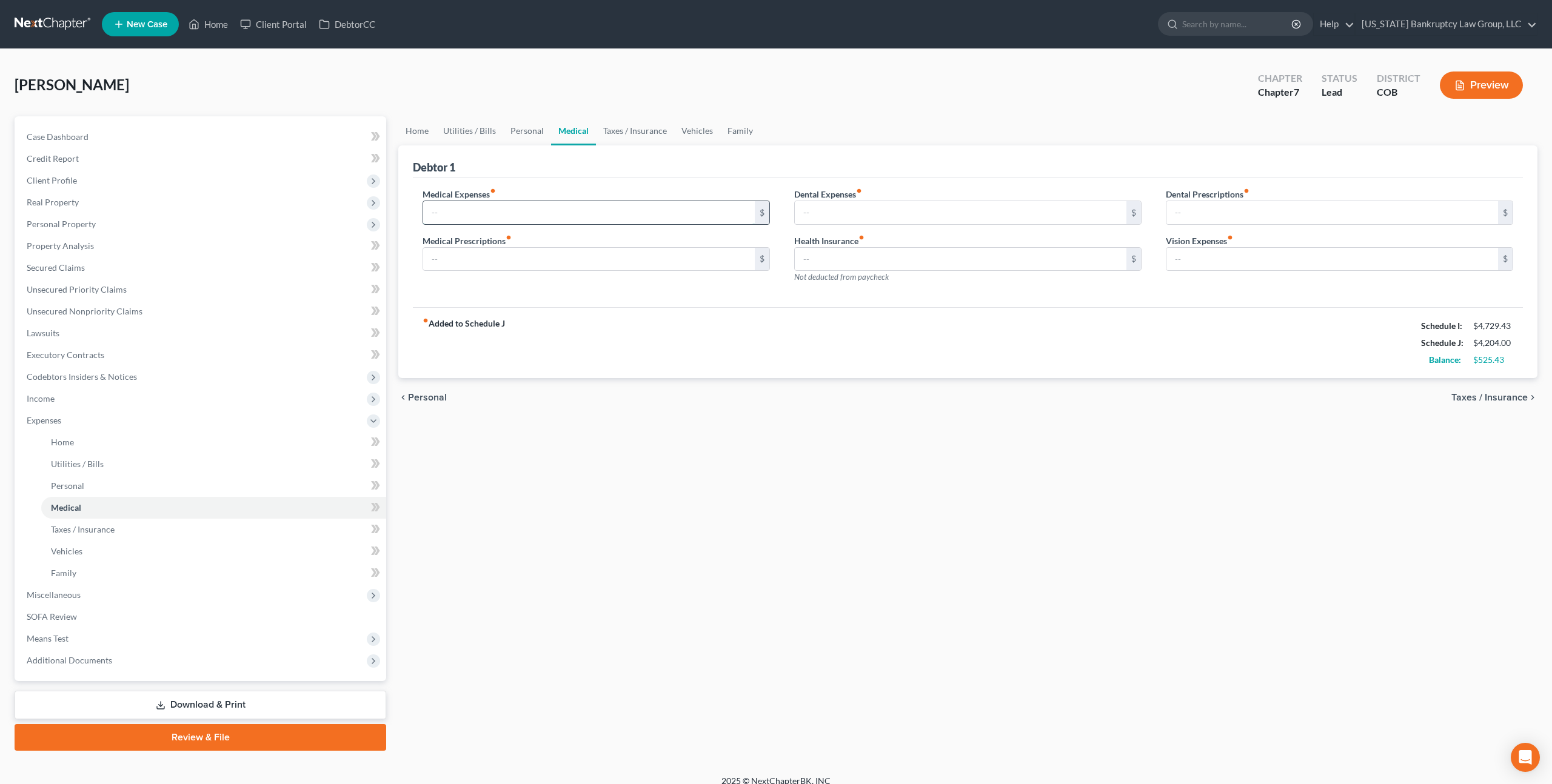
click at [485, 210] on input "text" at bounding box center [588, 212] width 332 height 23
type input "170.00"
click at [680, 128] on link "Vehicles" at bounding box center [697, 131] width 46 height 29
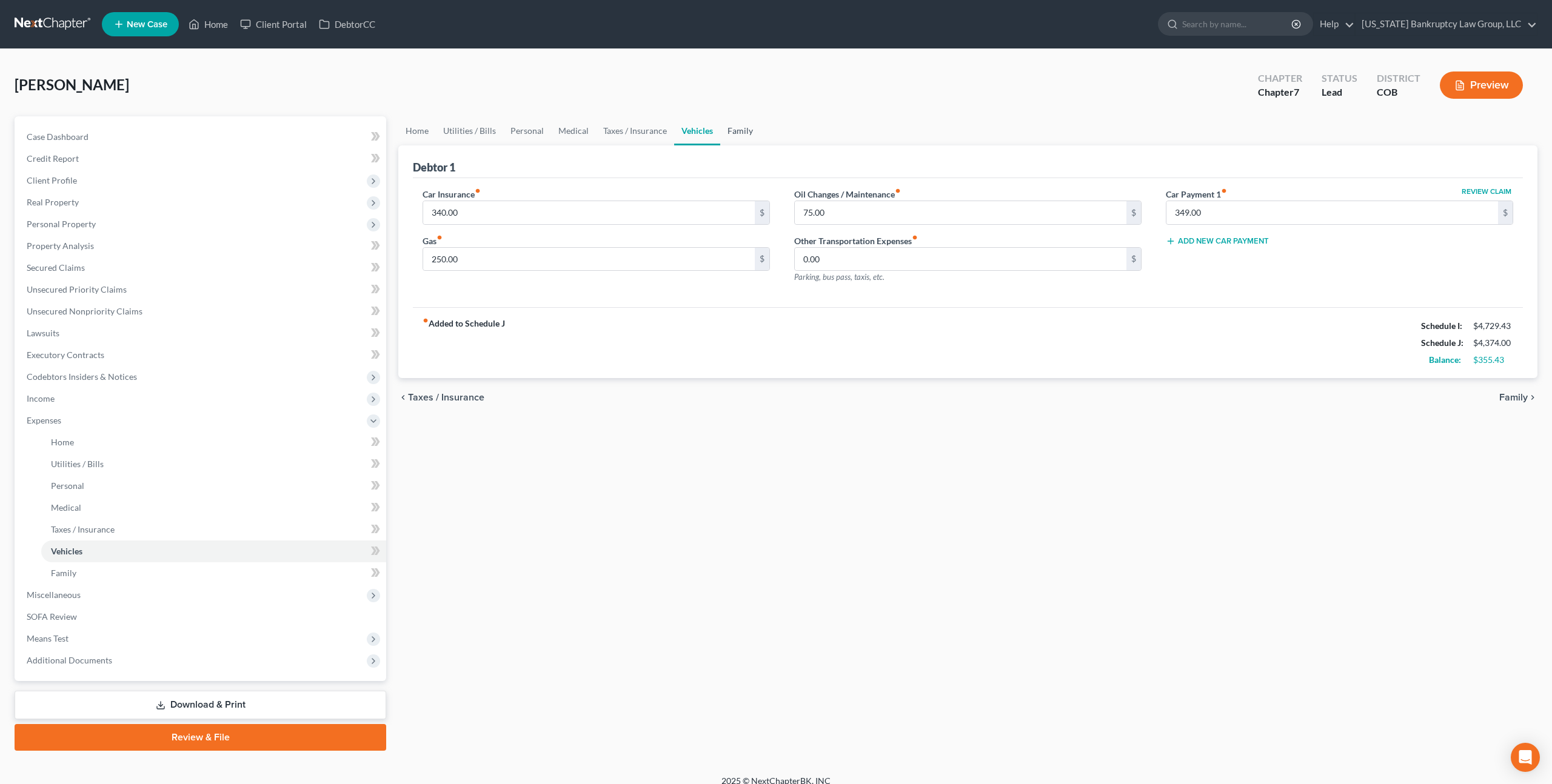
click at [725, 131] on link "Family" at bounding box center [740, 131] width 40 height 29
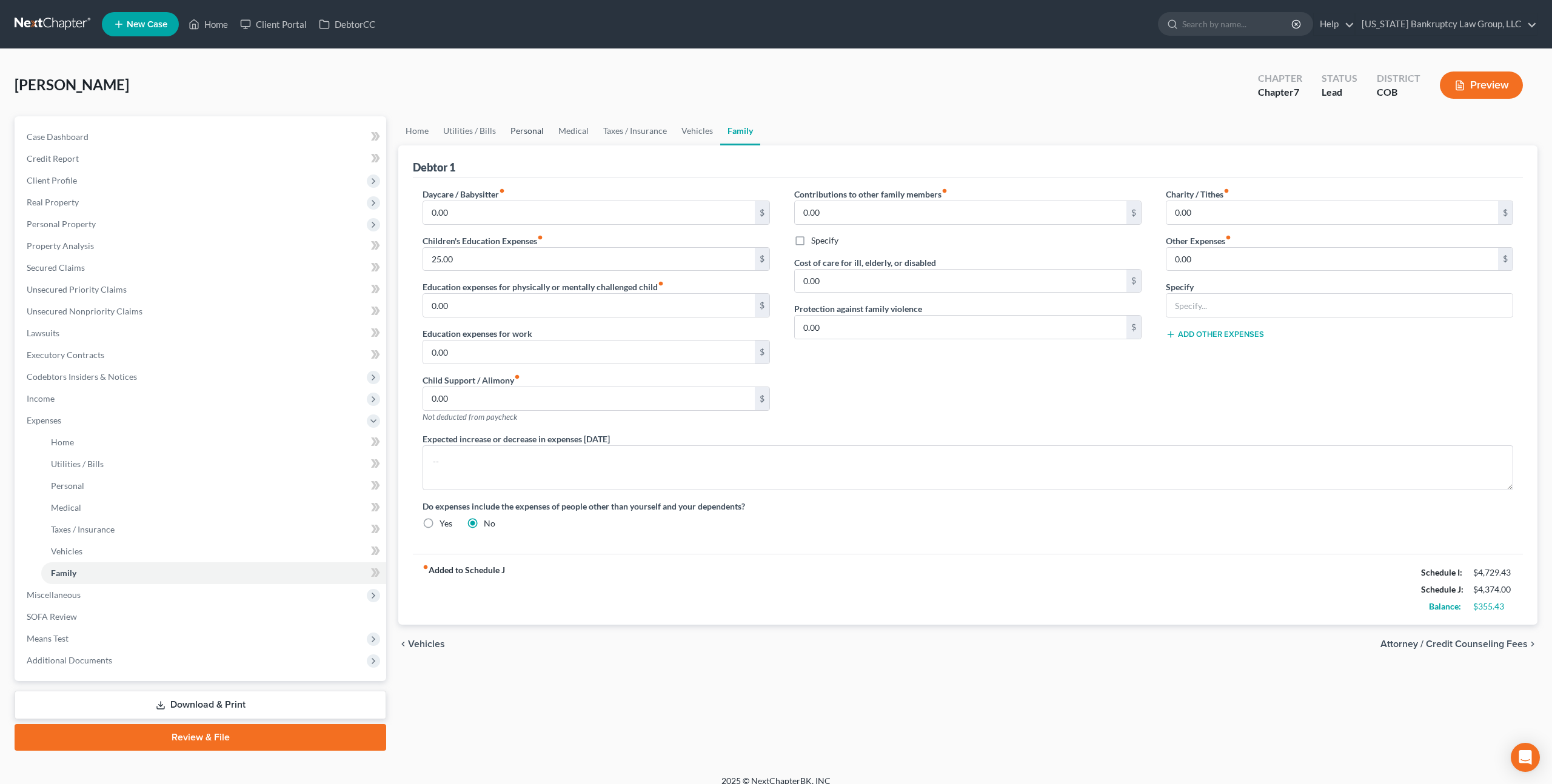
click at [535, 132] on link "Personal" at bounding box center [527, 131] width 48 height 29
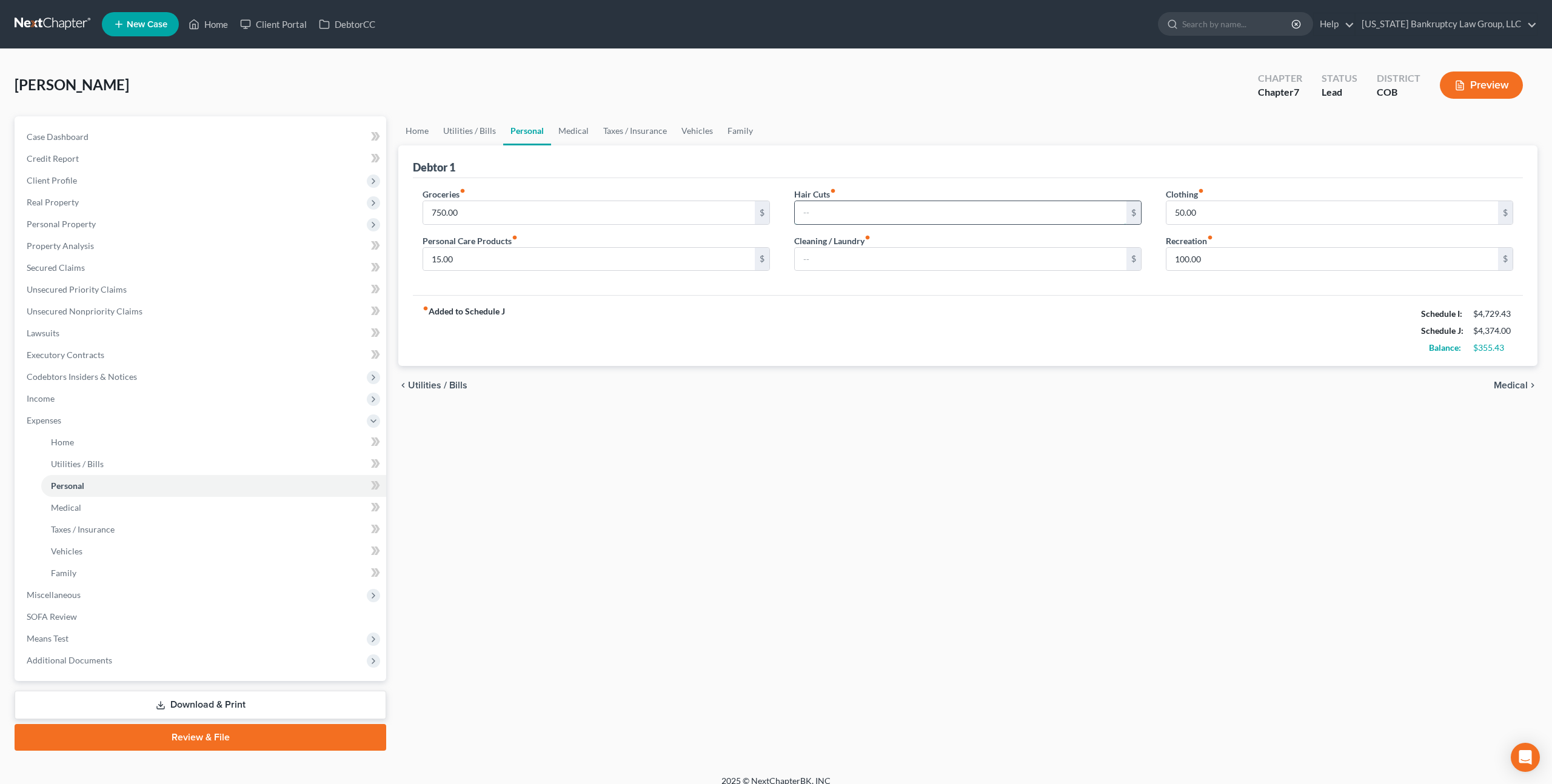
click at [832, 215] on input "text" at bounding box center [960, 212] width 332 height 23
type input "75.00"
click at [518, 261] on input "15.00" at bounding box center [588, 260] width 332 height 23
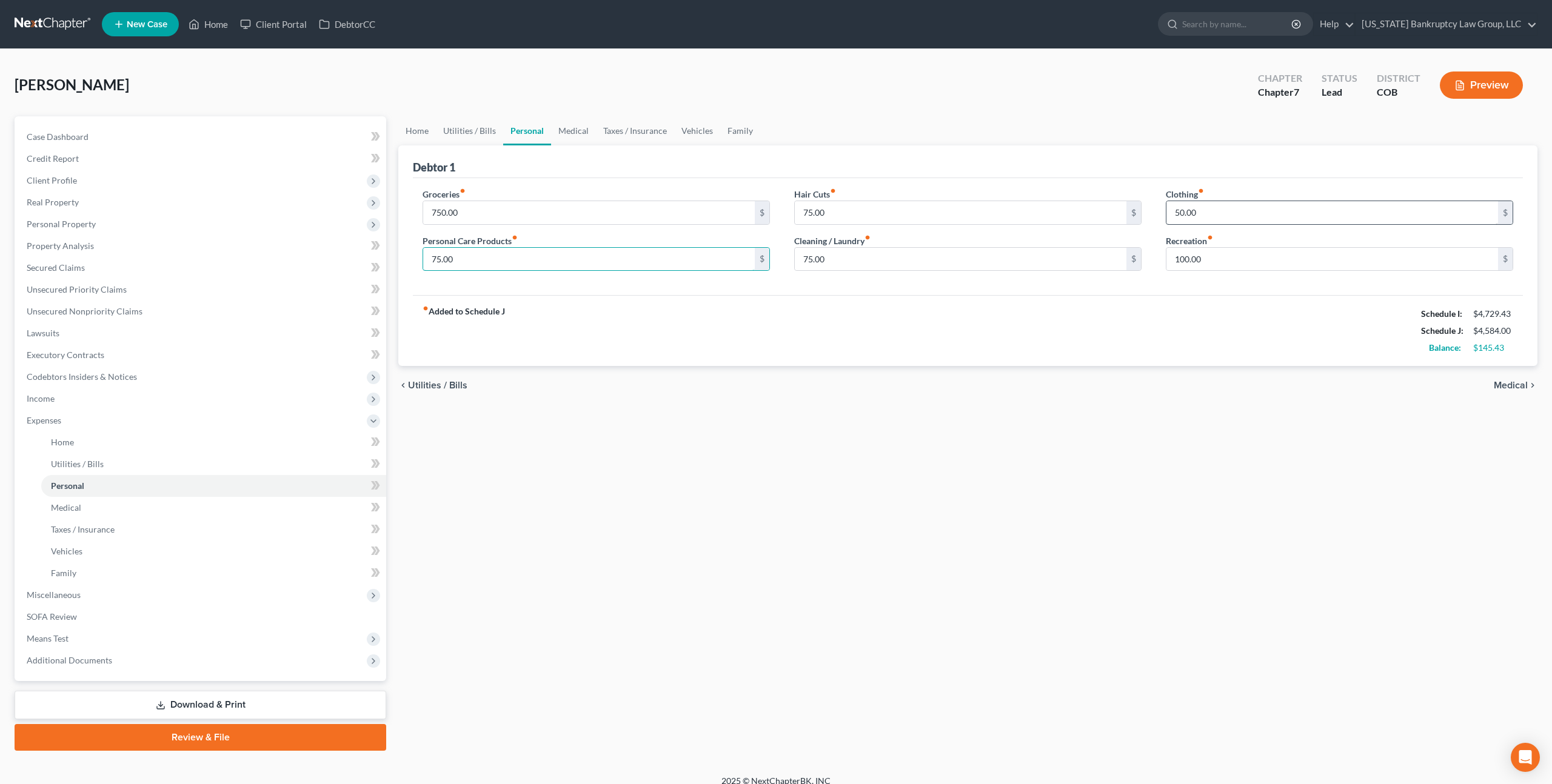
type input "75.00"
click at [1177, 216] on input "50.00" at bounding box center [1332, 212] width 332 height 23
type input "75.00"
